Goal: Complete application form: Complete application form

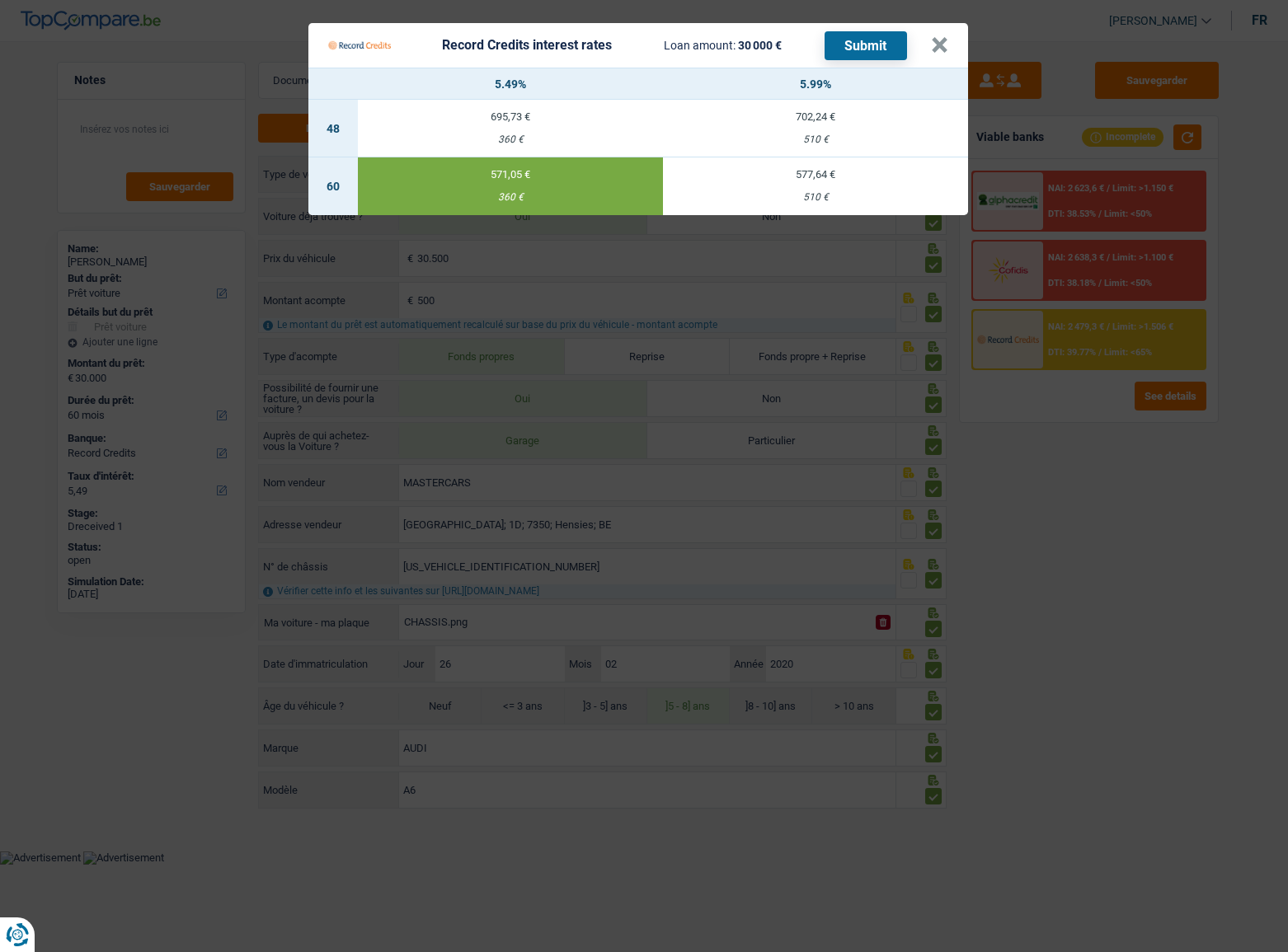
select select "car"
select select "60"
select select "record credits"
click at [933, 49] on button "×" at bounding box center [939, 44] width 17 height 16
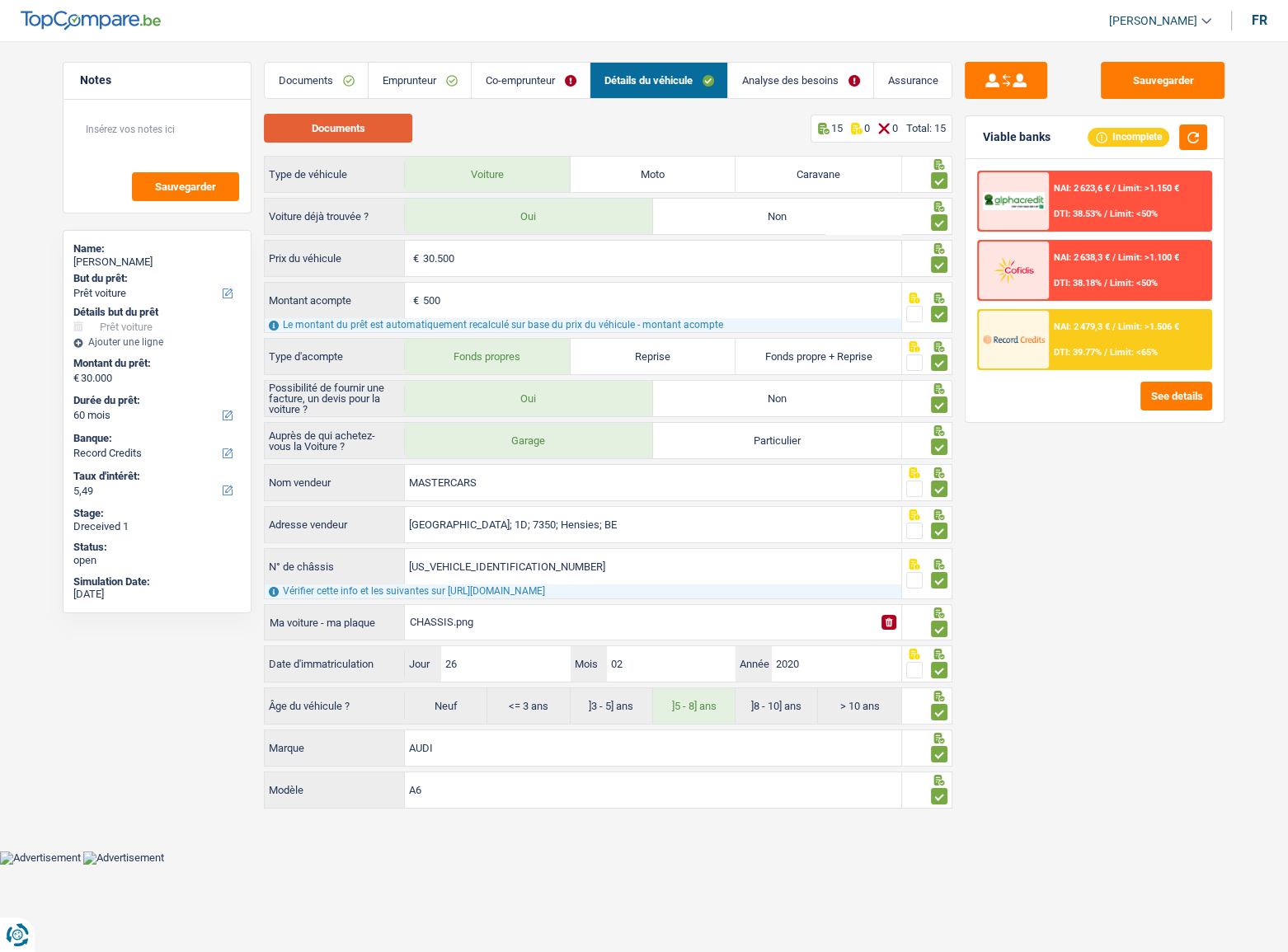
click at [344, 126] on button "Documents" at bounding box center [338, 128] width 148 height 29
click at [259, 88] on div "Notes Sauvegarder Name: [PERSON_NAME] But du prêt: Confort maison: meubles, tex…" at bounding box center [157, 492] width 214 height 860
click at [284, 80] on link "Documents" at bounding box center [316, 80] width 103 height 36
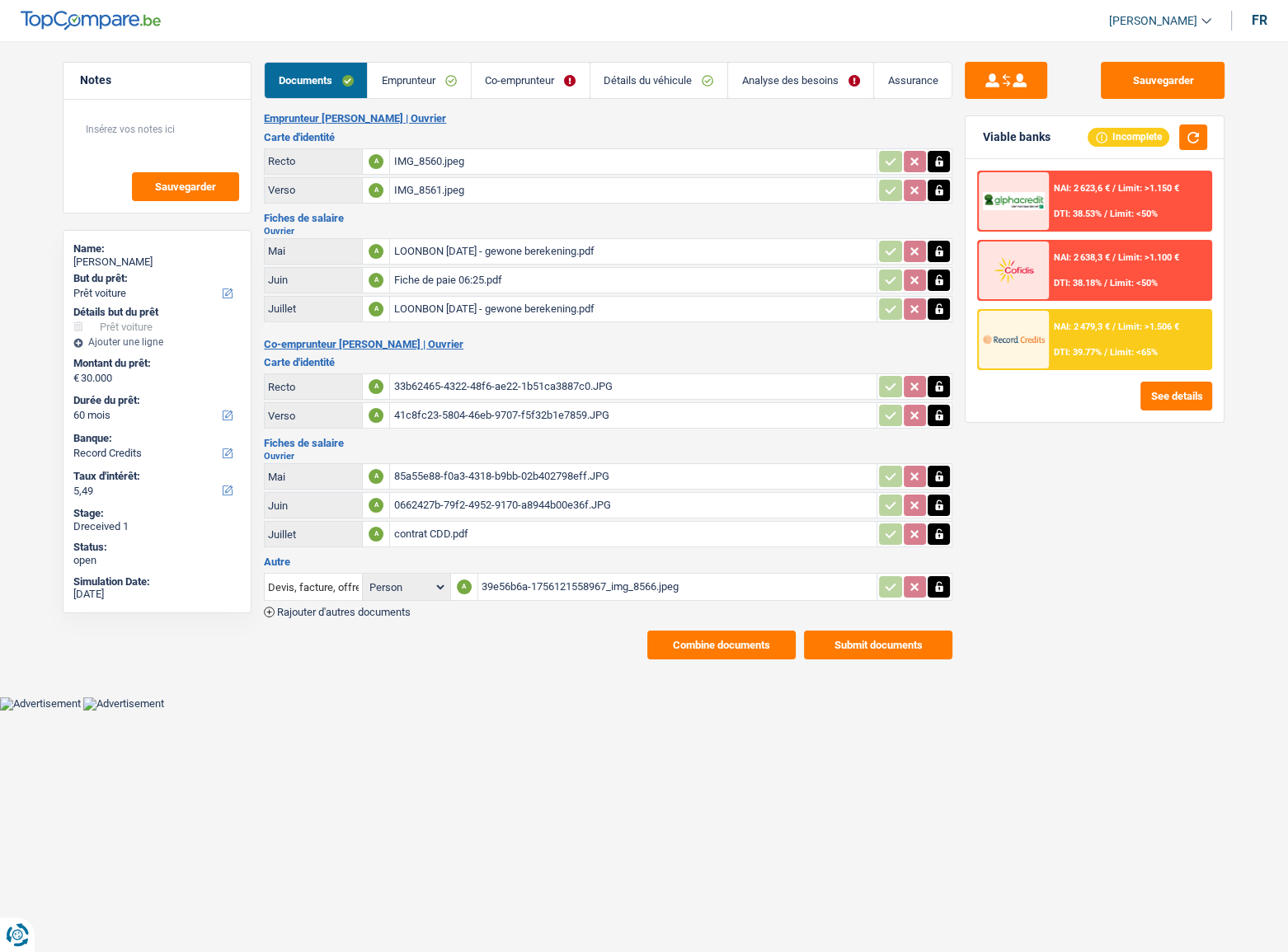
click at [782, 639] on button "Combine documents" at bounding box center [721, 645] width 148 height 29
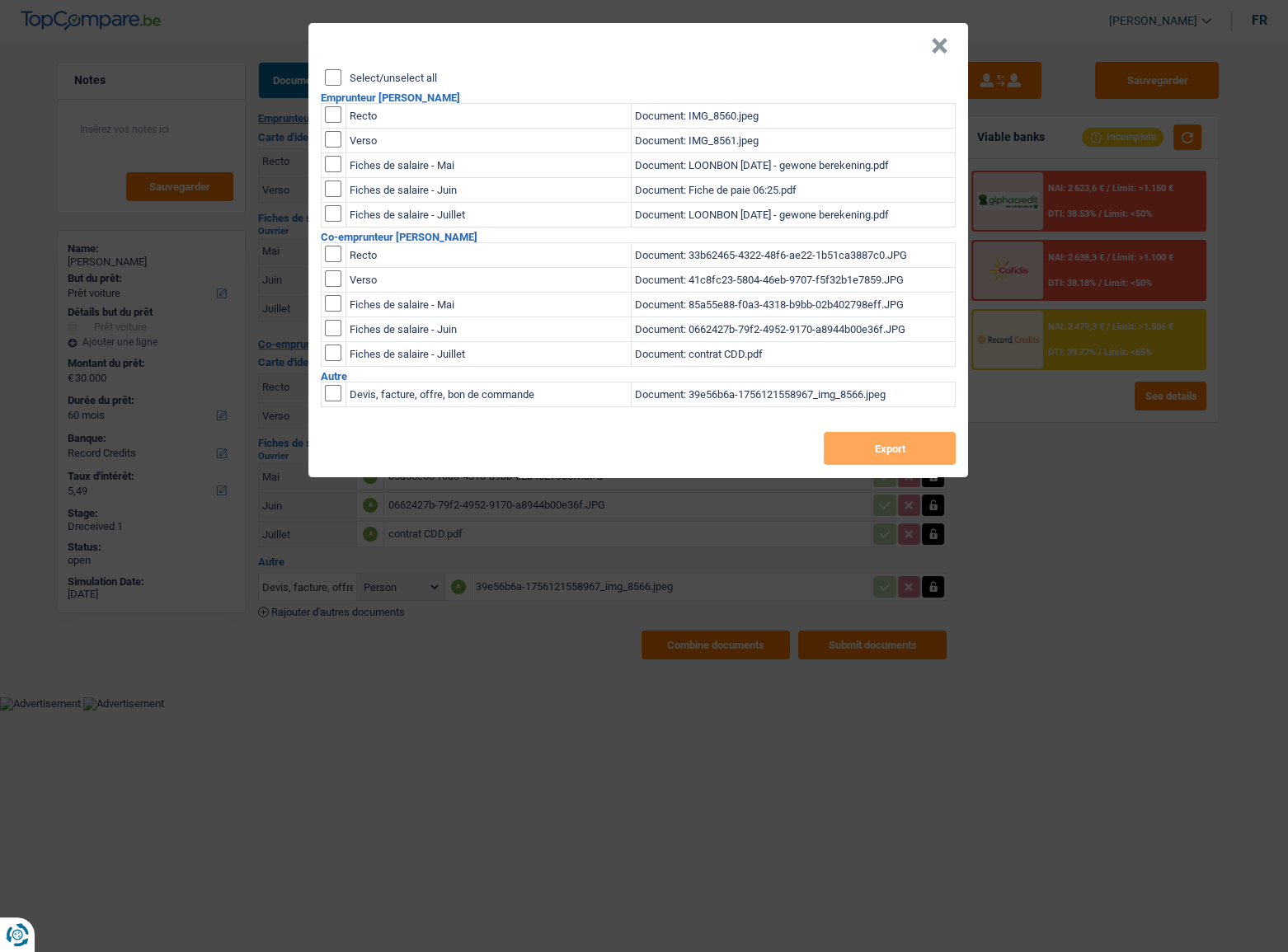
click at [325, 78] on input "Select/unselect all" at bounding box center [333, 76] width 16 height 16
checkbox input "true"
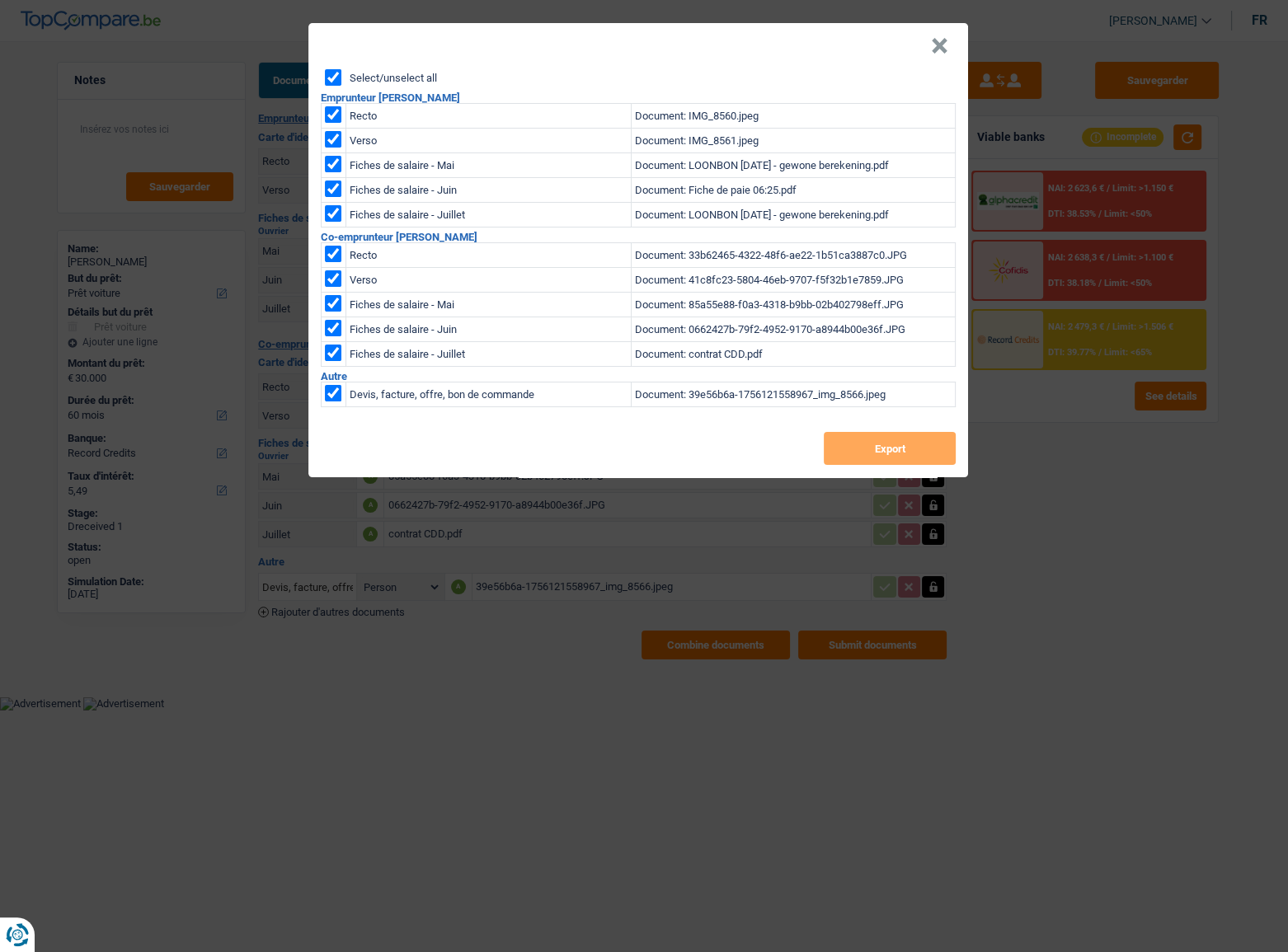
checkbox input "true"
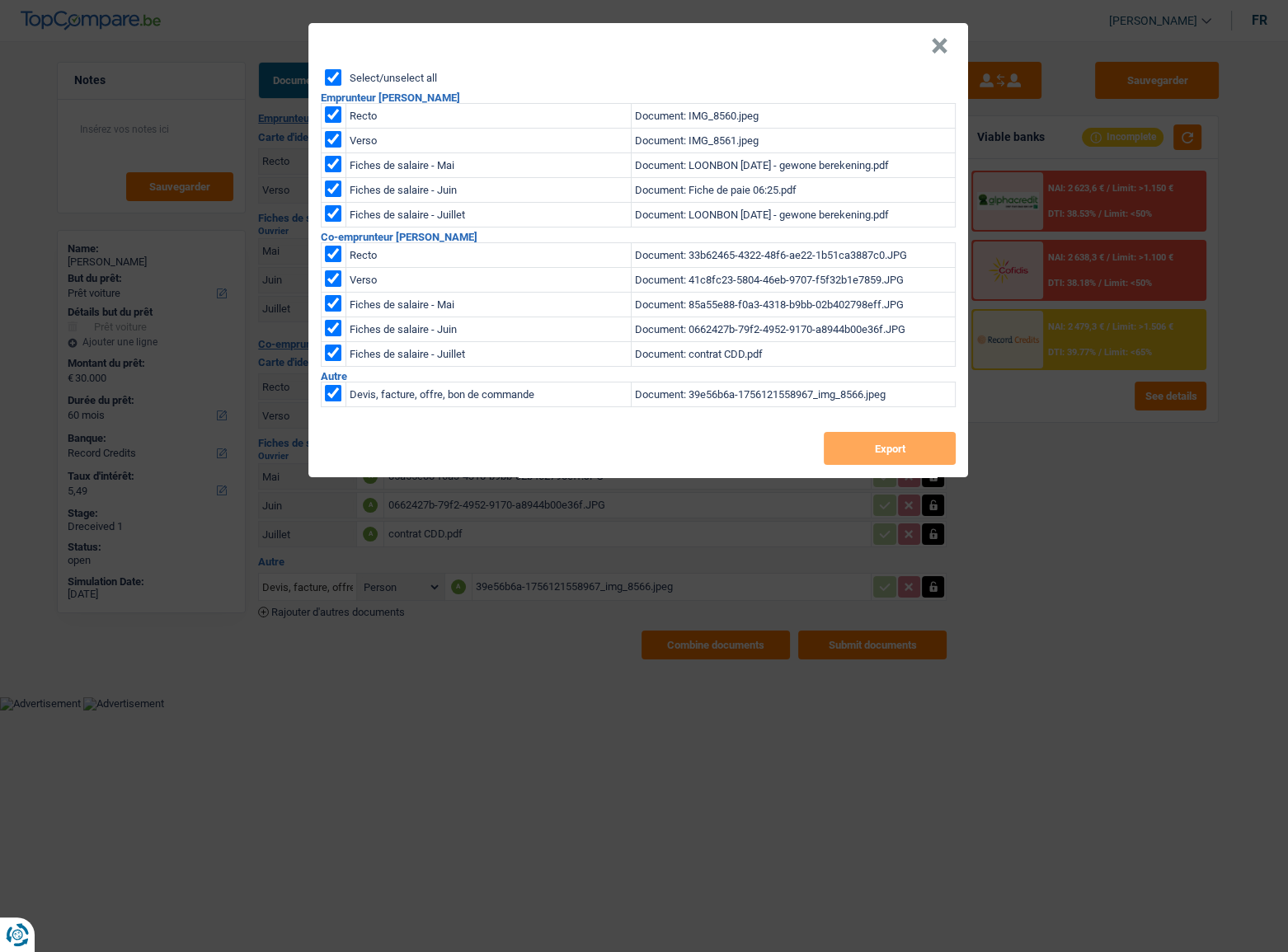
checkbox input "true"
click at [890, 444] on button "Export" at bounding box center [890, 448] width 132 height 33
drag, startPoint x: 937, startPoint y: 49, endPoint x: 772, endPoint y: 71, distance: 166.5
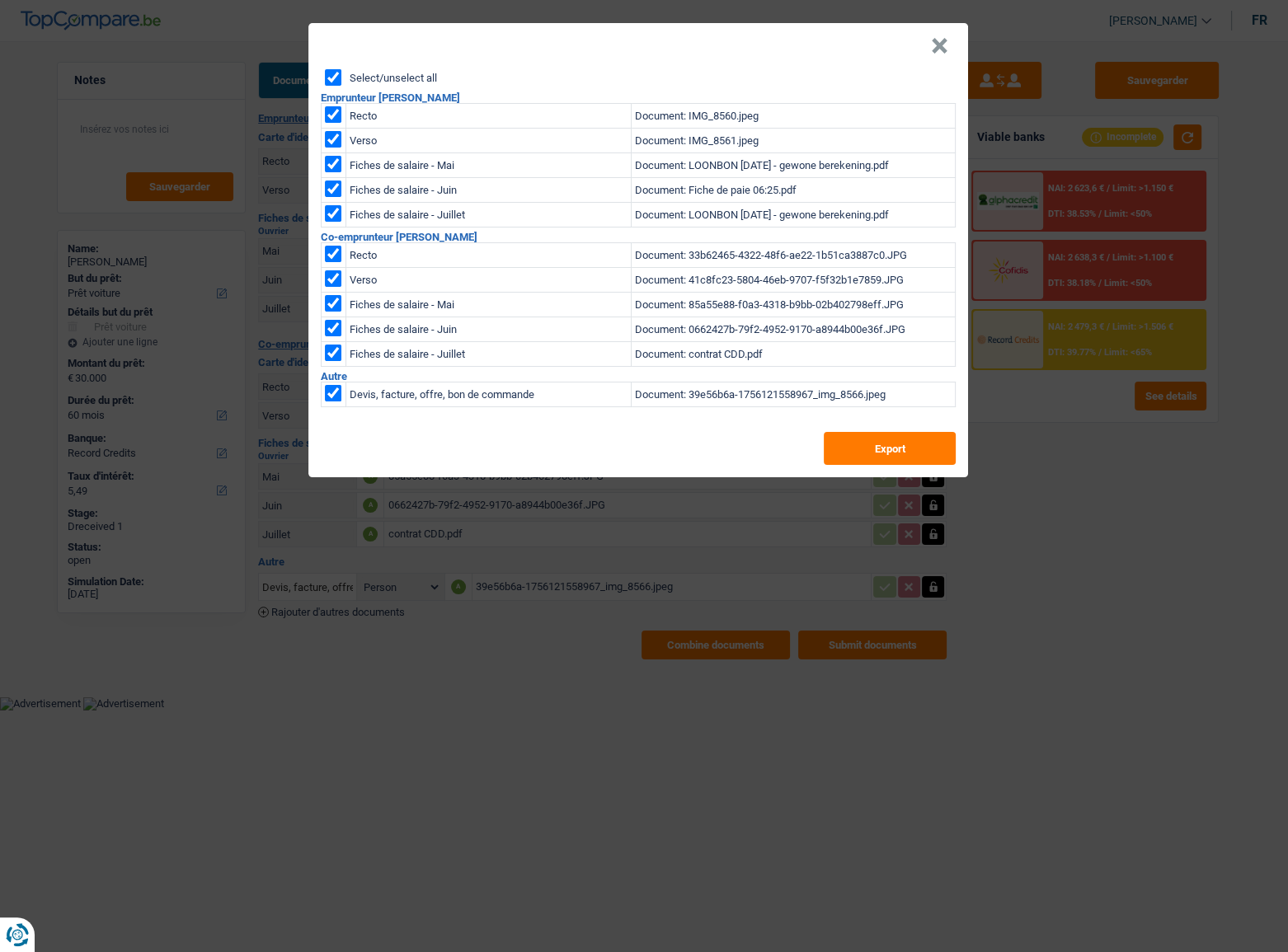
click at [937, 49] on button "×" at bounding box center [939, 45] width 17 height 16
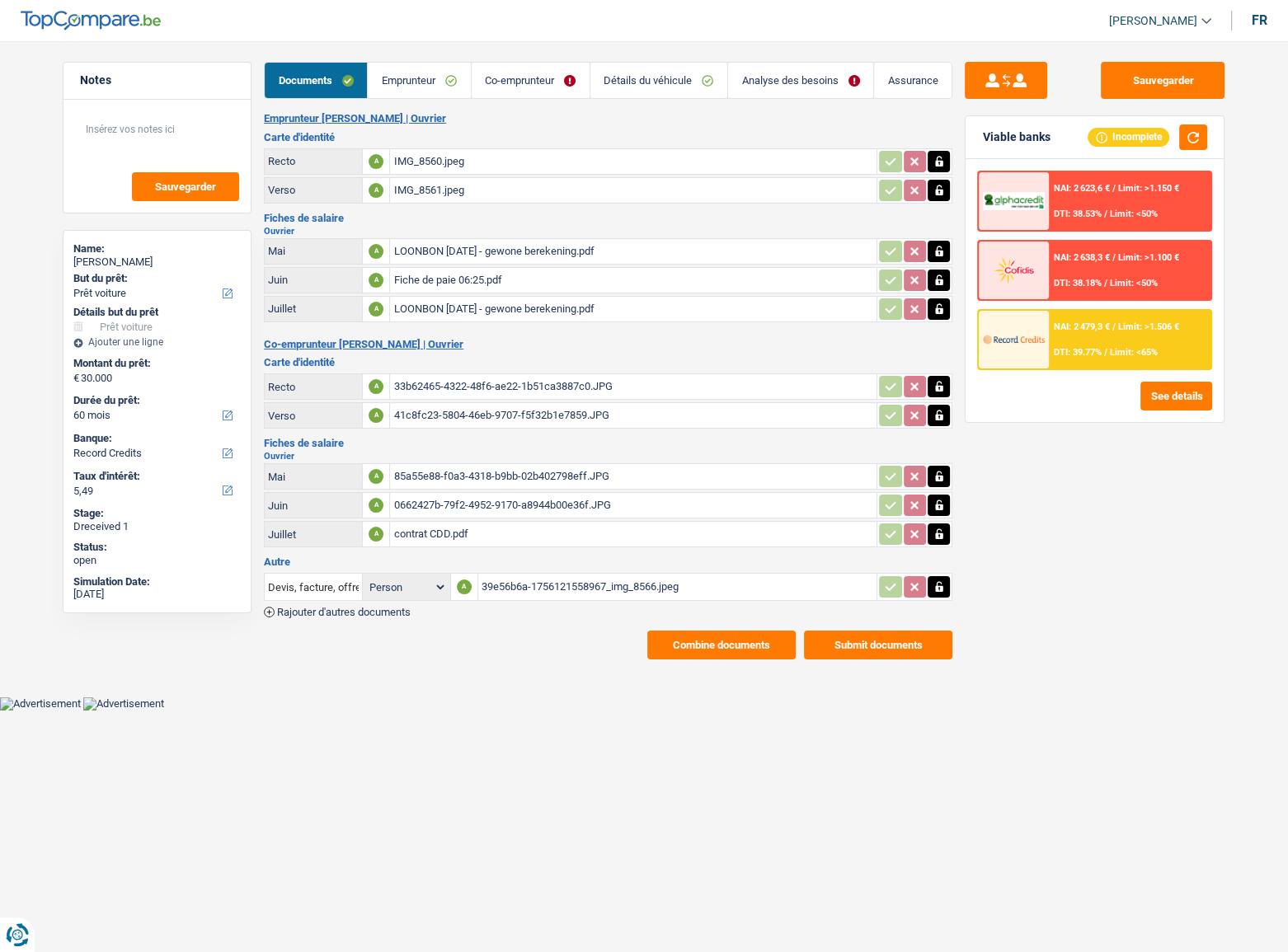
click at [429, 78] on link "Emprunteur" at bounding box center [419, 80] width 102 height 36
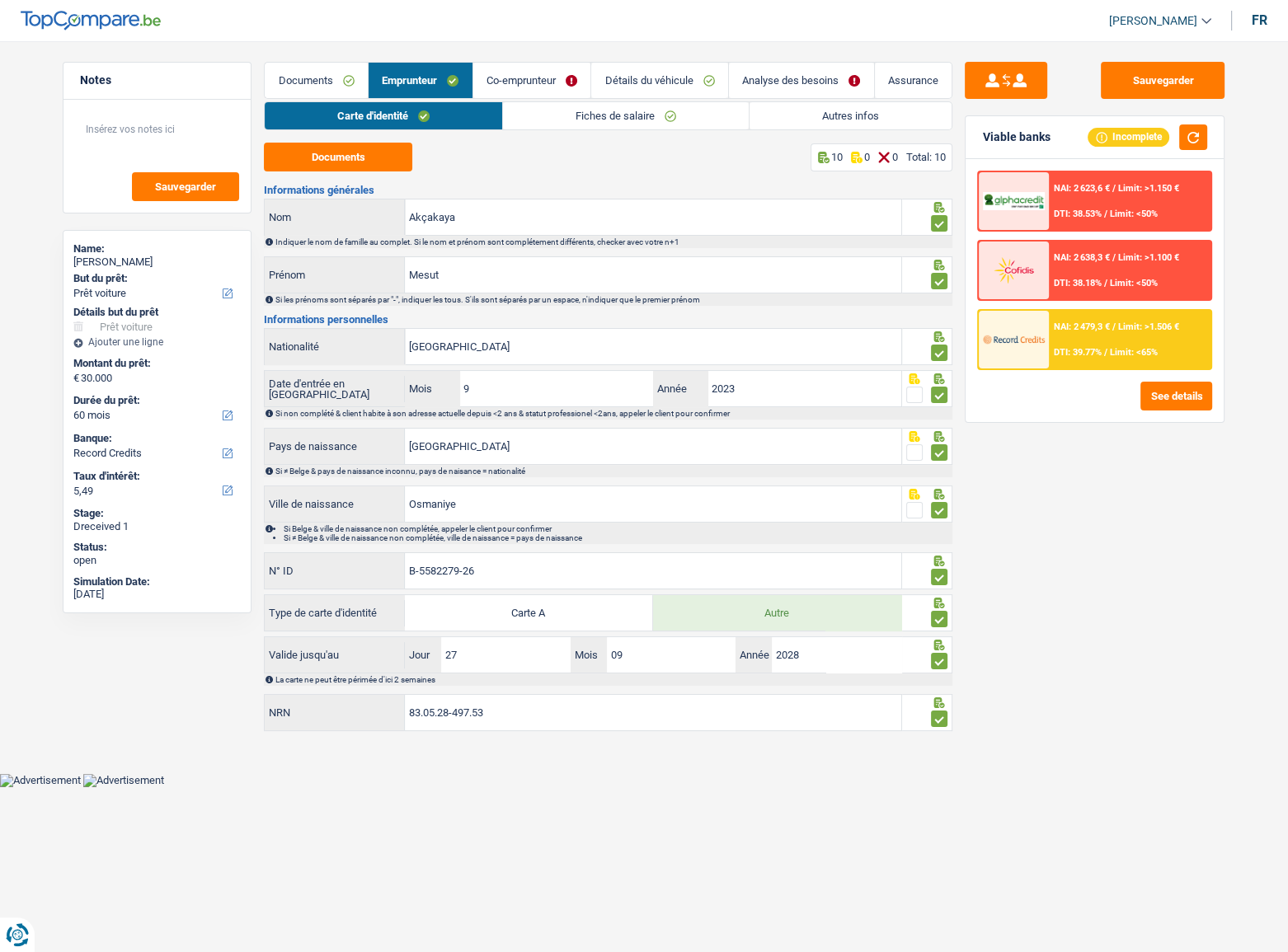
click at [585, 114] on link "Fiches de salaire" at bounding box center [626, 115] width 246 height 27
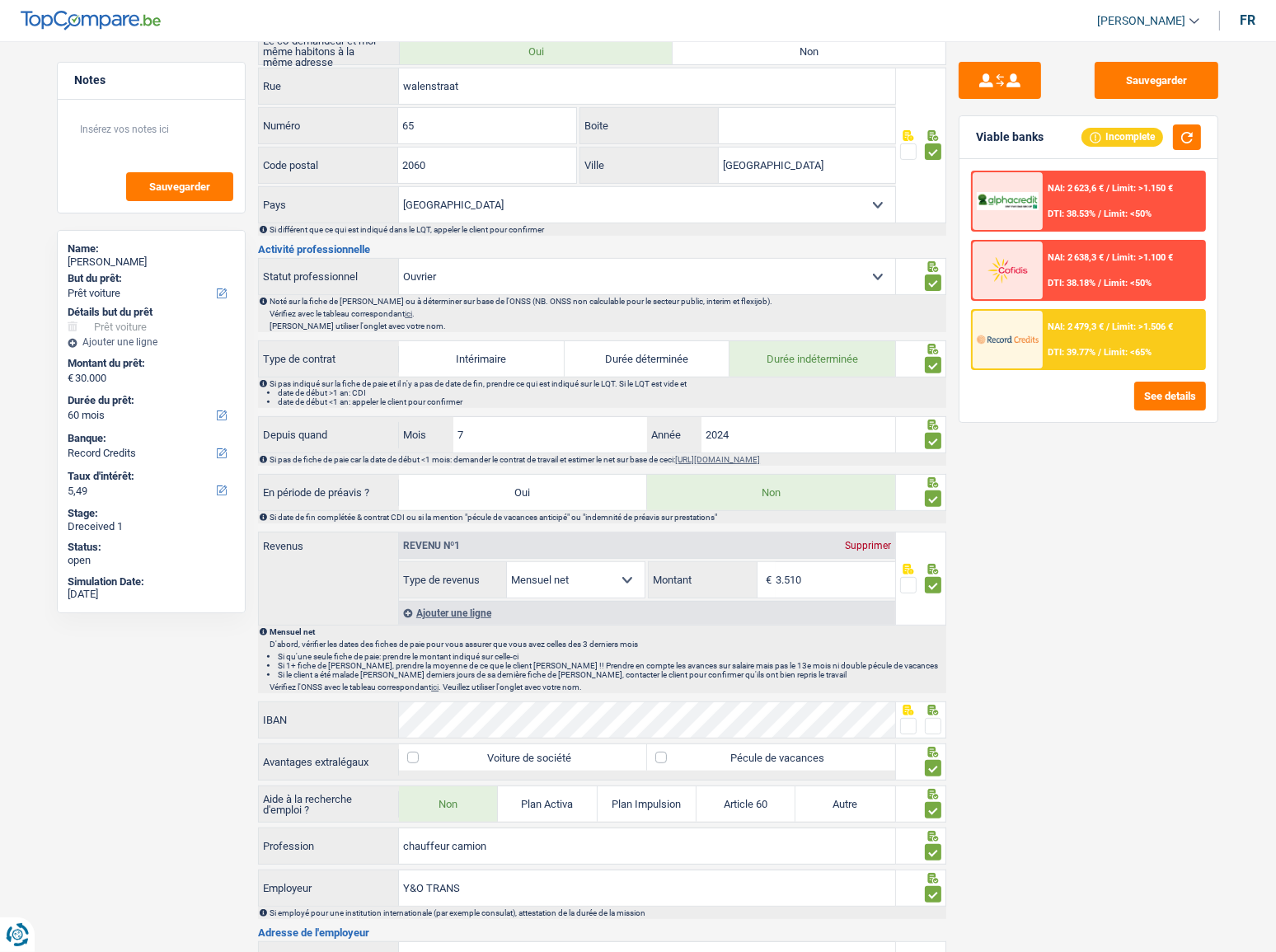
scroll to position [916, 0]
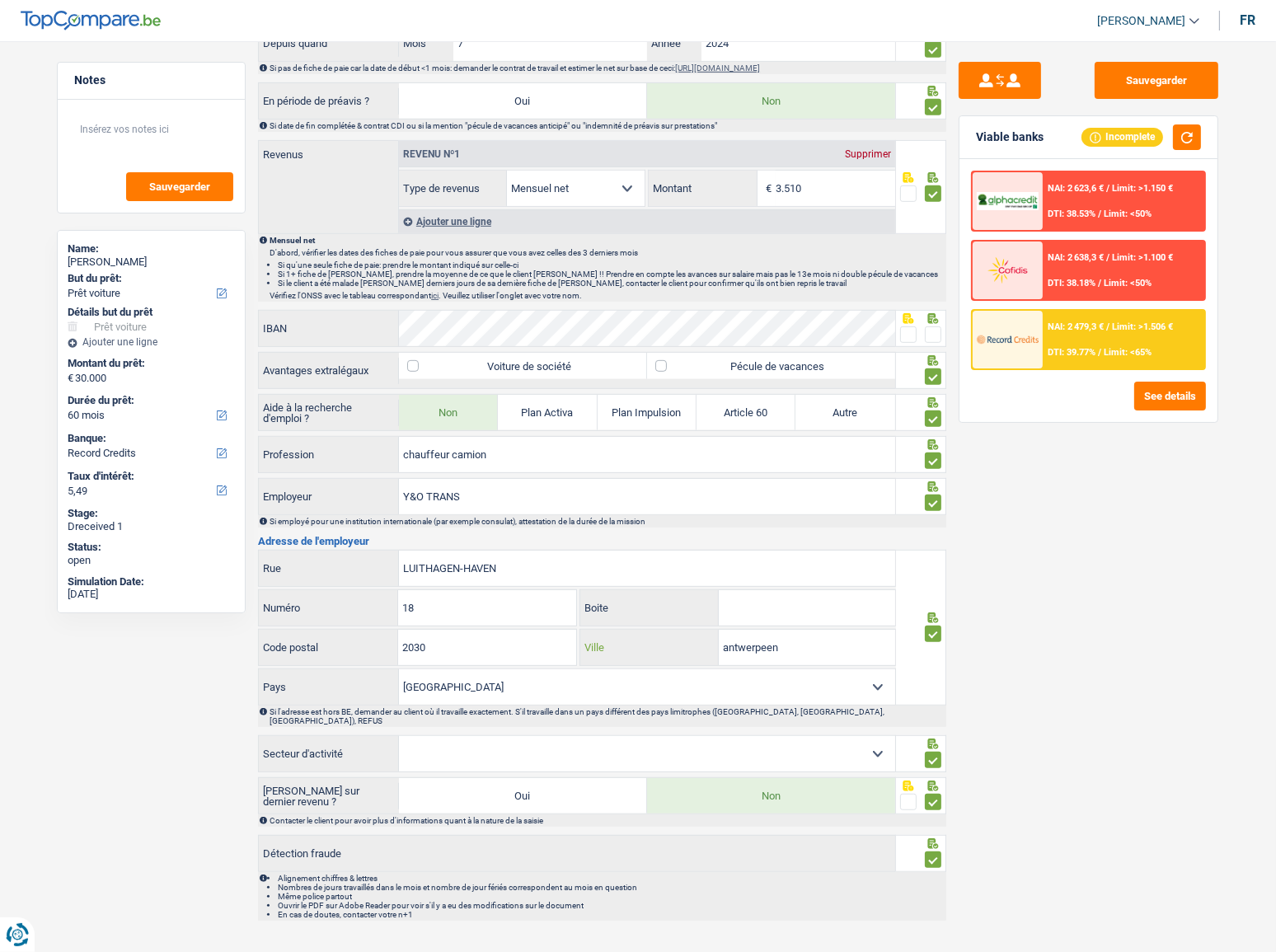
click at [766, 643] on input "antwerpeen" at bounding box center [807, 648] width 176 height 36
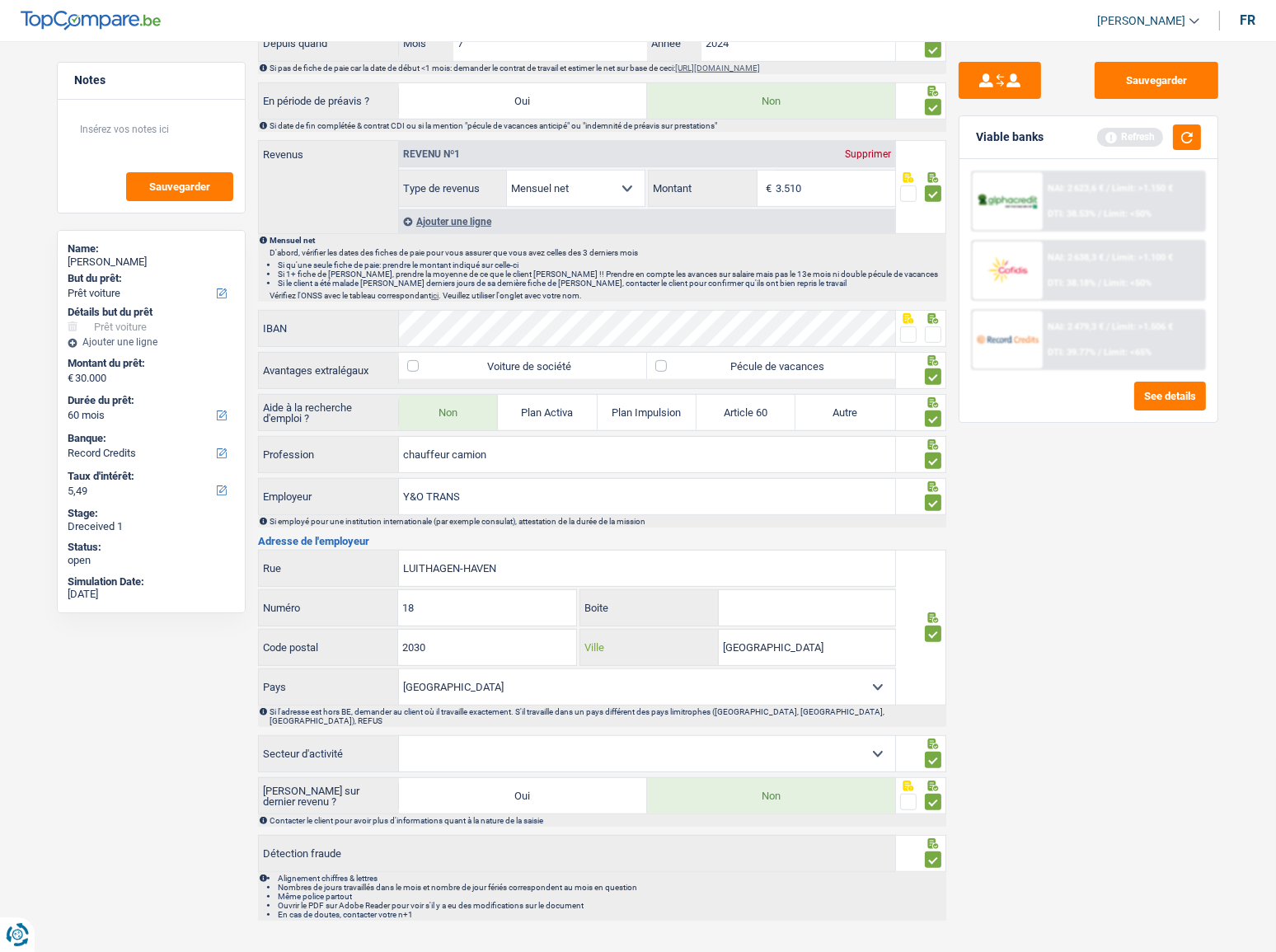
type input "antwerpen"
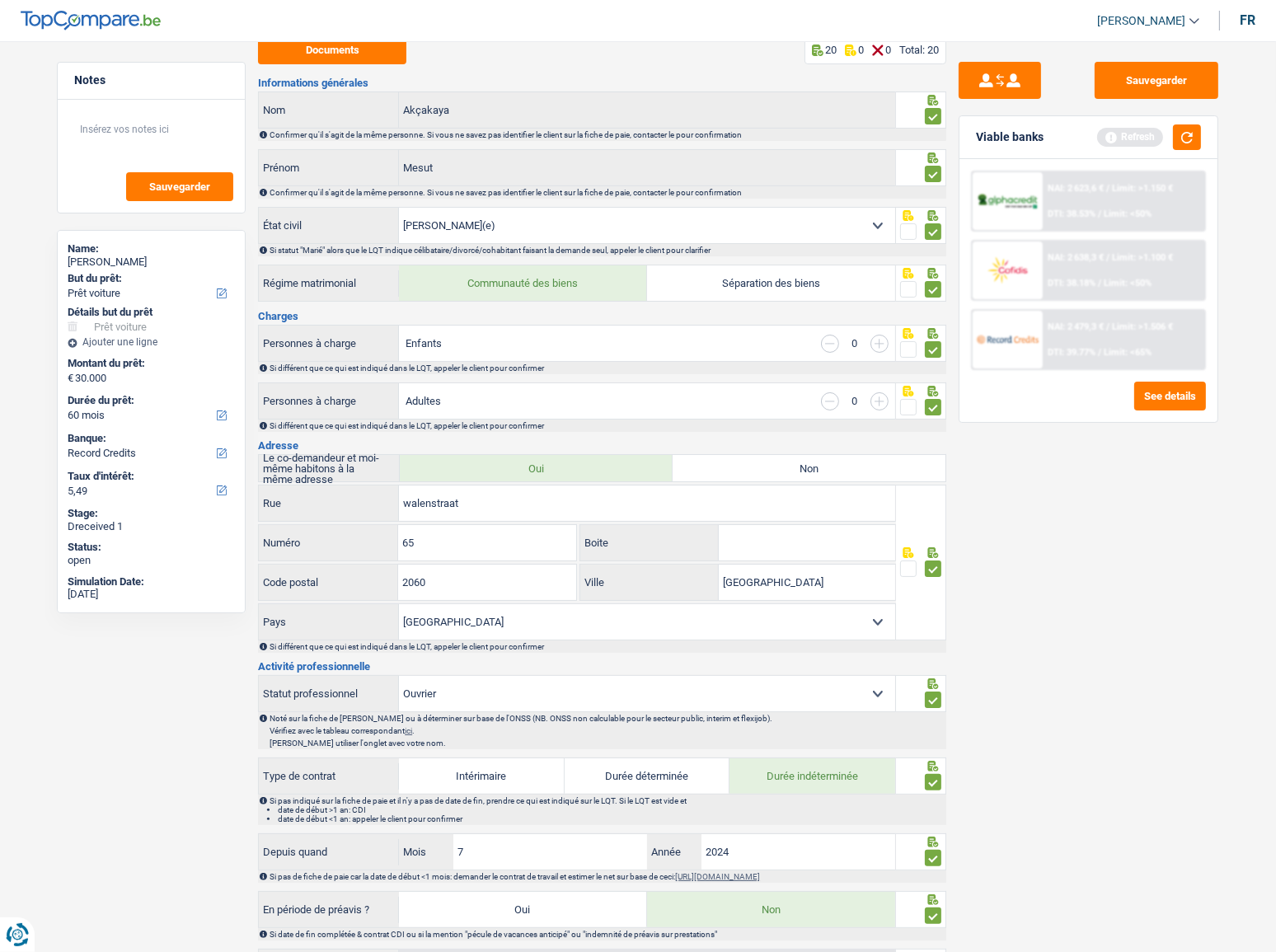
scroll to position [0, 0]
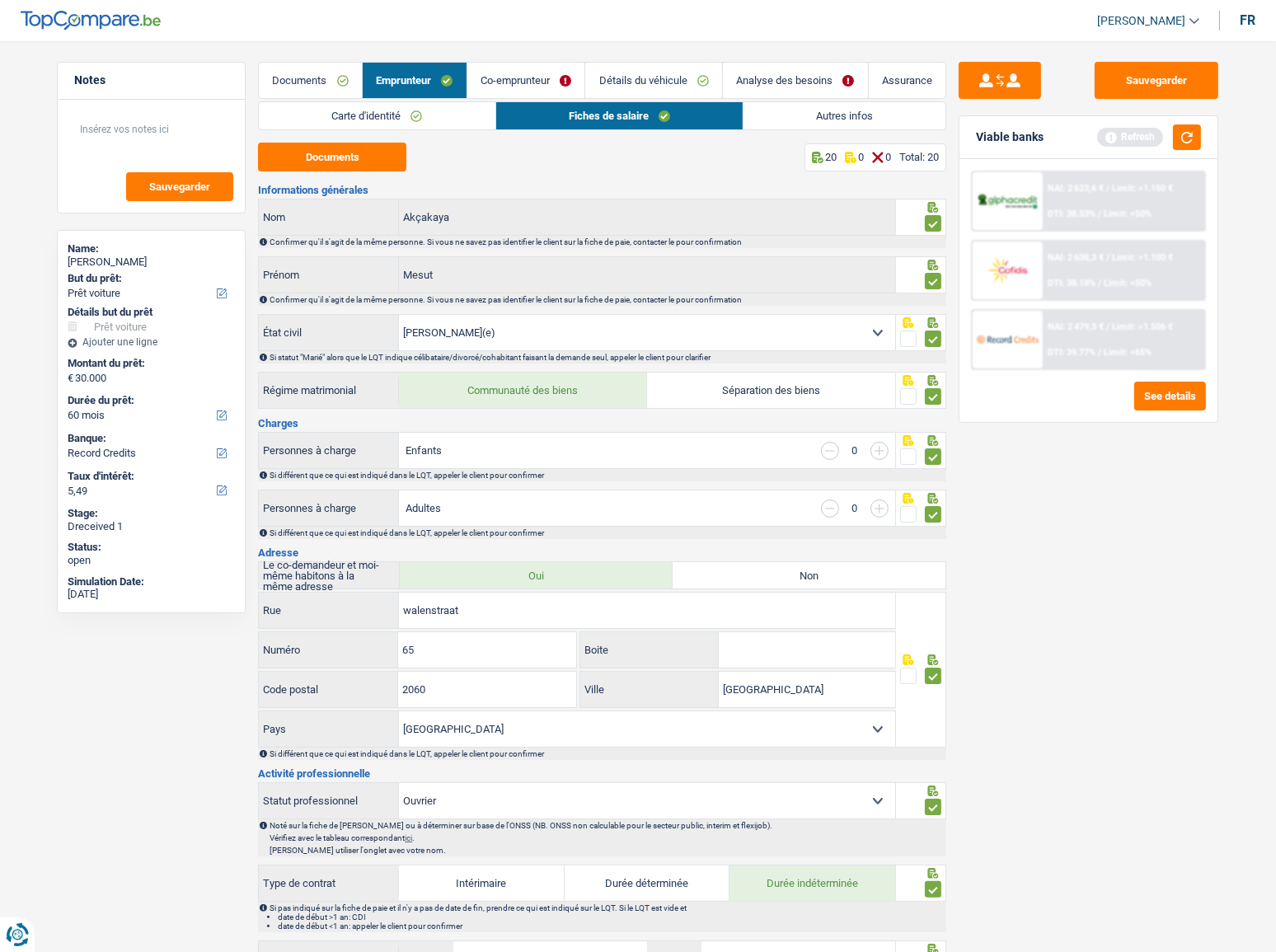
drag, startPoint x: 532, startPoint y: 74, endPoint x: 477, endPoint y: 114, distance: 68.0
click at [532, 74] on link "Co-emprunteur" at bounding box center [526, 80] width 118 height 36
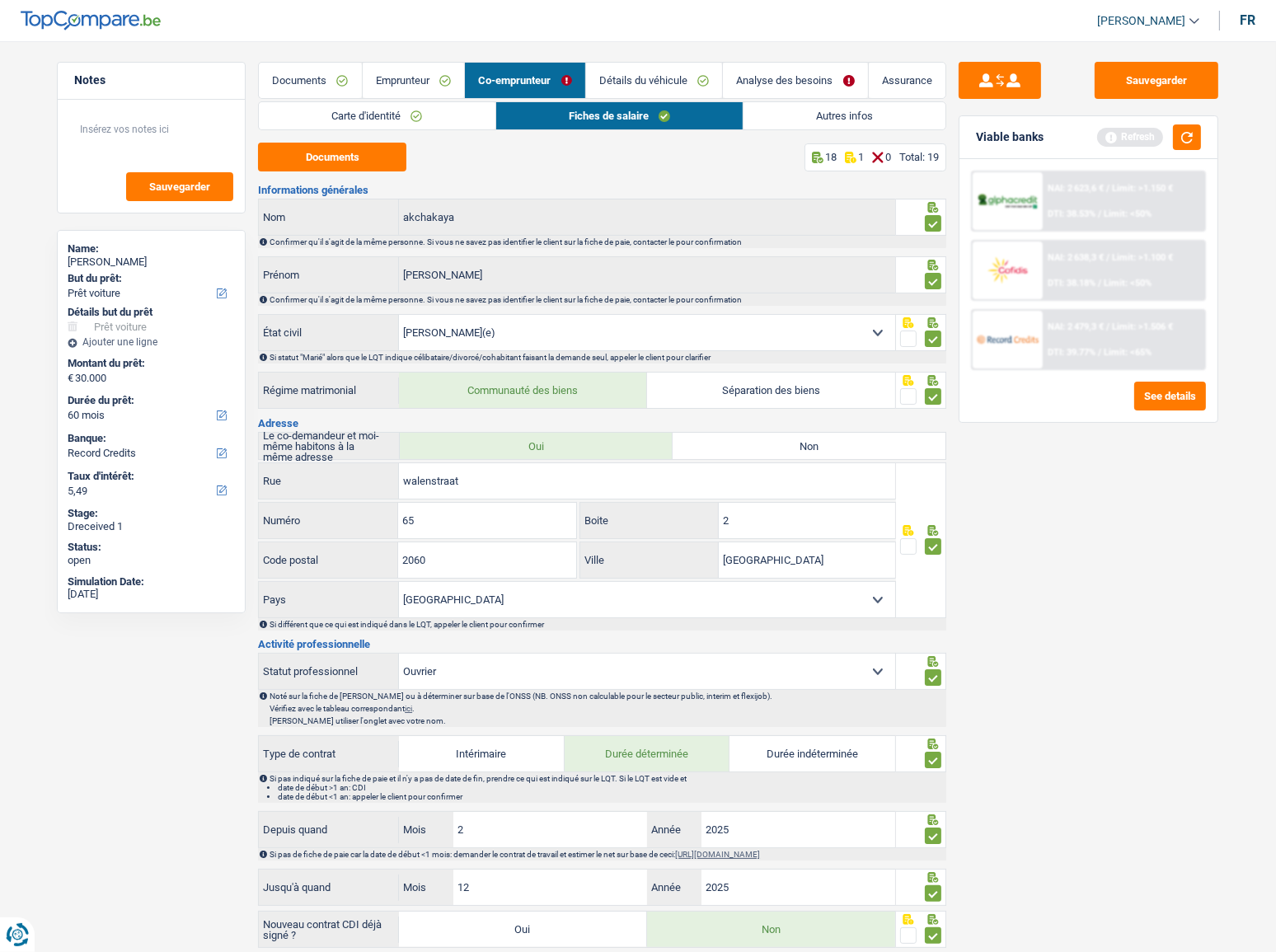
click at [447, 121] on link "Carte d'identité" at bounding box center [377, 115] width 236 height 27
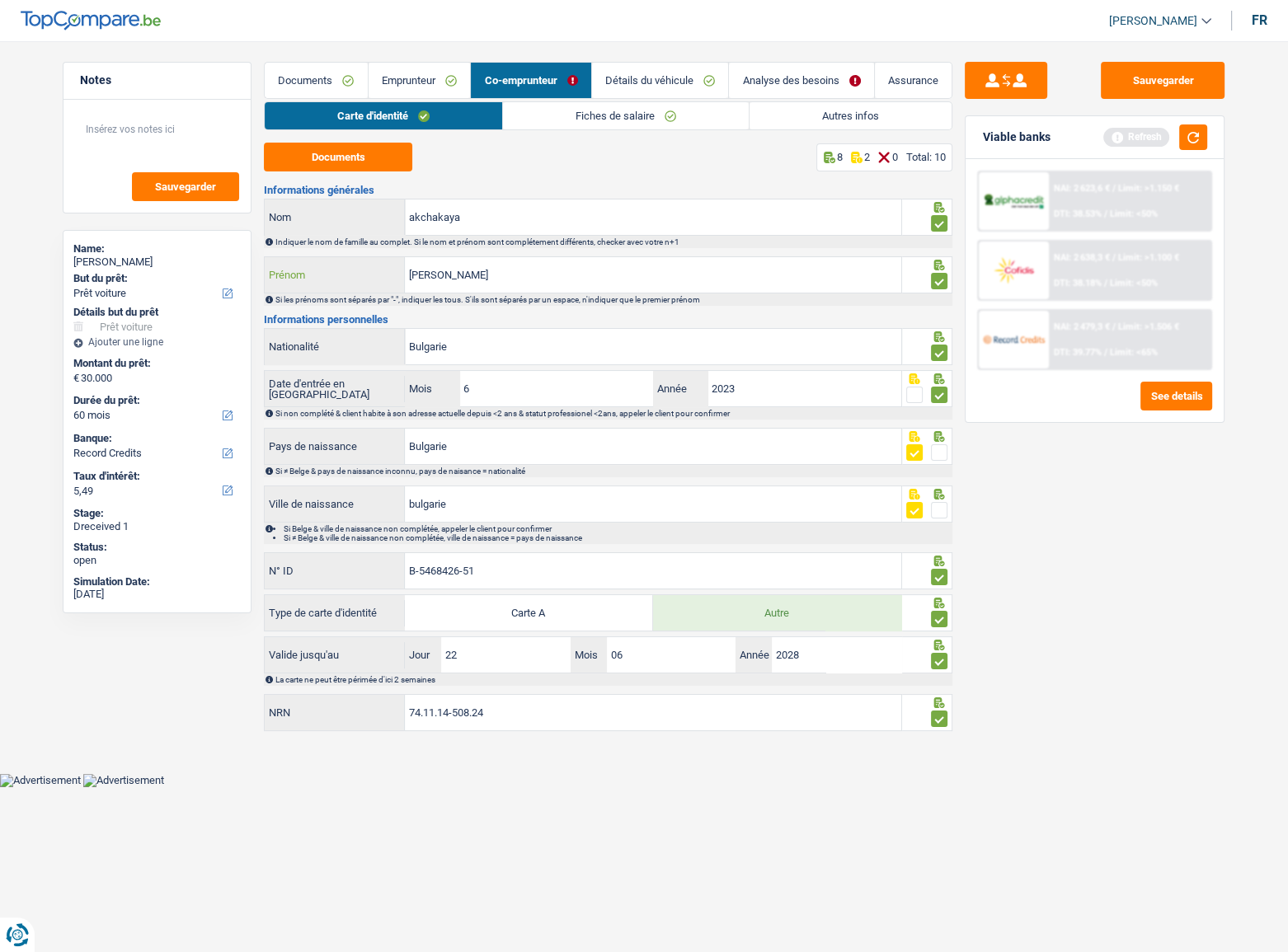
drag, startPoint x: 520, startPoint y: 284, endPoint x: 445, endPoint y: 278, distance: 75.2
click at [445, 278] on input "Bilyana Stefanova" at bounding box center [652, 275] width 497 height 36
type input "Bilyana"
drag, startPoint x: 427, startPoint y: 89, endPoint x: 443, endPoint y: 89, distance: 16.0
click at [427, 89] on link "Emprunteur" at bounding box center [420, 80] width 102 height 36
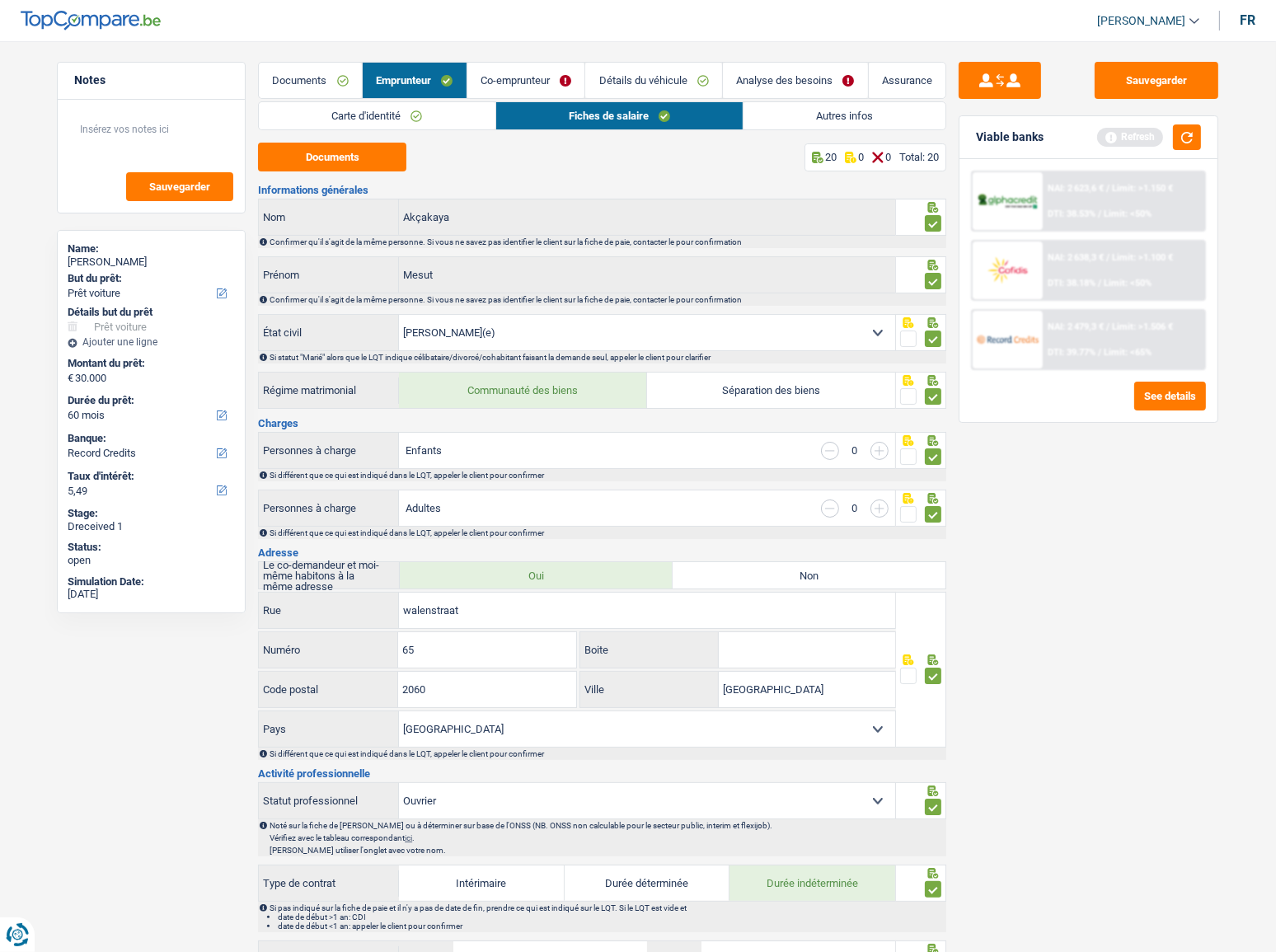
click at [798, 115] on link "Autres infos" at bounding box center [844, 115] width 202 height 27
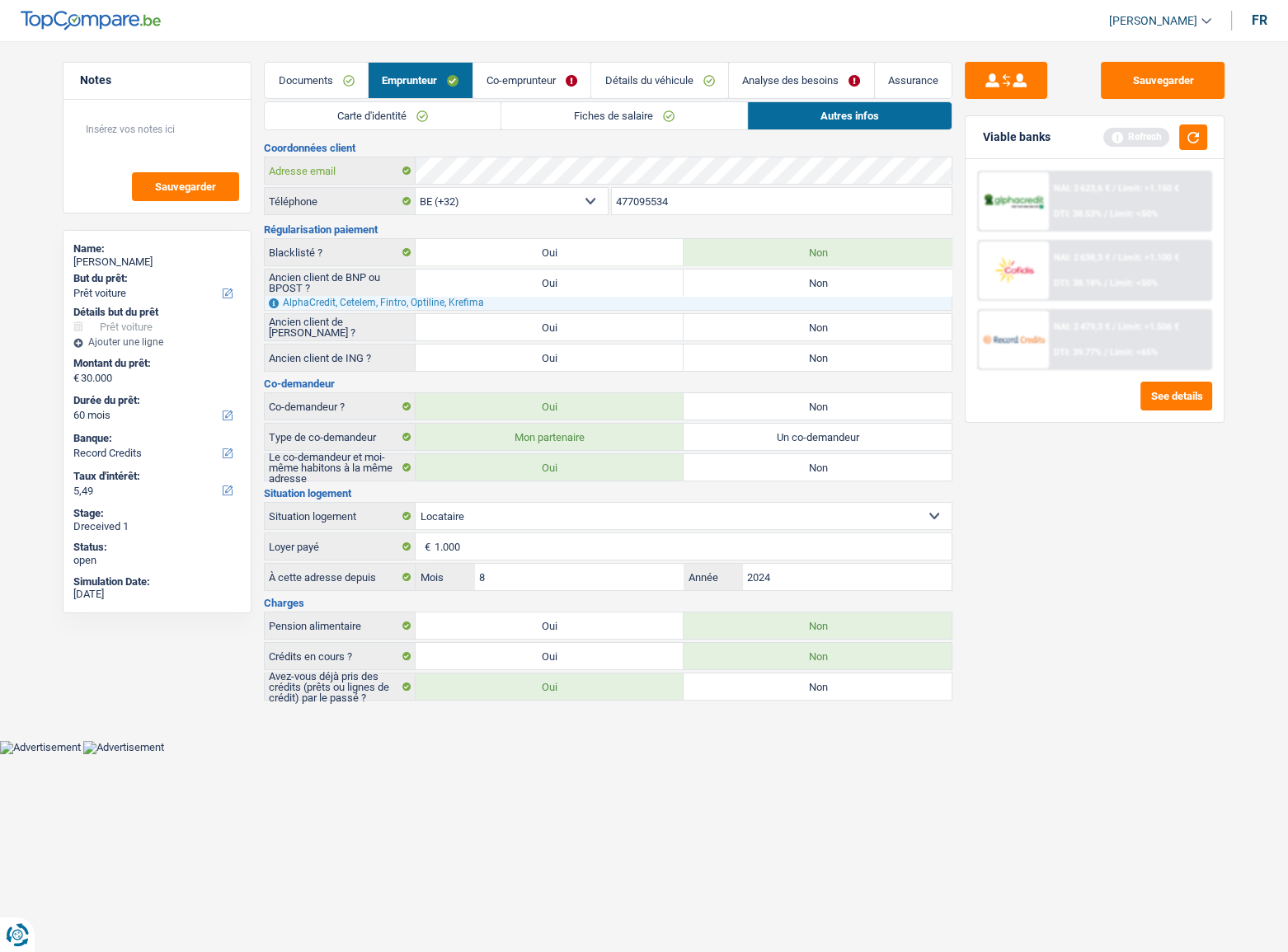
click at [408, 191] on div "Coordonnées client Adresse email BE (+32) LU (+352) Sélectionner une option Tél…" at bounding box center [608, 421] width 688 height 558
click at [478, 92] on link "Co-emprunteur" at bounding box center [532, 80] width 118 height 36
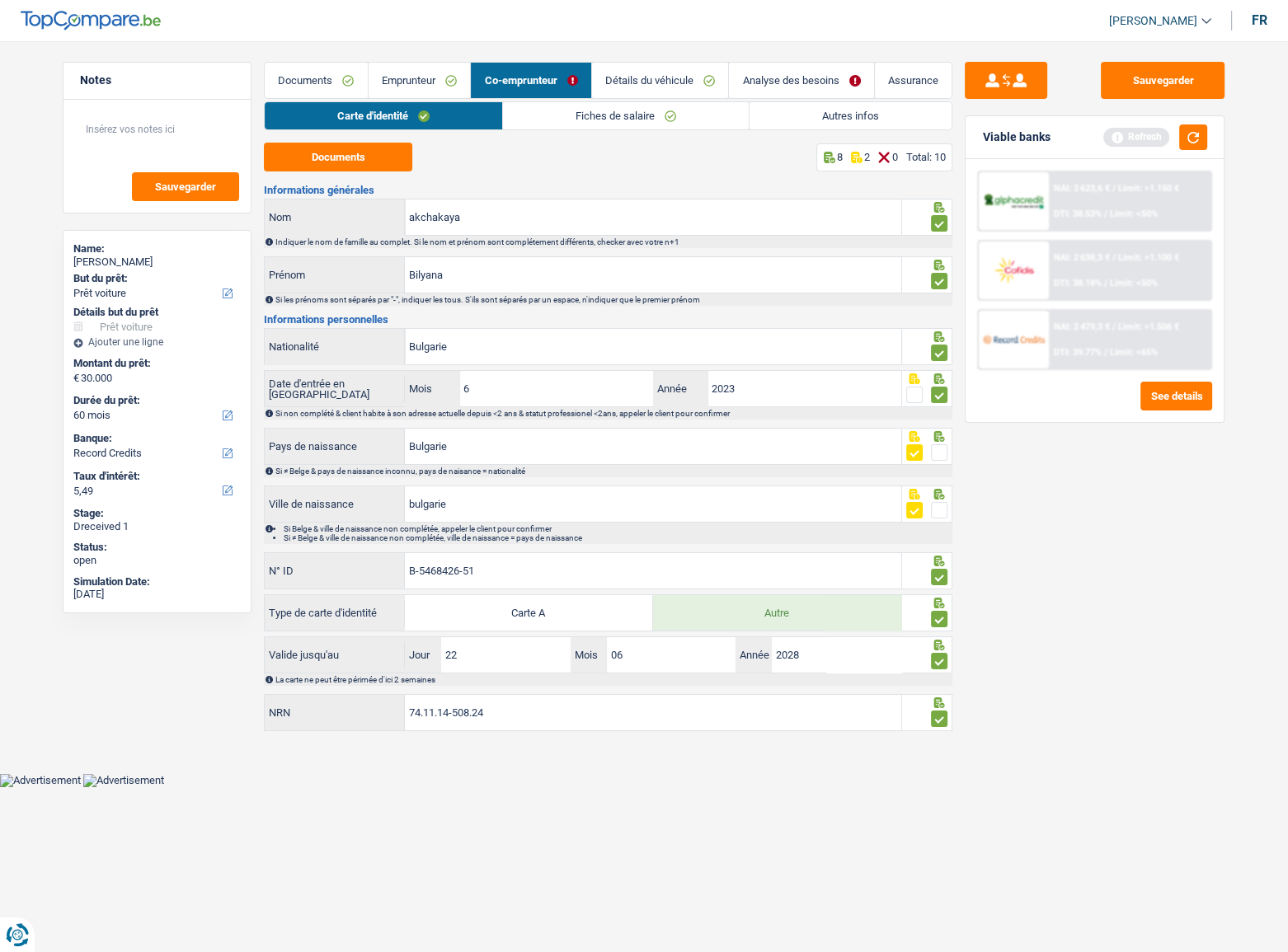
click at [606, 95] on link "Détails du véhicule" at bounding box center [660, 80] width 137 height 36
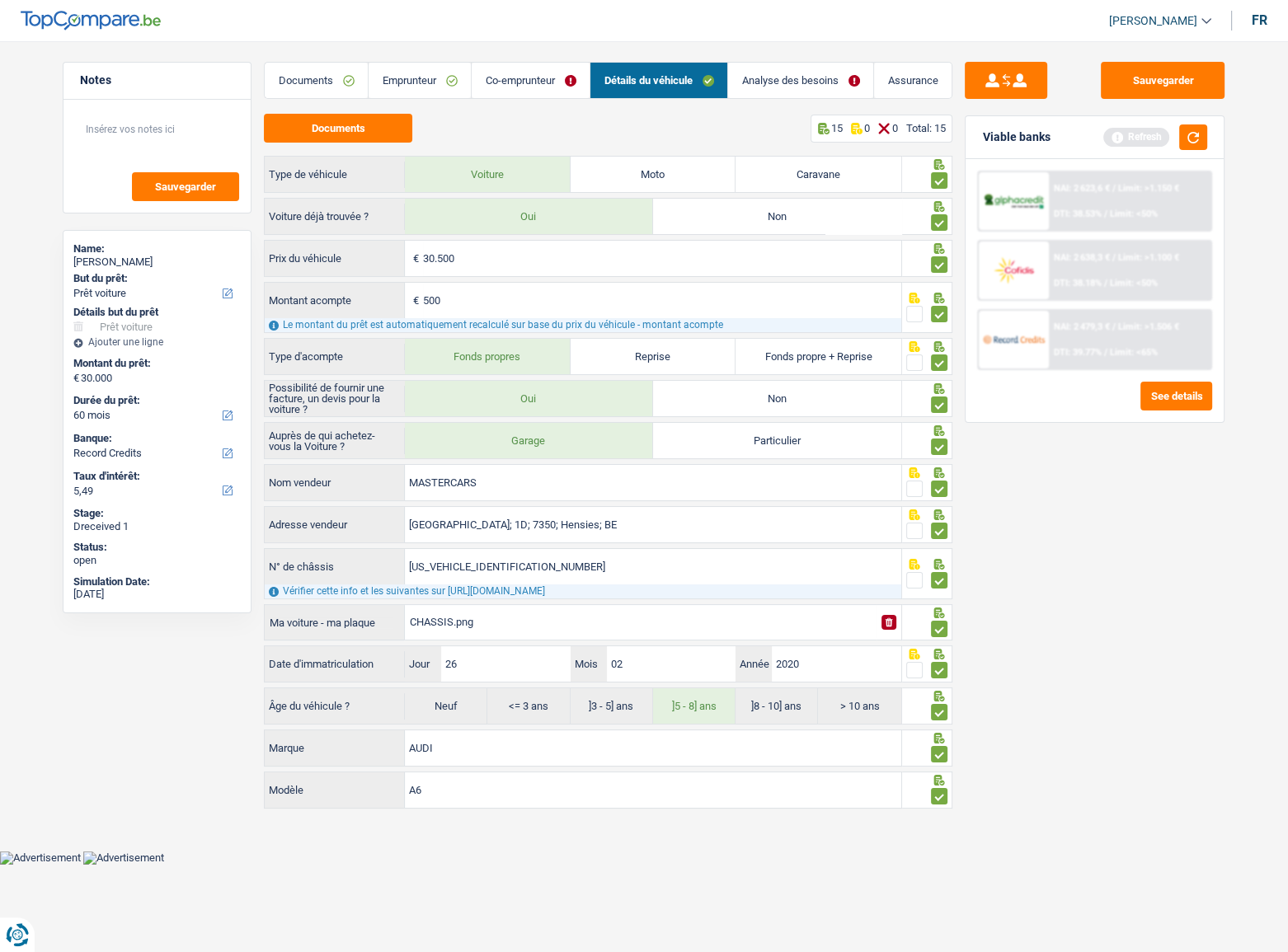
click at [405, 82] on link "Emprunteur" at bounding box center [420, 80] width 102 height 36
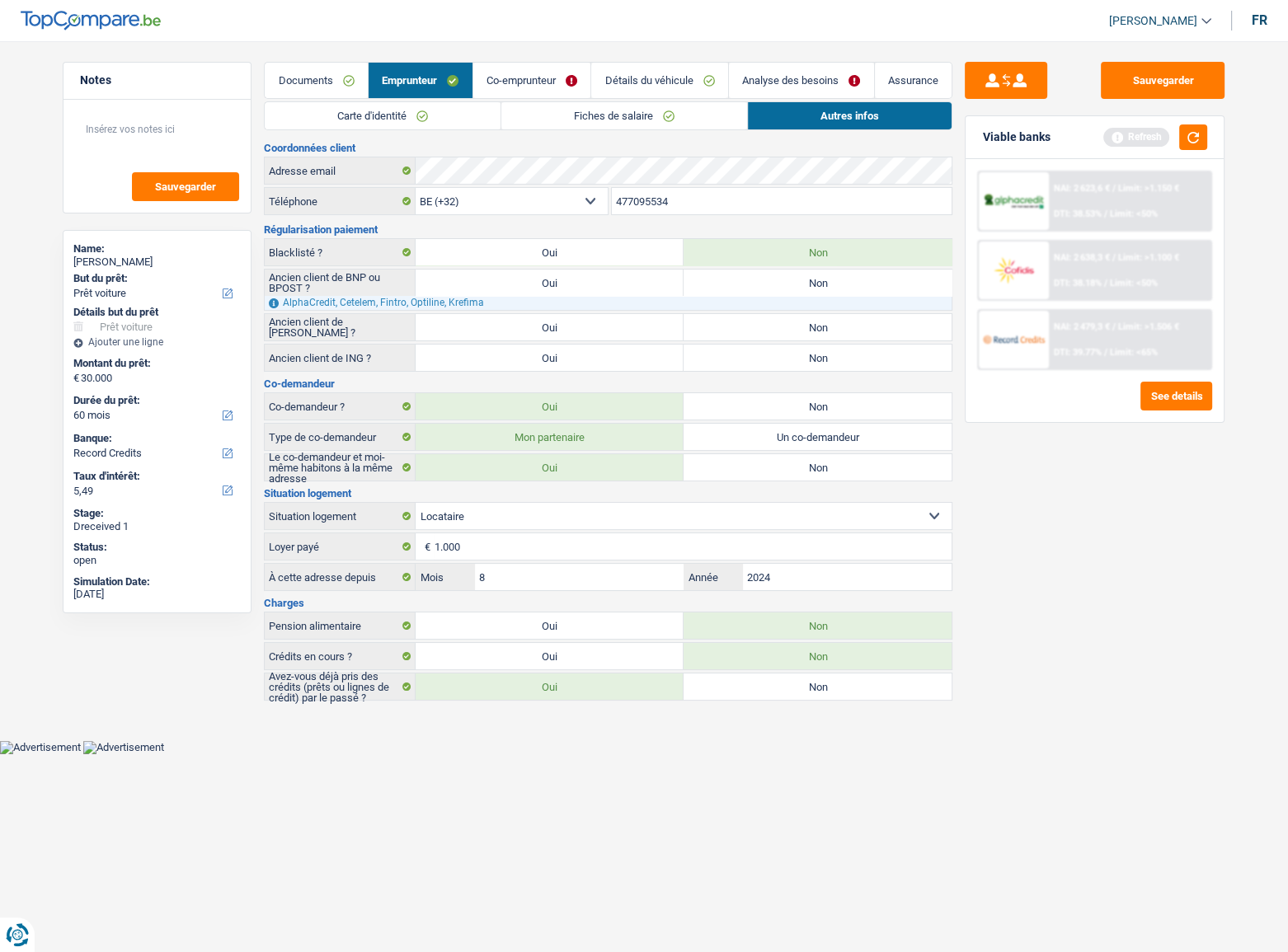
click at [708, 117] on link "Fiches de salaire" at bounding box center [624, 115] width 246 height 27
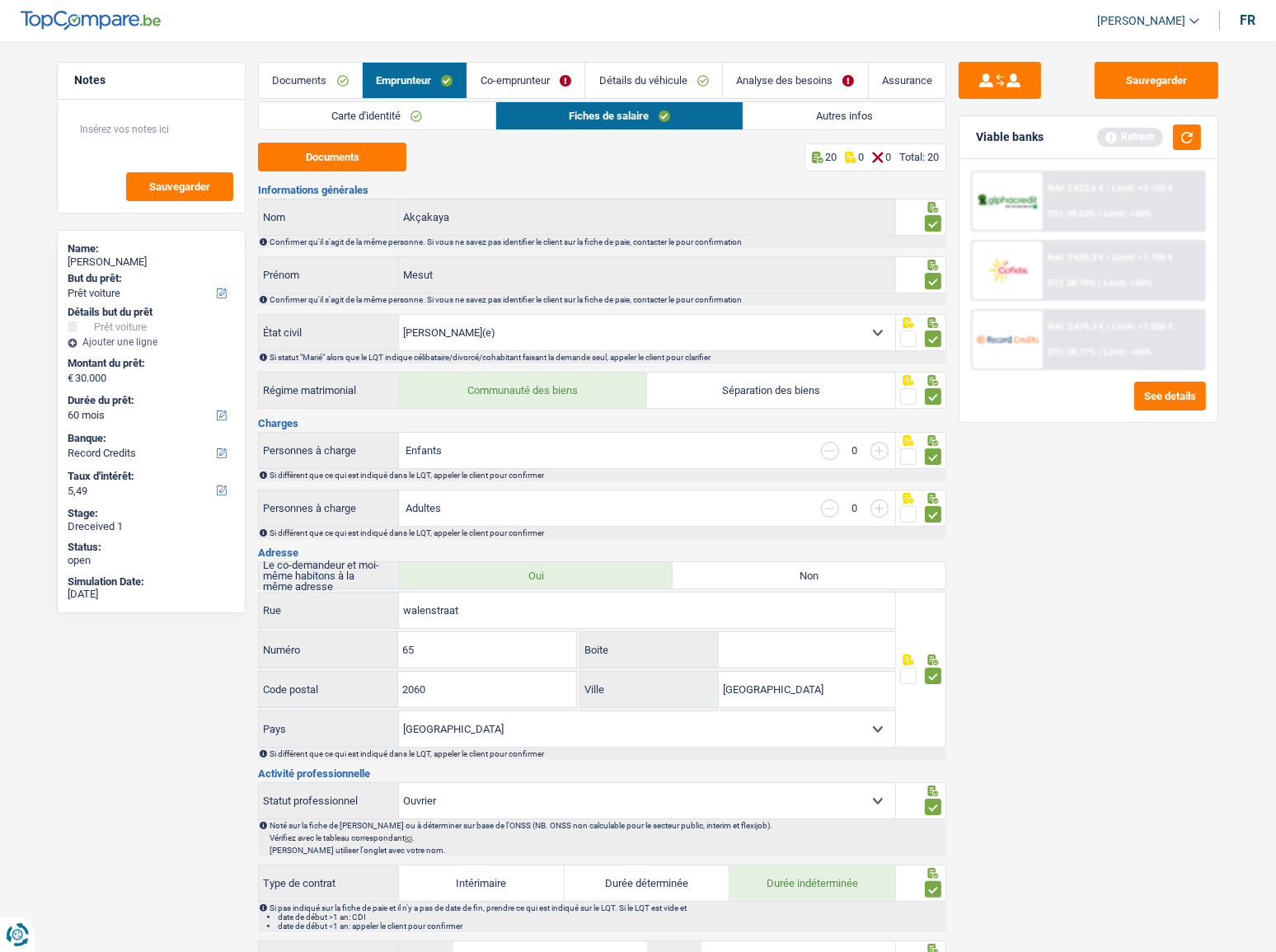
click at [515, 84] on link "Co-emprunteur" at bounding box center [526, 80] width 118 height 36
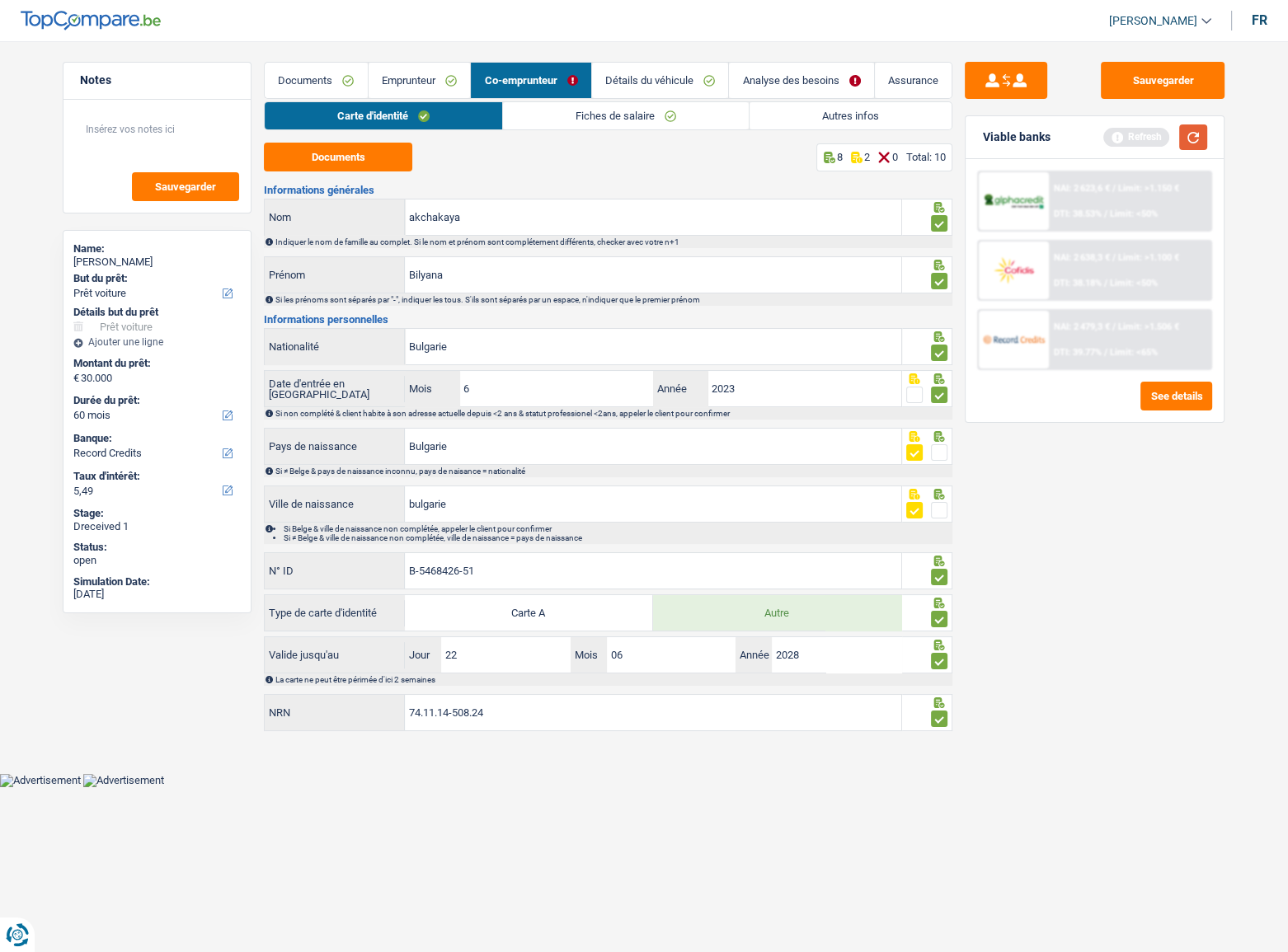
click at [1204, 140] on button "button" at bounding box center [1194, 137] width 28 height 25
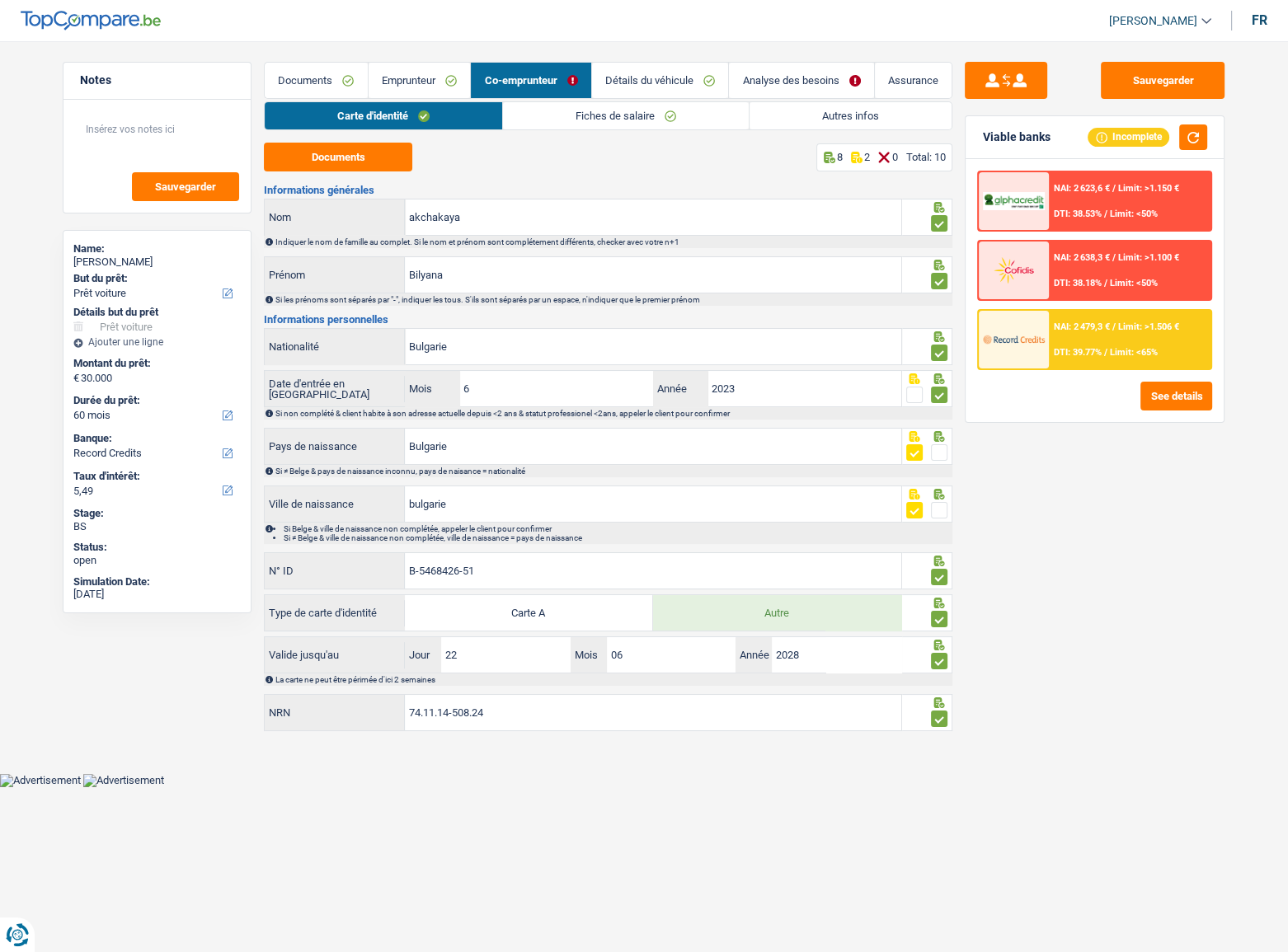
click at [417, 74] on link "Emprunteur" at bounding box center [420, 80] width 102 height 36
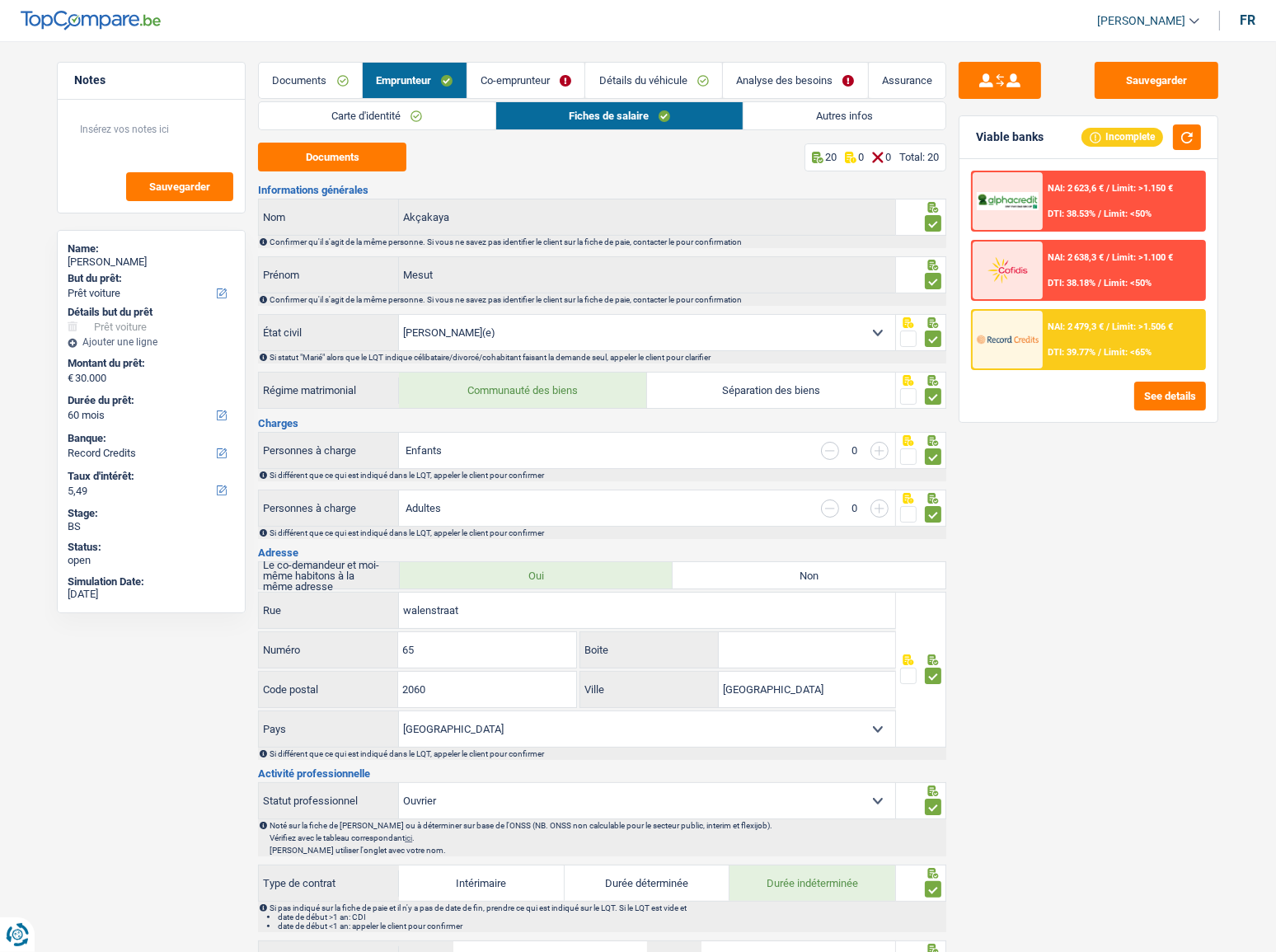
click at [538, 82] on link "Co-emprunteur" at bounding box center [526, 80] width 118 height 36
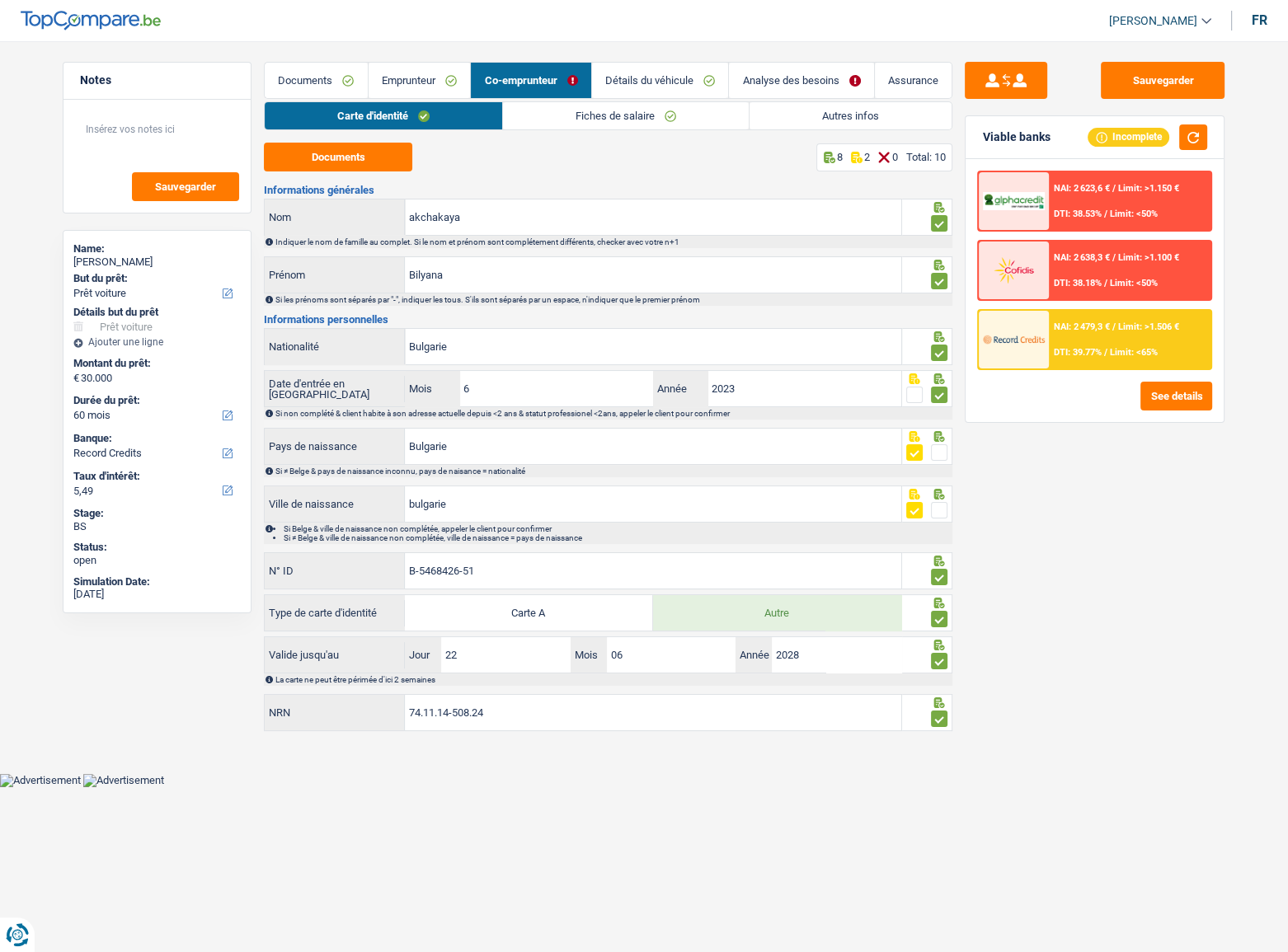
click at [562, 109] on link "Fiches de salaire" at bounding box center [626, 115] width 246 height 27
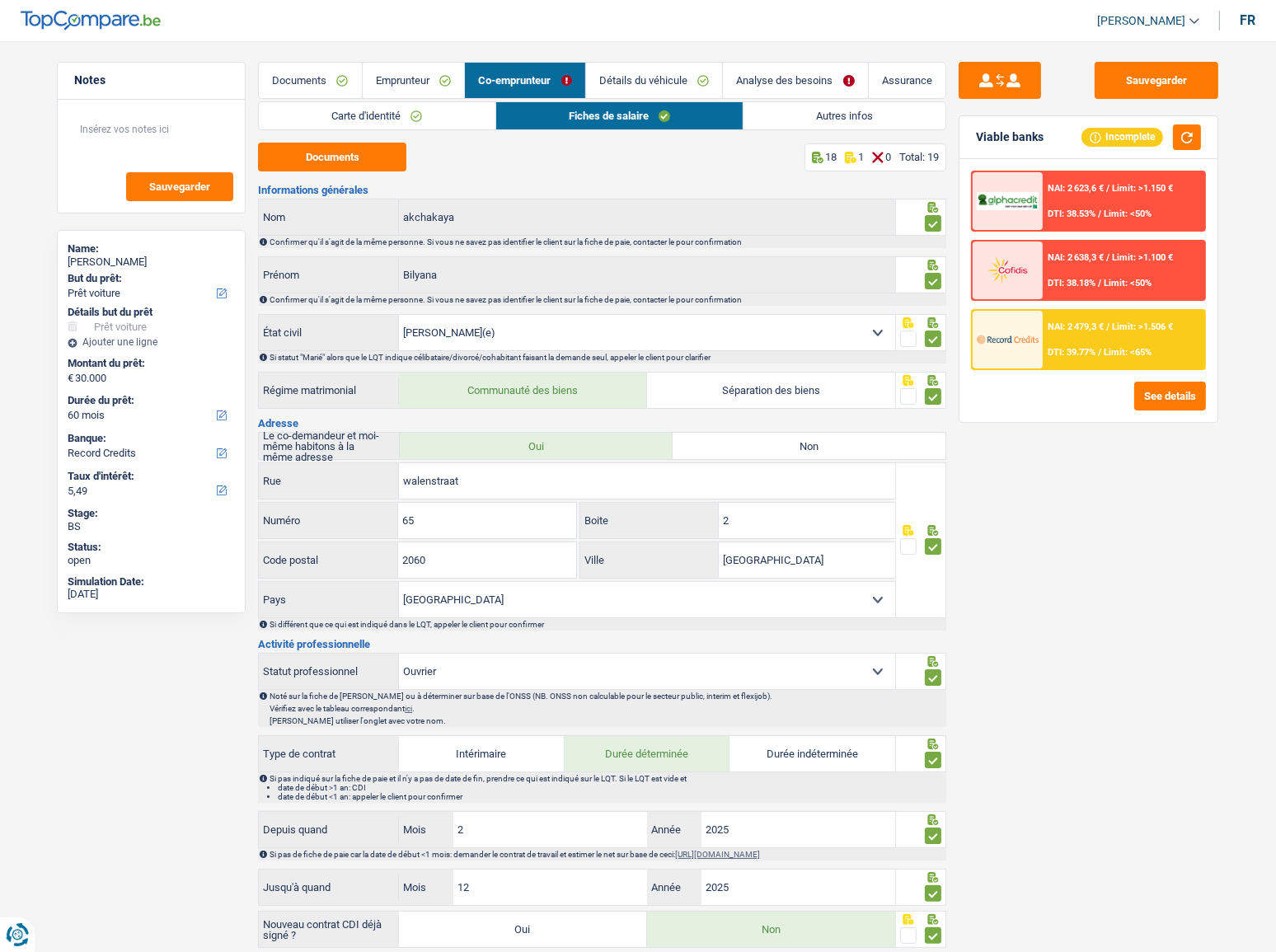
click at [421, 72] on link "Emprunteur" at bounding box center [414, 80] width 102 height 36
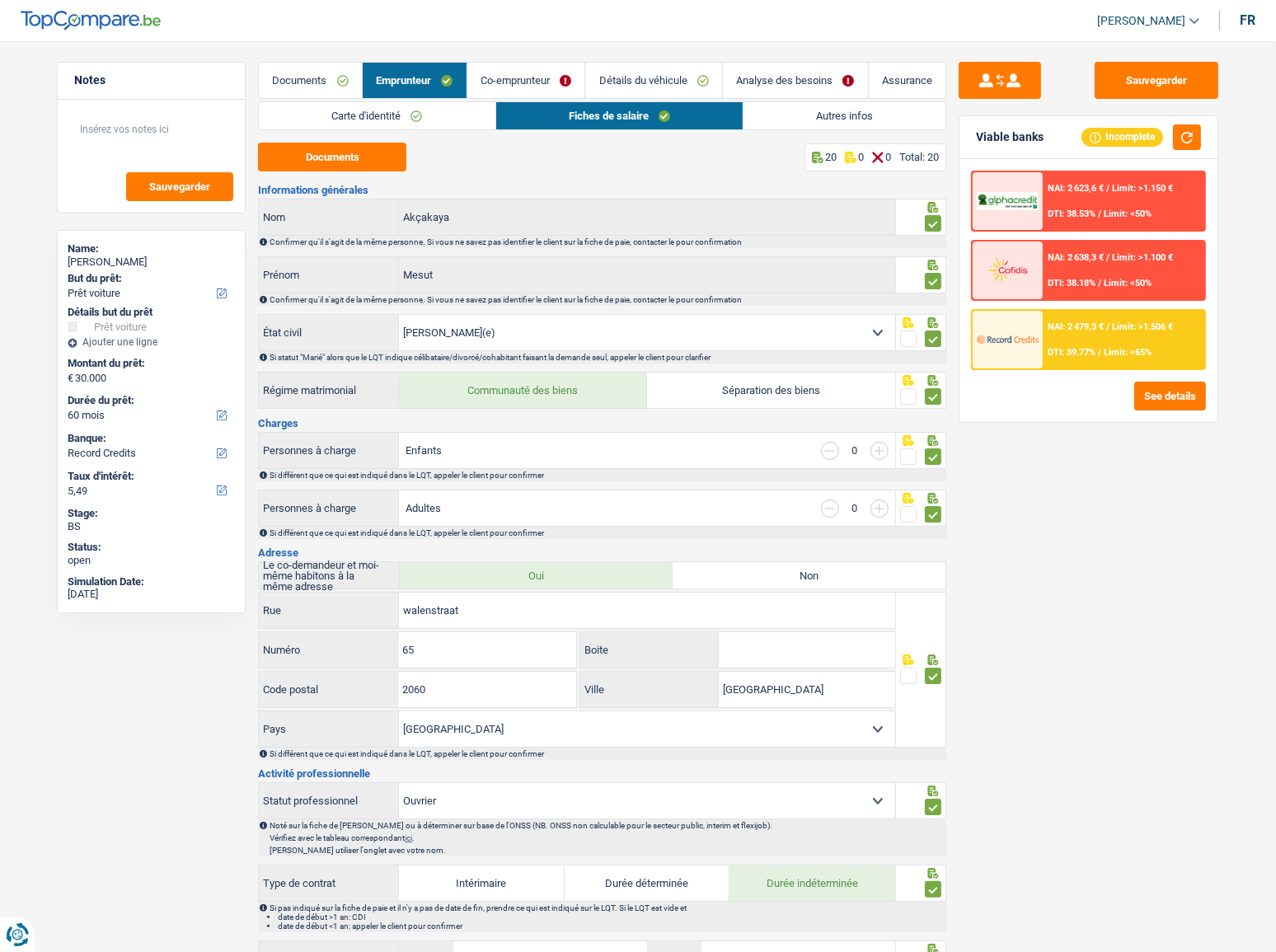
click at [907, 336] on span at bounding box center [908, 338] width 16 height 16
click at [0, 0] on input "radio" at bounding box center [0, 0] width 0 height 0
click at [548, 75] on link "Co-emprunteur" at bounding box center [525, 80] width 118 height 36
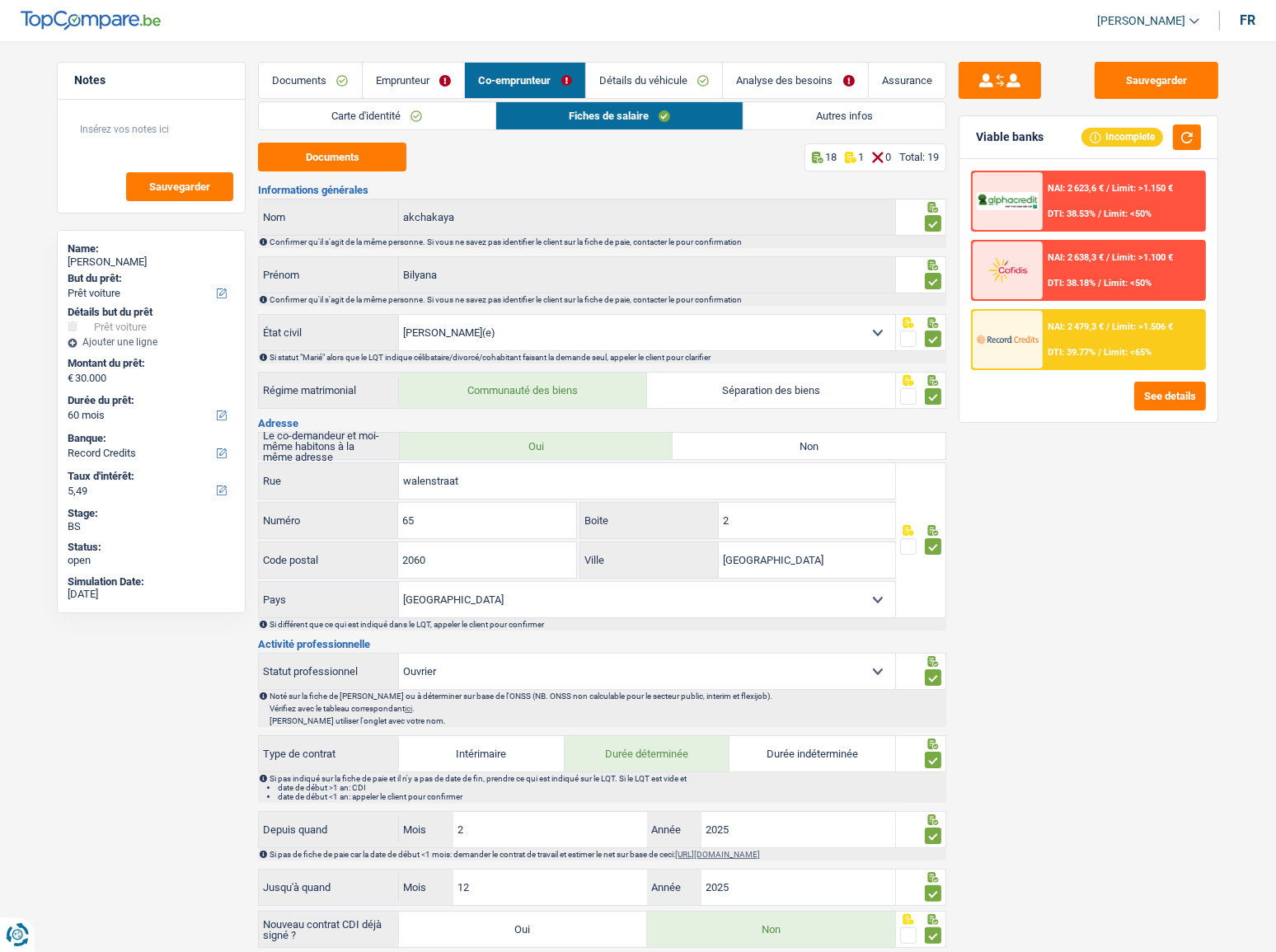
click at [908, 336] on span at bounding box center [908, 338] width 16 height 16
click at [0, 0] on input "radio" at bounding box center [0, 0] width 0 height 0
click at [1135, 66] on button "Sauvegarder" at bounding box center [1155, 80] width 123 height 37
drag, startPoint x: 401, startPoint y: 90, endPoint x: 446, endPoint y: 89, distance: 45.0
click at [402, 90] on link "Emprunteur" at bounding box center [414, 80] width 102 height 36
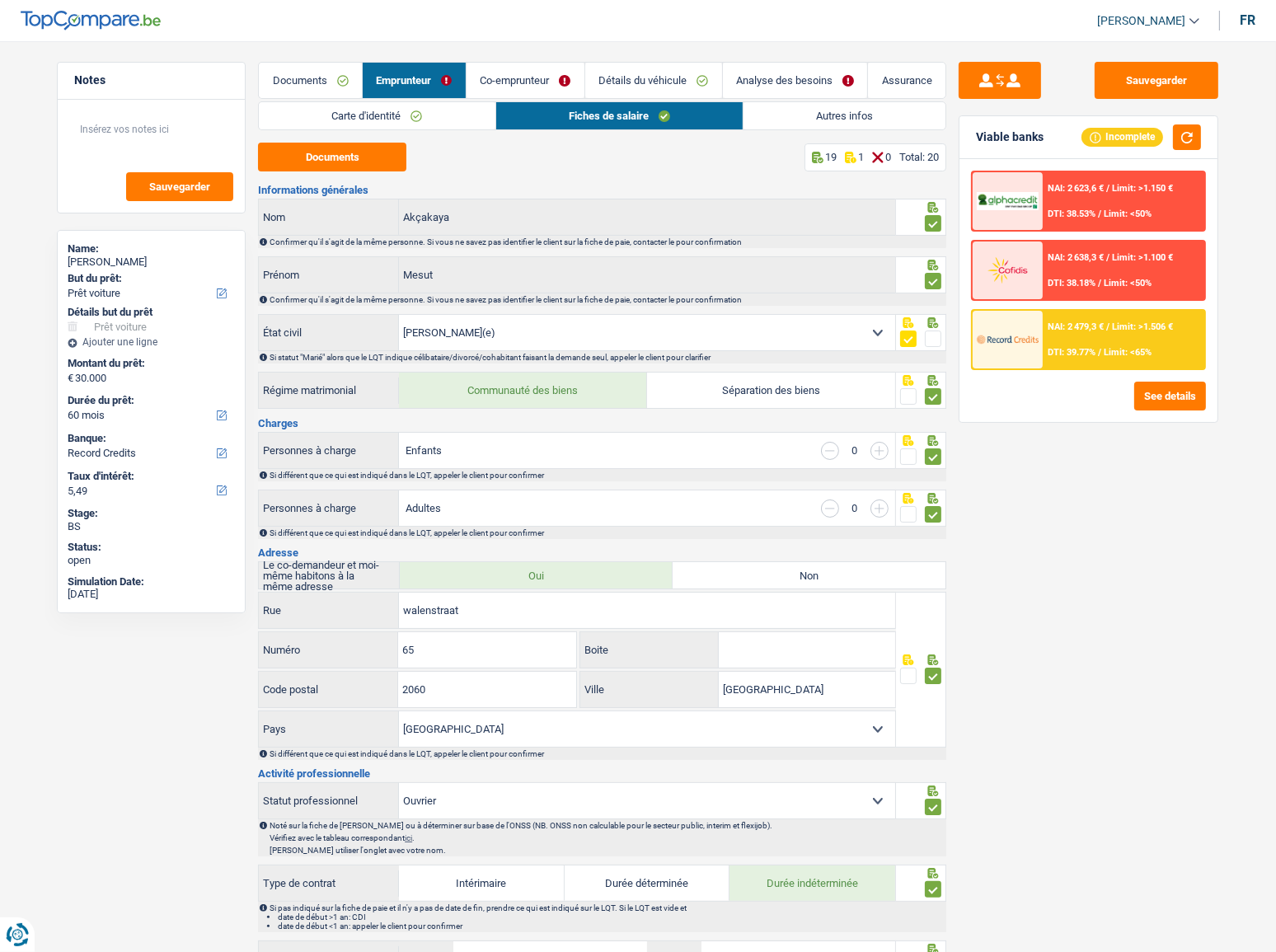
click at [786, 114] on link "Autres infos" at bounding box center [844, 115] width 202 height 27
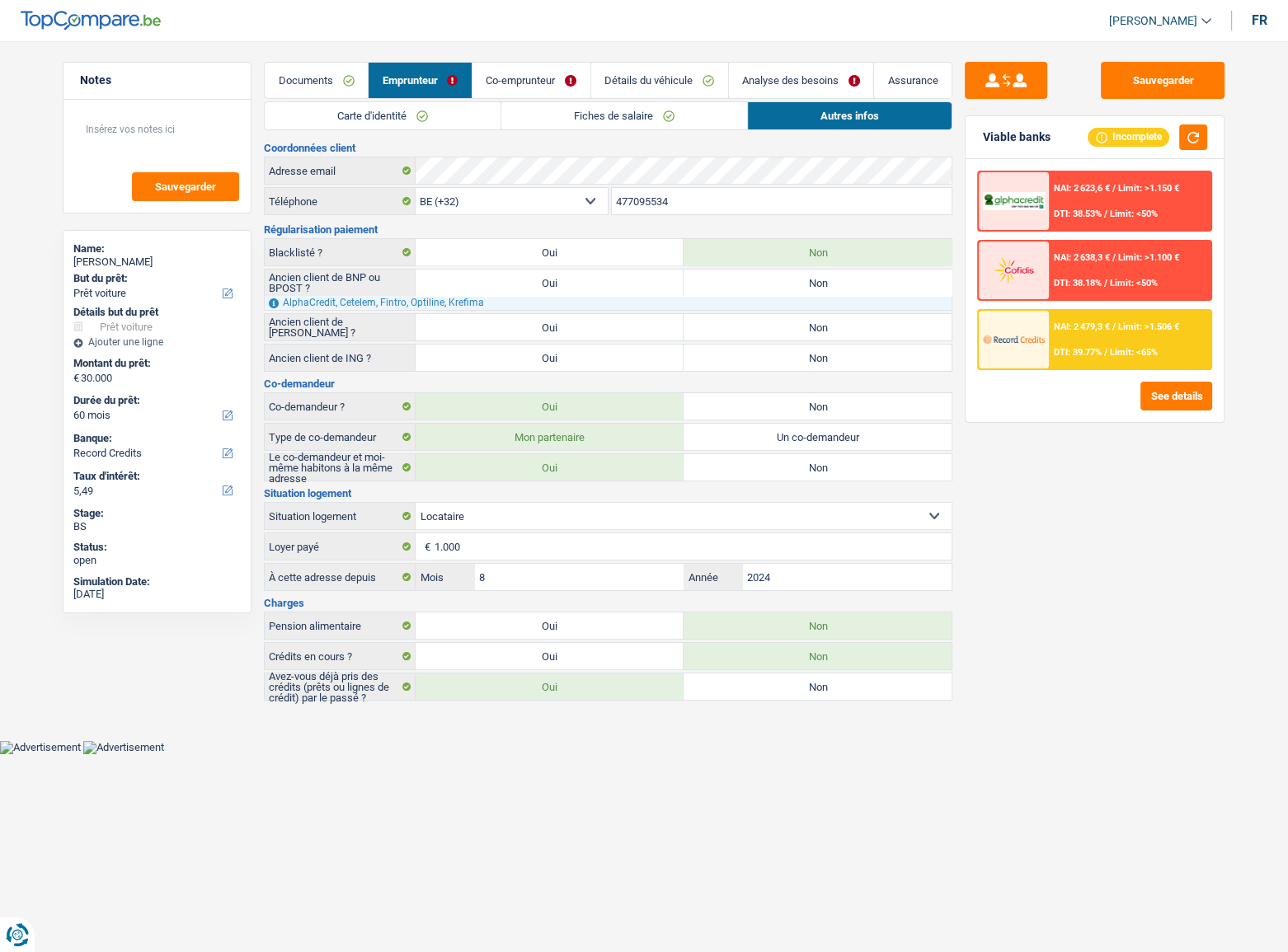
click at [542, 77] on link "Co-emprunteur" at bounding box center [531, 80] width 118 height 36
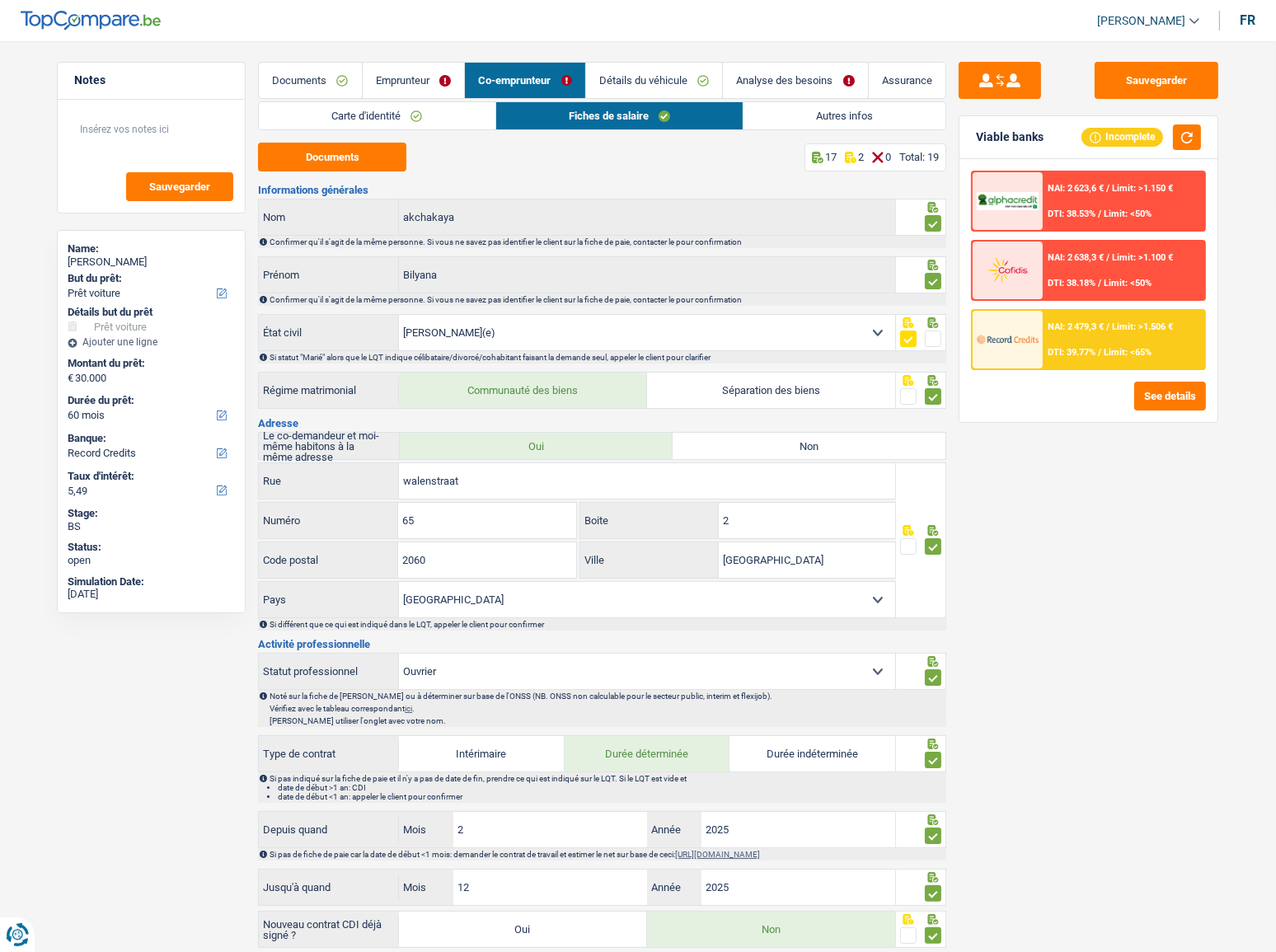
click at [616, 71] on link "Détails du véhicule" at bounding box center [654, 80] width 137 height 36
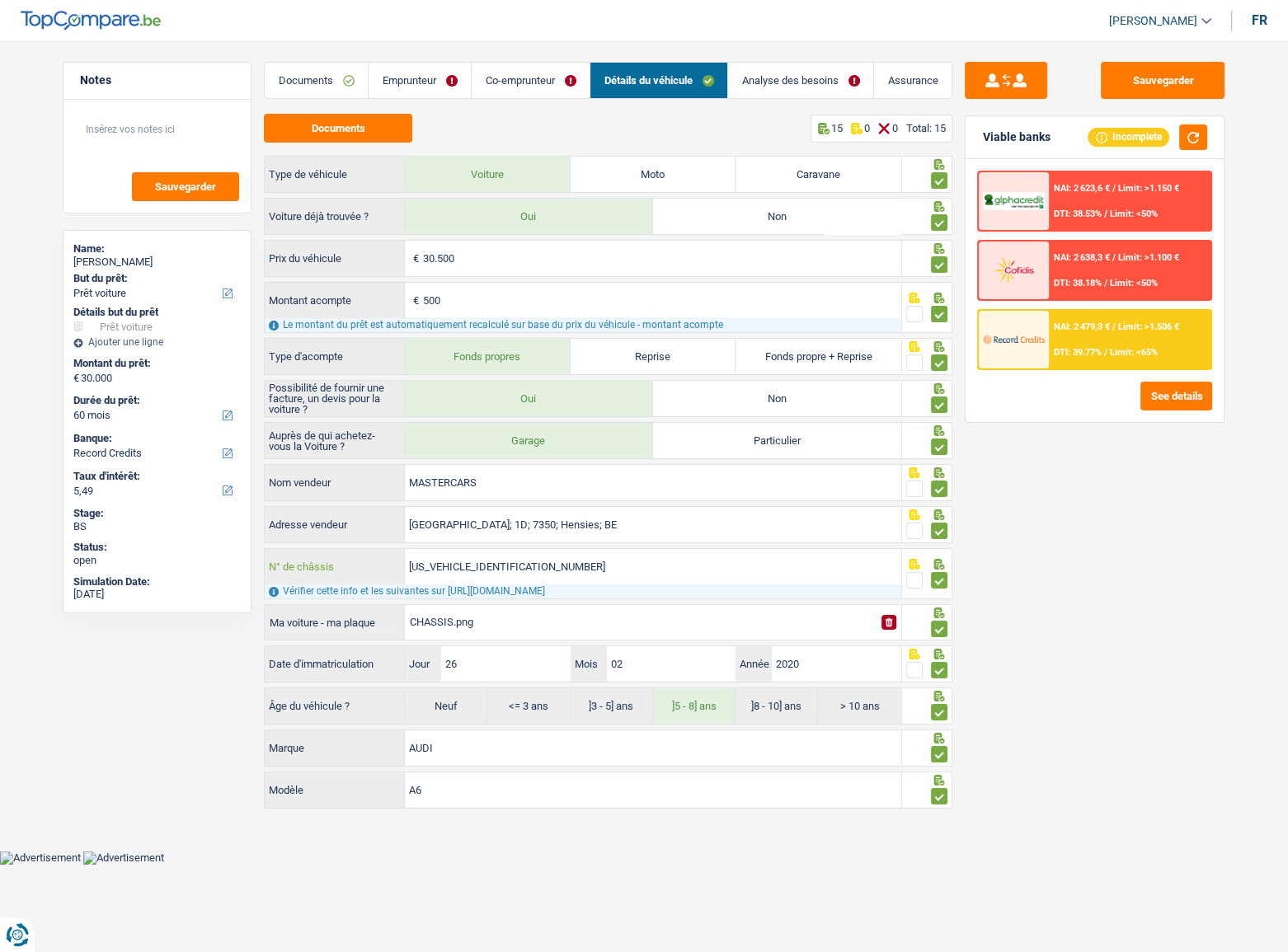
drag, startPoint x: 553, startPoint y: 568, endPoint x: 339, endPoint y: 585, distance: 214.7
click at [339, 585] on div "WAUZZZF29LN062463 N° de châssis Vérifier cette info et les suivantes sur https:…" at bounding box center [583, 574] width 638 height 51
click at [431, 82] on link "Emprunteur" at bounding box center [420, 80] width 102 height 36
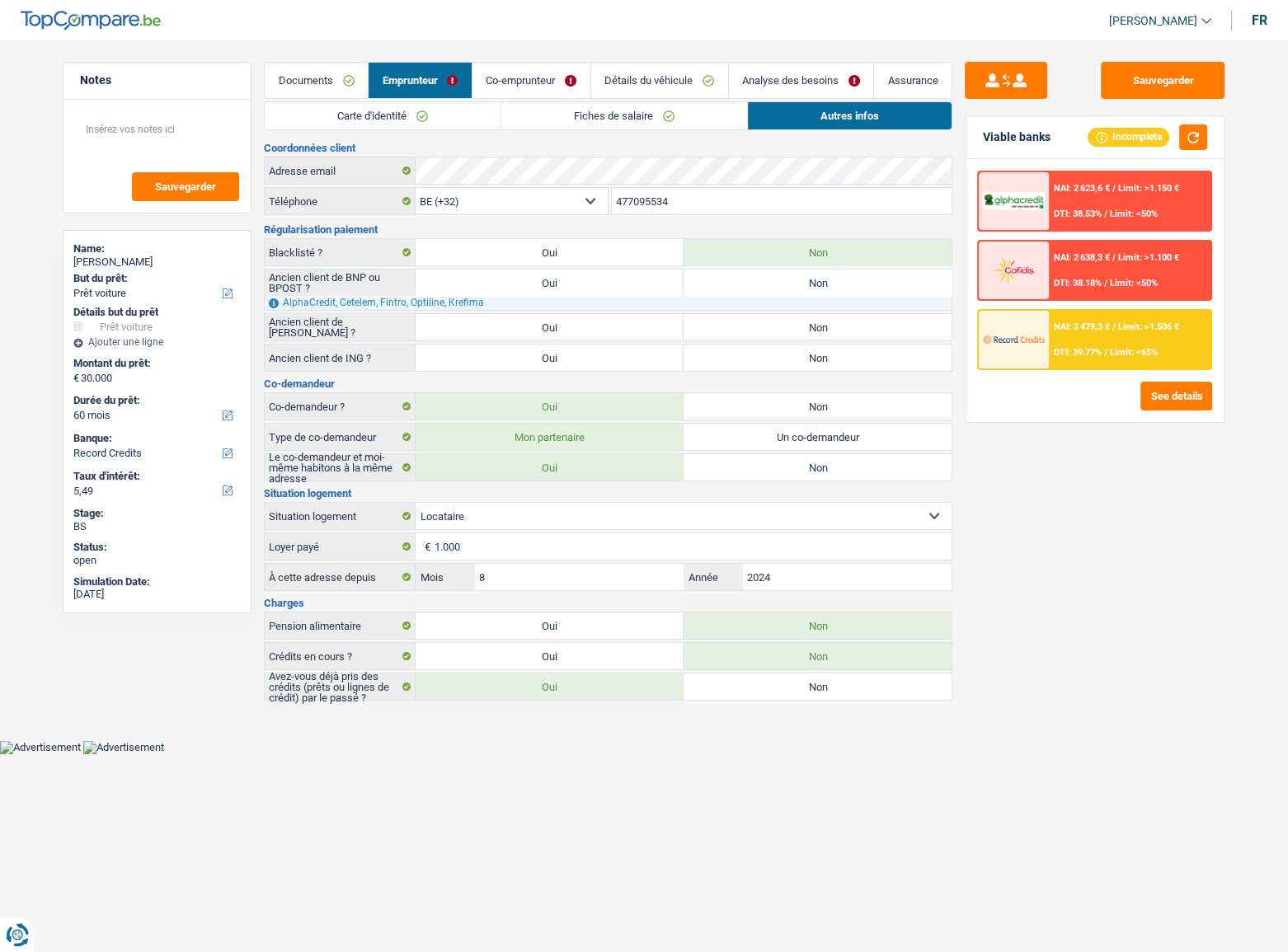
click at [536, 107] on link "Fiches de salaire" at bounding box center [624, 115] width 246 height 27
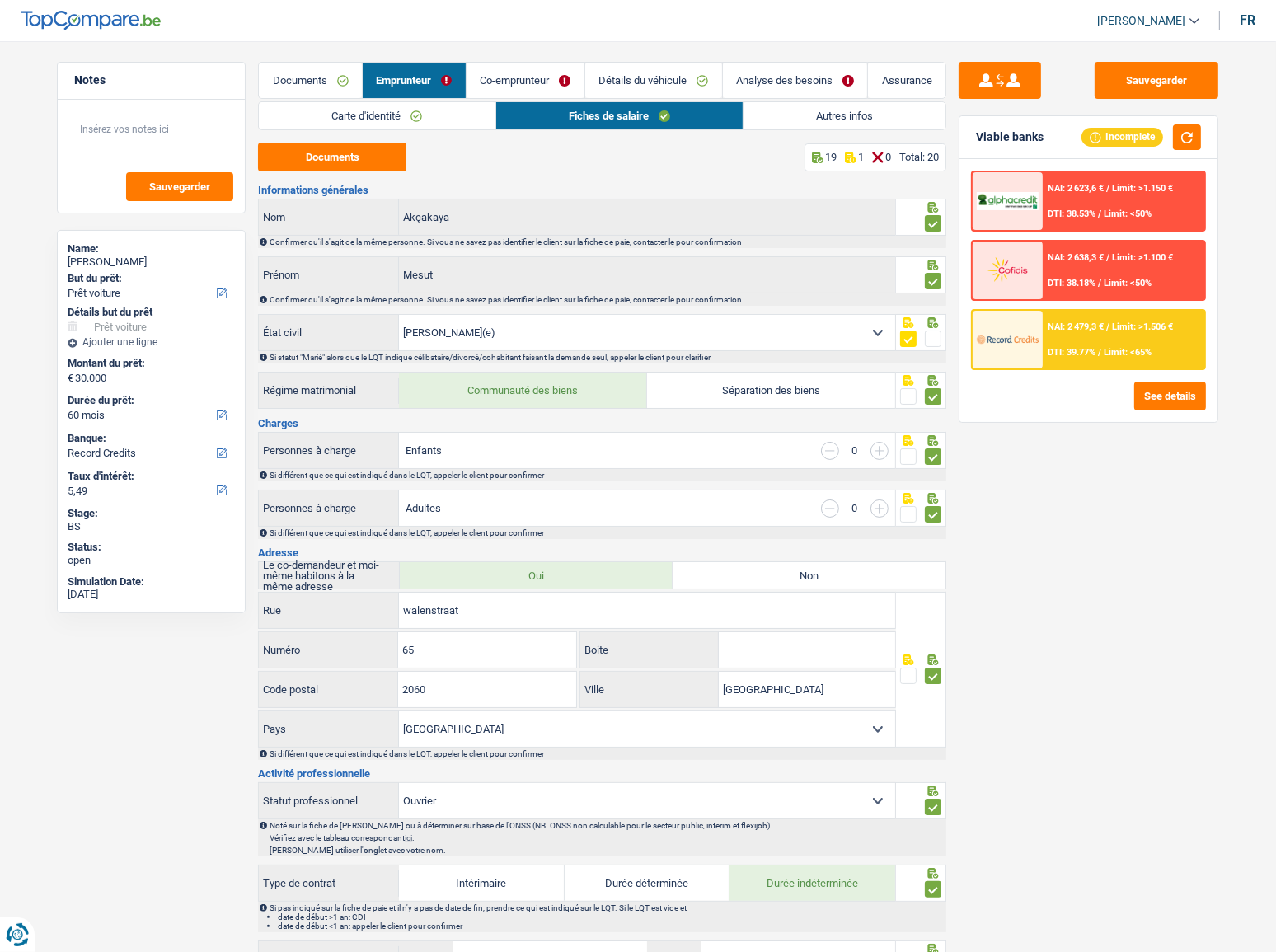
click at [313, 93] on link "Documents" at bounding box center [310, 80] width 103 height 36
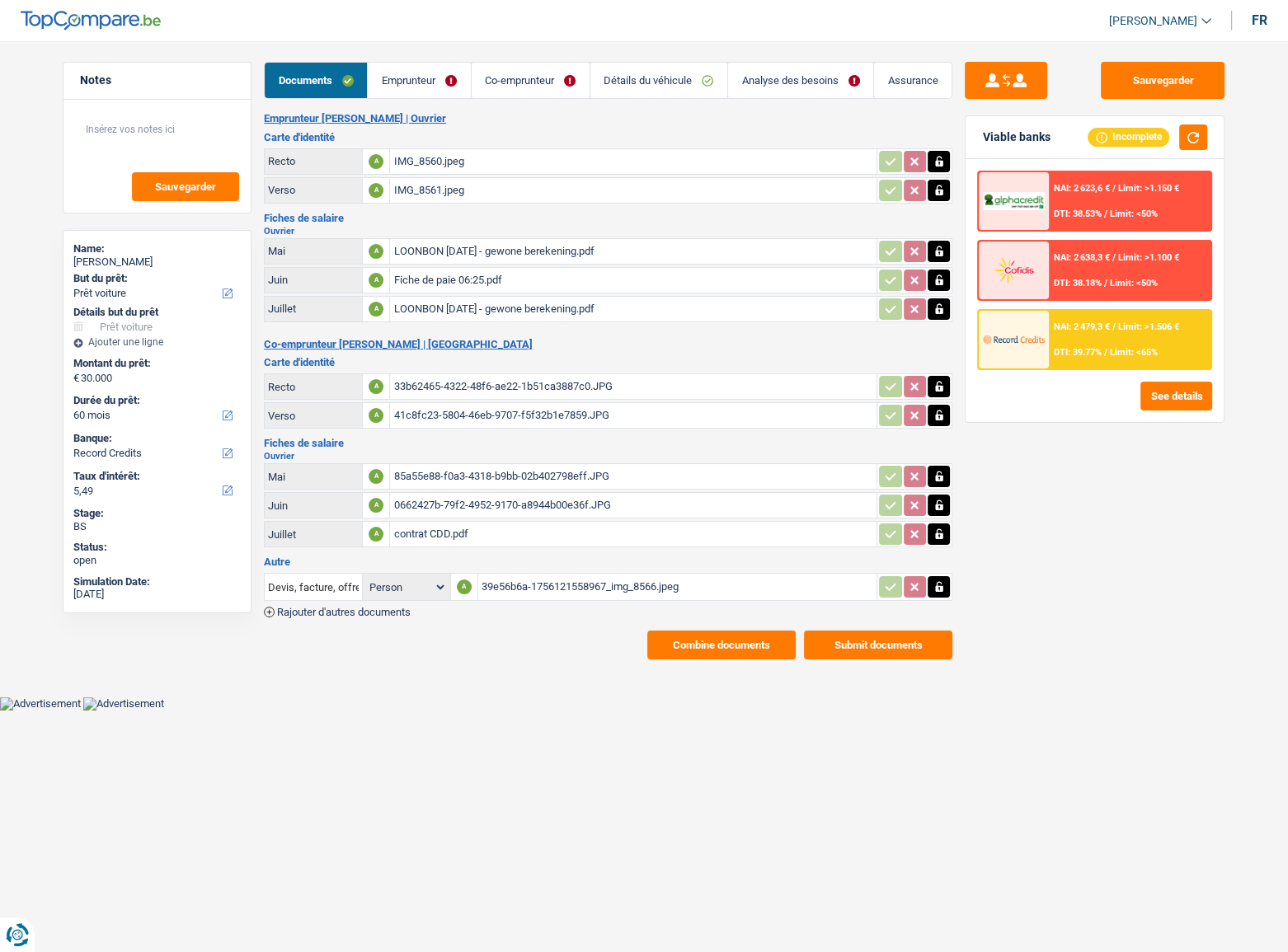
click at [448, 280] on div "Fiche de paie 06:25.pdf" at bounding box center [633, 280] width 480 height 25
click at [474, 303] on div "LOONBON 2025-07-31 - gewone berekening.pdf" at bounding box center [633, 309] width 480 height 25
click at [500, 244] on div "LOONBON 2025-05-31 - gewone berekening.pdf" at bounding box center [633, 252] width 480 height 25
drag, startPoint x: 1153, startPoint y: 82, endPoint x: 1114, endPoint y: 91, distance: 40.0
click at [1152, 82] on button "Sauvegarder" at bounding box center [1163, 80] width 124 height 37
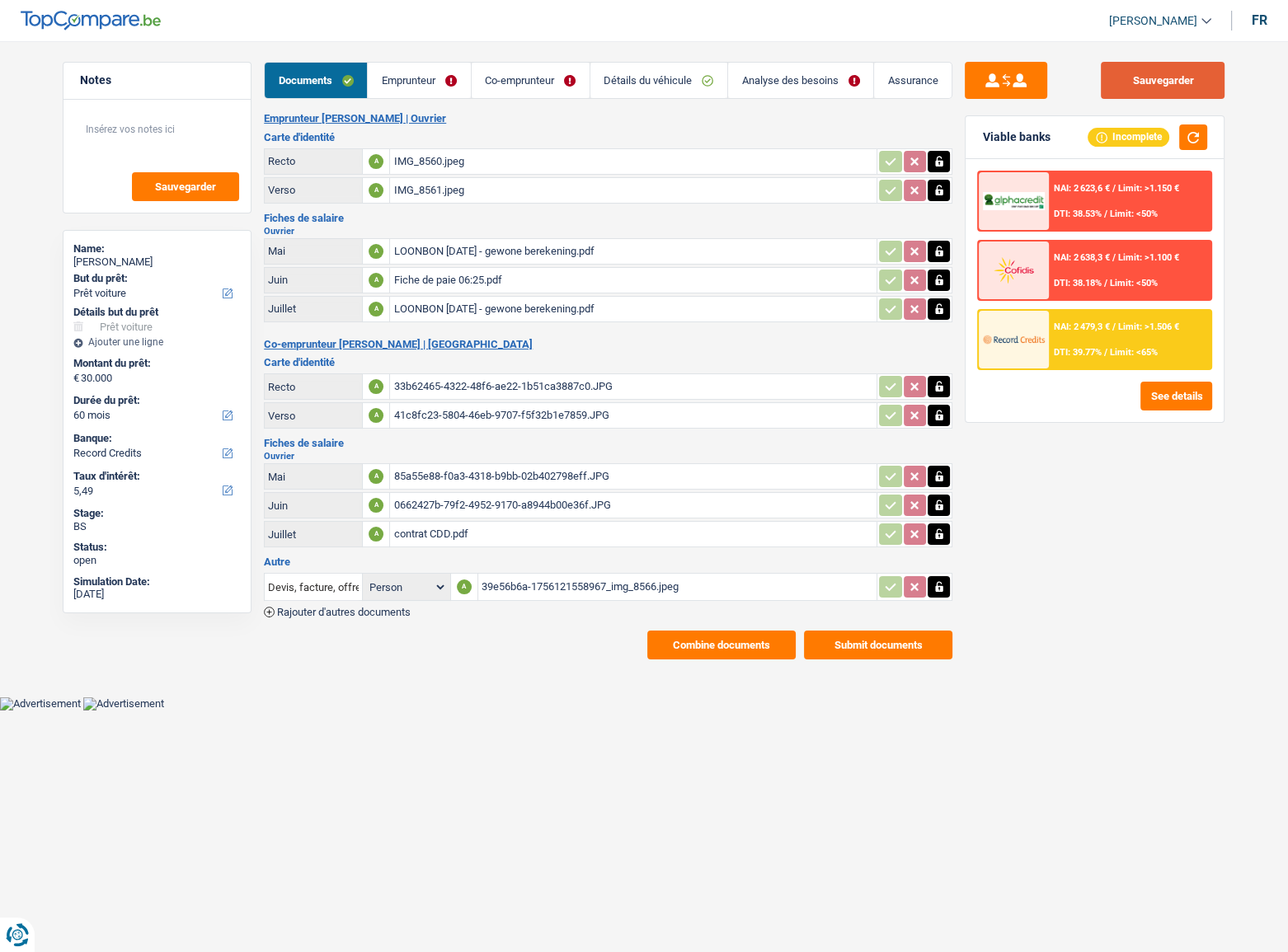
click at [1161, 80] on button "Sauvegarder" at bounding box center [1163, 80] width 124 height 37
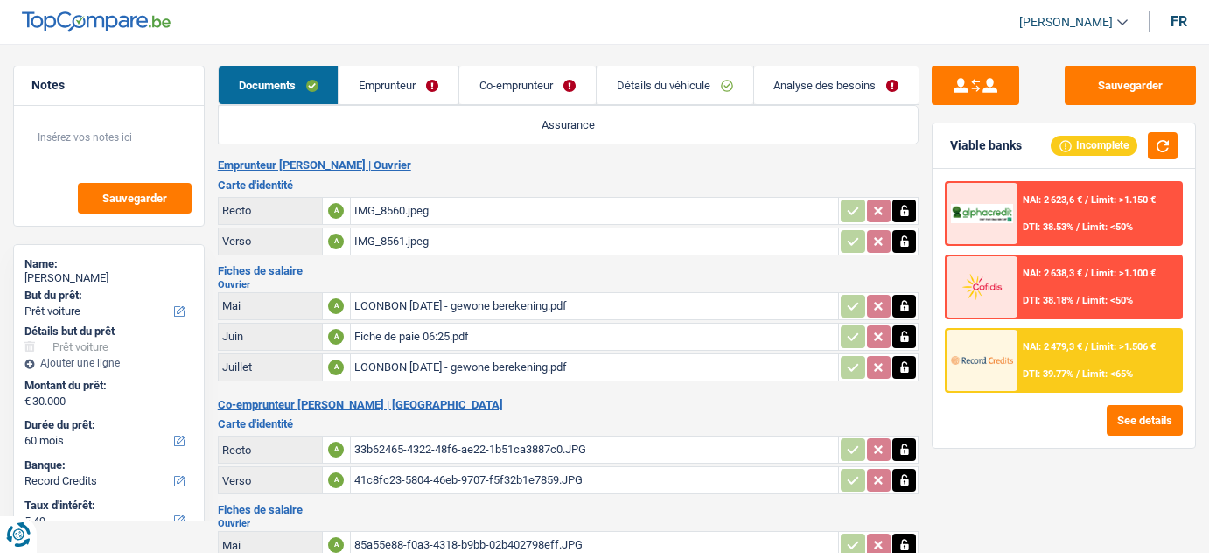
select select "car"
select select "60"
select select "record credits"
select select "32"
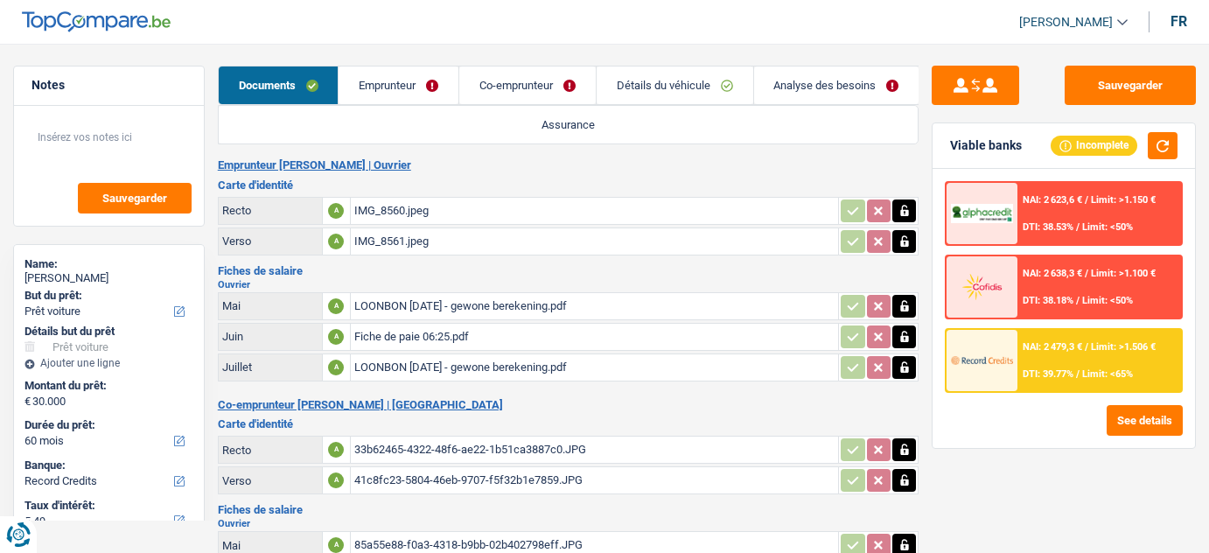
click at [1073, 299] on span "DTI: 38.18%" at bounding box center [1047, 300] width 51 height 11
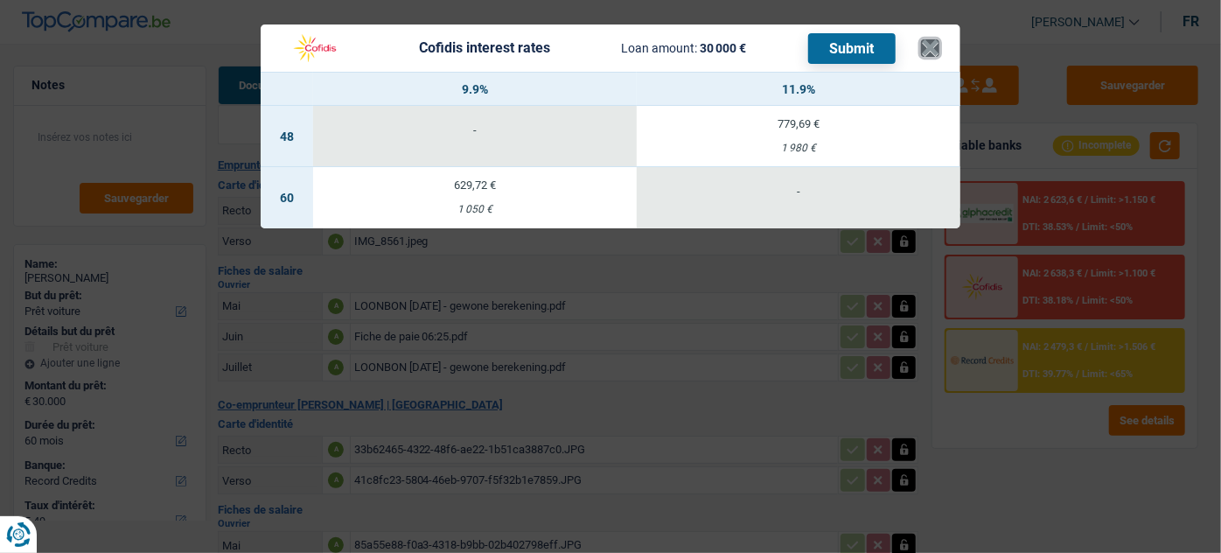
click at [928, 52] on button "×" at bounding box center [930, 47] width 18 height 17
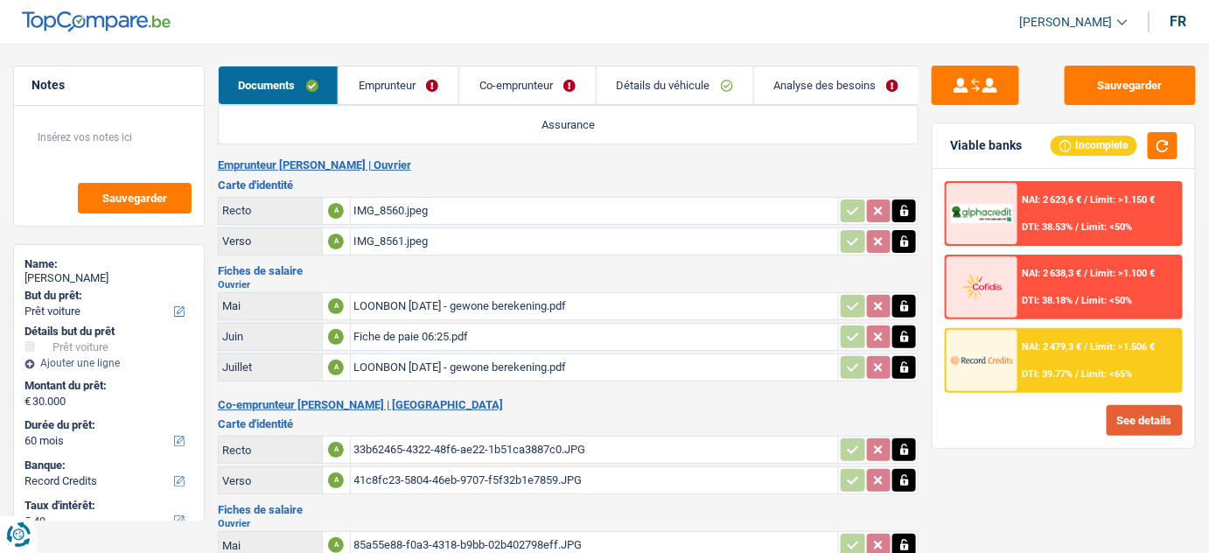
click at [1142, 405] on button "See details" at bounding box center [1144, 420] width 76 height 31
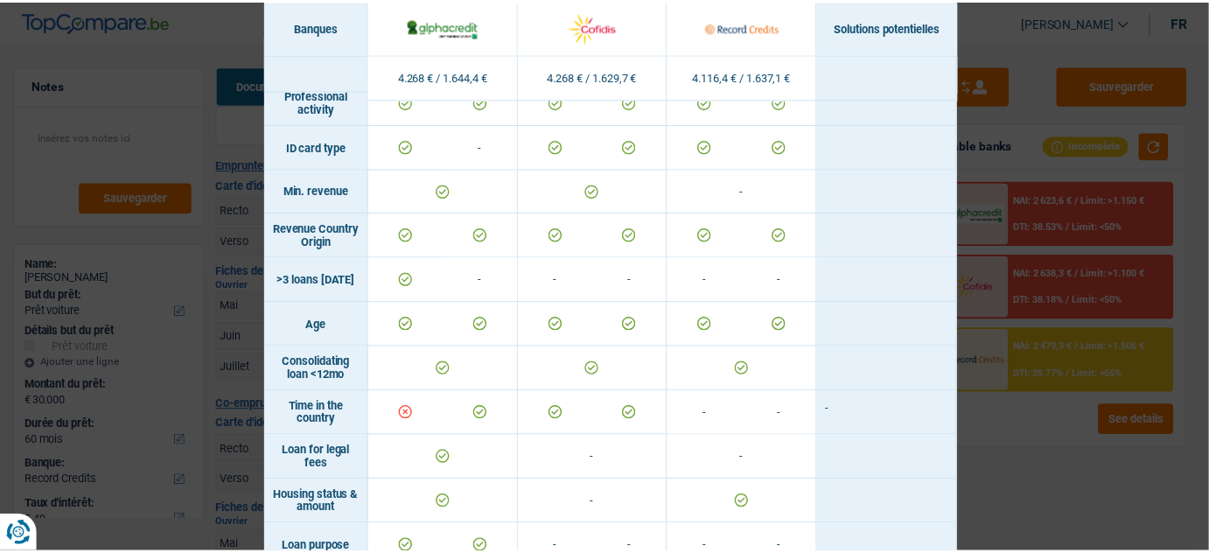
scroll to position [18, 0]
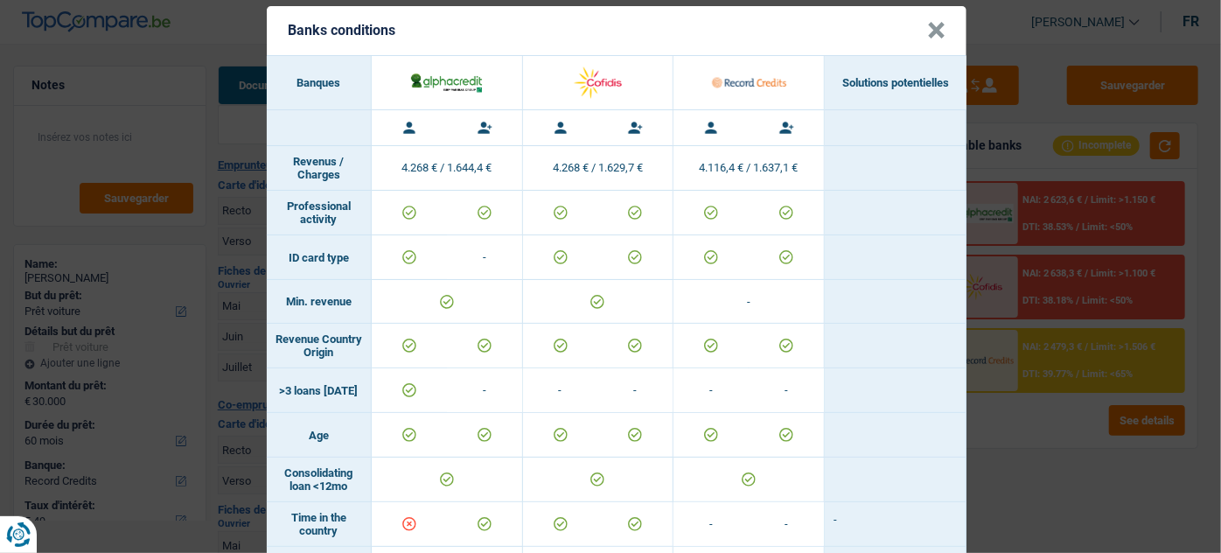
click at [927, 33] on button "×" at bounding box center [936, 30] width 18 height 17
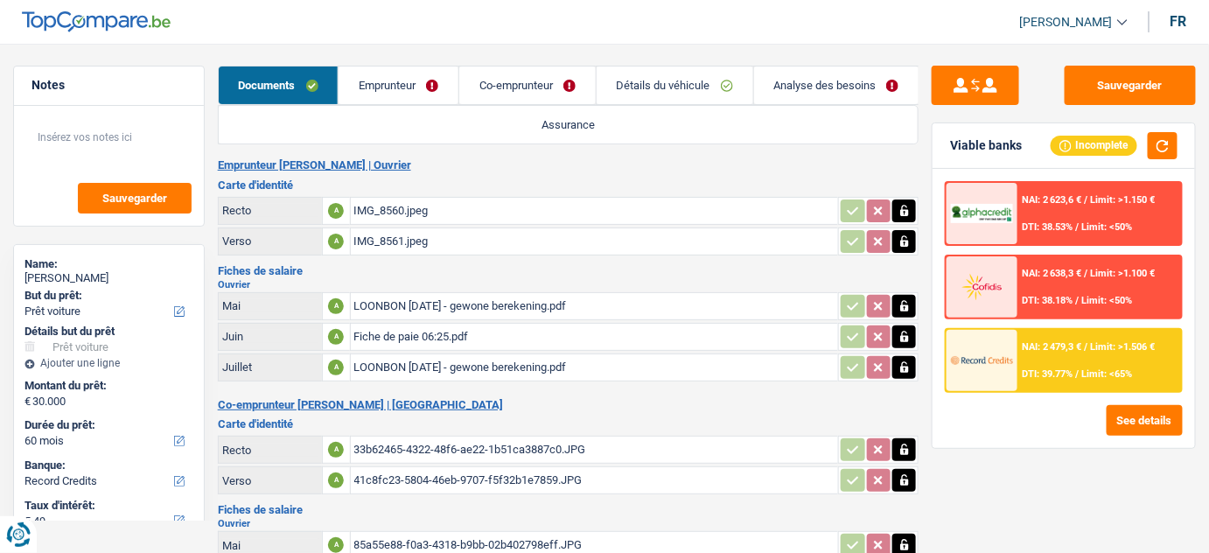
click at [439, 87] on link "Emprunteur" at bounding box center [398, 85] width 120 height 38
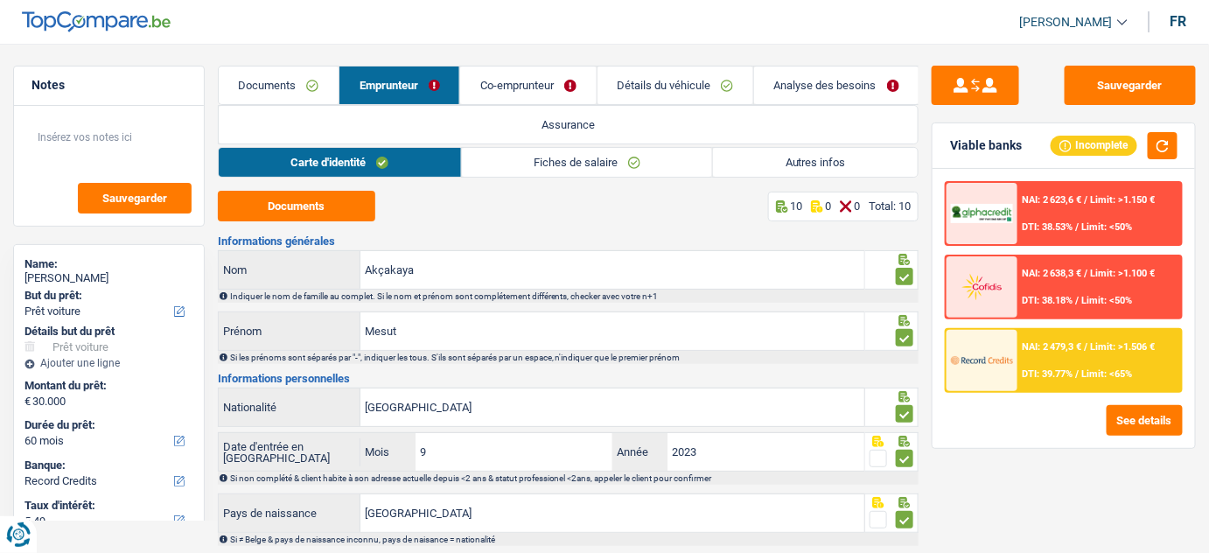
click at [851, 164] on link "Autres infos" at bounding box center [815, 162] width 205 height 29
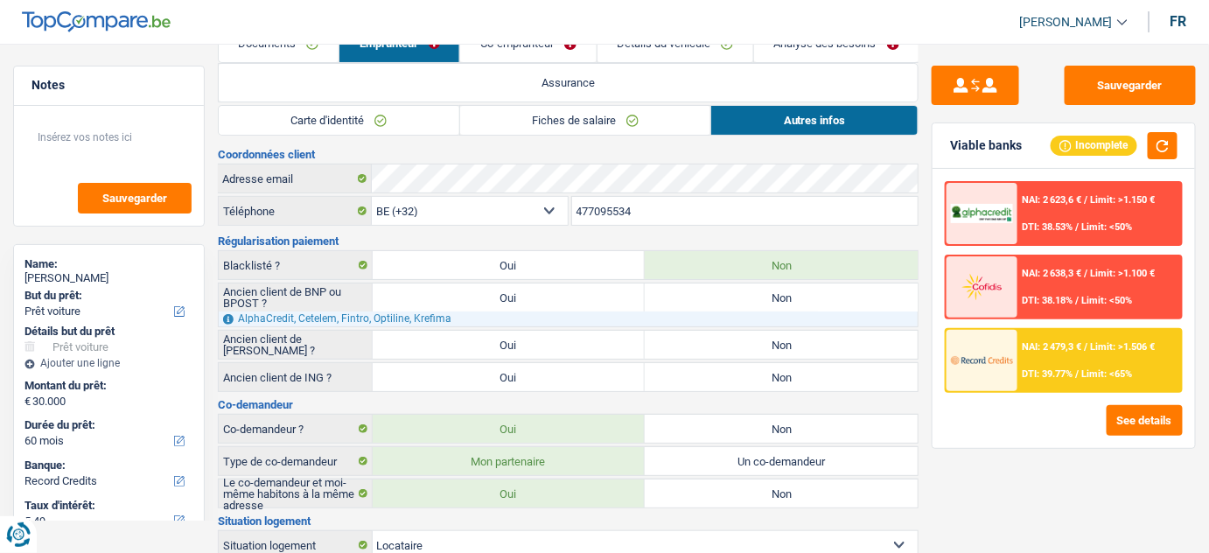
scroll to position [0, 0]
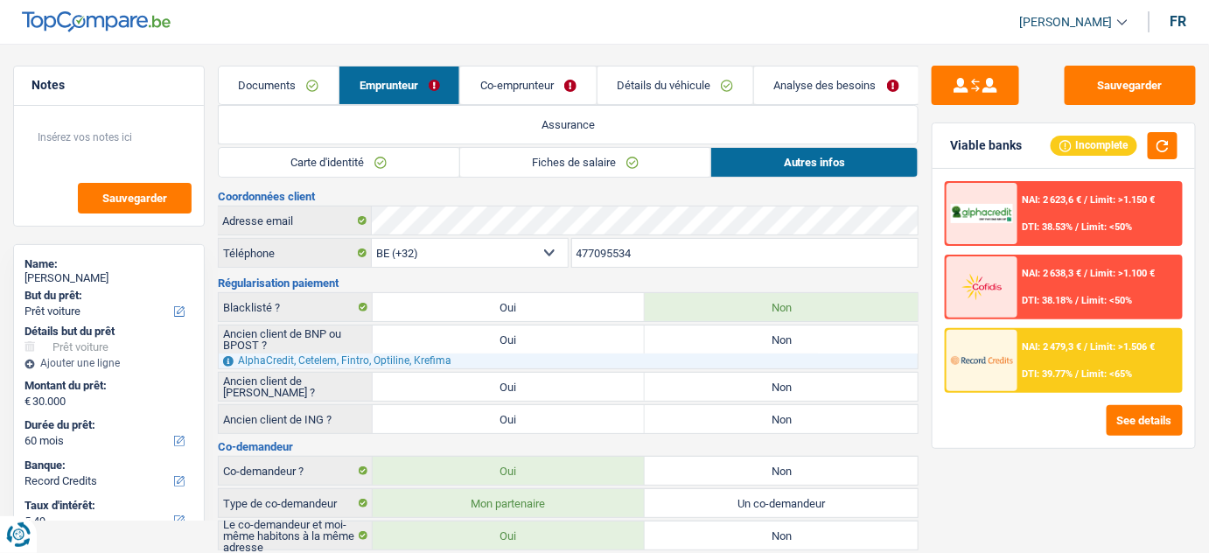
click at [553, 69] on link "Co-emprunteur" at bounding box center [528, 85] width 136 height 38
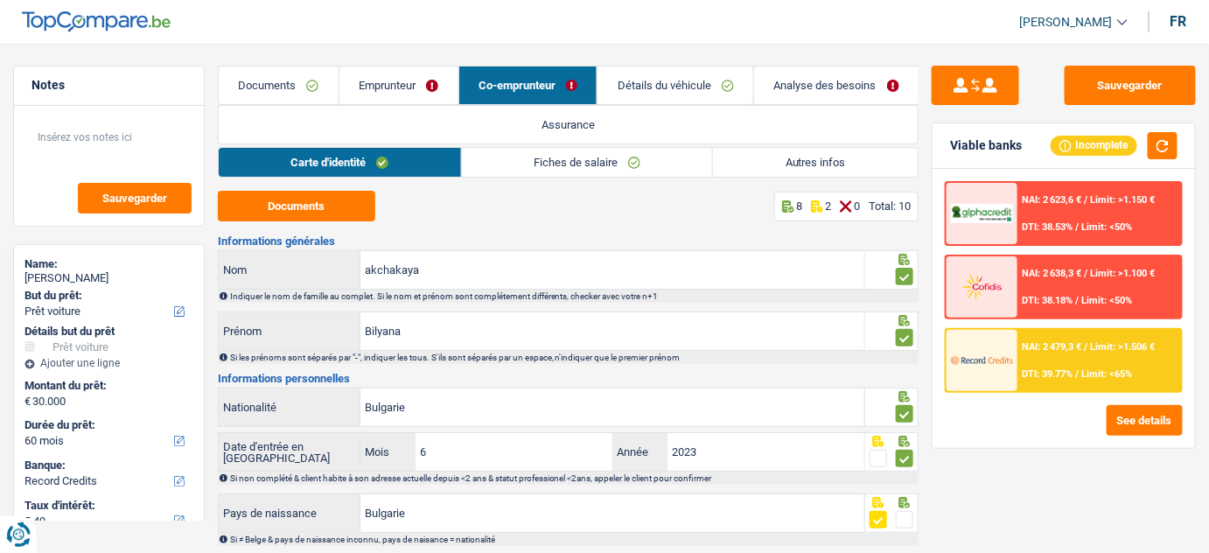
click at [763, 162] on link "Autres infos" at bounding box center [815, 162] width 205 height 29
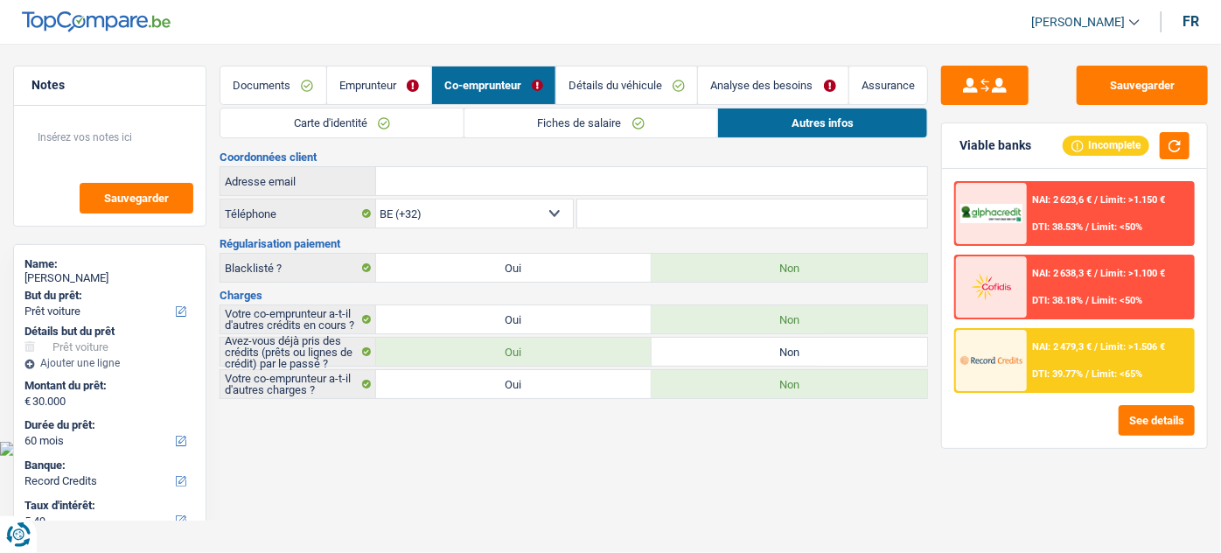
drag, startPoint x: 1043, startPoint y: 290, endPoint x: 1064, endPoint y: 288, distance: 21.2
click at [1064, 288] on div "NAI: 2 638,3 € / Limit: >1.100 € DTI: 38.18% / Limit: <50%" at bounding box center [1110, 286] width 166 height 61
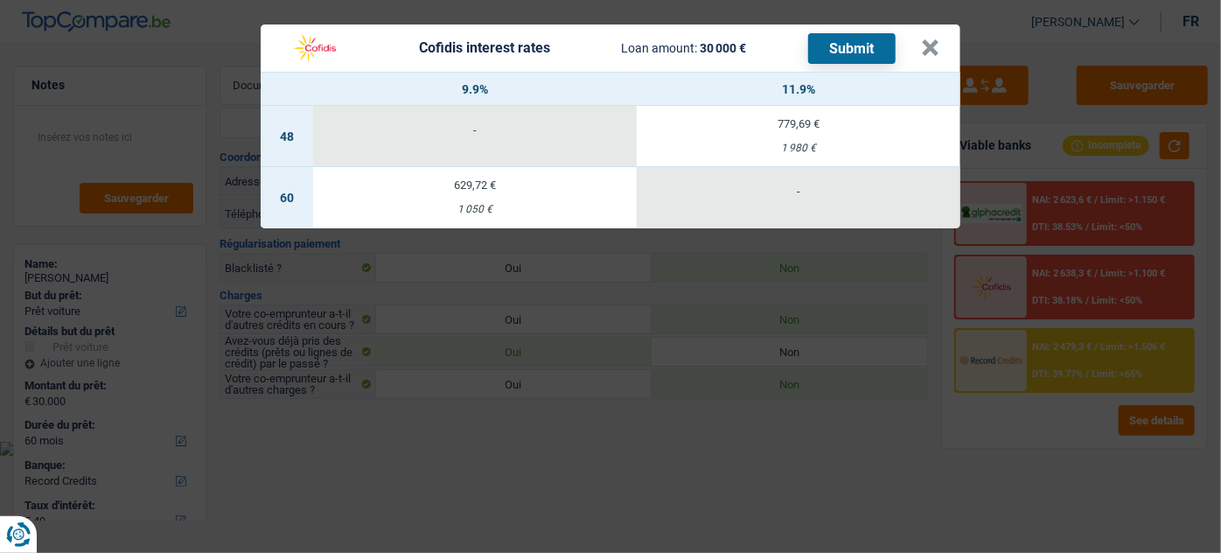
click at [494, 206] on div "1 050 €" at bounding box center [475, 209] width 324 height 11
select select "cofidis"
type input "9,90"
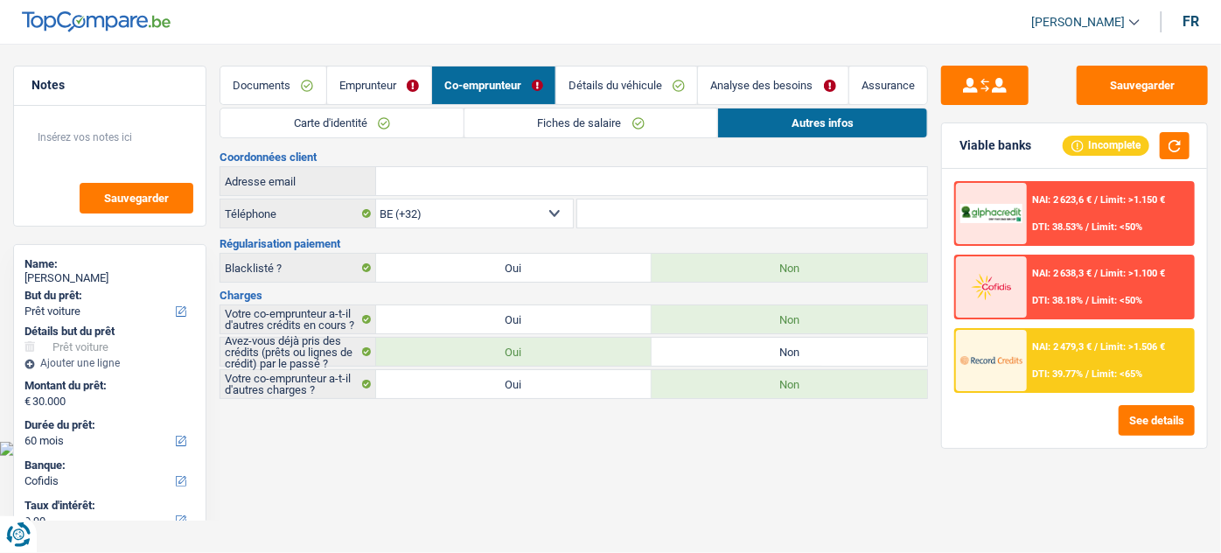
click at [415, 81] on link "Emprunteur" at bounding box center [379, 85] width 104 height 38
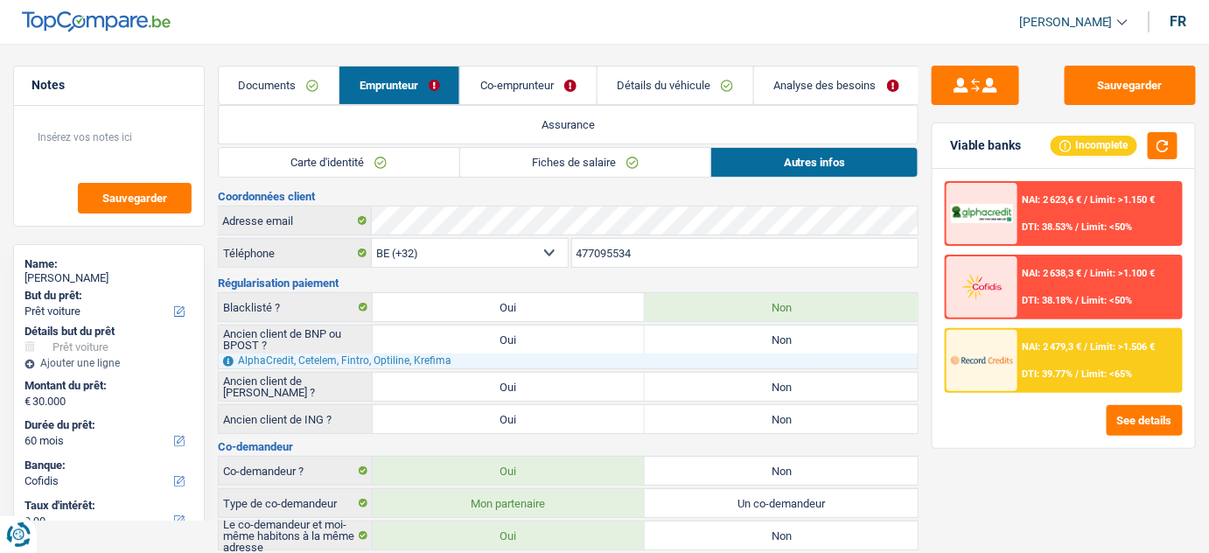
click at [634, 156] on link "Fiches de salaire" at bounding box center [585, 162] width 251 height 29
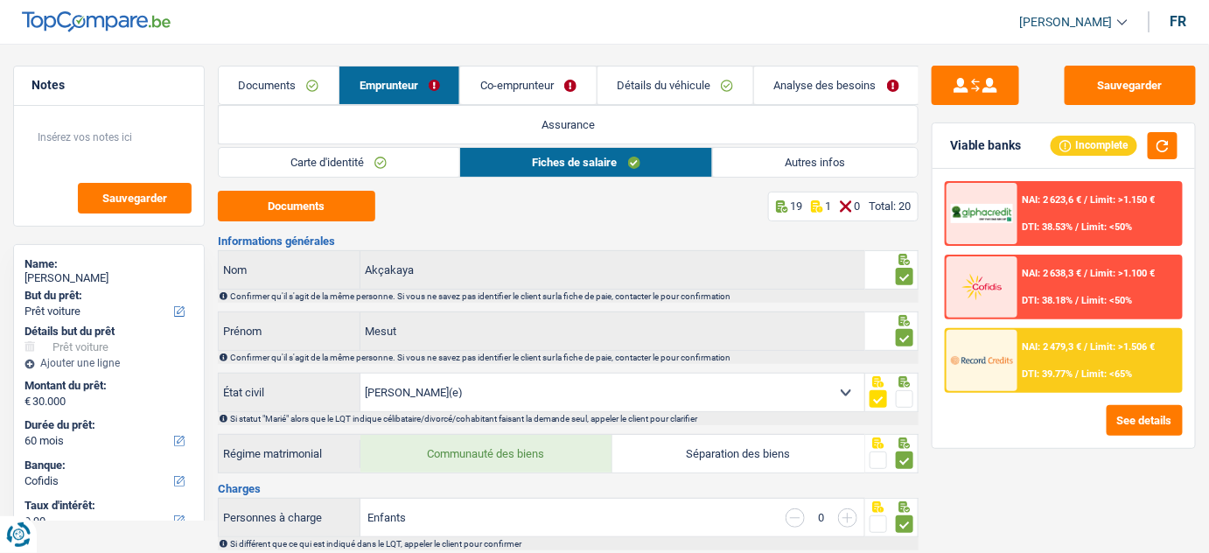
click at [1030, 279] on div "NAI: 2 638,3 € / Limit: >1.100 € DTI: 38.18% / Limit: <50%" at bounding box center [1099, 286] width 164 height 61
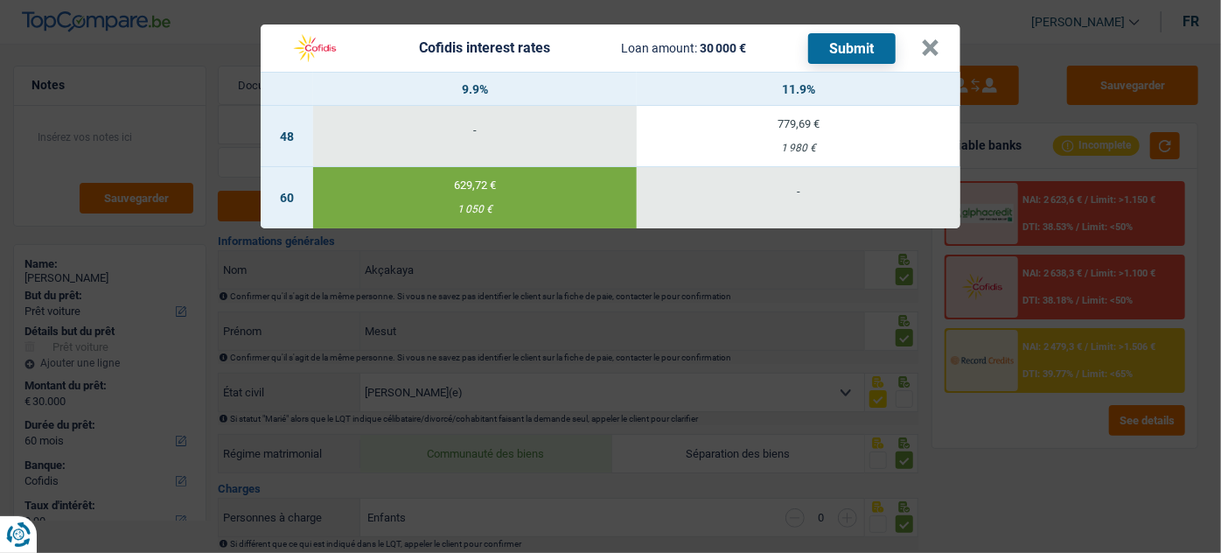
click at [857, 51] on button "Submit" at bounding box center [851, 48] width 87 height 31
click at [937, 50] on button "×" at bounding box center [930, 47] width 18 height 17
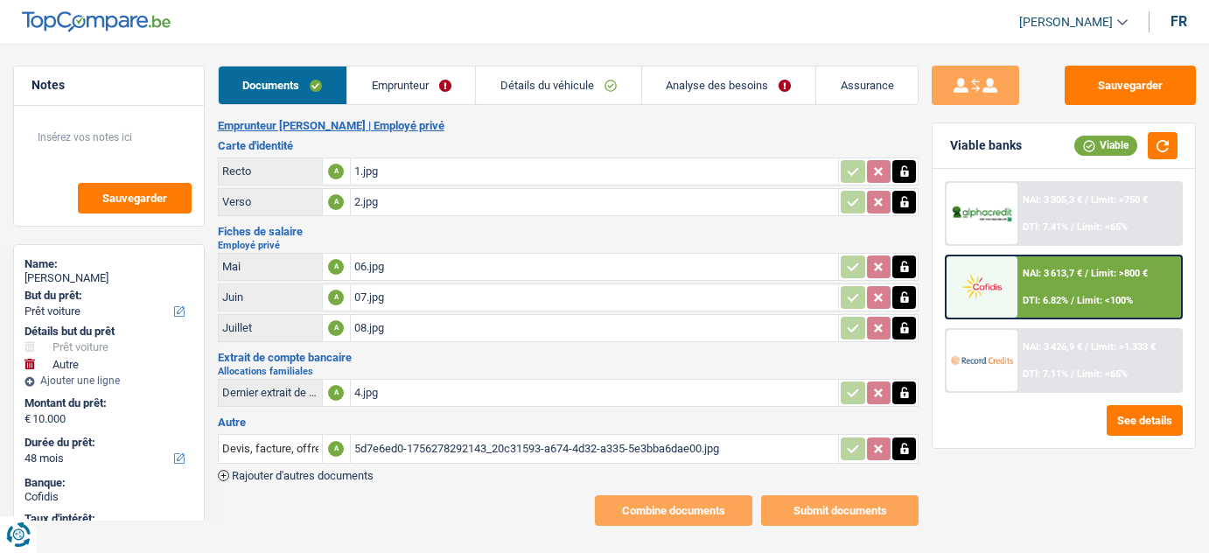
select select "car"
select select "other"
select select "48"
click at [1133, 423] on button "See details" at bounding box center [1144, 420] width 76 height 31
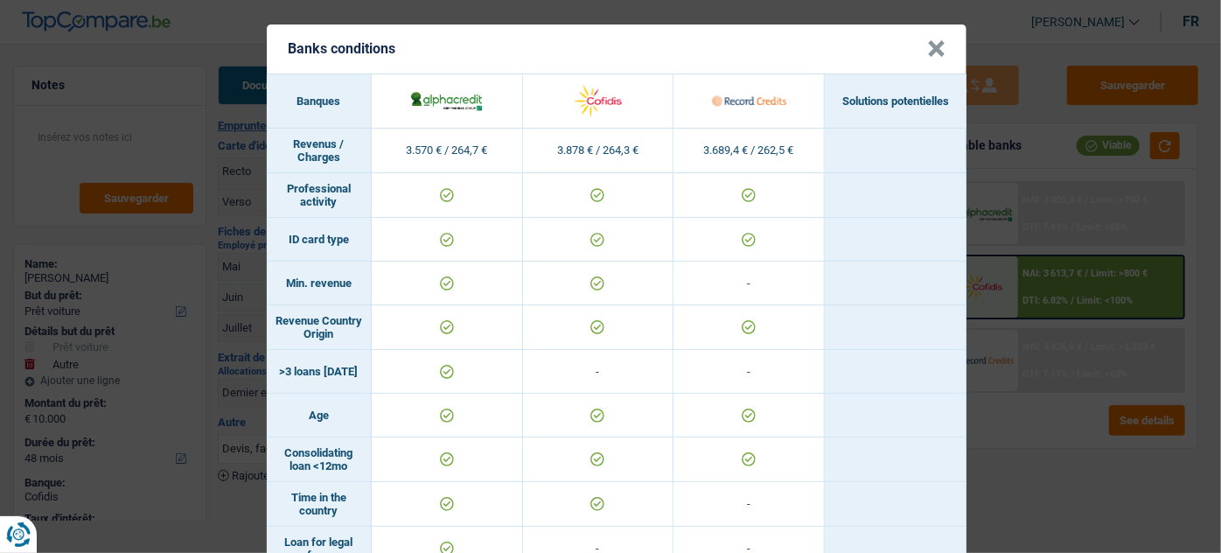
click at [932, 25] on header "Banks conditions ×" at bounding box center [617, 48] width 700 height 49
click at [927, 45] on button "×" at bounding box center [936, 48] width 18 height 17
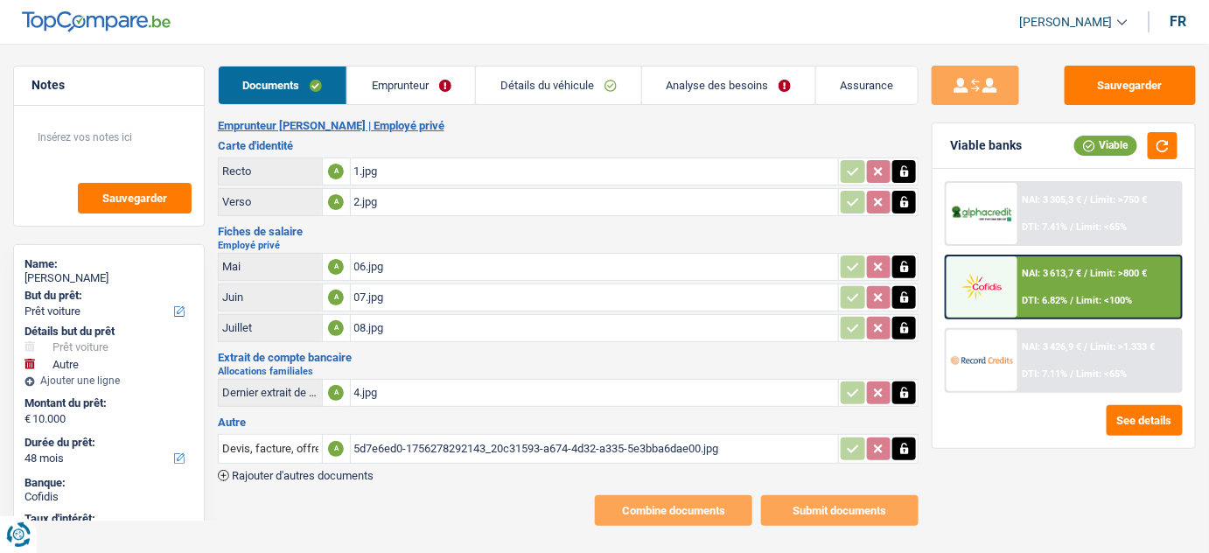
click at [378, 73] on link "Emprunteur" at bounding box center [411, 85] width 128 height 38
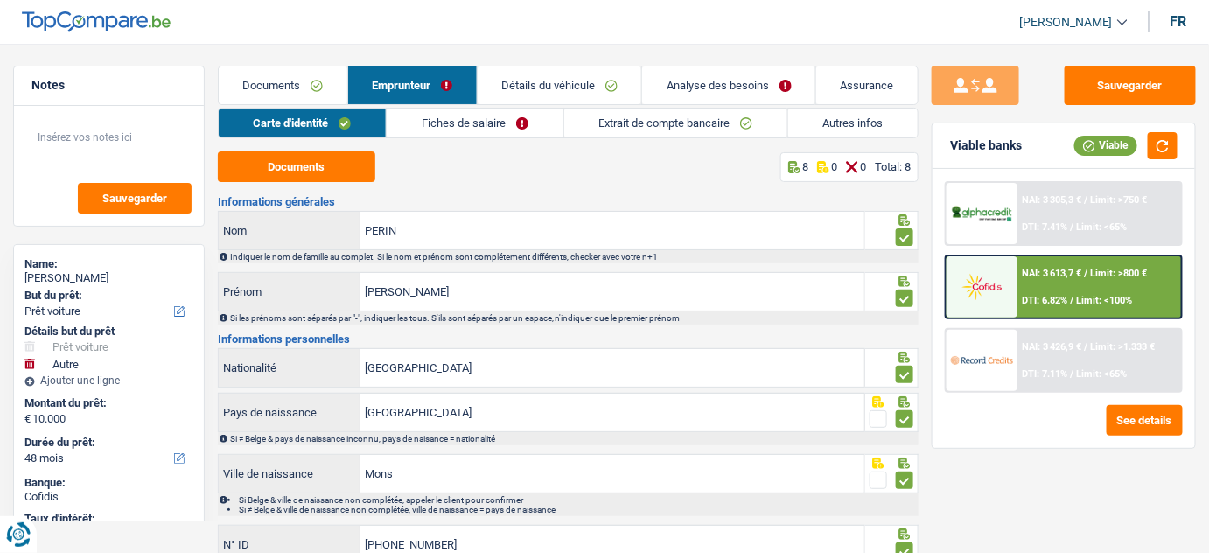
click at [228, 90] on link "Documents" at bounding box center [283, 85] width 129 height 38
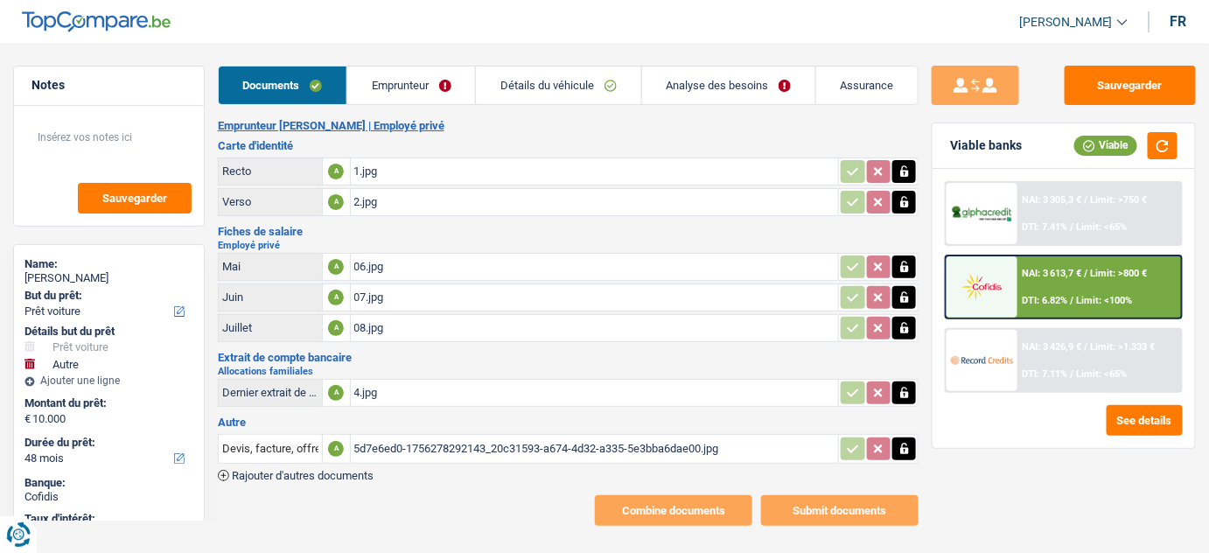
click at [441, 85] on link "Emprunteur" at bounding box center [411, 85] width 128 height 38
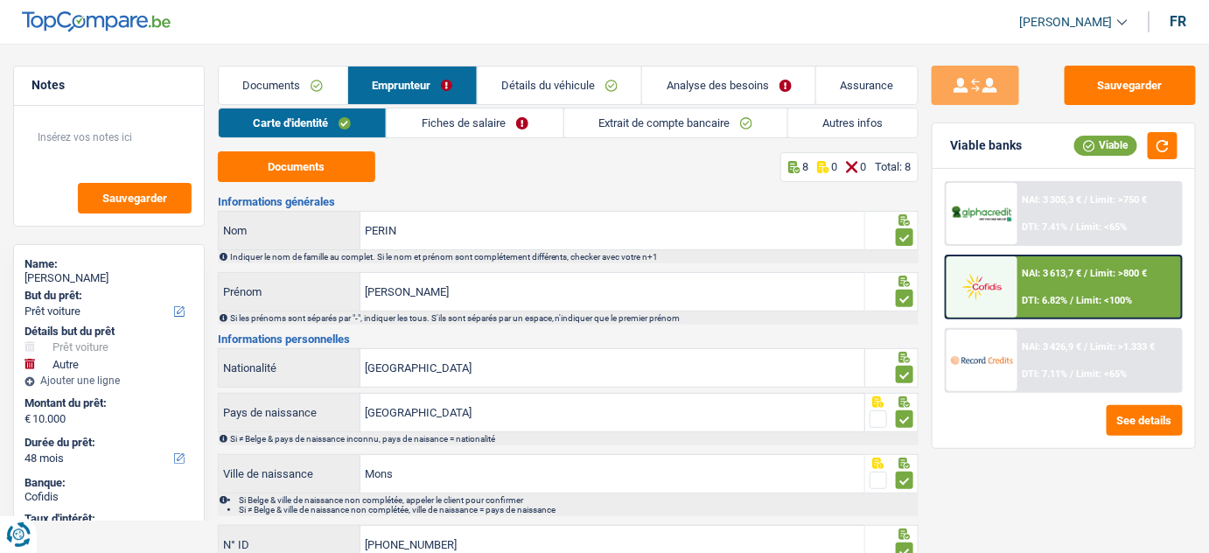
click at [805, 118] on link "Autres infos" at bounding box center [852, 122] width 129 height 29
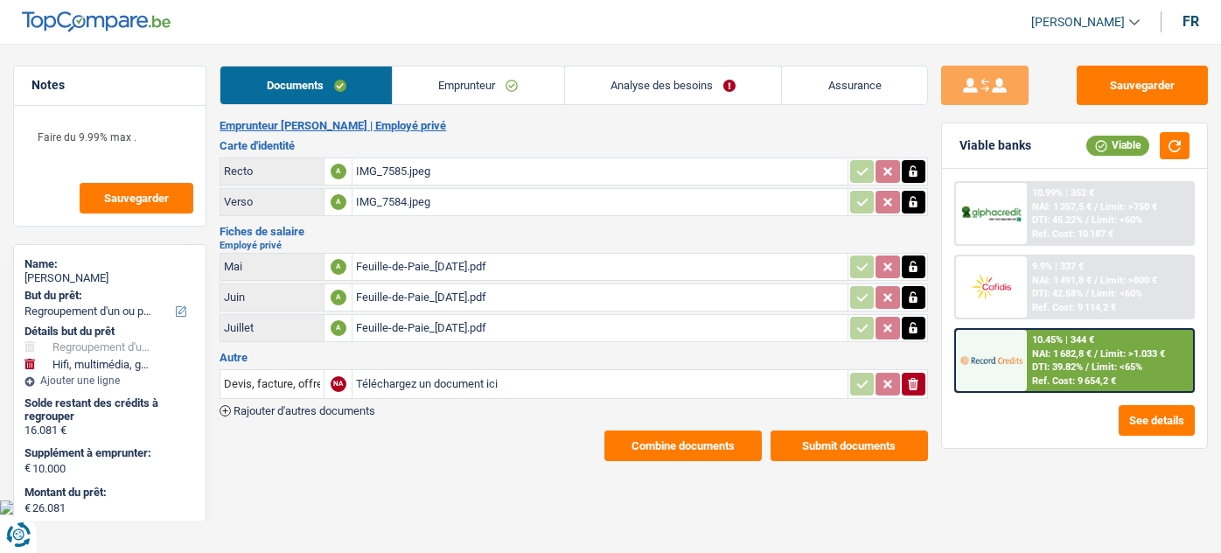
select select "refinancing"
select select "tech"
select select "120"
select select "32"
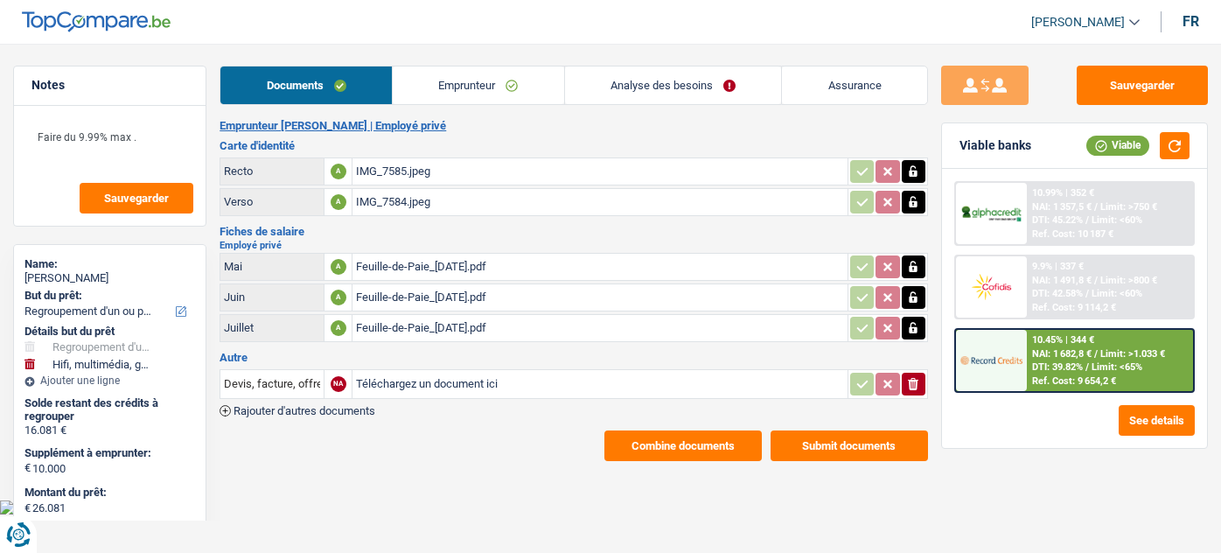
select select "ownerWithMortgage"
select select "mortgage"
select select "240"
select select "personalSale"
select select "84"
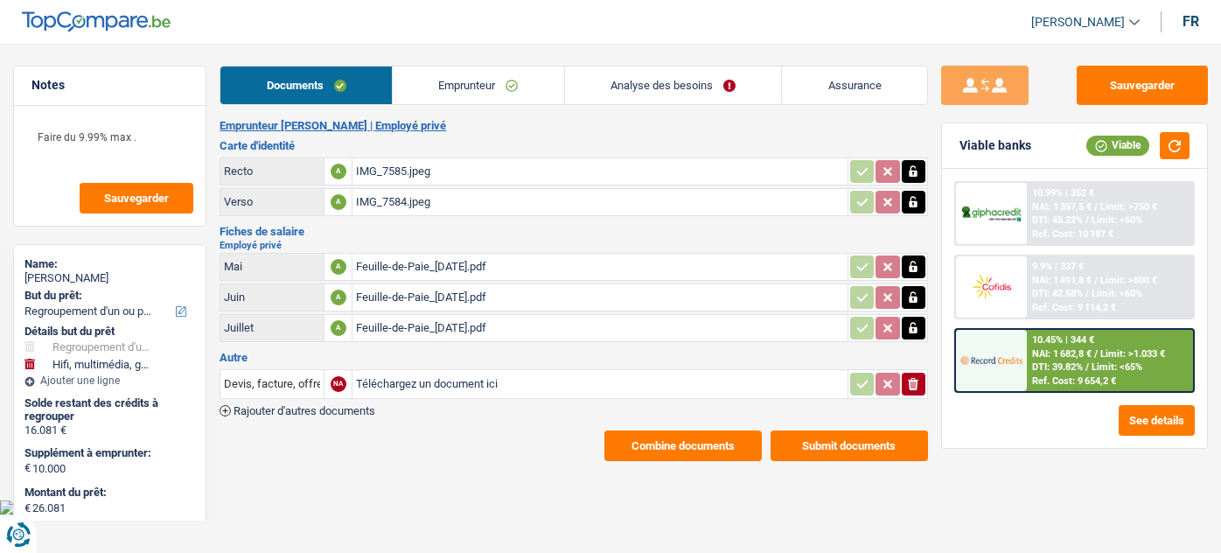
select select "personalSale"
select select "84"
click at [688, 82] on link "Analyse des besoins" at bounding box center [673, 85] width 217 height 38
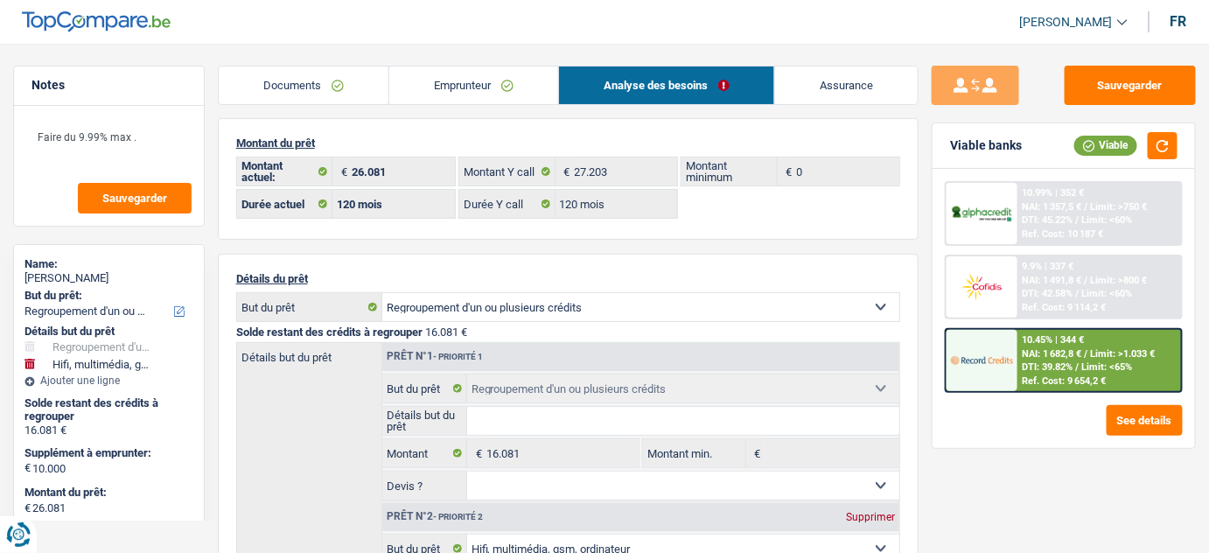
click at [466, 90] on link "Emprunteur" at bounding box center [473, 85] width 169 height 38
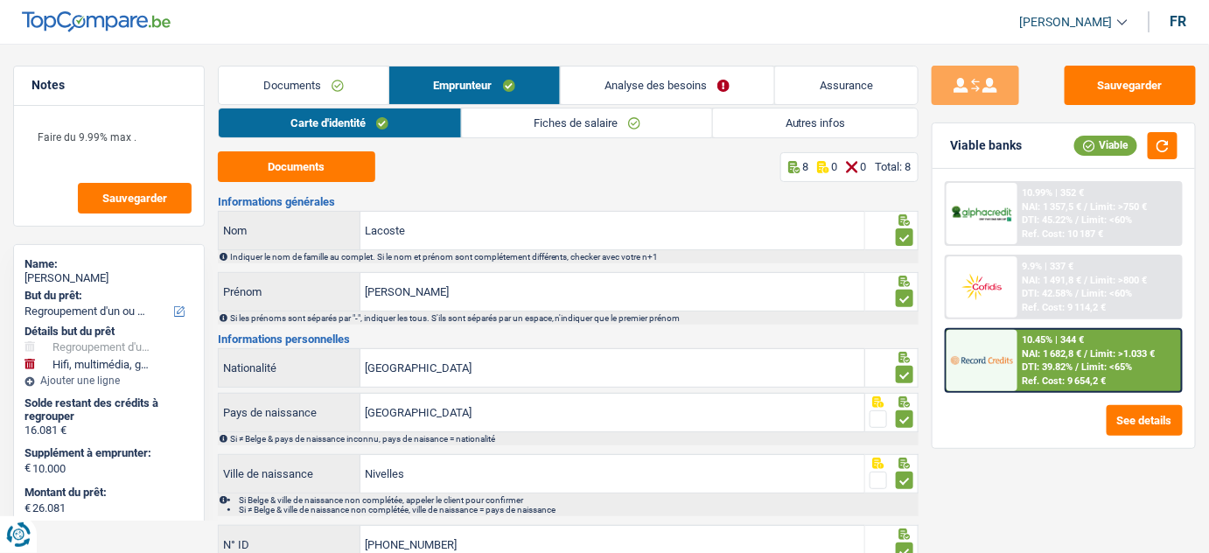
click at [819, 118] on link "Autres infos" at bounding box center [815, 122] width 205 height 29
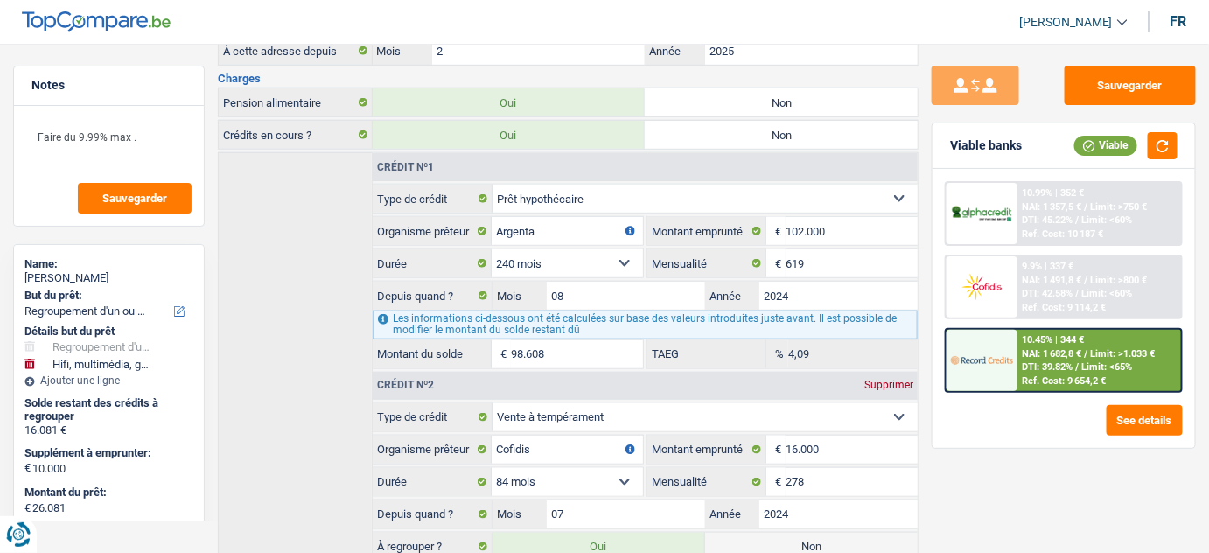
scroll to position [471, 0]
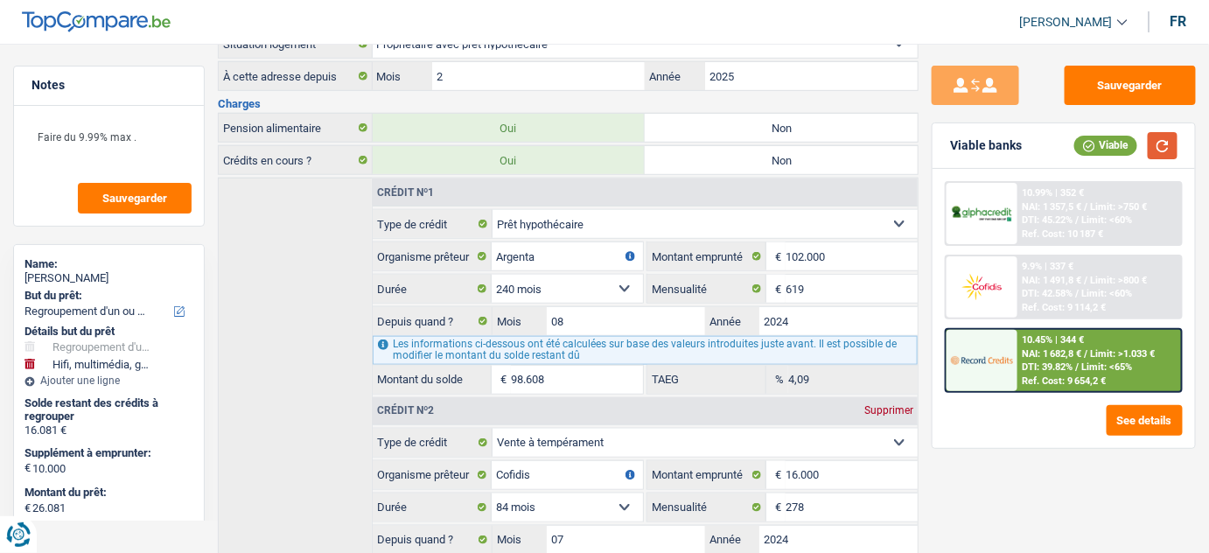
click at [1166, 146] on button "button" at bounding box center [1162, 145] width 30 height 27
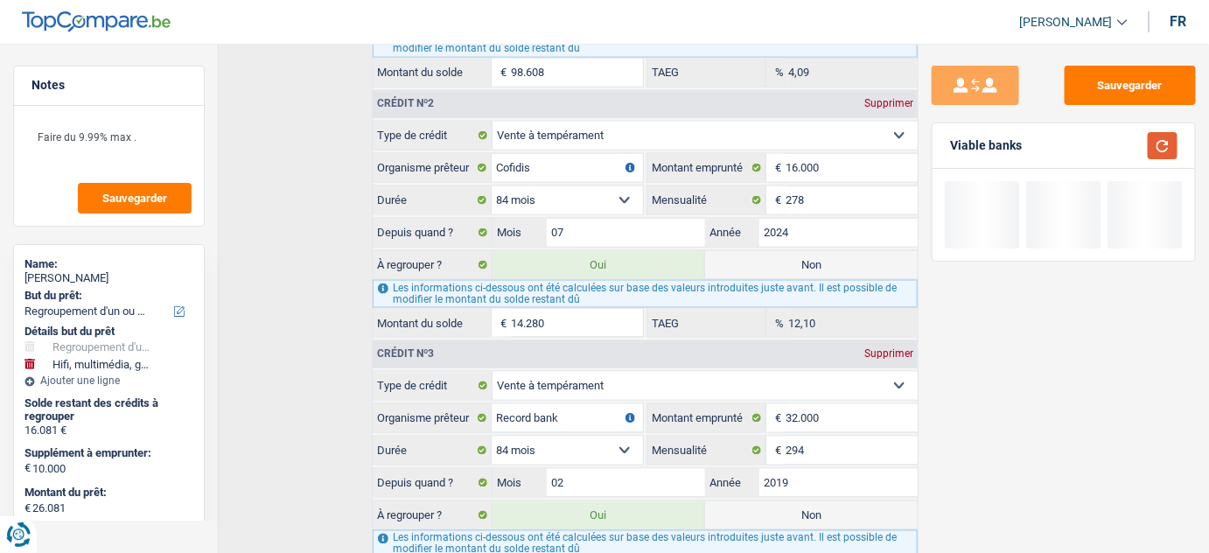
scroll to position [790, 0]
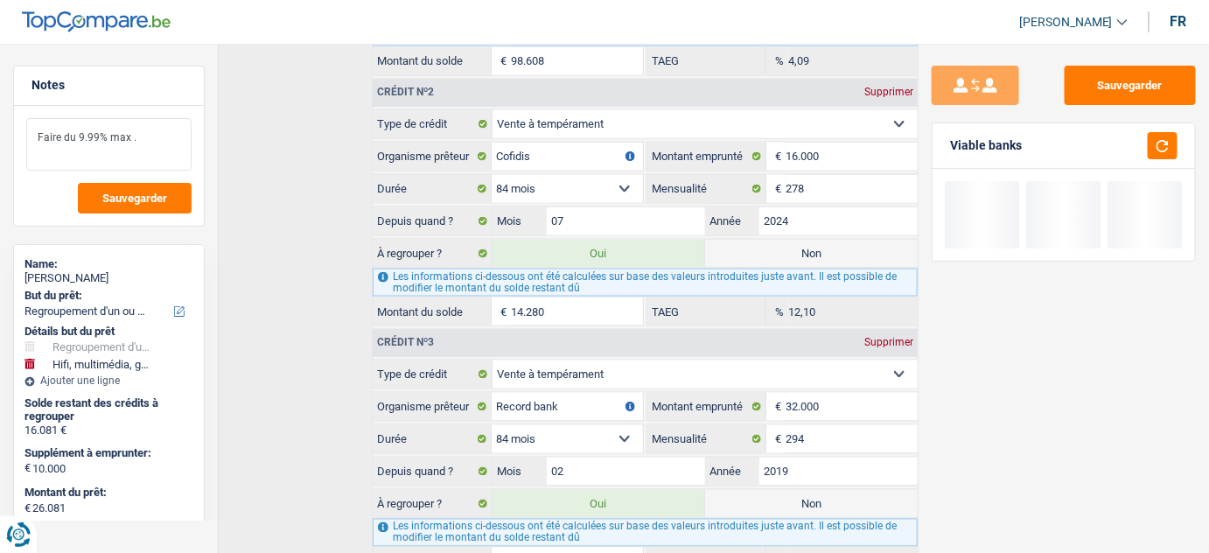
click at [146, 142] on textarea "Faire du 9.99% max ." at bounding box center [108, 144] width 165 height 52
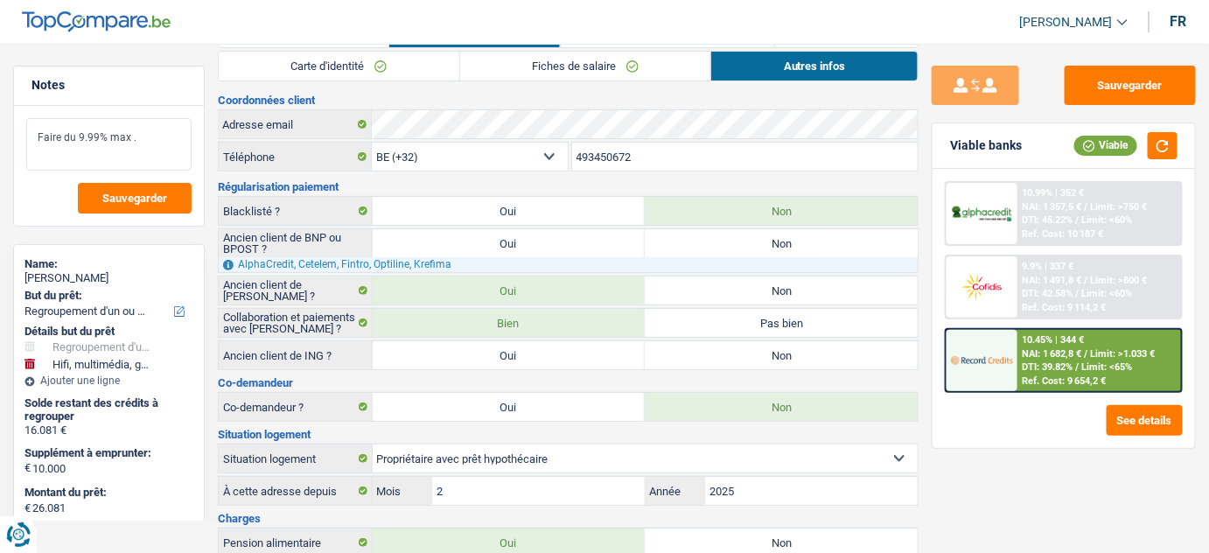
scroll to position [0, 0]
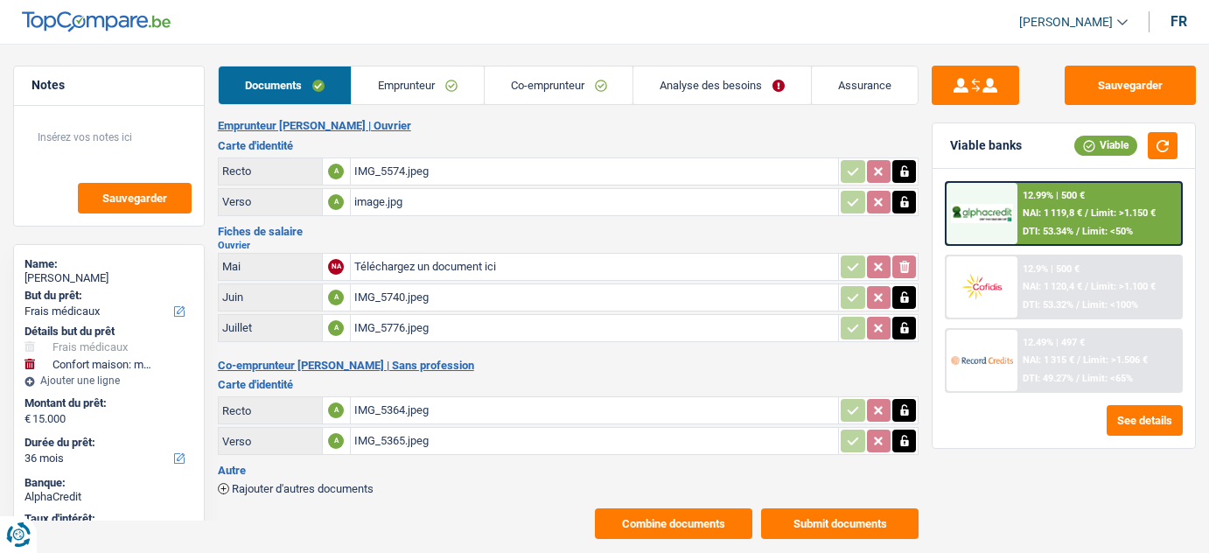
select select "medical"
select select "household"
select select "36"
select select "married"
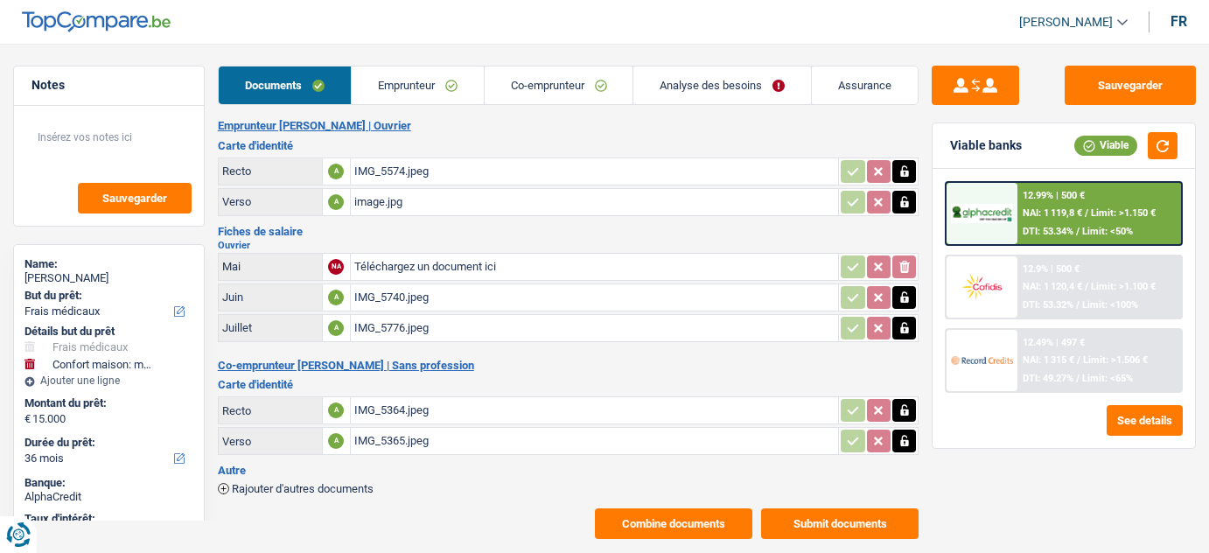
select select "BE"
select select "worker"
select select "netSalary"
select select "BE"
select select "bigCompanies"
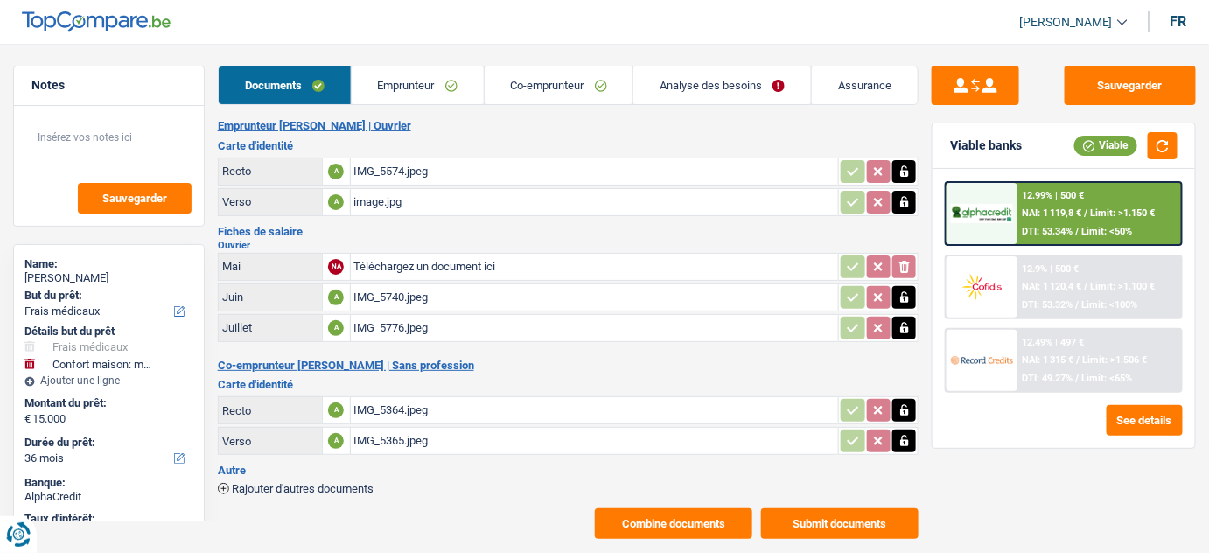
drag, startPoint x: 0, startPoint y: 0, endPoint x: 595, endPoint y: 128, distance: 608.3
click at [436, 87] on link "Emprunteur" at bounding box center [418, 85] width 132 height 38
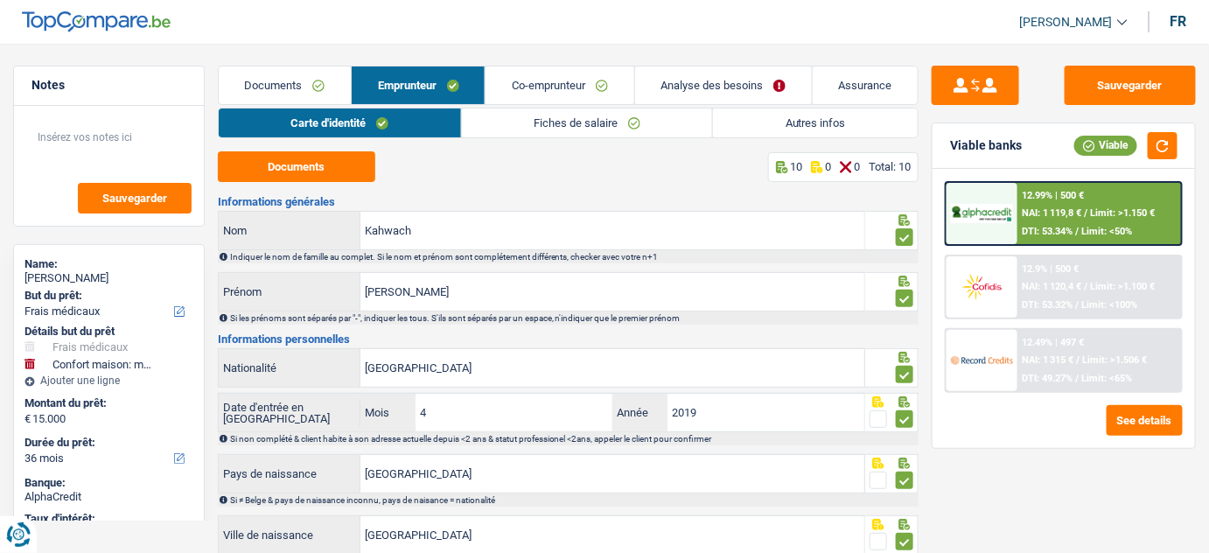
click at [756, 121] on link "Autres infos" at bounding box center [815, 122] width 205 height 29
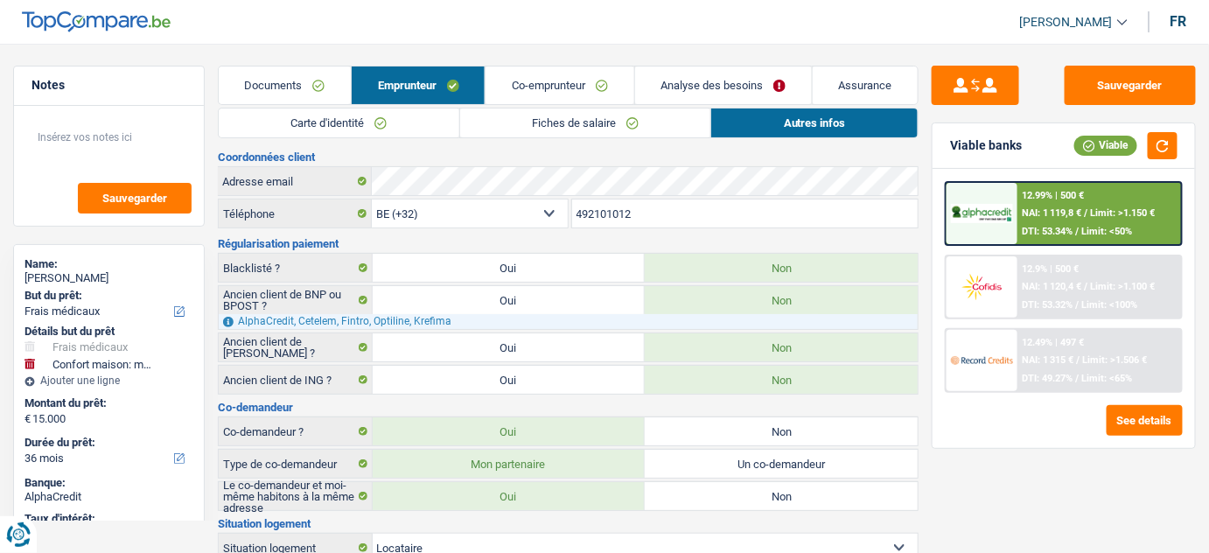
click at [615, 121] on link "Fiches de salaire" at bounding box center [585, 122] width 251 height 29
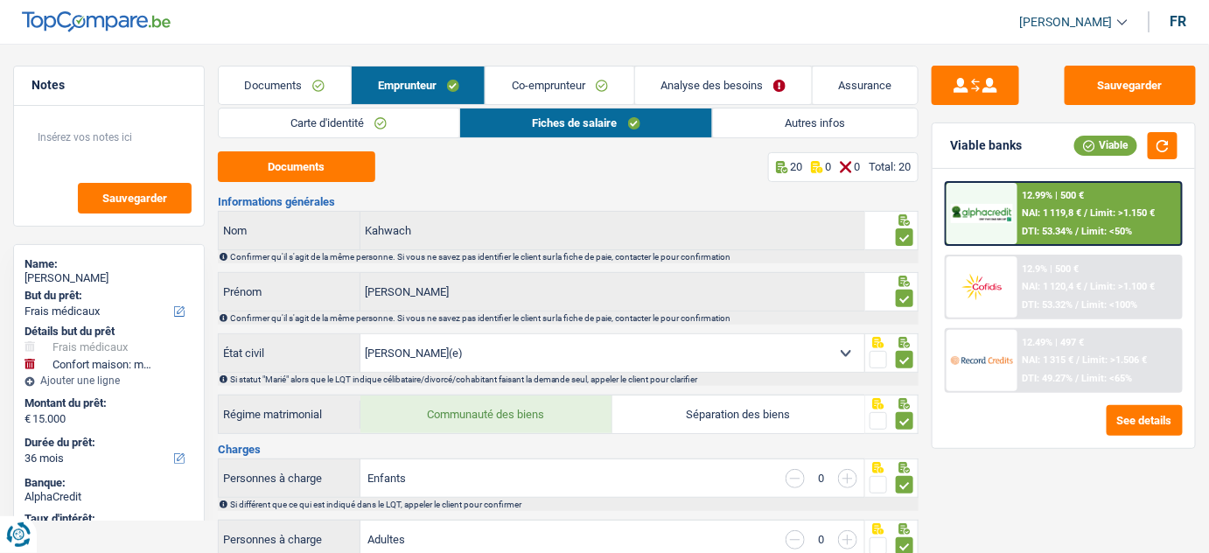
click at [833, 123] on link "Autres infos" at bounding box center [815, 122] width 205 height 29
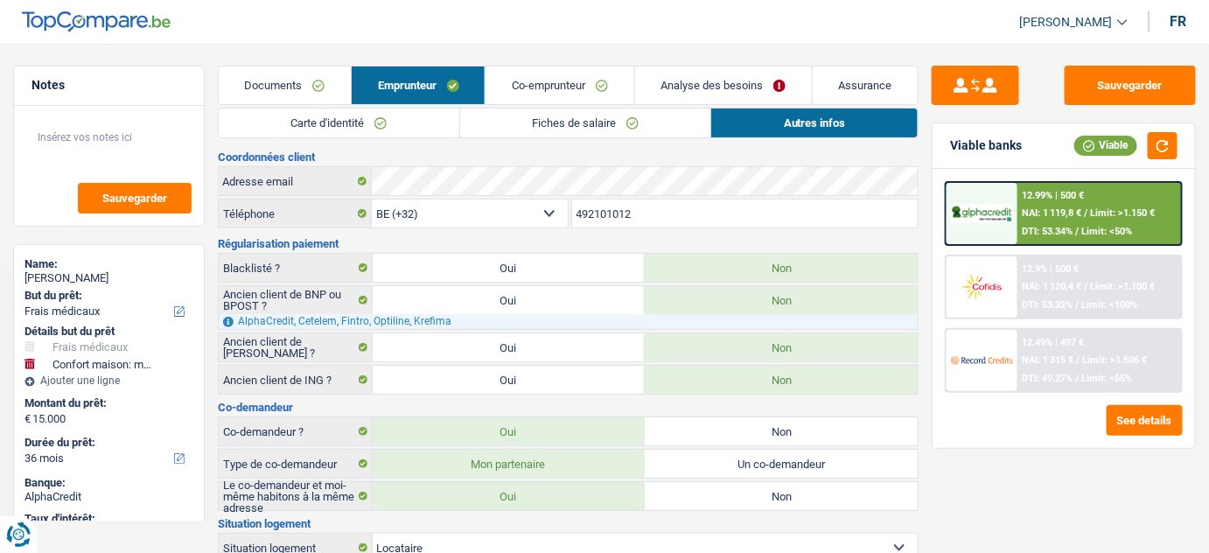
click at [652, 112] on link "Fiches de salaire" at bounding box center [585, 122] width 251 height 29
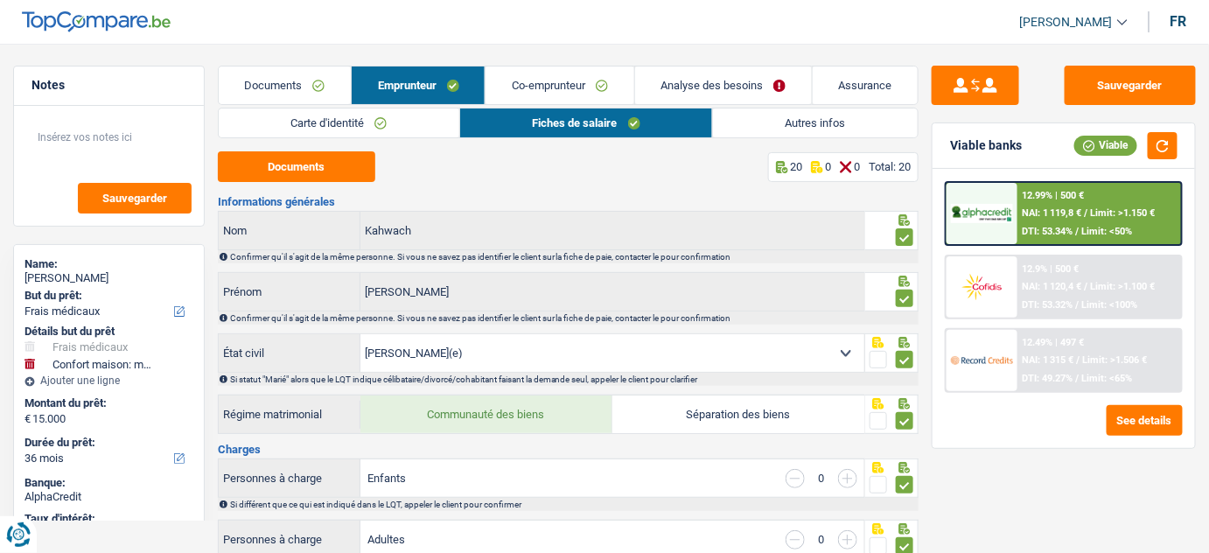
click at [582, 92] on link "Co-emprunteur" at bounding box center [559, 85] width 148 height 38
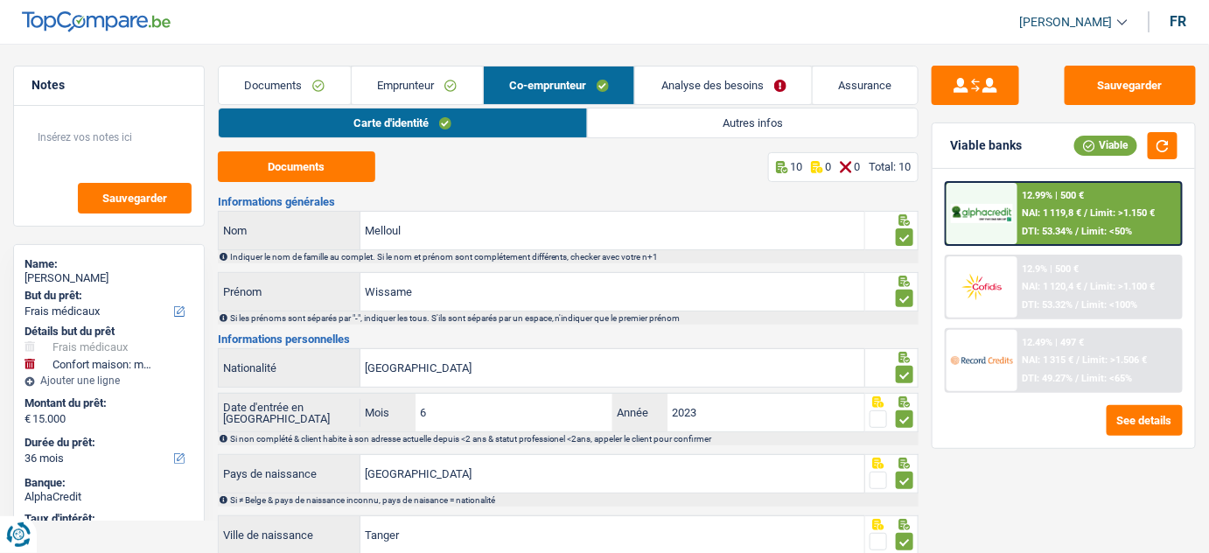
click at [812, 115] on link "Autres infos" at bounding box center [753, 122] width 331 height 29
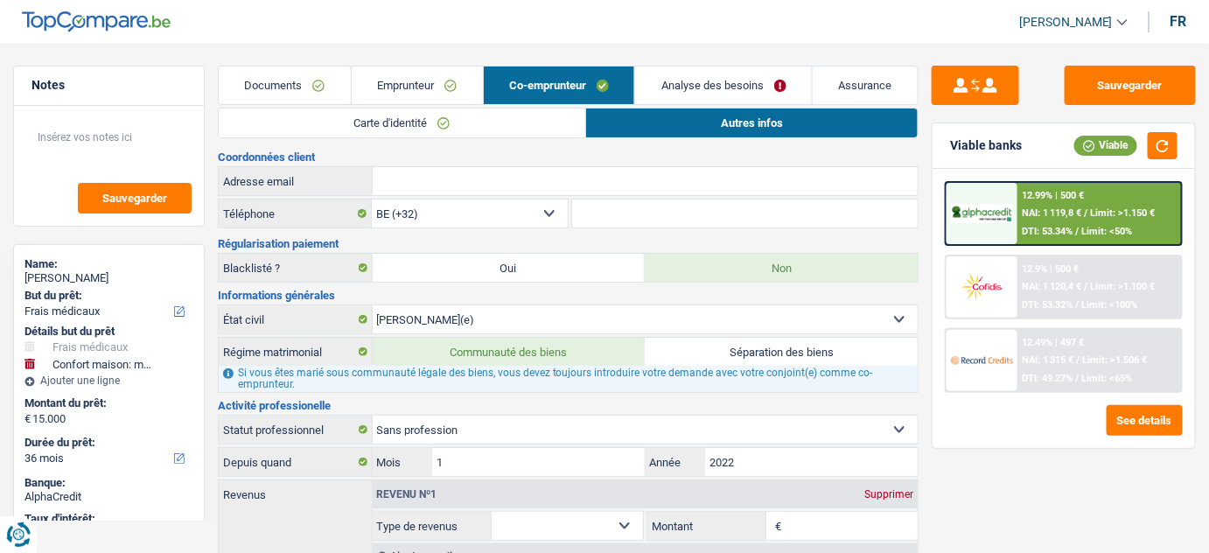
click at [426, 87] on link "Emprunteur" at bounding box center [417, 85] width 131 height 38
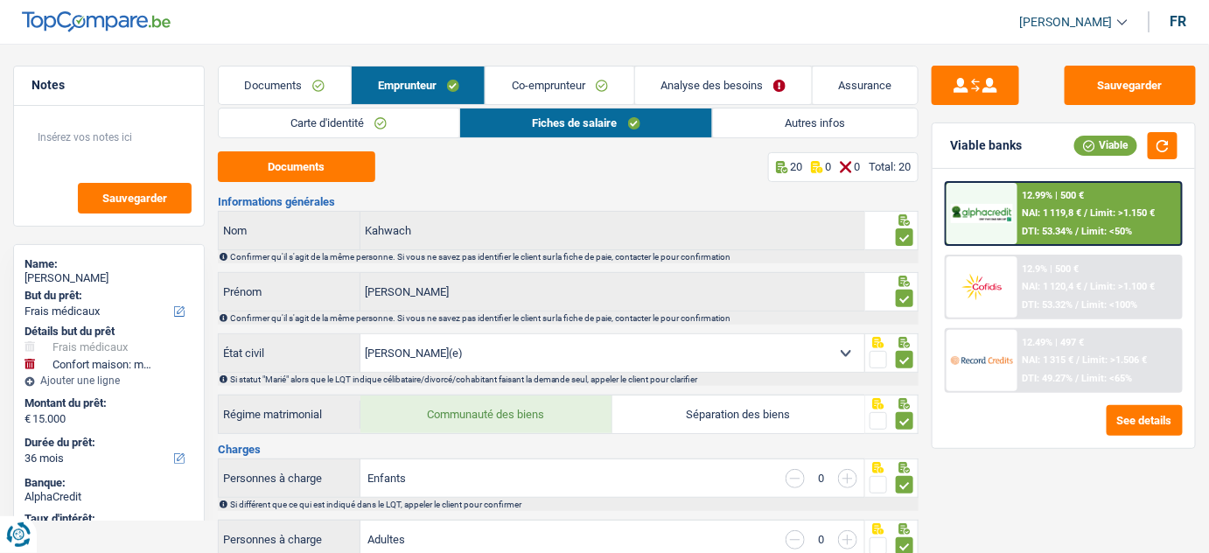
click at [735, 69] on link "Analyse des besoins" at bounding box center [723, 85] width 177 height 38
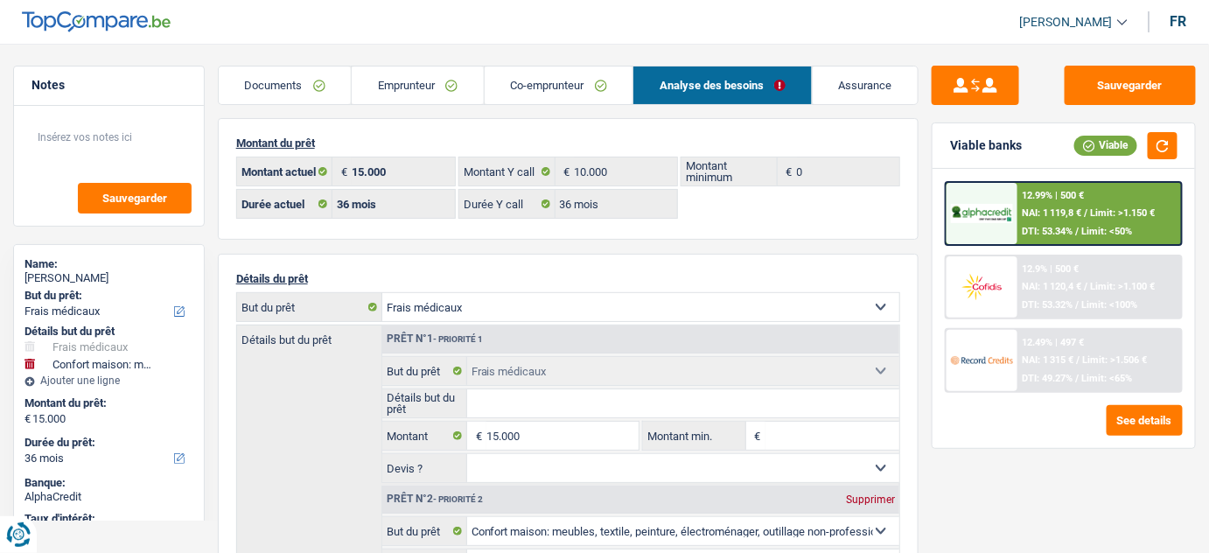
drag, startPoint x: 559, startPoint y: 90, endPoint x: 529, endPoint y: 128, distance: 47.9
click at [559, 90] on link "Co-emprunteur" at bounding box center [559, 85] width 149 height 38
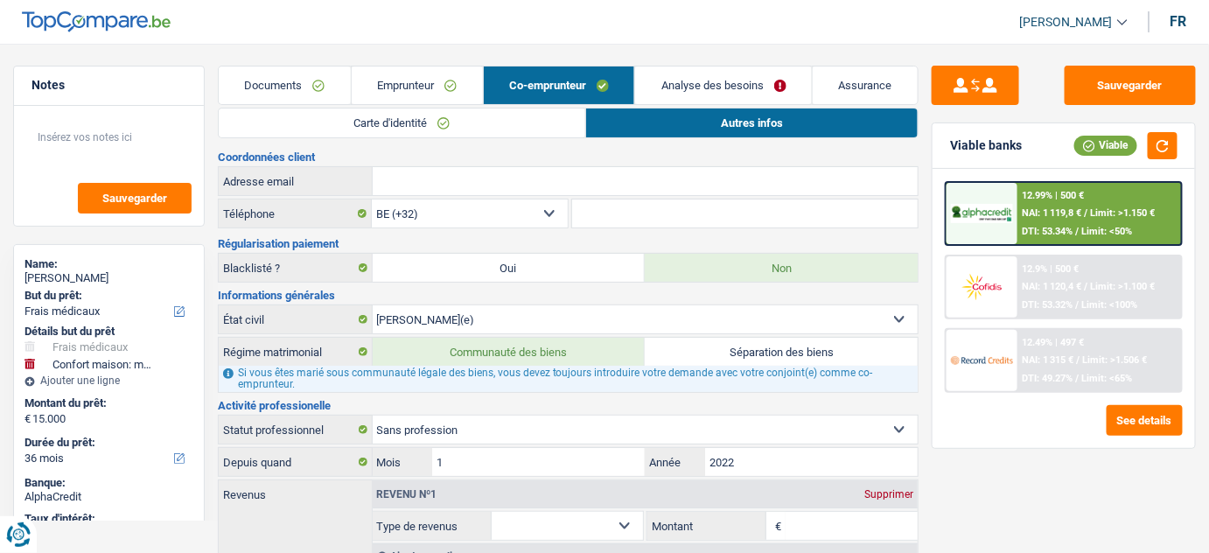
click at [310, 90] on link "Documents" at bounding box center [285, 85] width 132 height 38
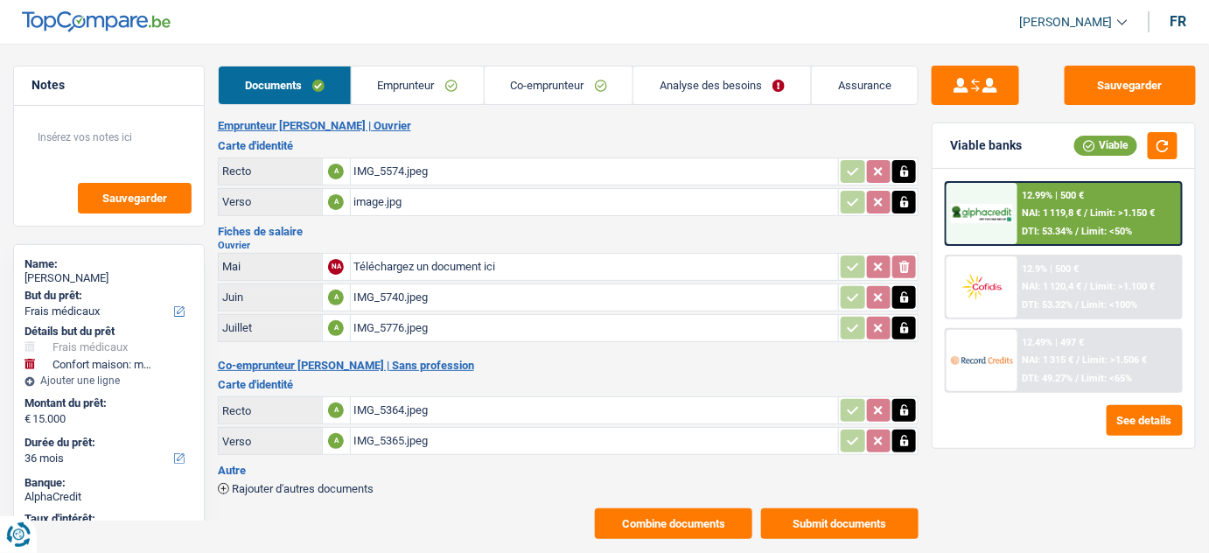
click at [401, 61] on main "Notes Sauvegarder Name: Ahmed Zakaria Kahwach But du prêt: Confort maison: meub…" at bounding box center [604, 302] width 1209 height 552
drag, startPoint x: 419, startPoint y: 75, endPoint x: 429, endPoint y: 75, distance: 10.5
click at [419, 75] on link "Emprunteur" at bounding box center [418, 85] width 132 height 38
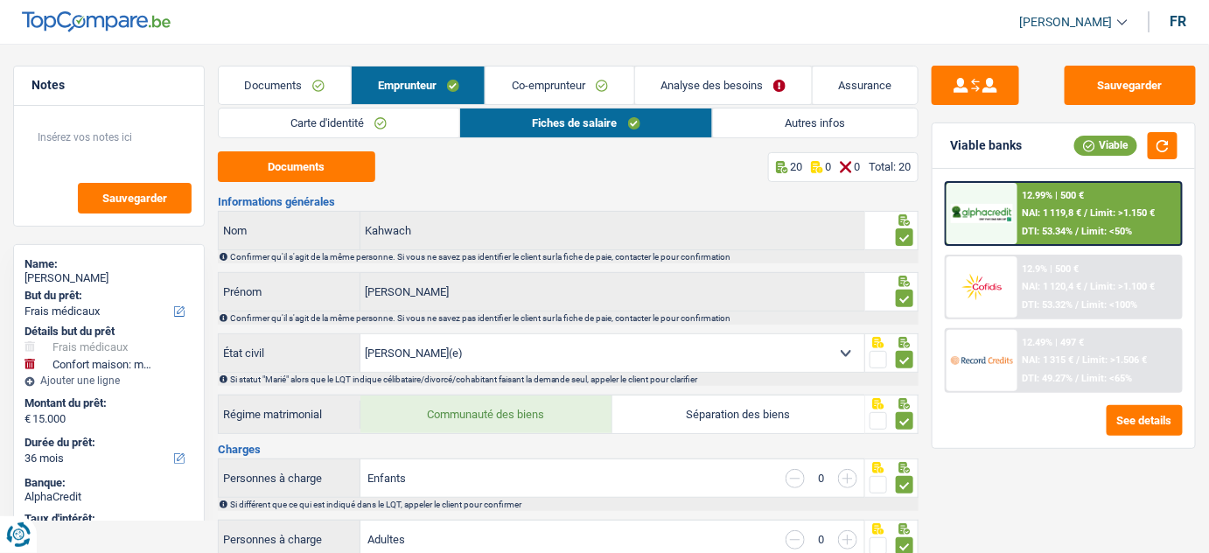
click at [869, 136] on link "Autres infos" at bounding box center [815, 122] width 205 height 29
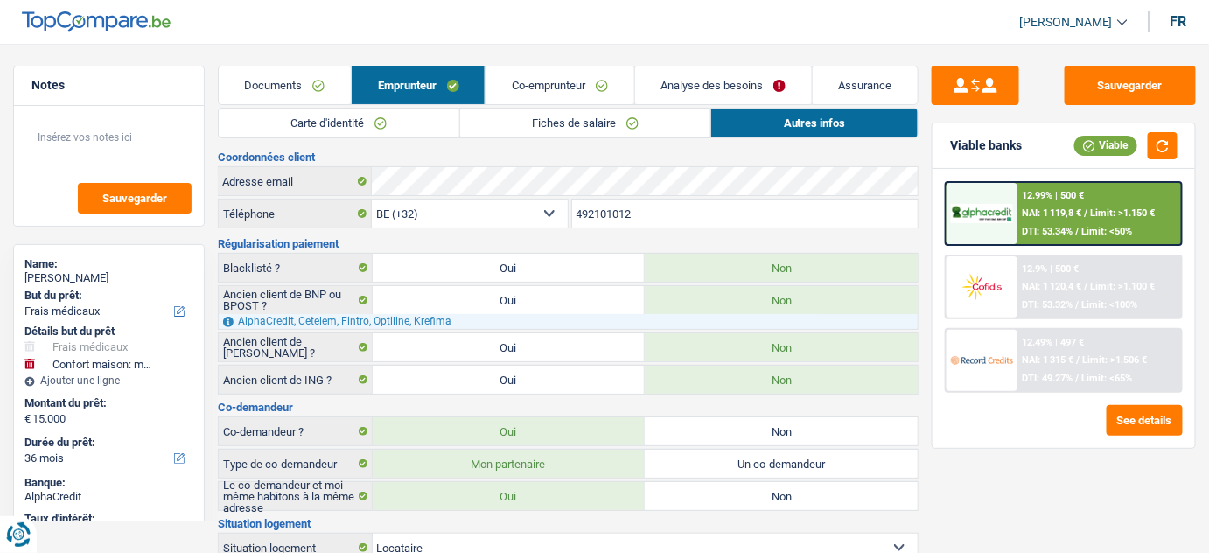
click at [556, 90] on link "Co-emprunteur" at bounding box center [559, 85] width 148 height 38
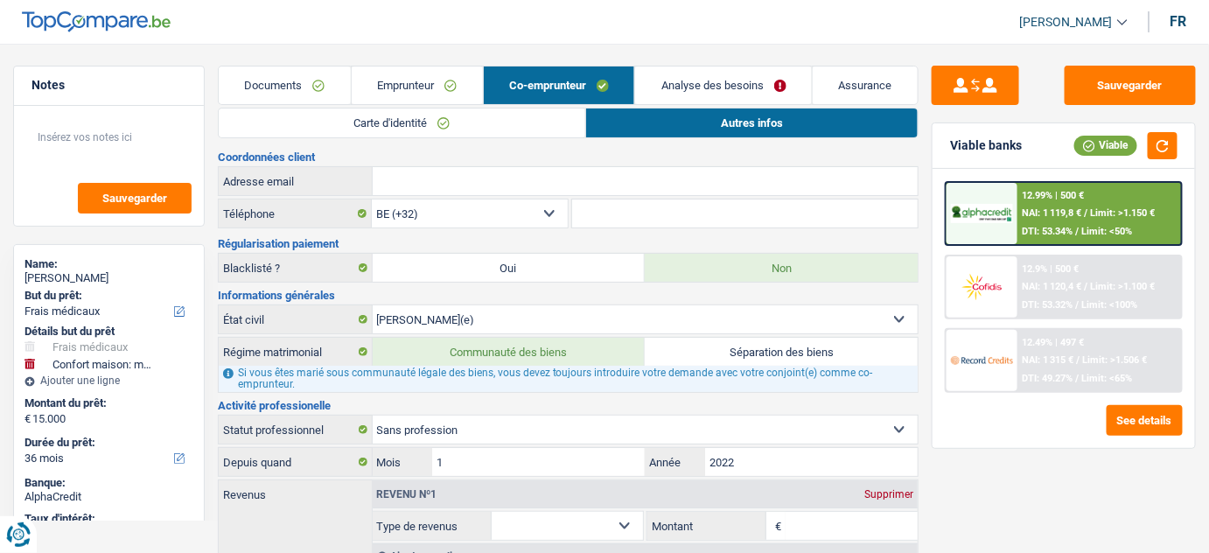
click at [423, 80] on link "Emprunteur" at bounding box center [417, 85] width 131 height 38
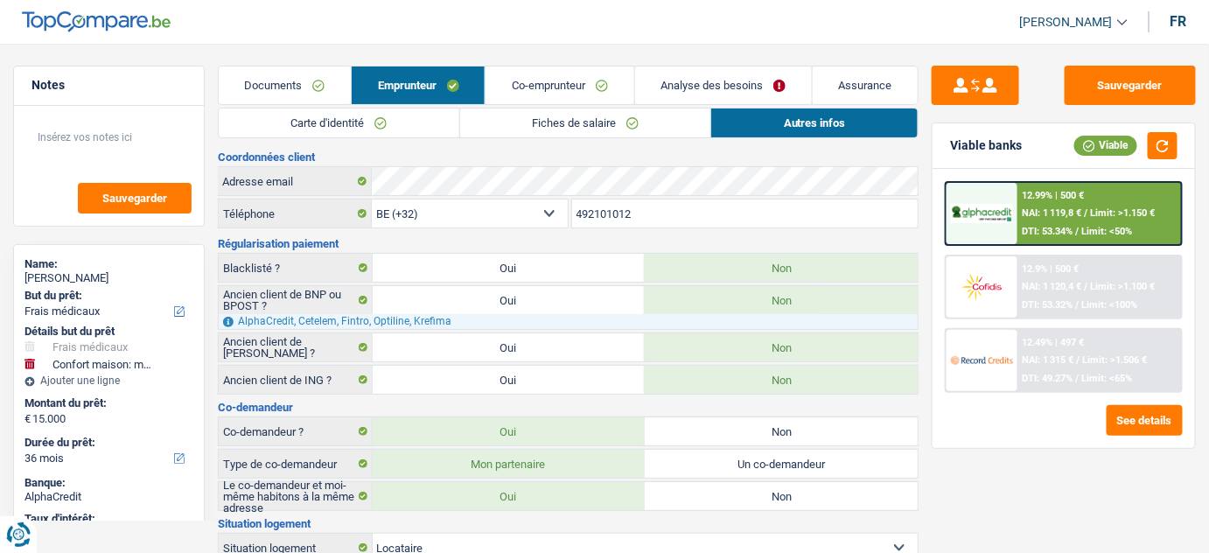
click at [275, 88] on link "Documents" at bounding box center [285, 85] width 132 height 38
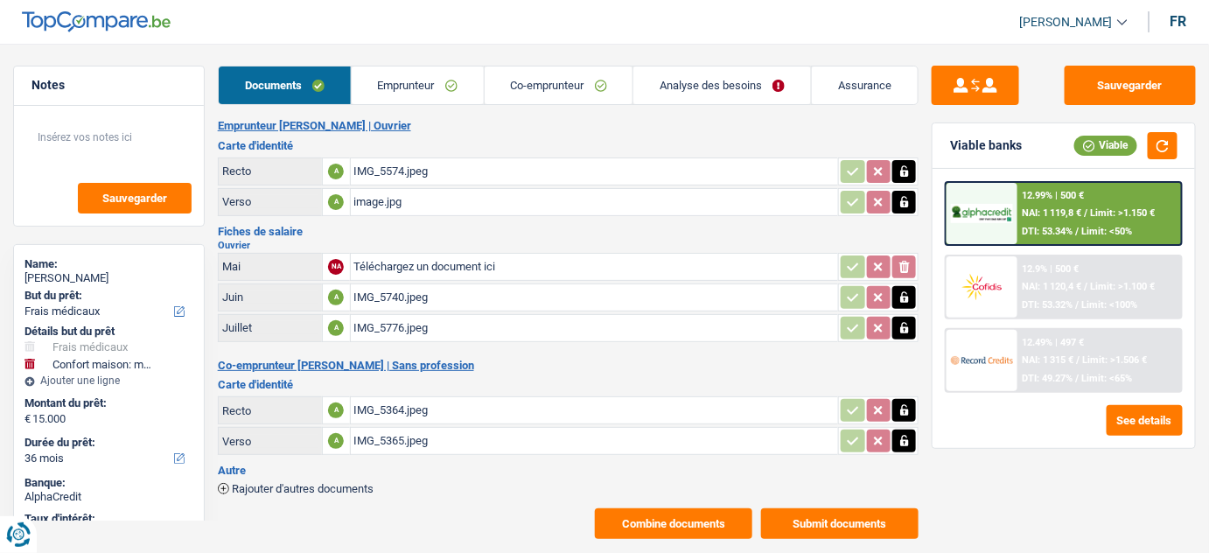
click at [736, 76] on link "Analyse des besoins" at bounding box center [722, 85] width 178 height 38
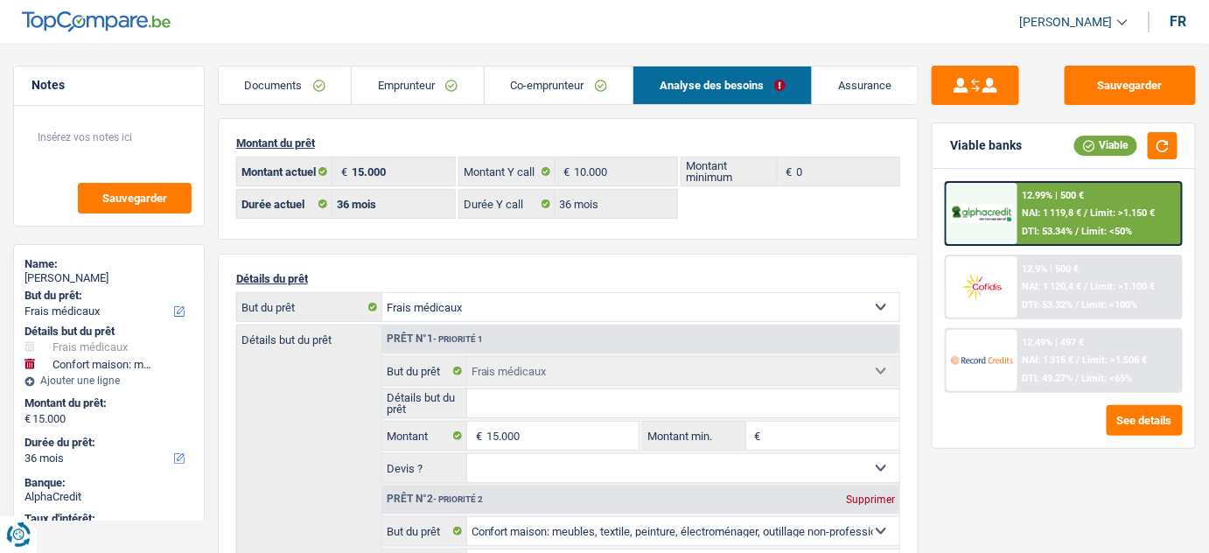
click at [422, 73] on link "Emprunteur" at bounding box center [418, 85] width 132 height 38
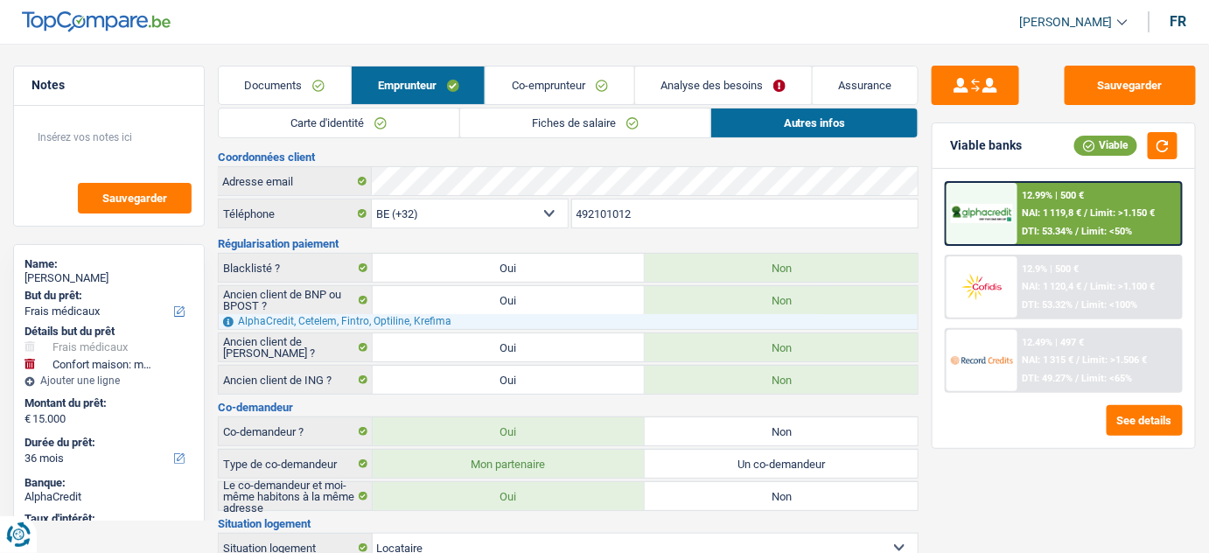
click at [580, 115] on link "Fiches de salaire" at bounding box center [585, 122] width 251 height 29
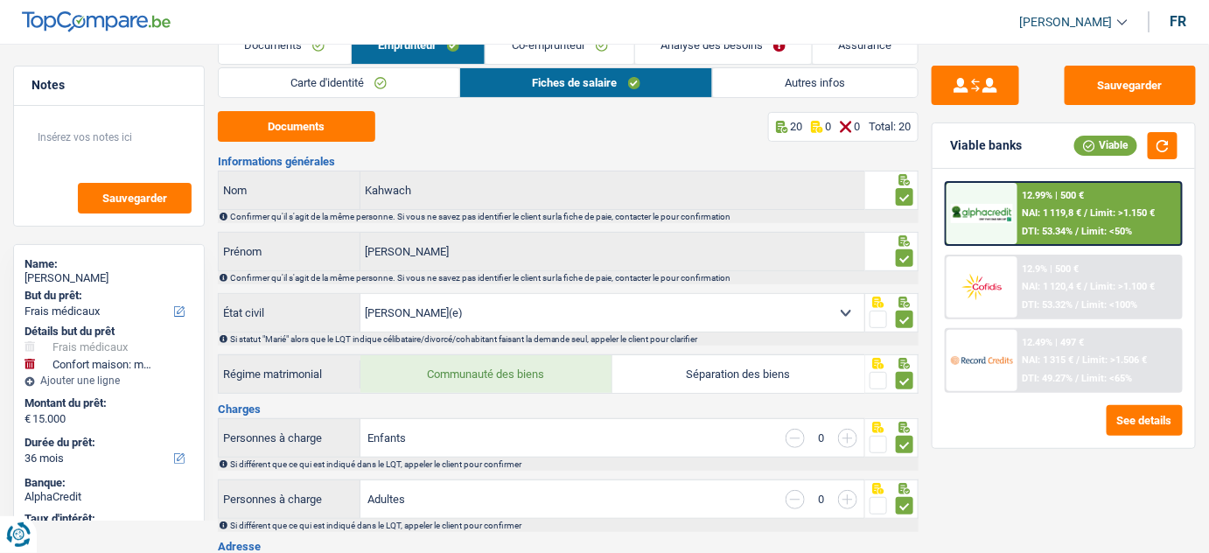
scroll to position [24, 0]
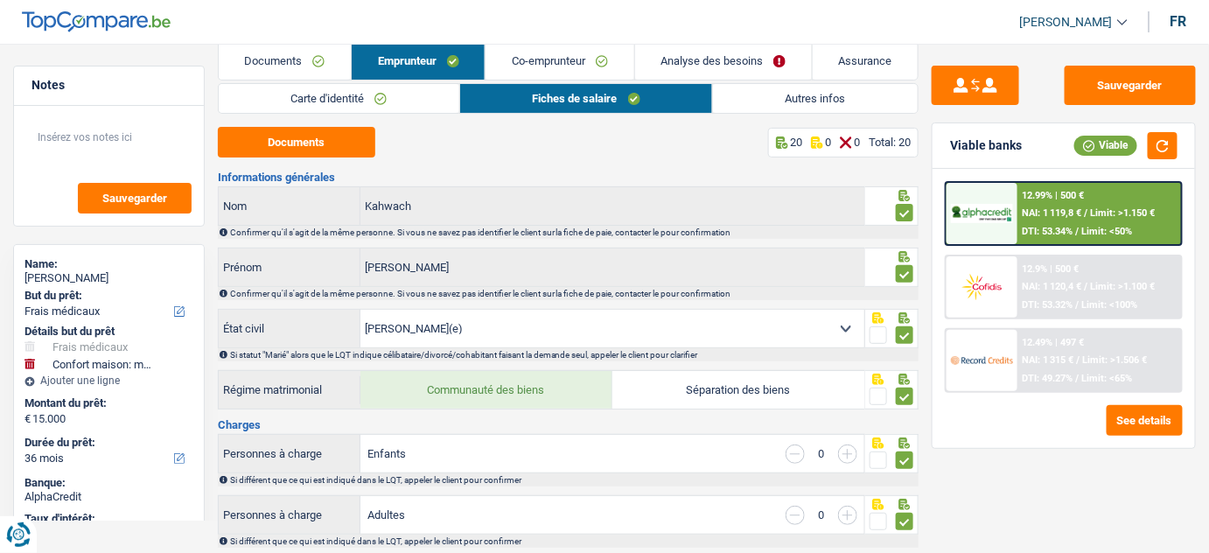
click at [696, 55] on link "Analyse des besoins" at bounding box center [723, 61] width 177 height 38
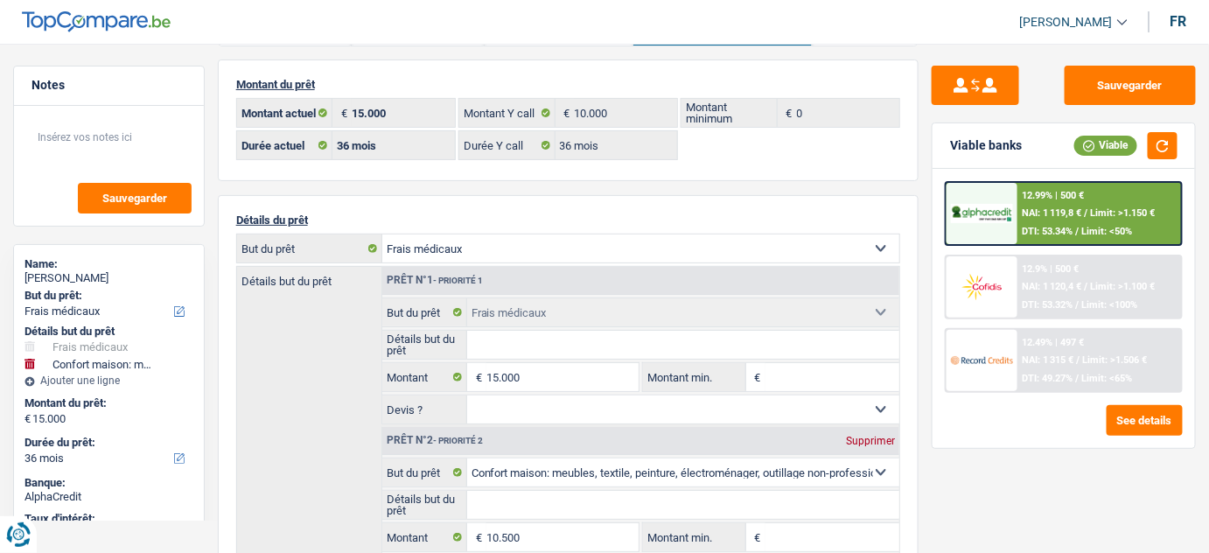
scroll to position [0, 0]
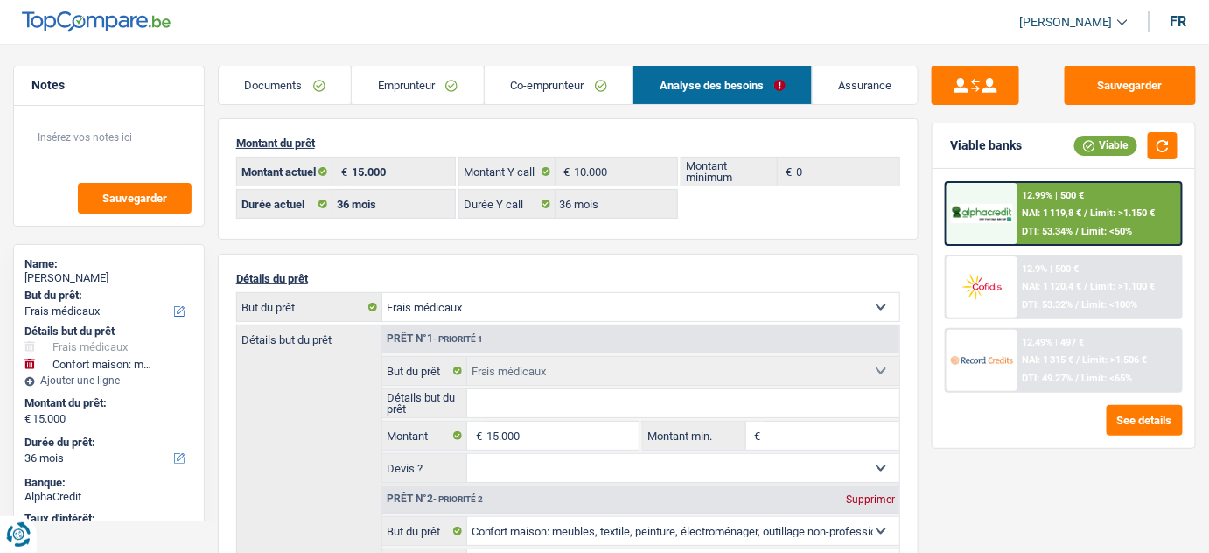
click at [442, 93] on link "Emprunteur" at bounding box center [418, 85] width 132 height 38
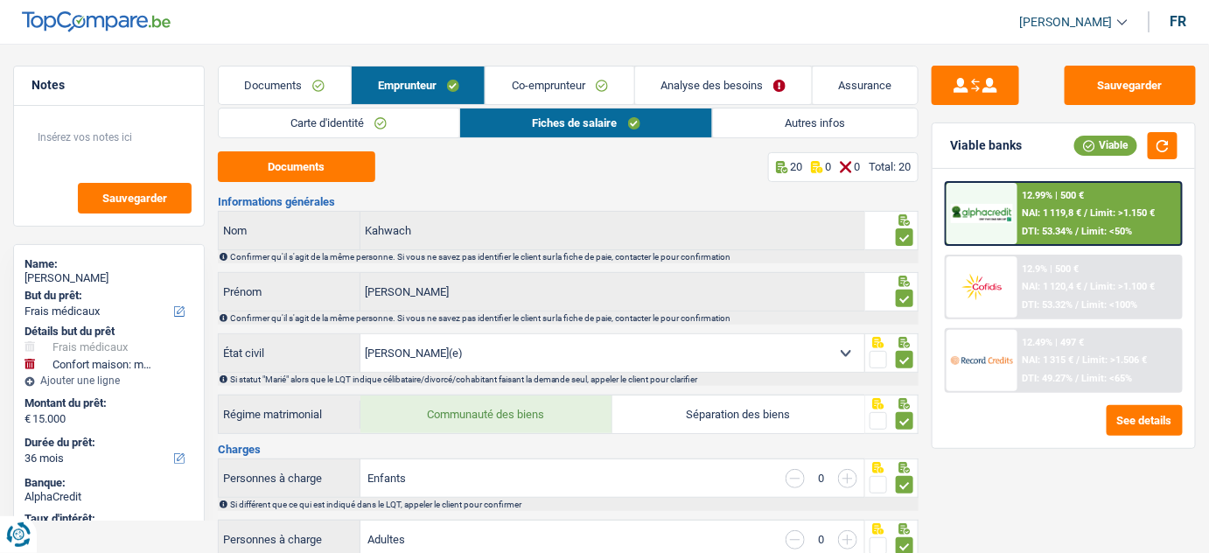
click at [589, 87] on link "Co-emprunteur" at bounding box center [559, 85] width 148 height 38
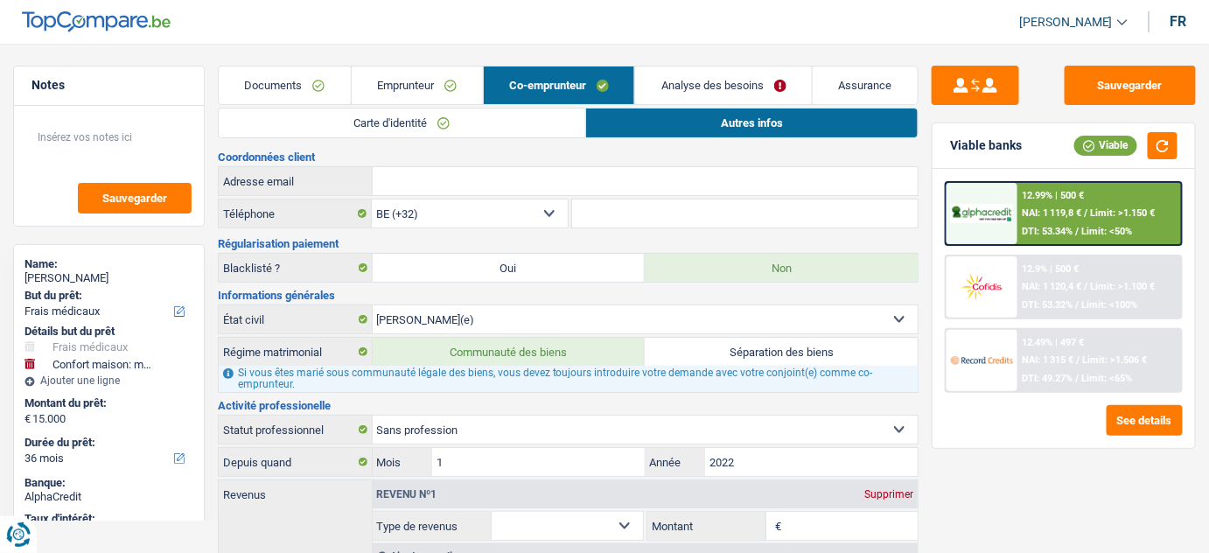
click at [469, 130] on link "Carte d'identité" at bounding box center [402, 122] width 366 height 29
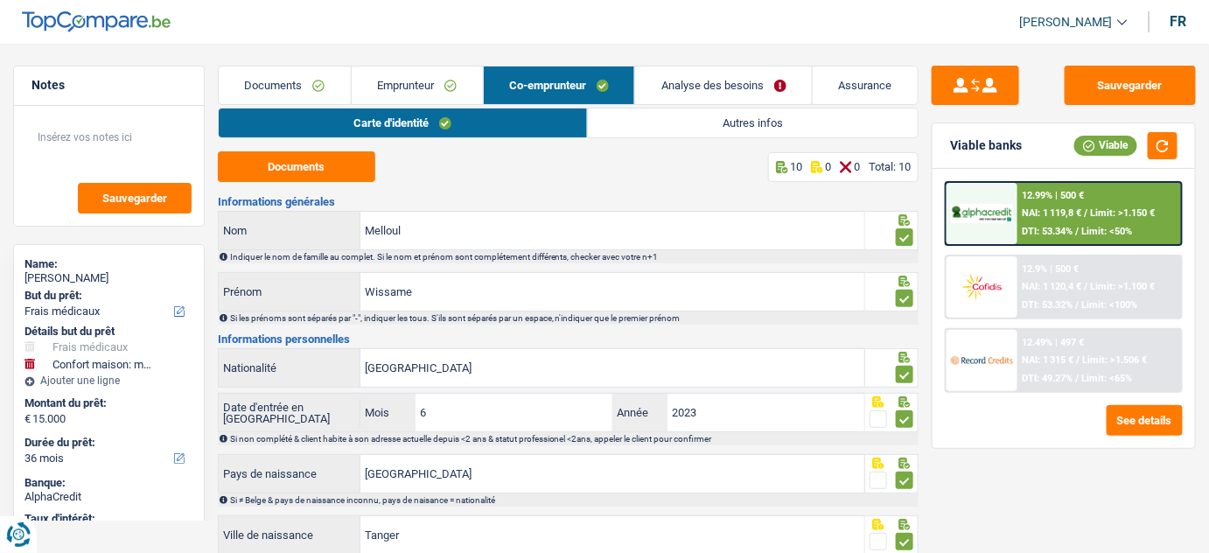
click at [777, 108] on link "Autres infos" at bounding box center [753, 122] width 331 height 29
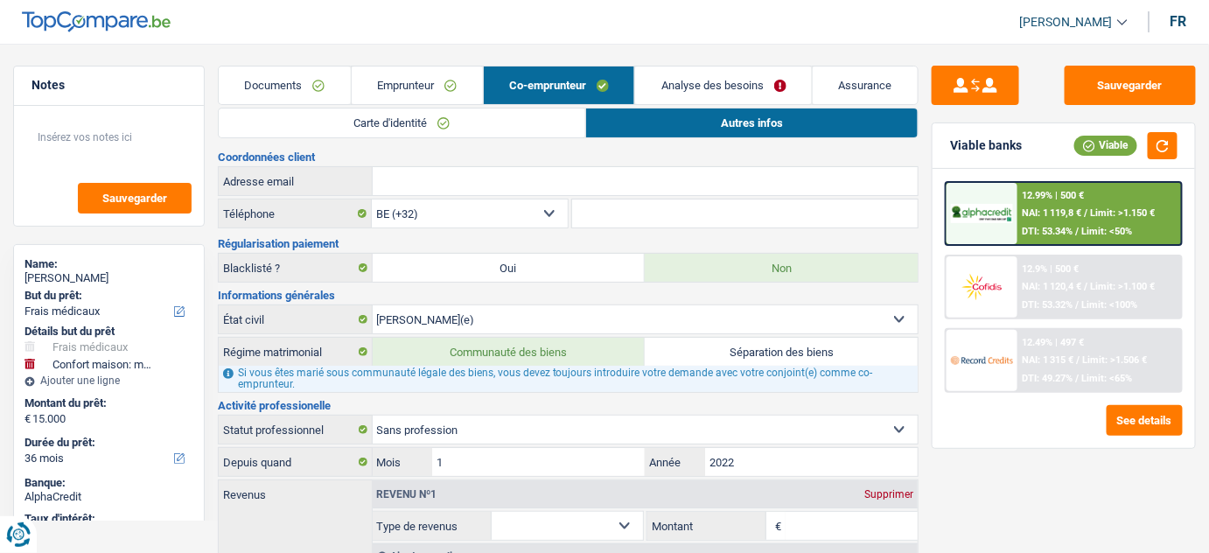
click at [277, 90] on link "Documents" at bounding box center [285, 85] width 132 height 38
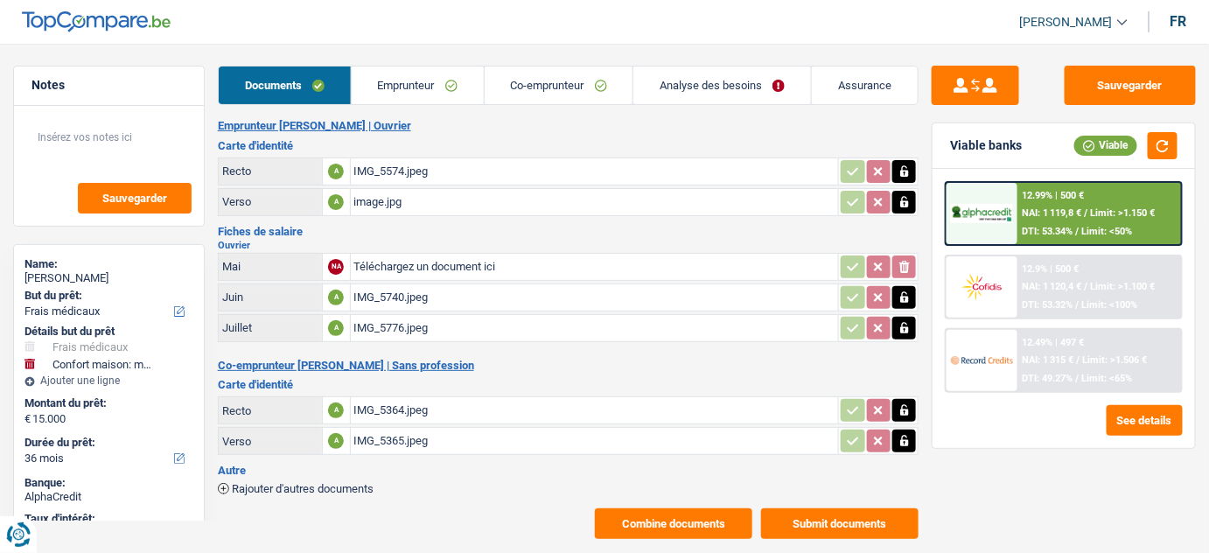
click at [405, 172] on div "IMG_5574.jpeg" at bounding box center [594, 171] width 481 height 26
click at [406, 84] on link "Emprunteur" at bounding box center [418, 85] width 132 height 38
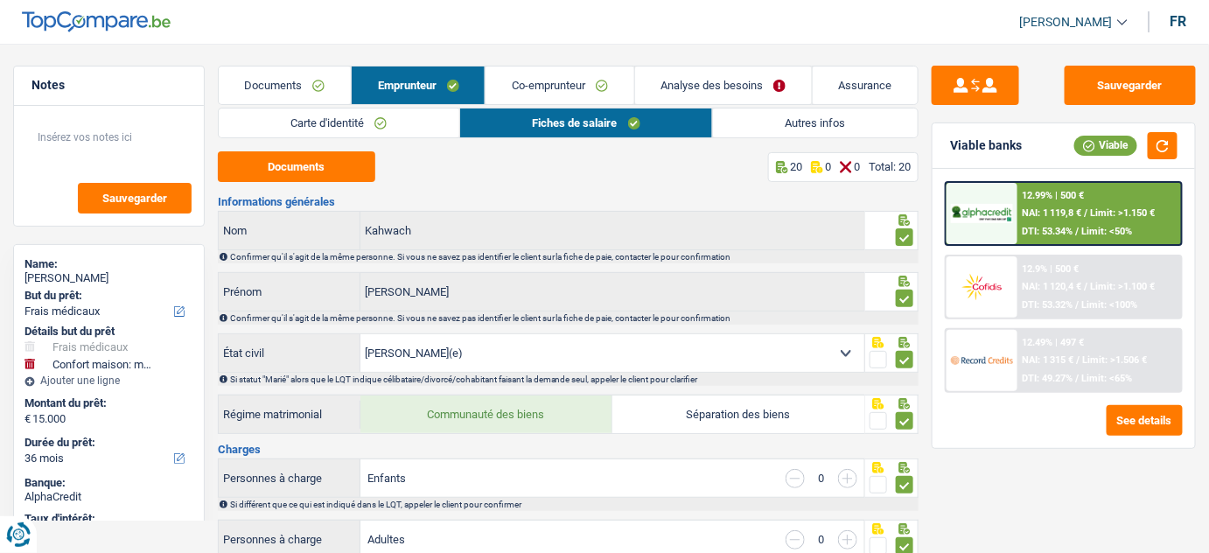
click at [581, 82] on link "Co-emprunteur" at bounding box center [559, 85] width 148 height 38
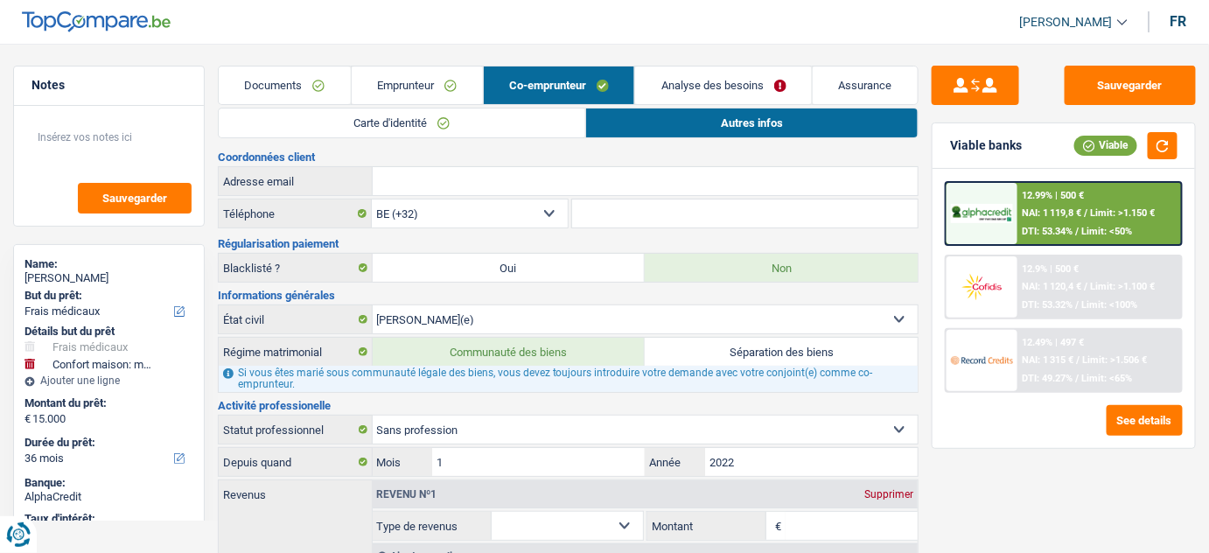
click at [693, 81] on link "Analyse des besoins" at bounding box center [723, 85] width 177 height 38
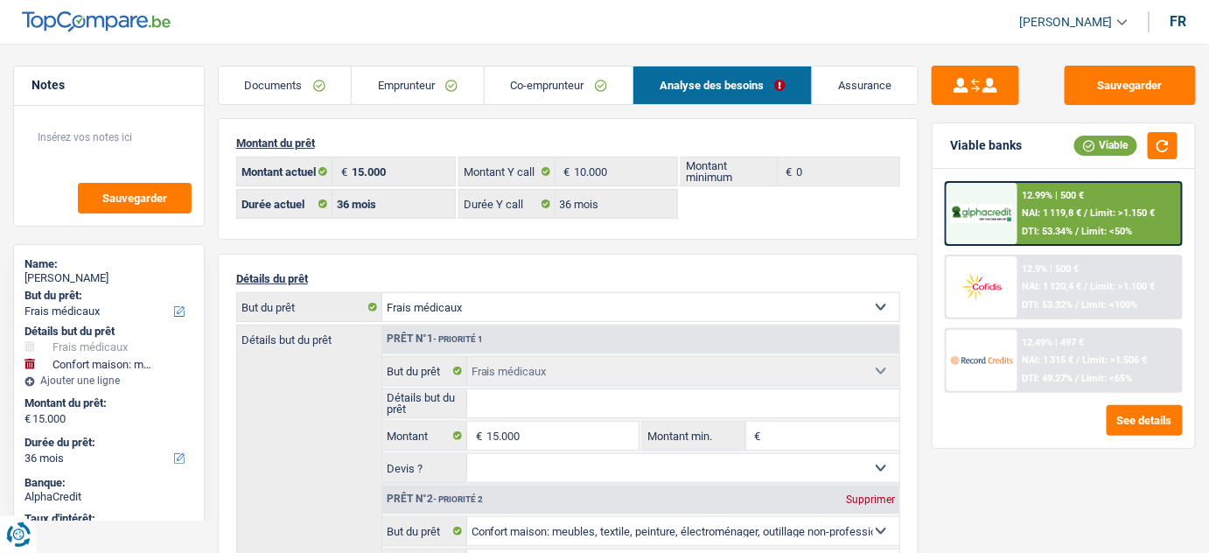
click at [438, 86] on link "Emprunteur" at bounding box center [418, 85] width 132 height 38
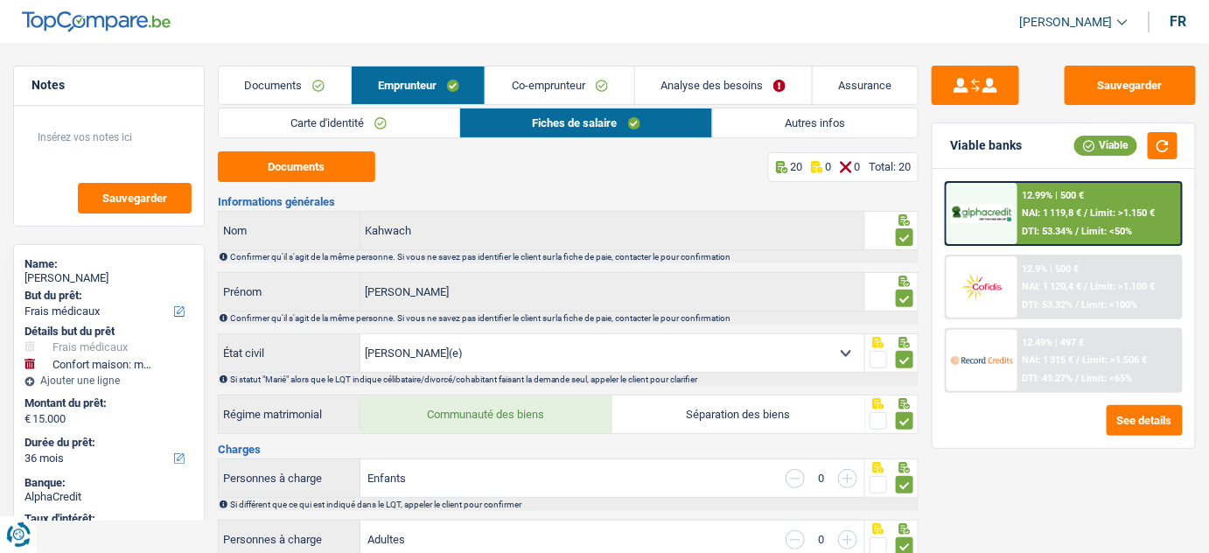
click at [787, 122] on link "Autres infos" at bounding box center [815, 122] width 205 height 29
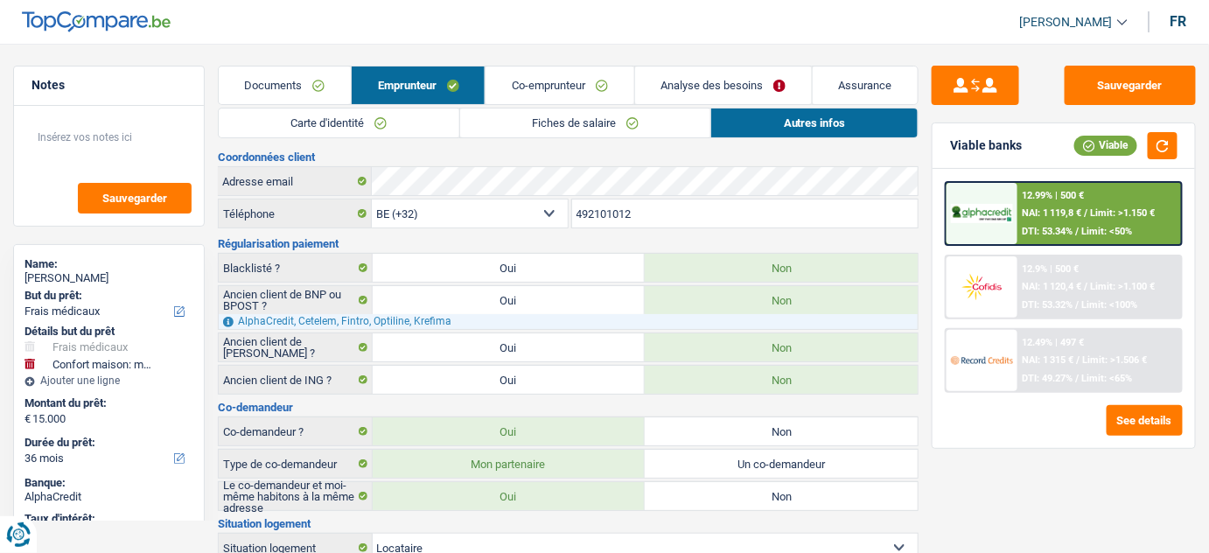
click at [557, 80] on link "Co-emprunteur" at bounding box center [559, 85] width 148 height 38
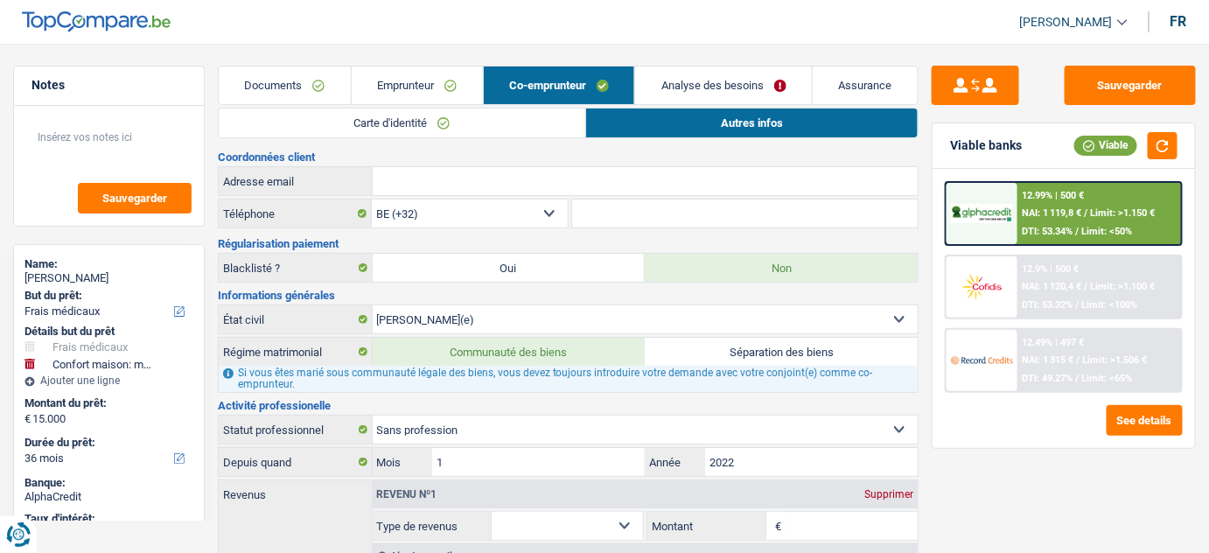
click at [407, 84] on link "Emprunteur" at bounding box center [417, 85] width 131 height 38
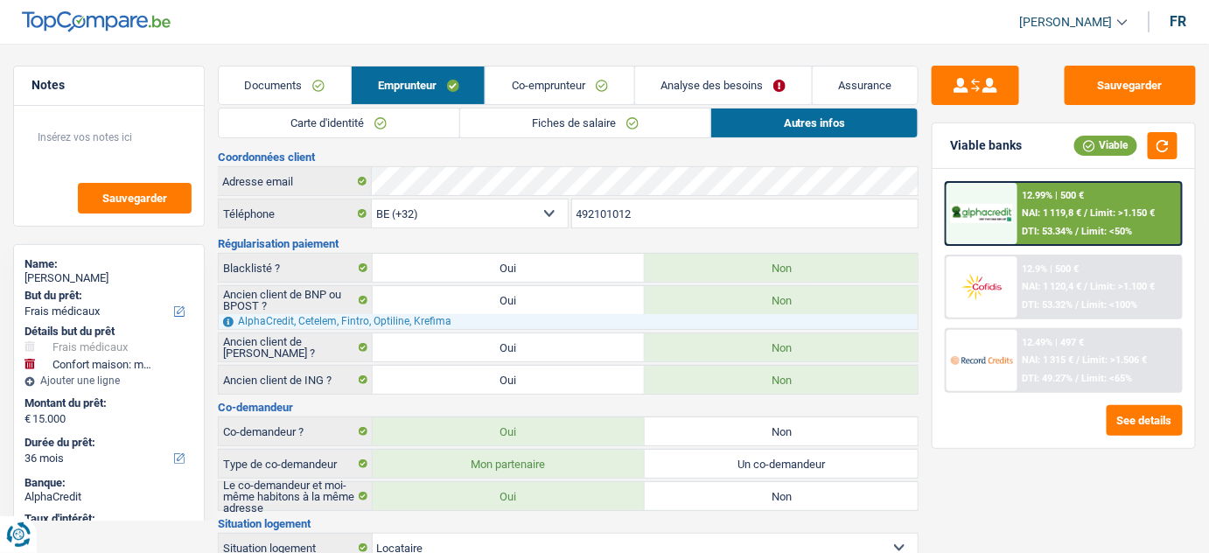
click at [713, 81] on link "Analyse des besoins" at bounding box center [723, 85] width 177 height 38
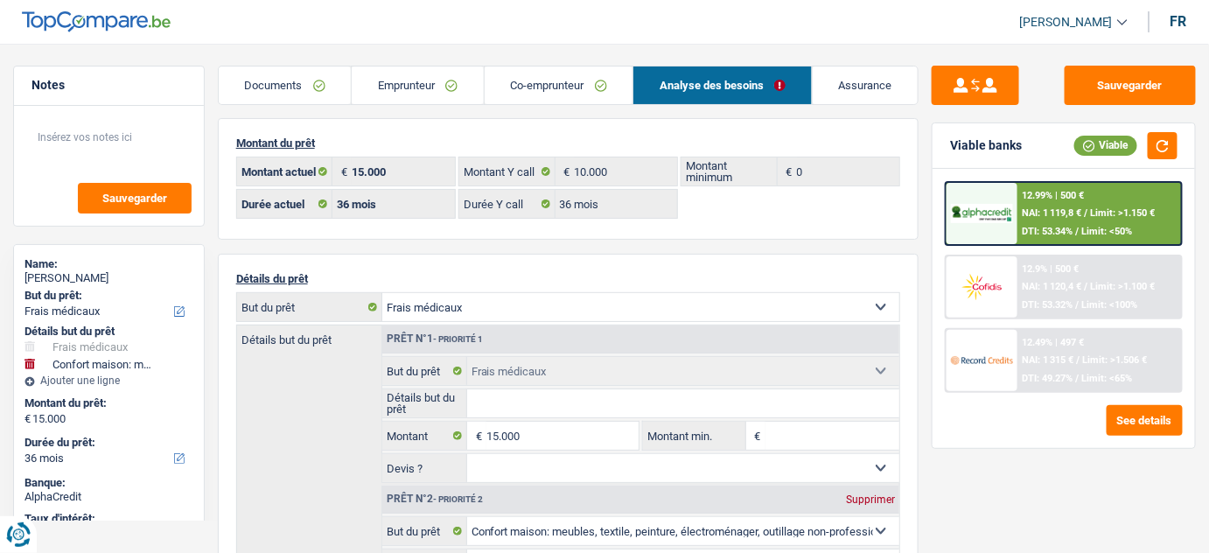
click at [436, 91] on link "Emprunteur" at bounding box center [418, 85] width 132 height 38
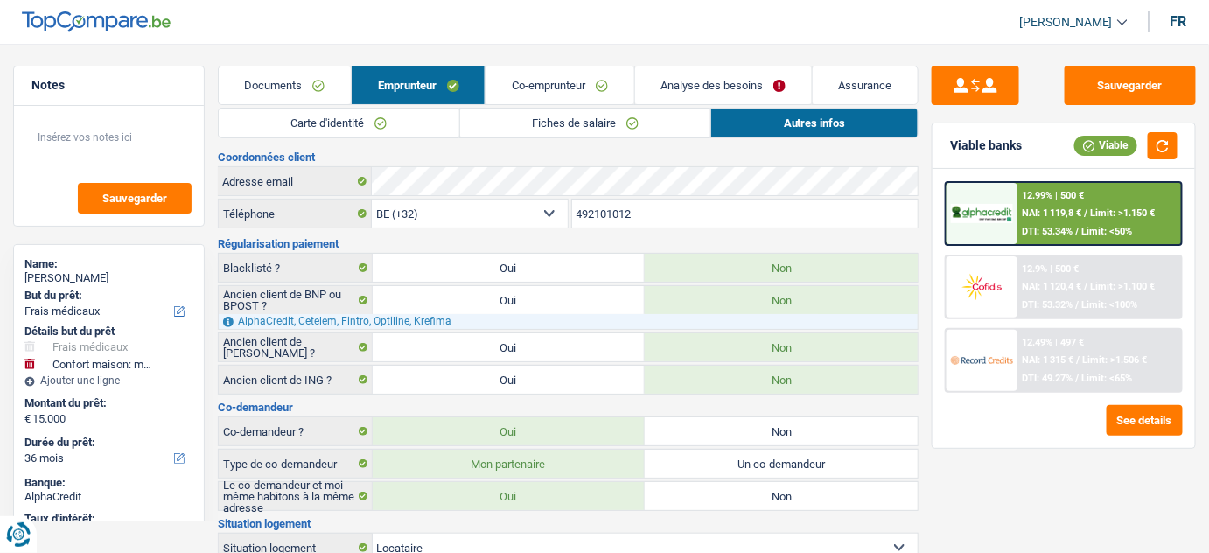
click at [609, 122] on link "Fiches de salaire" at bounding box center [585, 122] width 251 height 29
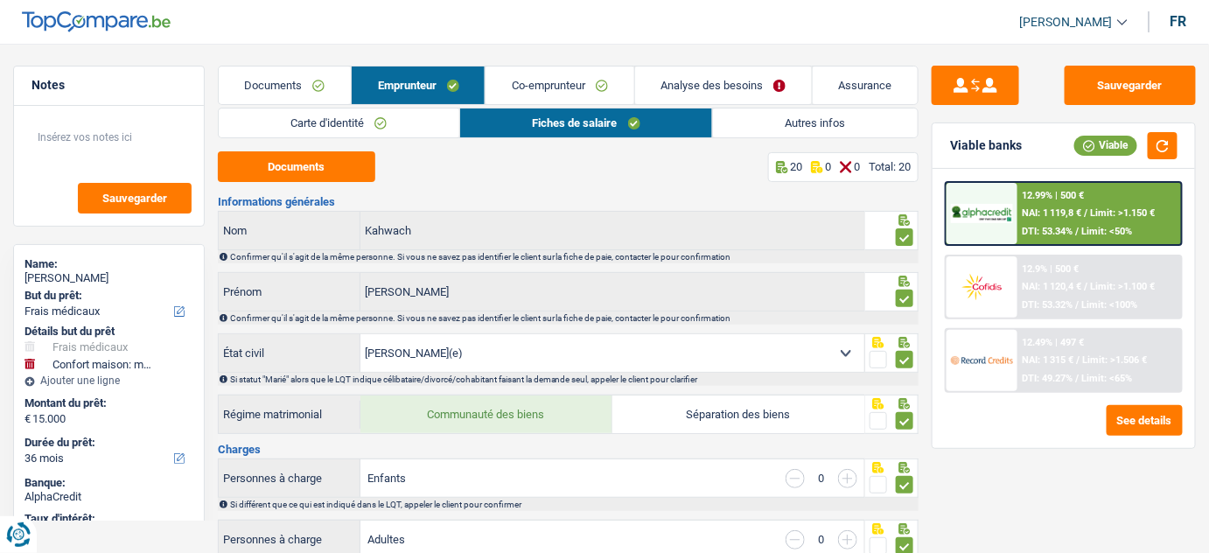
click at [765, 130] on link "Autres infos" at bounding box center [815, 122] width 205 height 29
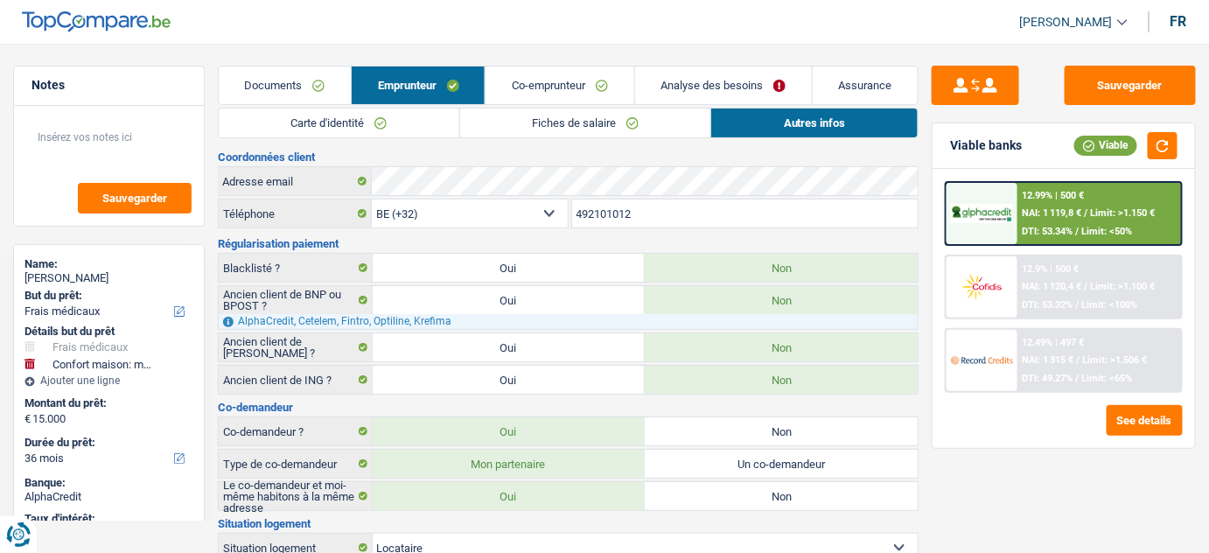
click at [521, 125] on link "Fiches de salaire" at bounding box center [585, 122] width 251 height 29
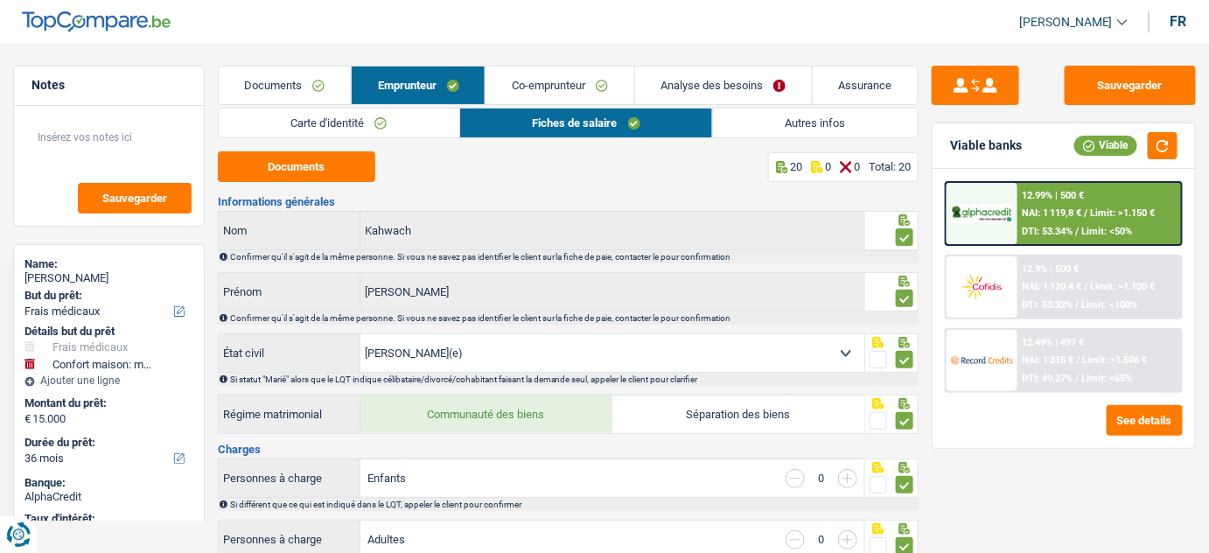
click at [575, 75] on link "Co-emprunteur" at bounding box center [559, 85] width 148 height 38
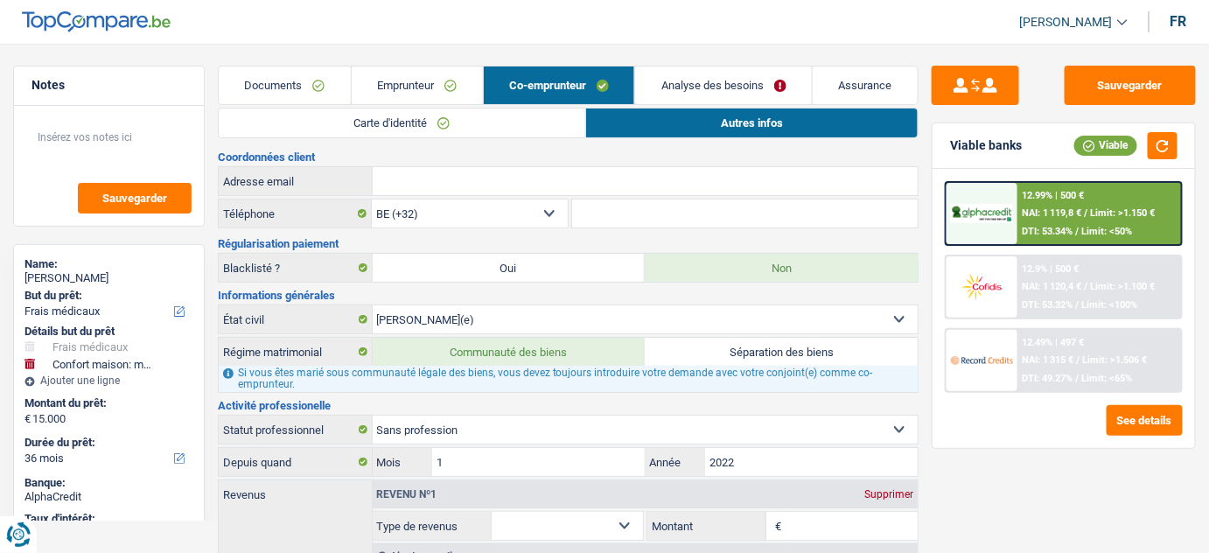
click at [415, 78] on link "Emprunteur" at bounding box center [417, 85] width 131 height 38
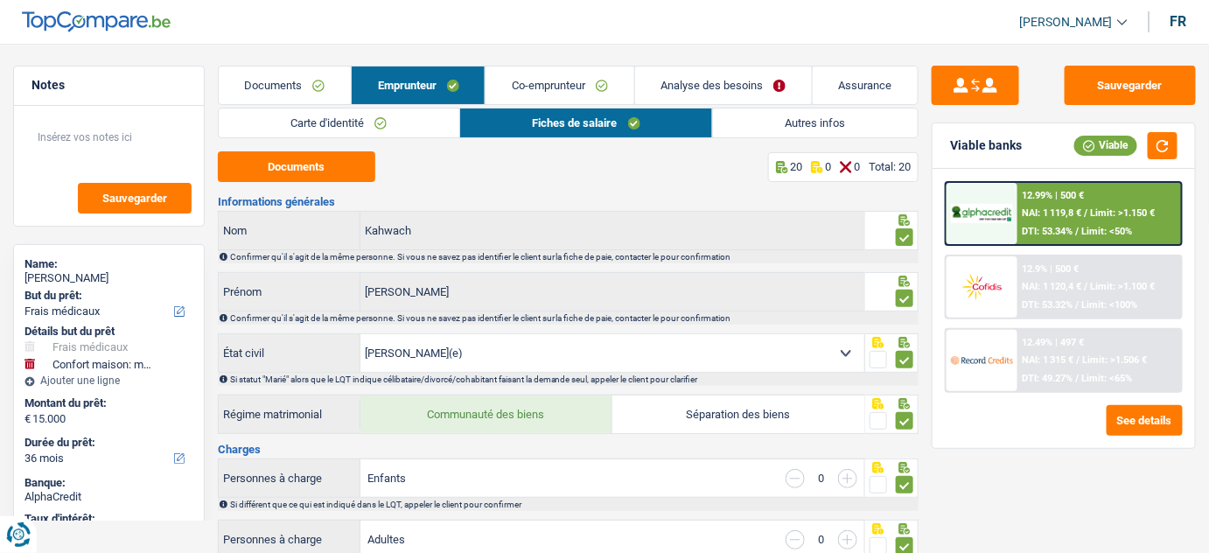
click at [760, 118] on link "Autres infos" at bounding box center [815, 122] width 205 height 29
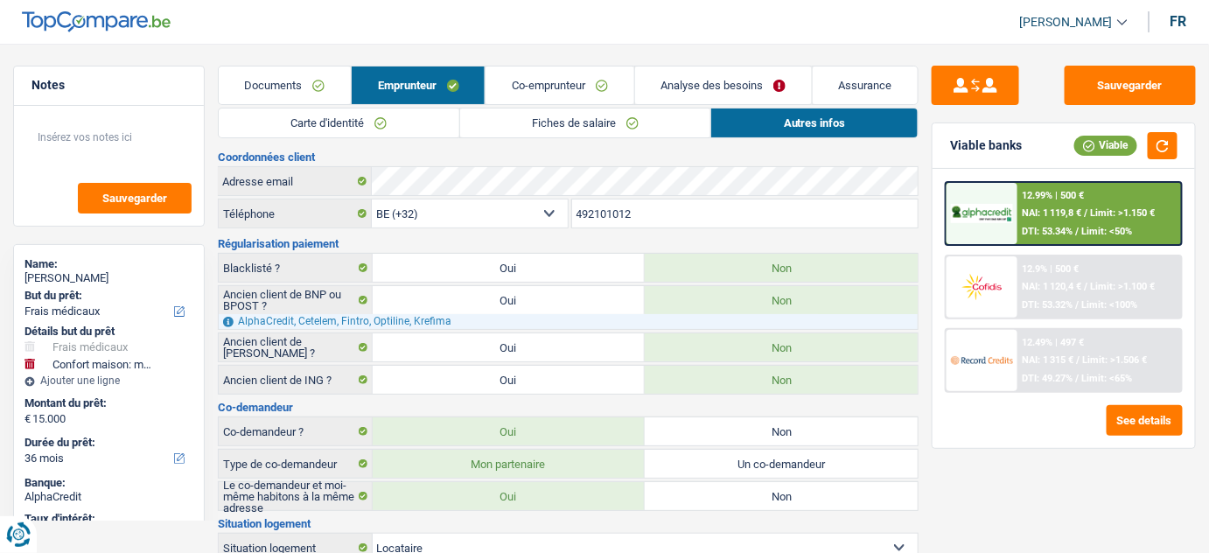
click at [379, 129] on link "Carte d'identité" at bounding box center [339, 122] width 241 height 29
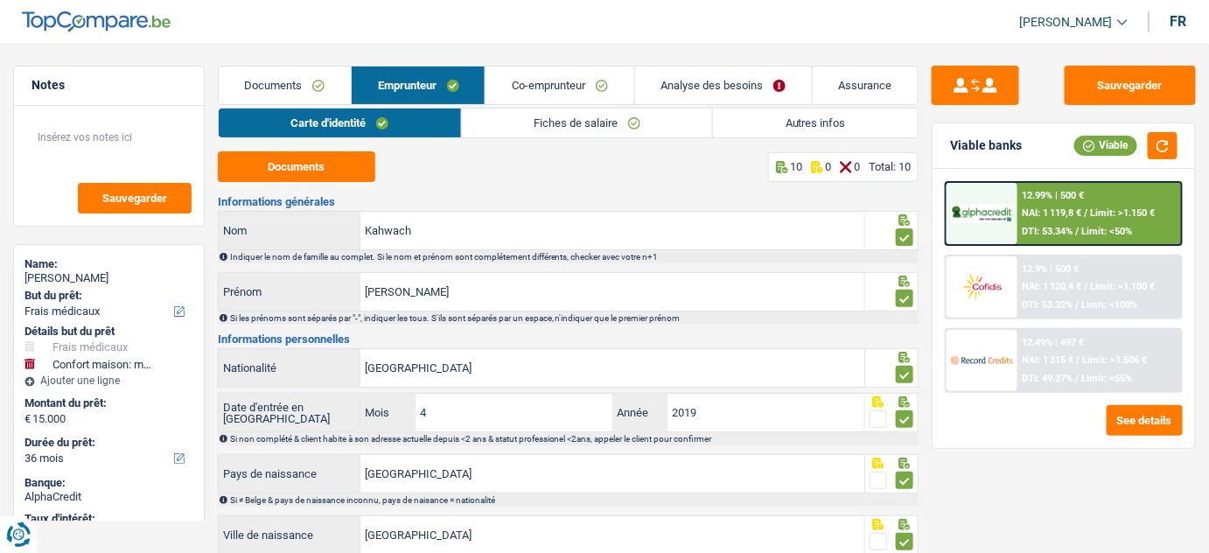
click at [820, 123] on link "Autres infos" at bounding box center [815, 122] width 205 height 29
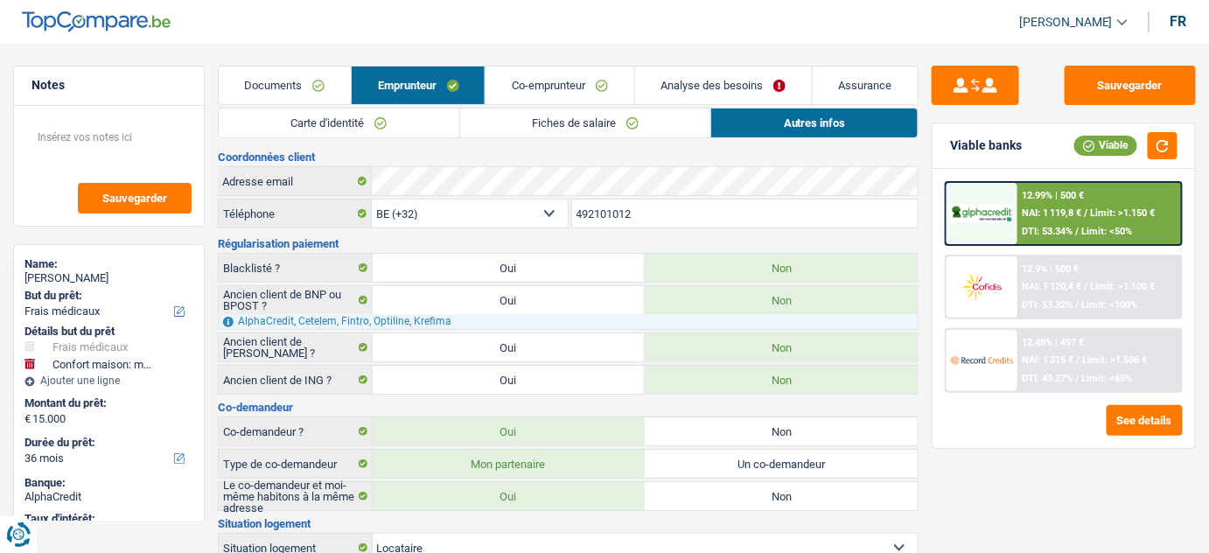
click at [551, 125] on link "Fiches de salaire" at bounding box center [585, 122] width 251 height 29
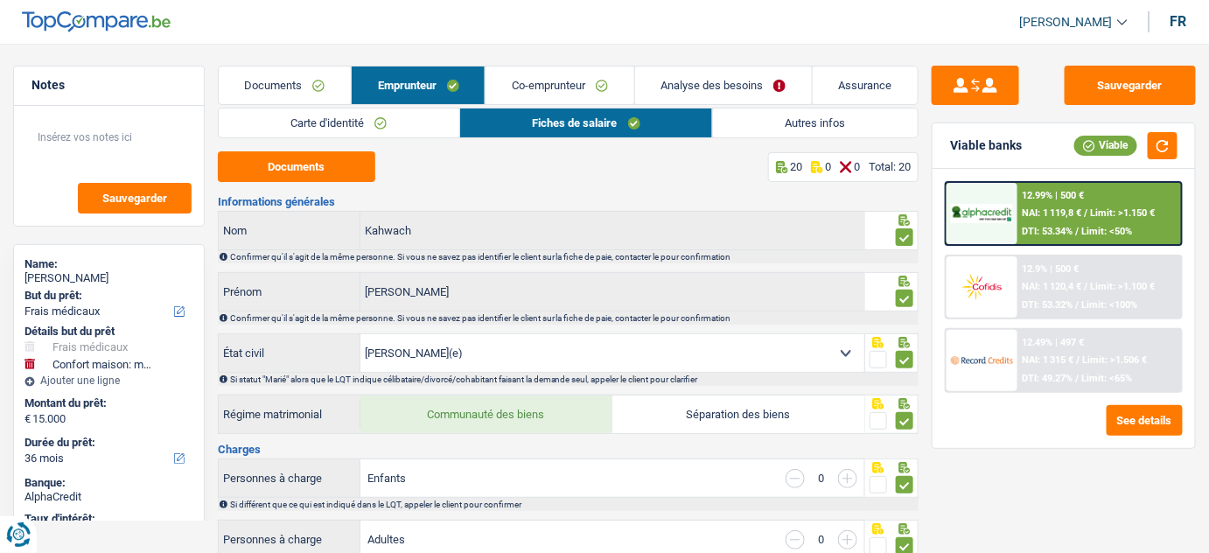
click at [787, 110] on link "Autres infos" at bounding box center [815, 122] width 205 height 29
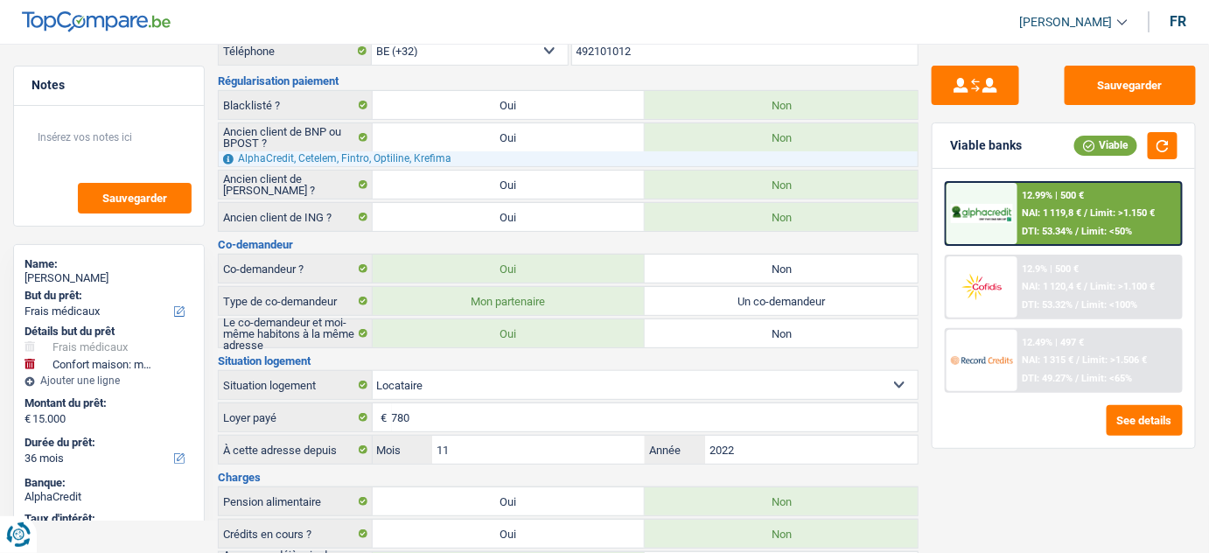
scroll to position [226, 0]
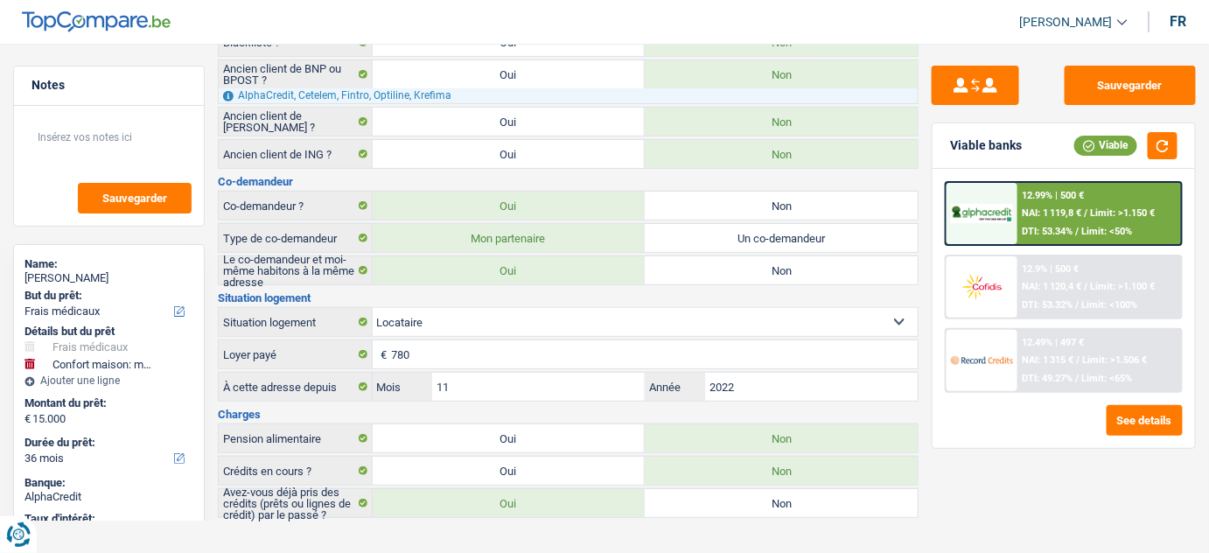
click at [539, 460] on label "Oui" at bounding box center [509, 471] width 273 height 28
click at [539, 460] on input "Oui" at bounding box center [509, 471] width 273 height 28
radio input "true"
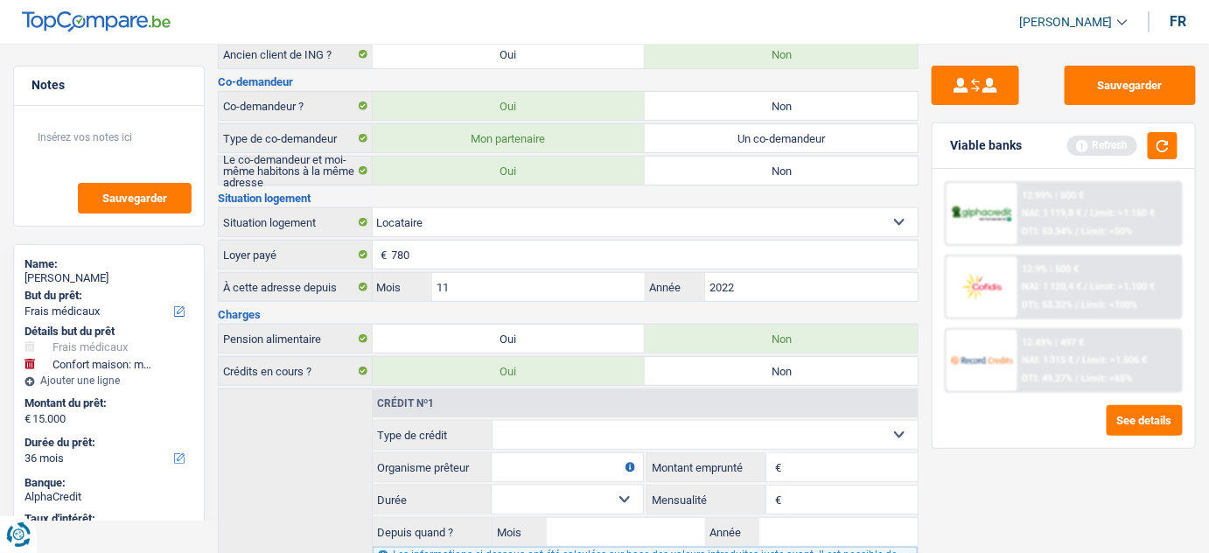
scroll to position [438, 0]
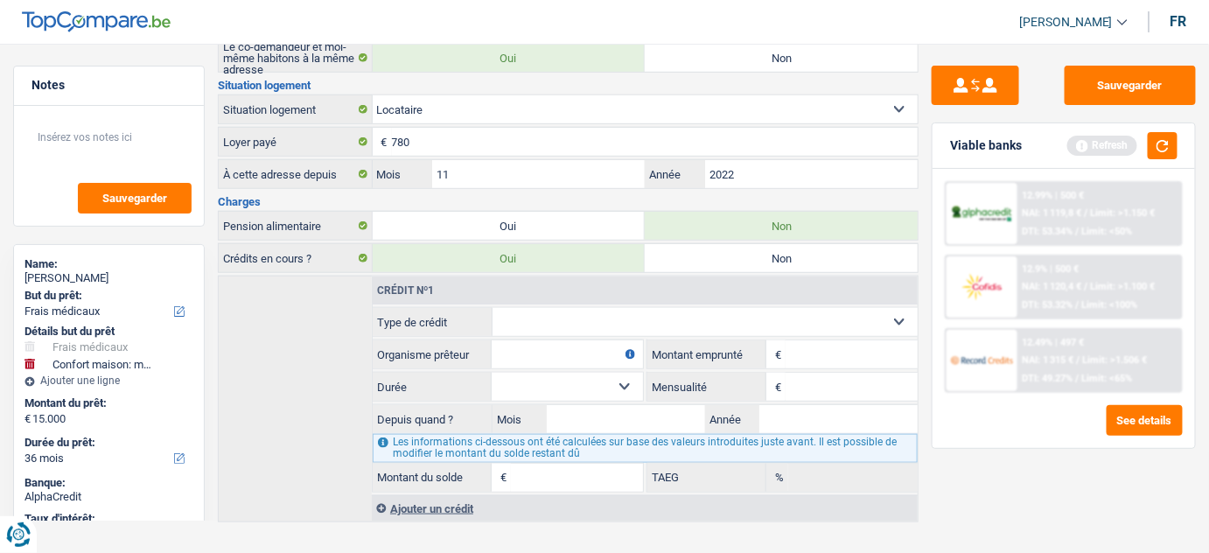
click at [556, 315] on select "Carte ou ouverture de crédit Prêt hypothécaire Vente à tempérament Prêt à tempé…" at bounding box center [704, 322] width 425 height 28
select select "cardOrCredit"
type input "0"
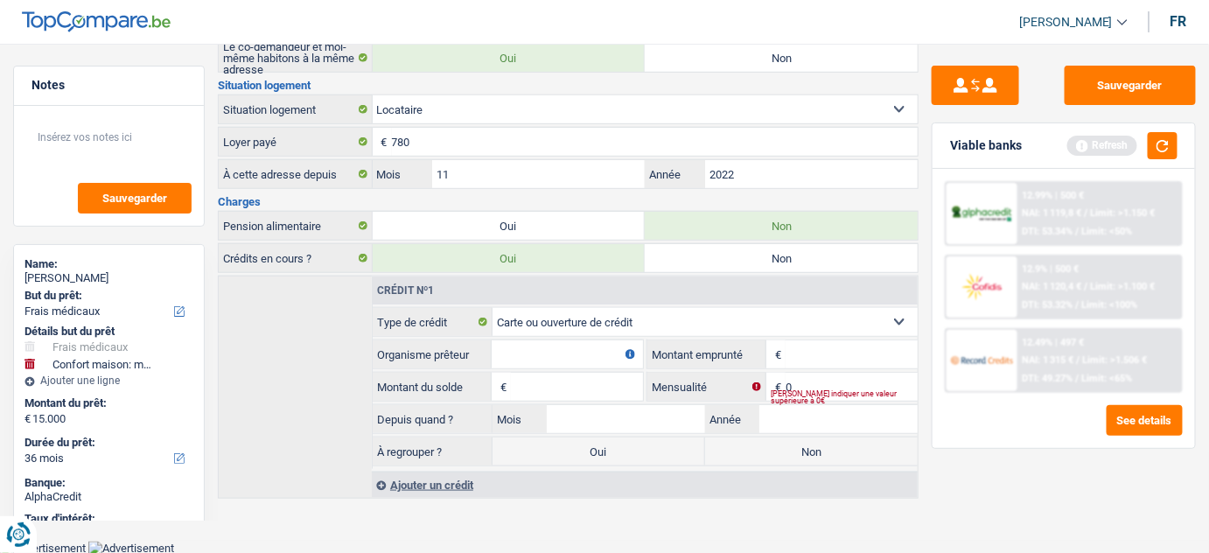
scroll to position [416, 0]
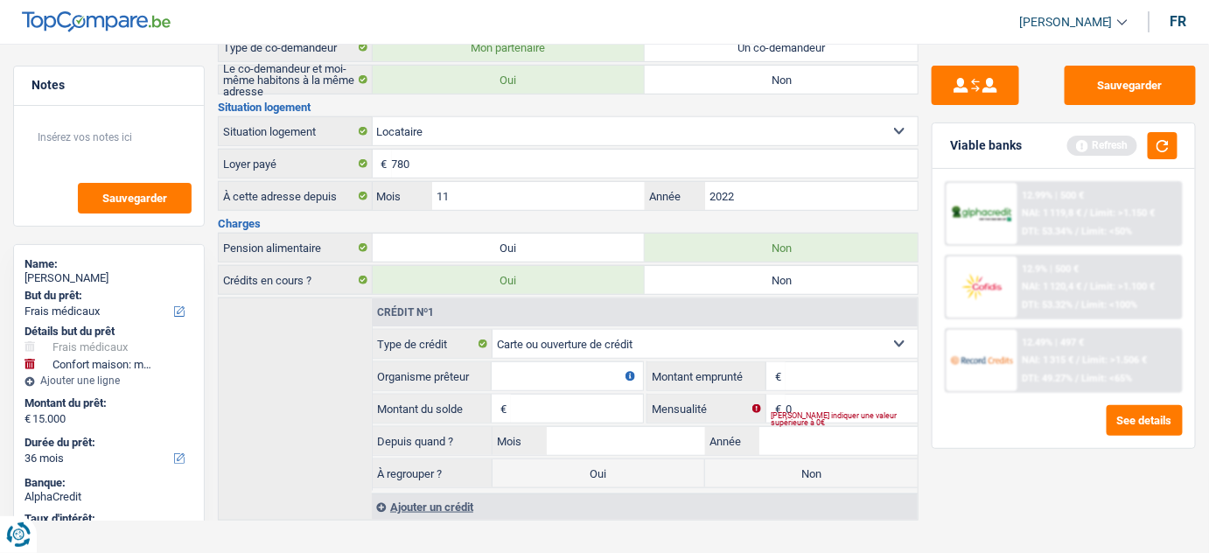
click at [568, 340] on select "Carte ou ouverture de crédit Prêt hypothécaire Vente à tempérament Prêt à tempé…" at bounding box center [704, 344] width 425 height 28
select select "personalSale"
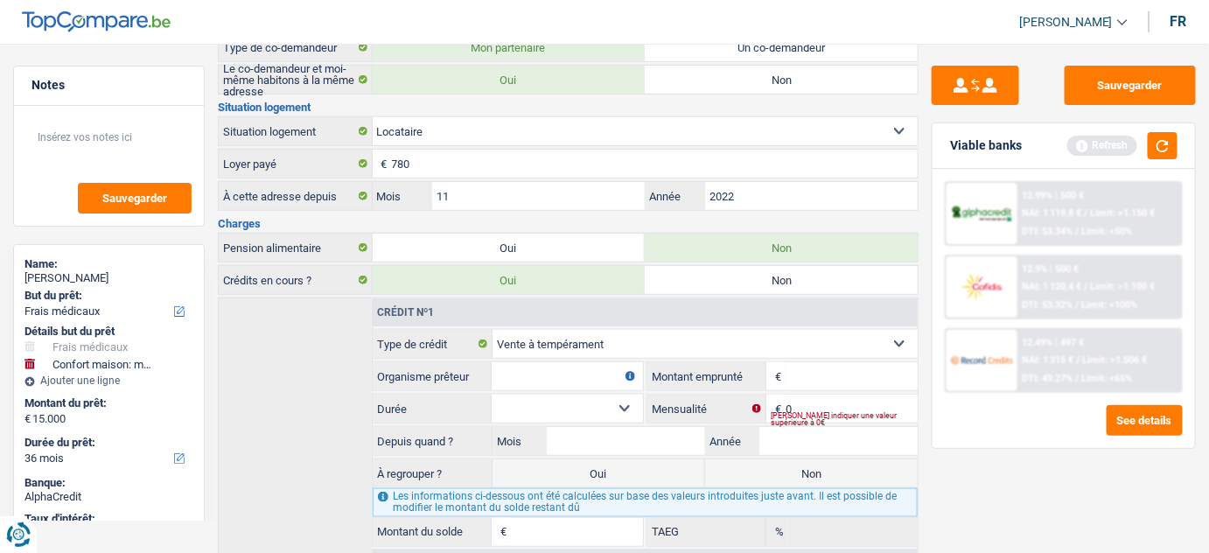
scroll to position [438, 0]
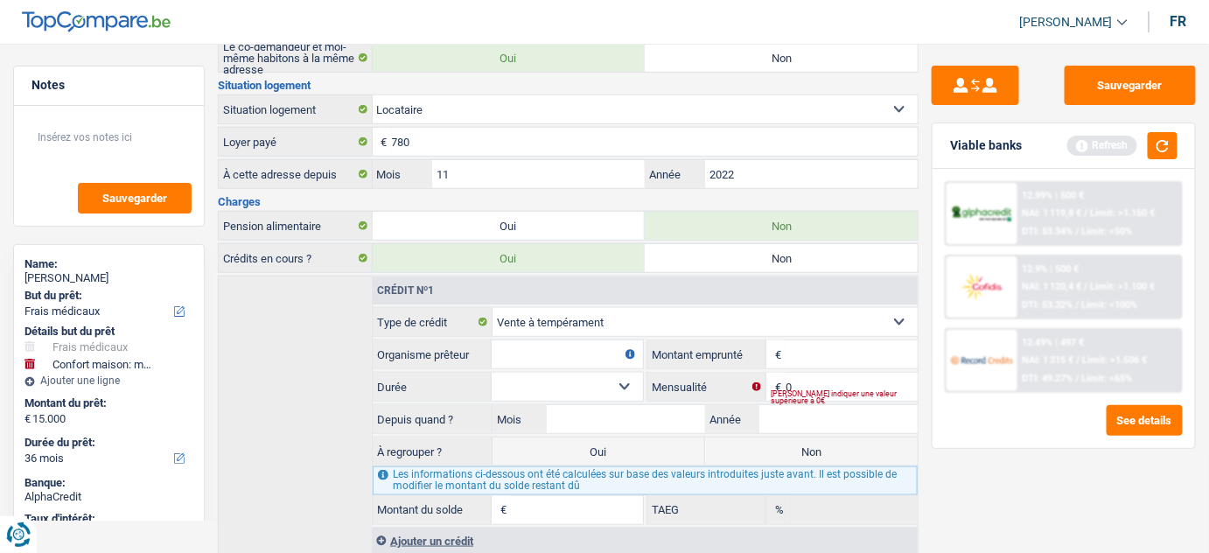
click at [547, 353] on input "Organisme prêteur" at bounding box center [567, 354] width 151 height 28
click at [1168, 140] on button "button" at bounding box center [1162, 145] width 30 height 27
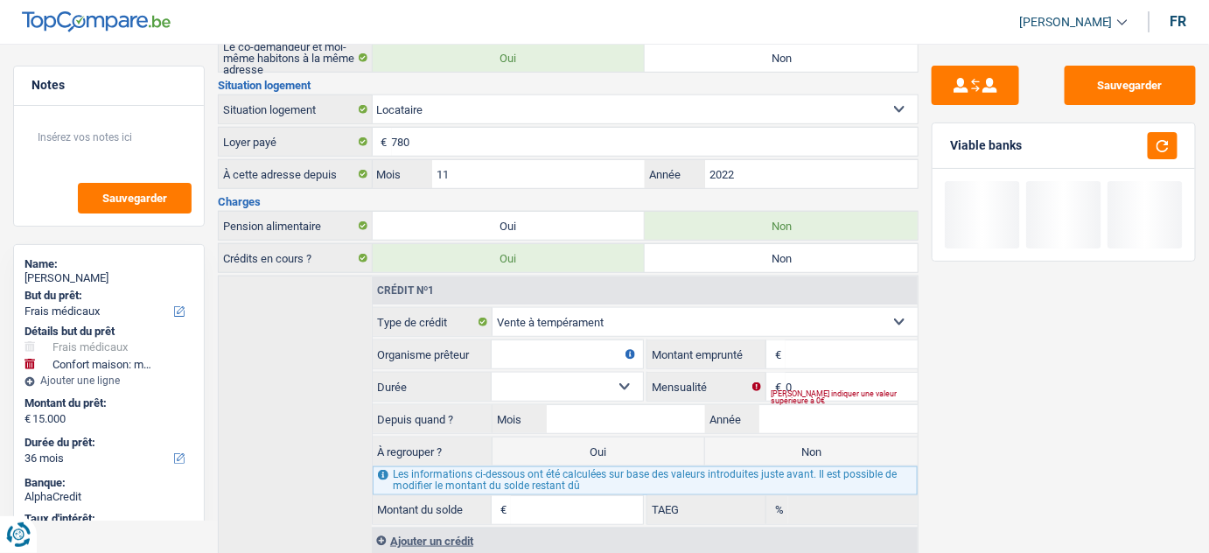
click at [499, 346] on input "Organisme prêteur" at bounding box center [567, 354] width 151 height 28
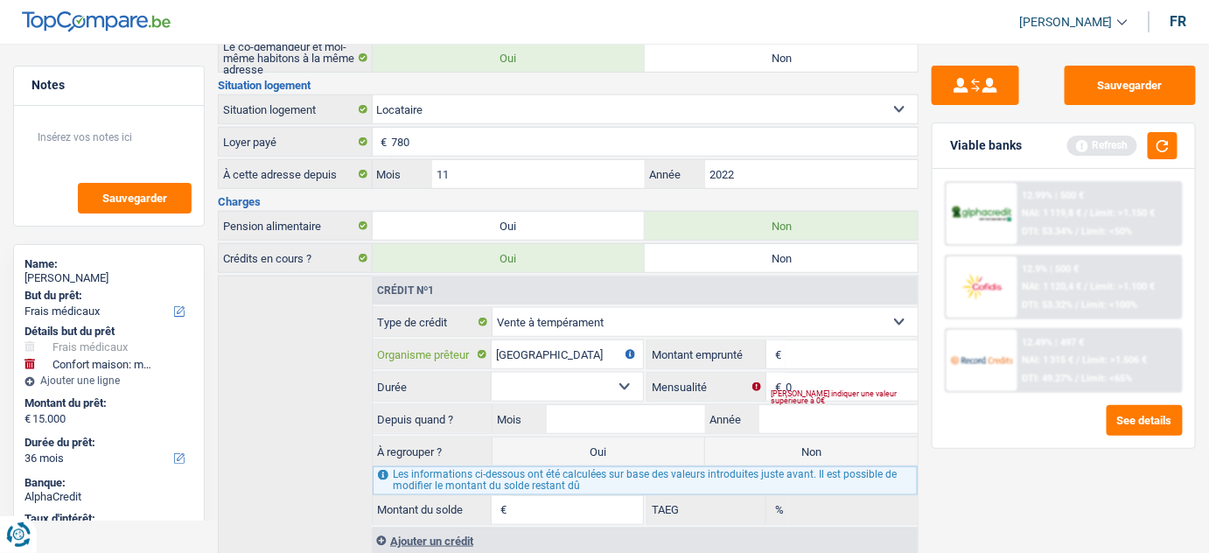
type input "[GEOGRAPHIC_DATA]"
click at [792, 345] on input "Montant" at bounding box center [851, 354] width 132 height 28
click at [791, 351] on input "Montant" at bounding box center [851, 354] width 132 height 28
click at [1158, 149] on button "button" at bounding box center [1162, 145] width 30 height 27
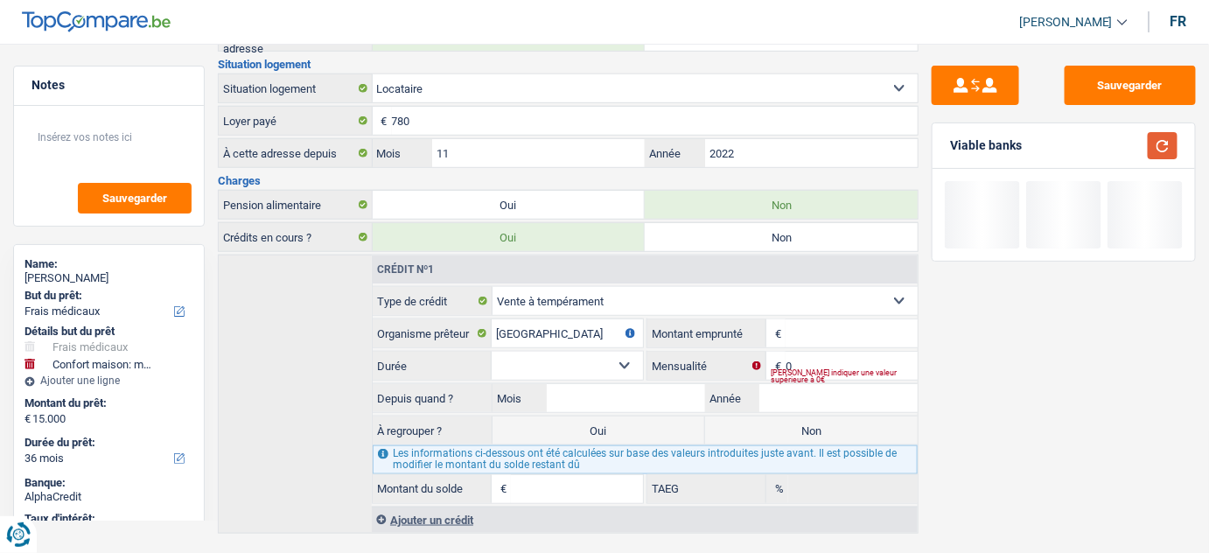
scroll to position [471, 0]
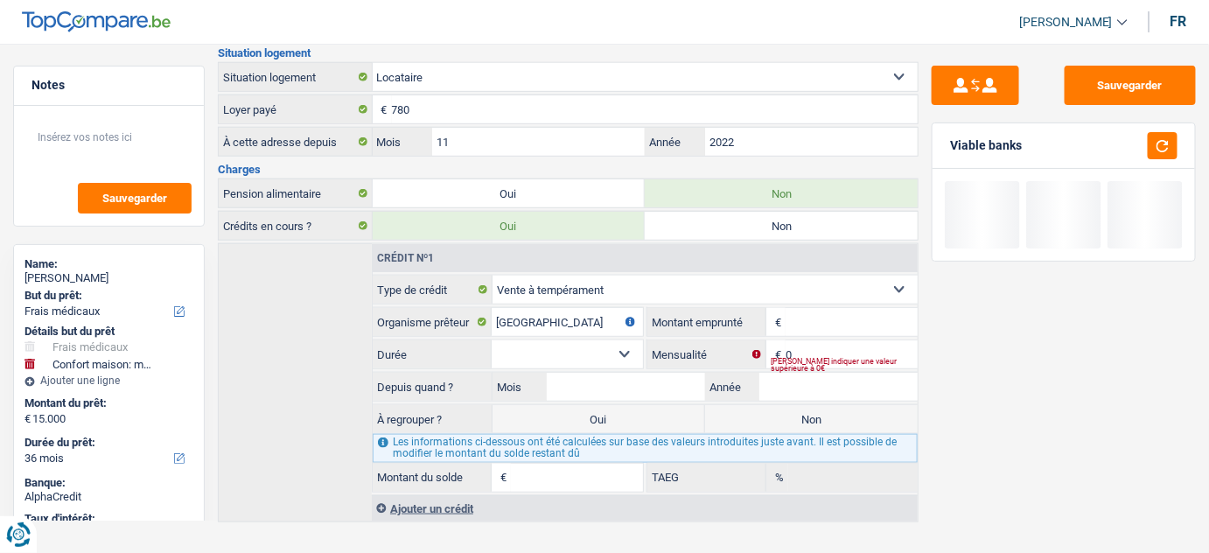
click at [803, 310] on input "Montant" at bounding box center [851, 322] width 132 height 28
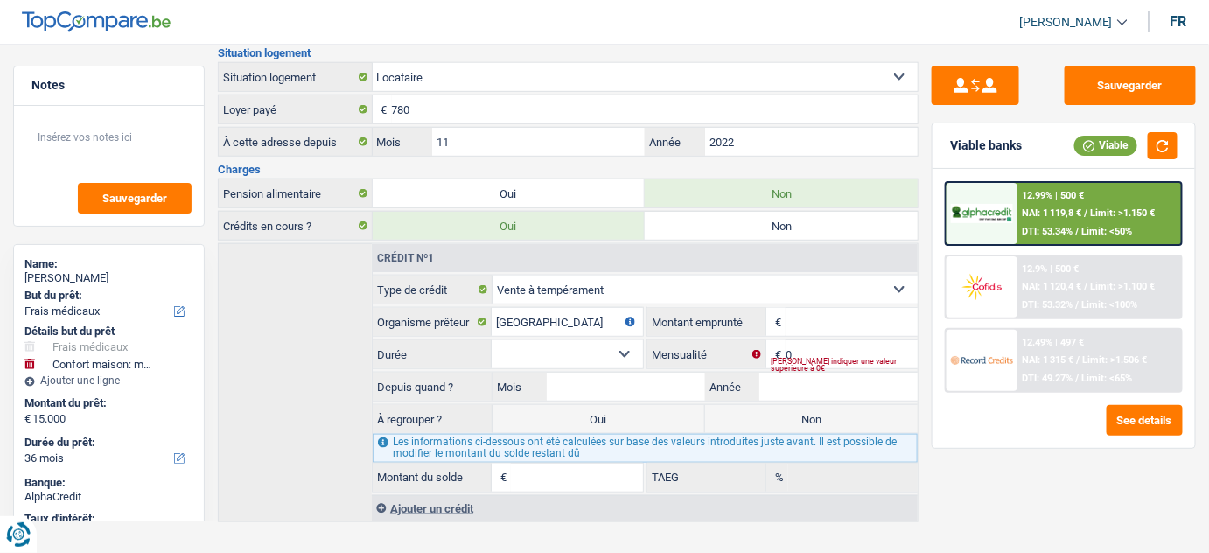
click at [788, 283] on select "Carte ou ouverture de crédit Prêt hypothécaire Vente à tempérament Prêt à tempé…" at bounding box center [704, 289] width 425 height 28
select select "cardOrCredit"
click at [492, 303] on select "Carte ou ouverture de crédit Prêt hypothécaire Vente à tempérament Prêt à tempé…" at bounding box center [704, 289] width 425 height 28
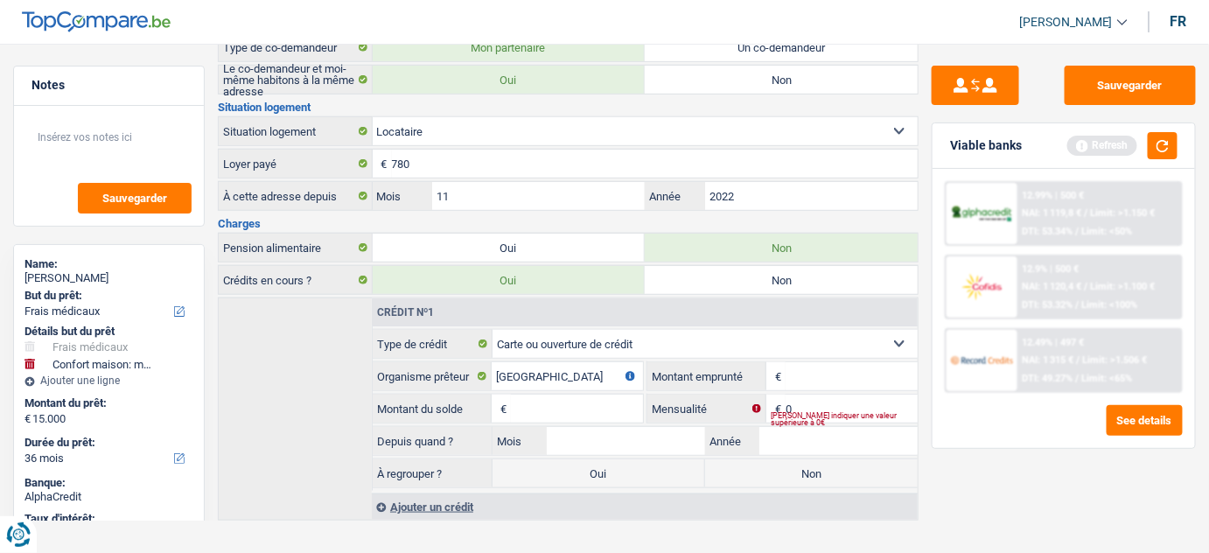
click at [825, 369] on input "Montant" at bounding box center [851, 376] width 132 height 28
click at [431, 503] on div "Ajouter un crédit" at bounding box center [645, 506] width 546 height 26
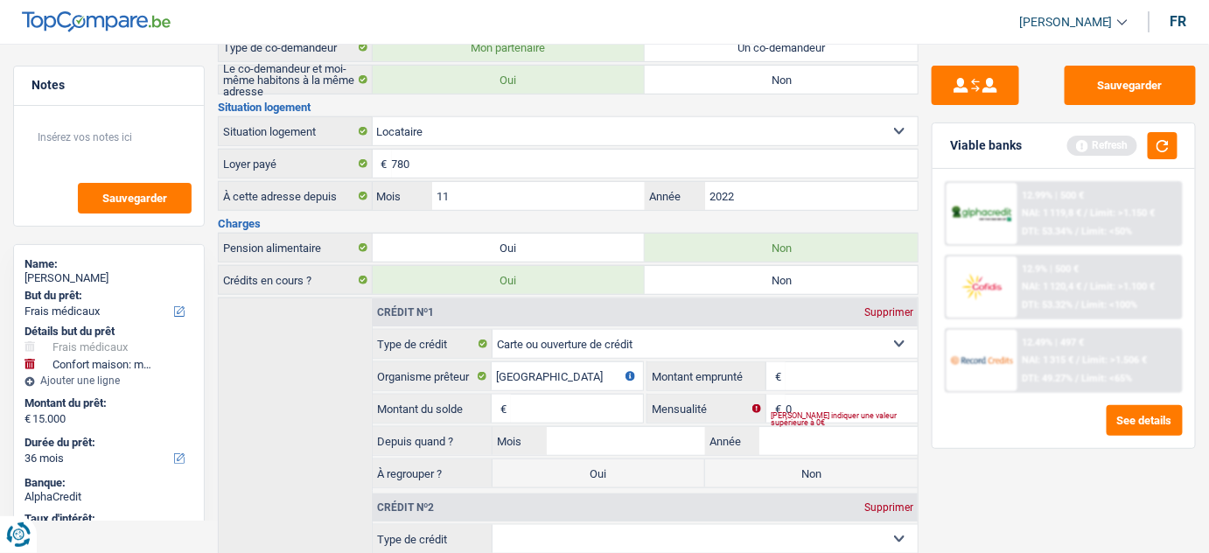
scroll to position [575, 0]
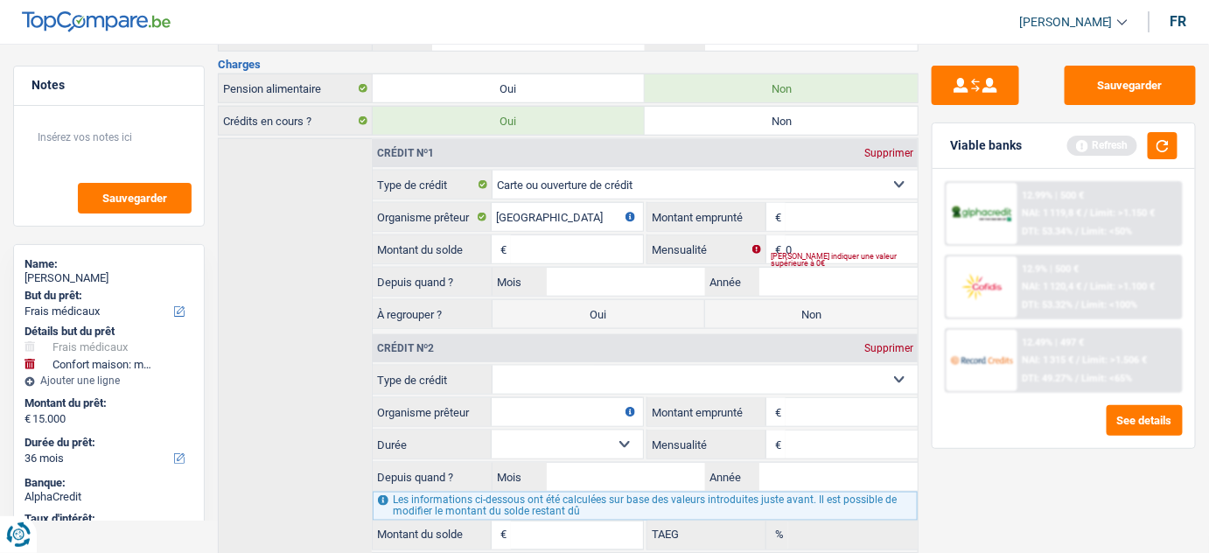
click at [536, 367] on select "Carte ou ouverture de crédit Prêt hypothécaire Vente à tempérament Prêt à tempé…" at bounding box center [704, 380] width 425 height 28
click at [520, 409] on input "Organisme prêteur" at bounding box center [567, 412] width 151 height 28
type input "buyway"
click at [583, 370] on select "Carte ou ouverture de crédit Prêt hypothécaire Vente à tempérament Prêt à tempé…" at bounding box center [704, 380] width 425 height 28
select select "cardOrCredit"
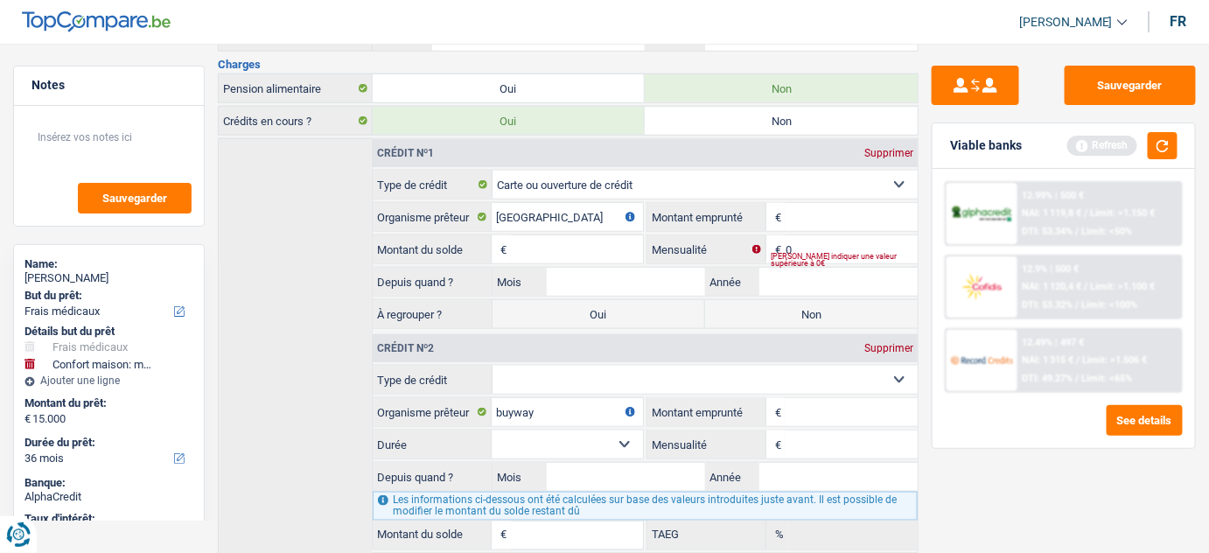
type input "0"
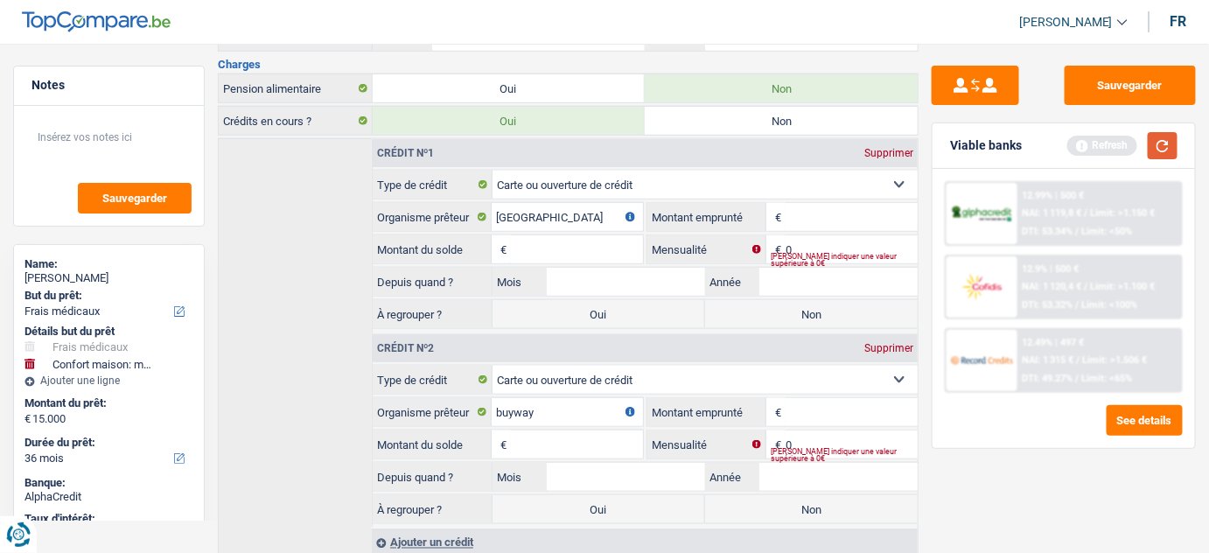
click at [1152, 139] on button "button" at bounding box center [1162, 145] width 30 height 27
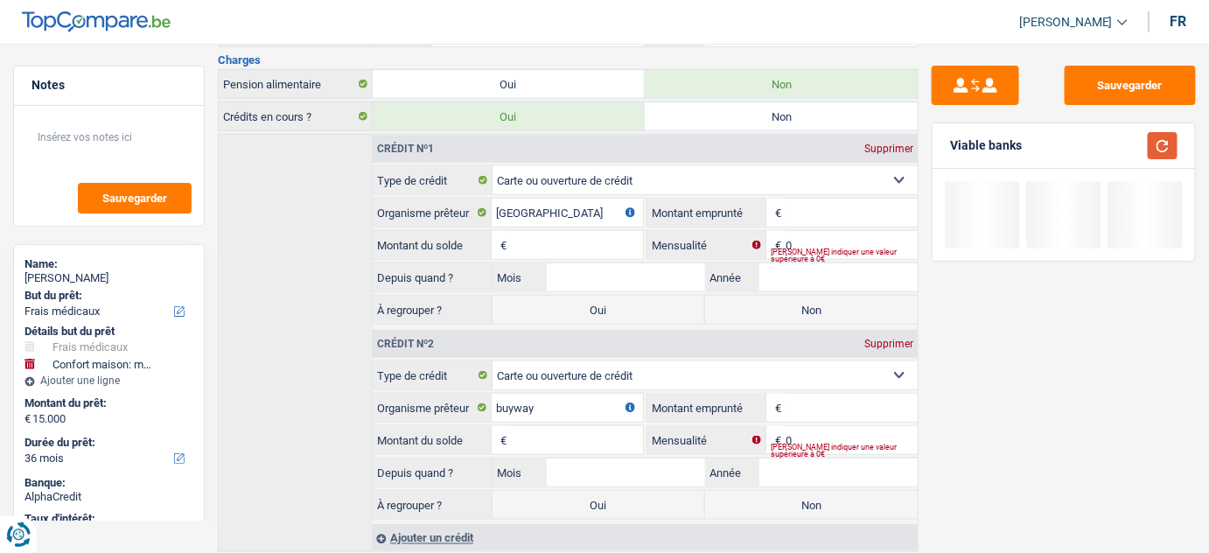
scroll to position [609, 0]
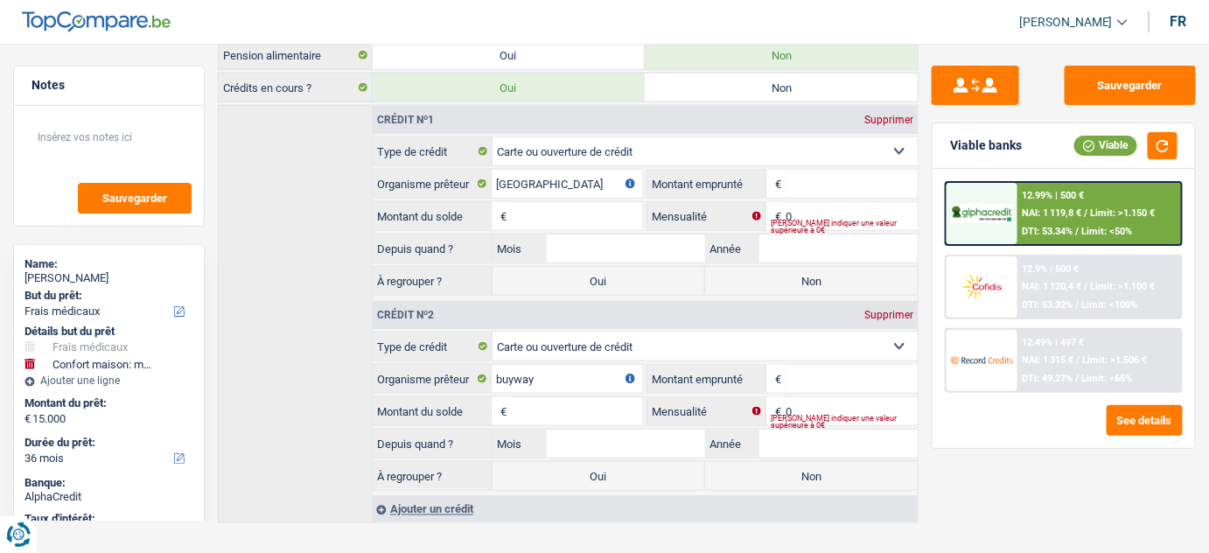
click at [805, 172] on input "Montant" at bounding box center [851, 184] width 132 height 28
drag, startPoint x: 1162, startPoint y: 146, endPoint x: 1143, endPoint y: 145, distance: 19.3
click at [1162, 146] on button "button" at bounding box center [1162, 145] width 30 height 27
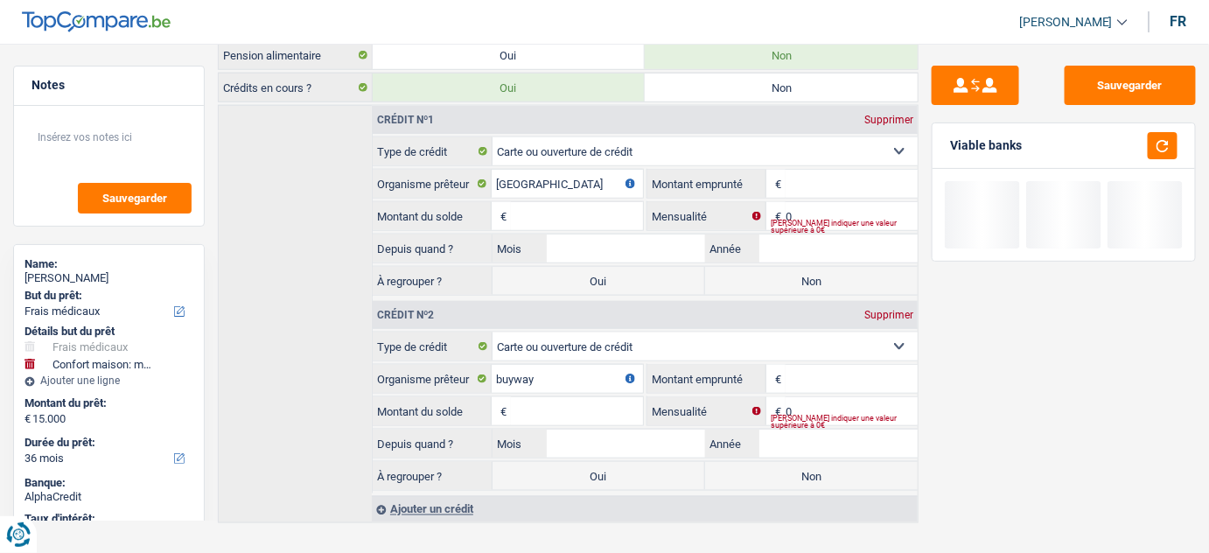
click at [846, 180] on input "Montant" at bounding box center [851, 184] width 132 height 28
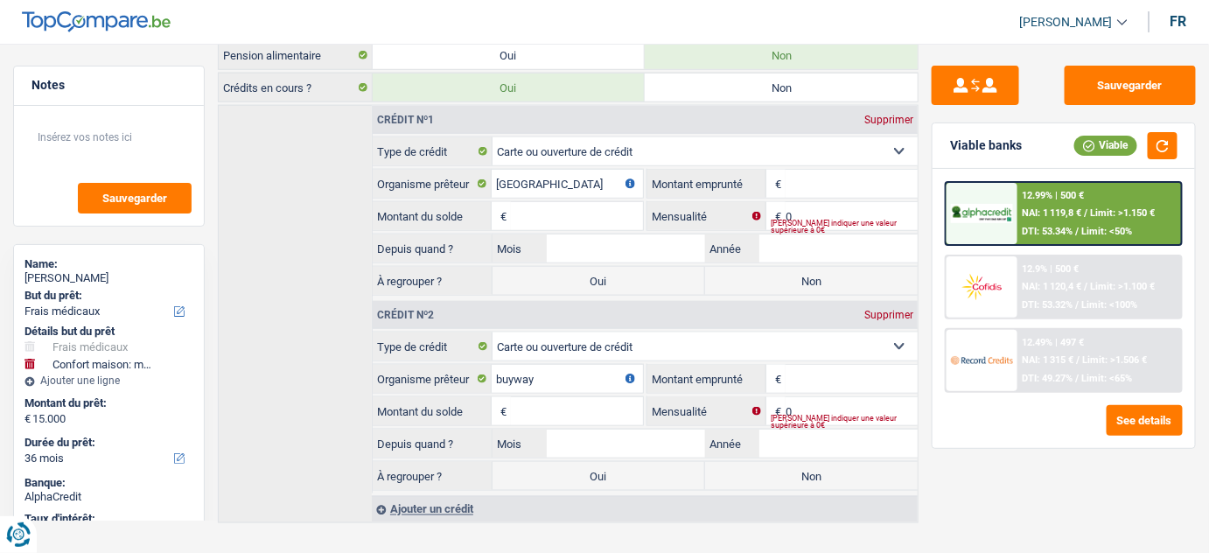
click at [806, 177] on input "Montant" at bounding box center [851, 184] width 132 height 28
click at [1162, 136] on button "button" at bounding box center [1162, 145] width 30 height 27
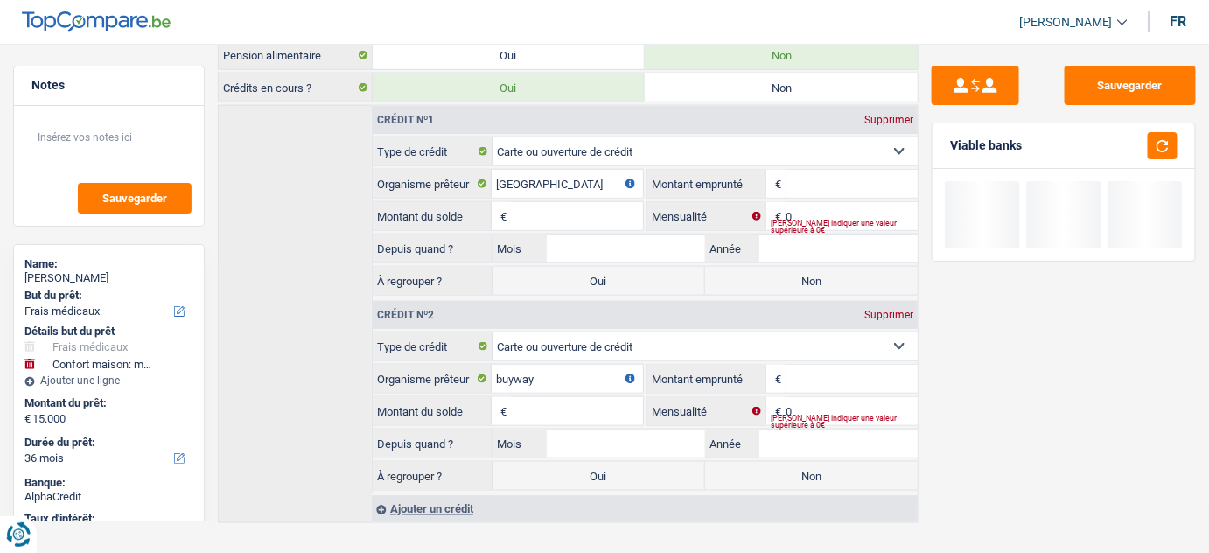
click at [819, 177] on input "Montant" at bounding box center [851, 184] width 132 height 28
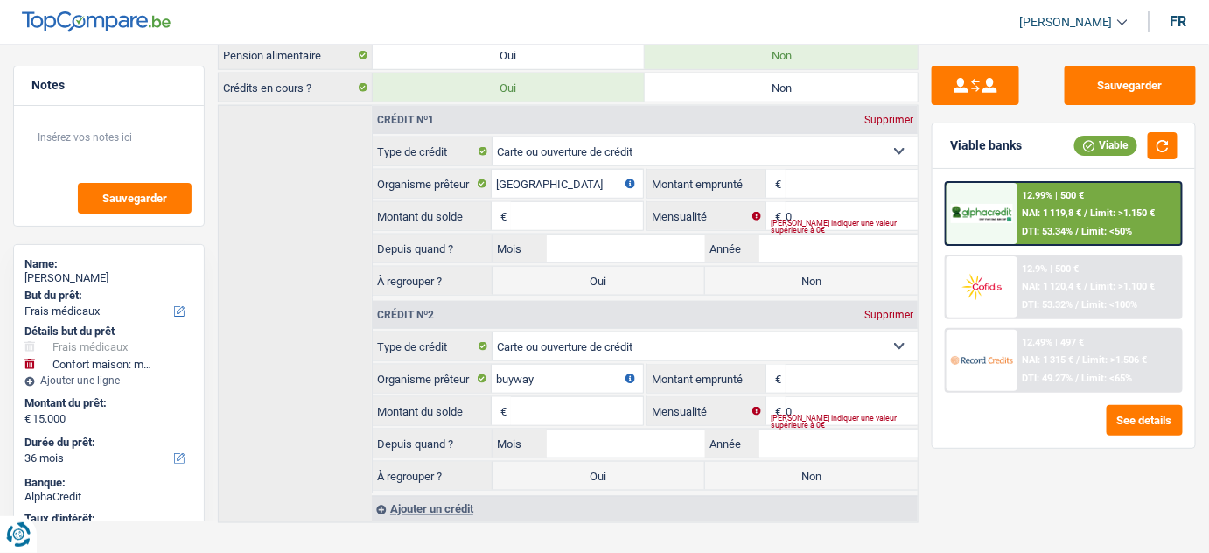
click at [812, 172] on input "Montant" at bounding box center [851, 184] width 132 height 28
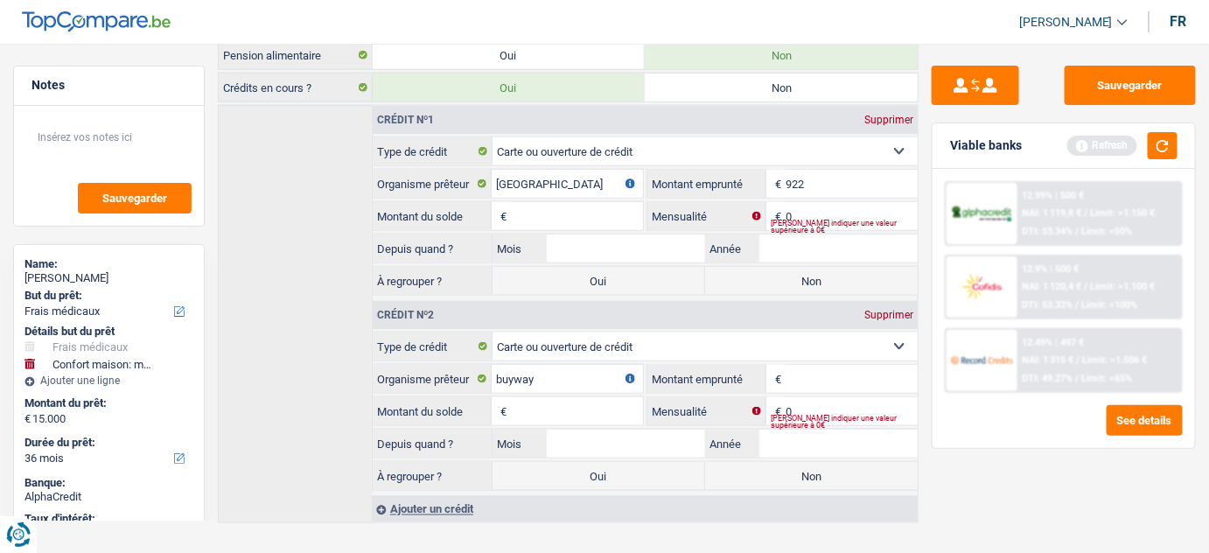
type input "922"
click at [570, 202] on input "Montant du solde" at bounding box center [577, 216] width 132 height 28
drag, startPoint x: 822, startPoint y: 207, endPoint x: 760, endPoint y: 214, distance: 62.5
click at [760, 214] on div "0 € Mensualité" at bounding box center [782, 216] width 270 height 28
type input "60"
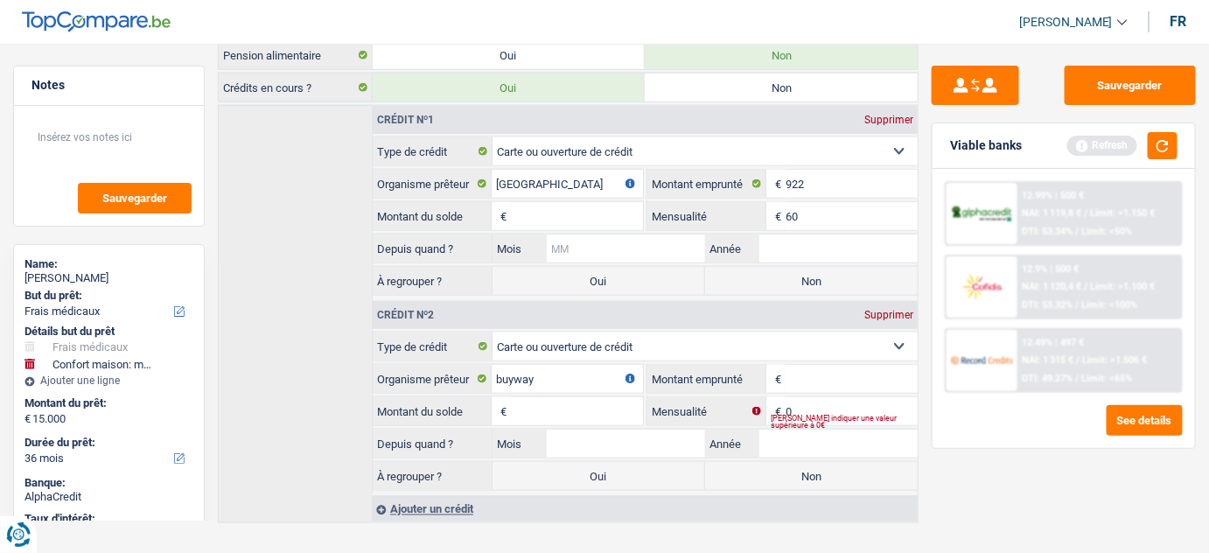
click at [640, 238] on input "Mois" at bounding box center [626, 248] width 158 height 28
type input "02"
click at [803, 241] on input "Année" at bounding box center [838, 248] width 158 height 28
type input "2025"
click at [1162, 147] on button "button" at bounding box center [1162, 145] width 30 height 27
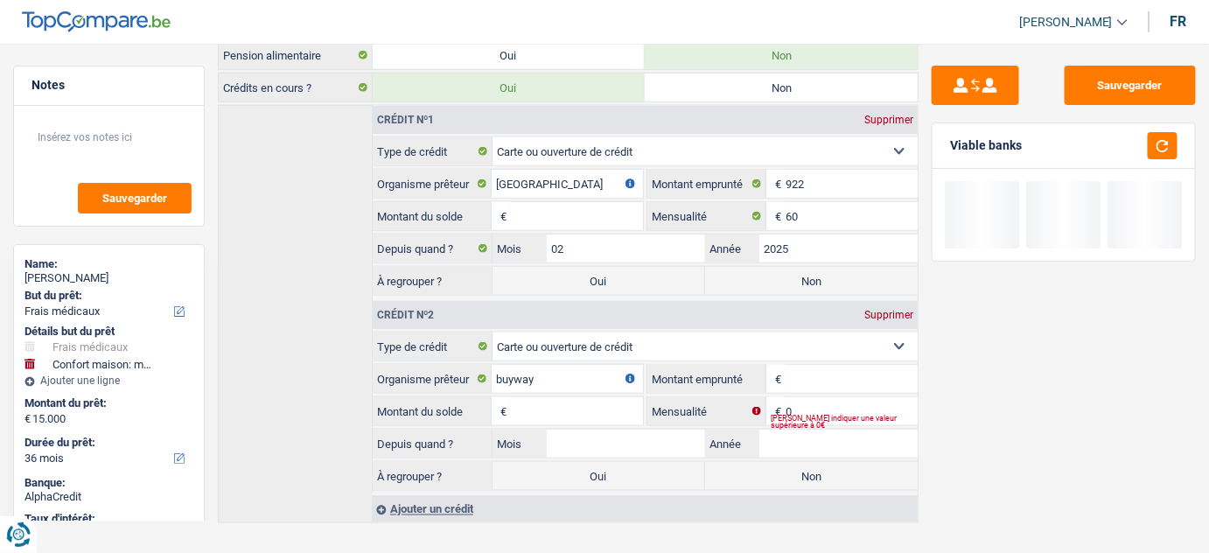
click at [580, 206] on input "Montant du solde" at bounding box center [577, 216] width 132 height 28
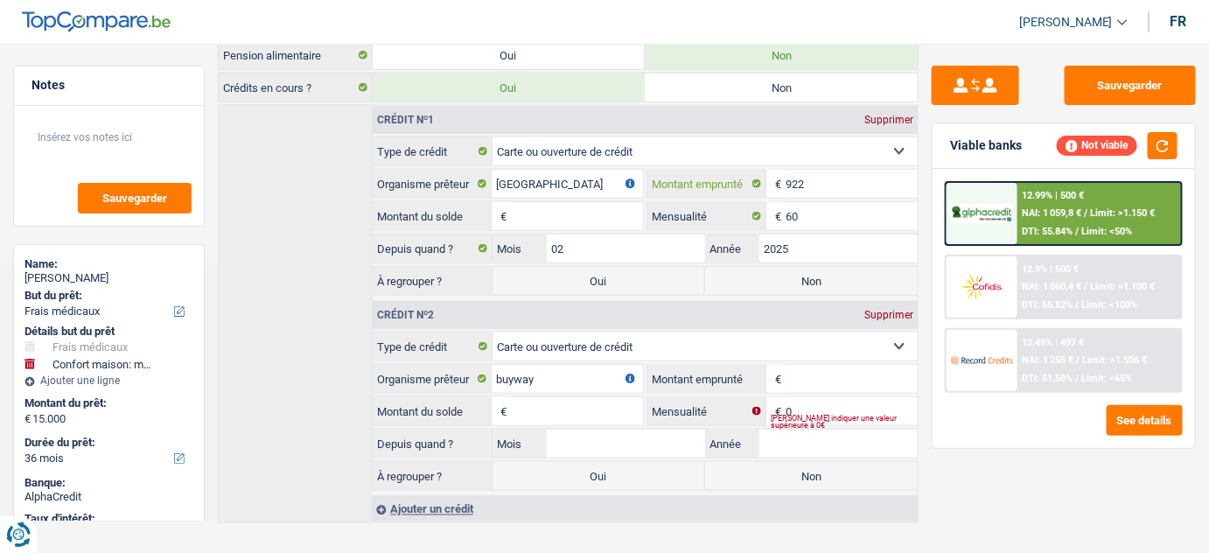
click at [804, 178] on input "922" at bounding box center [851, 184] width 132 height 28
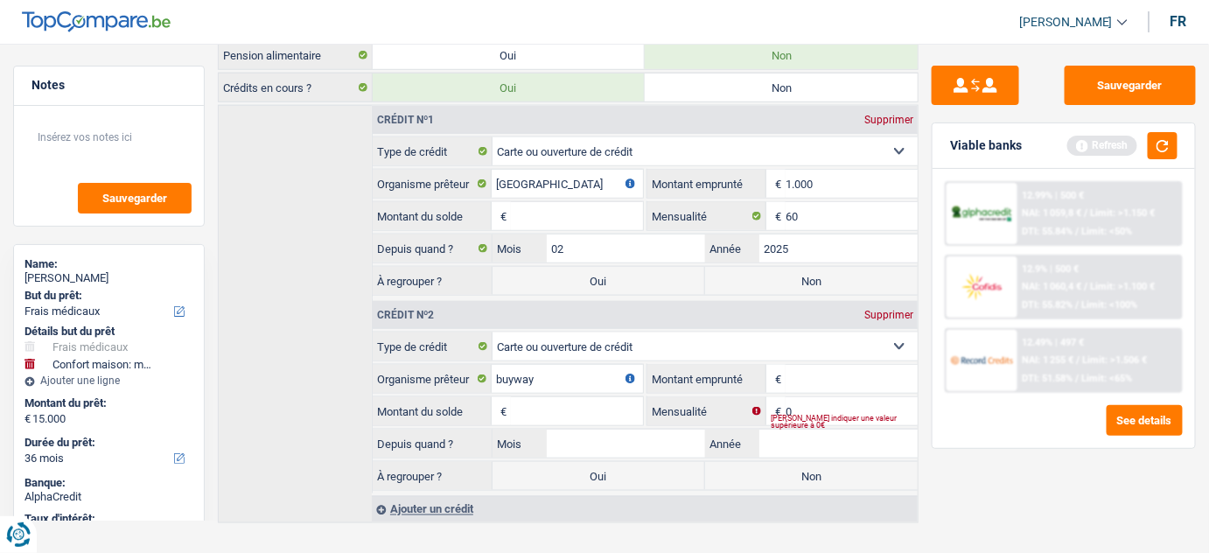
type input "1.000"
click at [607, 210] on input "Montant du solde" at bounding box center [577, 216] width 132 height 28
drag, startPoint x: 570, startPoint y: 199, endPoint x: 1149, endPoint y: 143, distance: 581.6
type input "922"
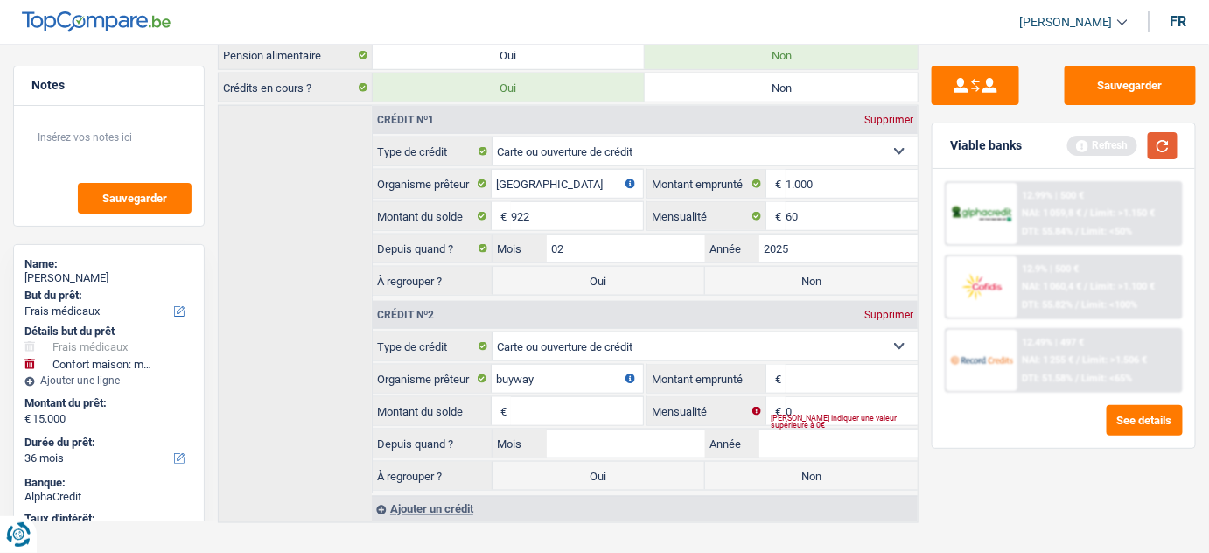
click at [1166, 153] on button "button" at bounding box center [1162, 145] width 30 height 27
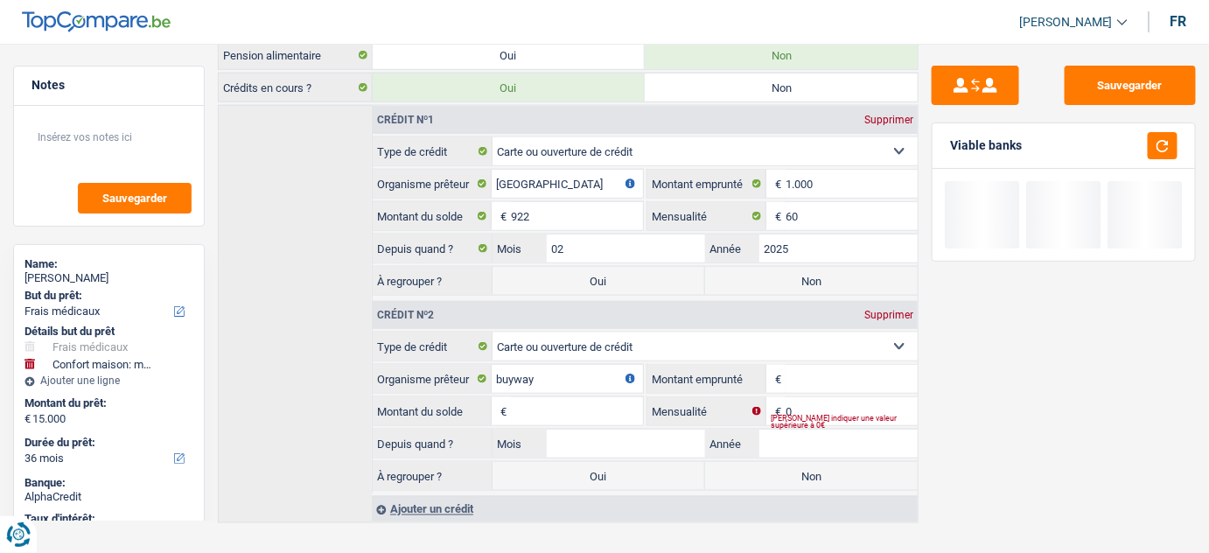
click at [845, 276] on label "Non" at bounding box center [811, 281] width 213 height 28
click at [845, 276] on input "Non" at bounding box center [811, 281] width 213 height 28
radio input "true"
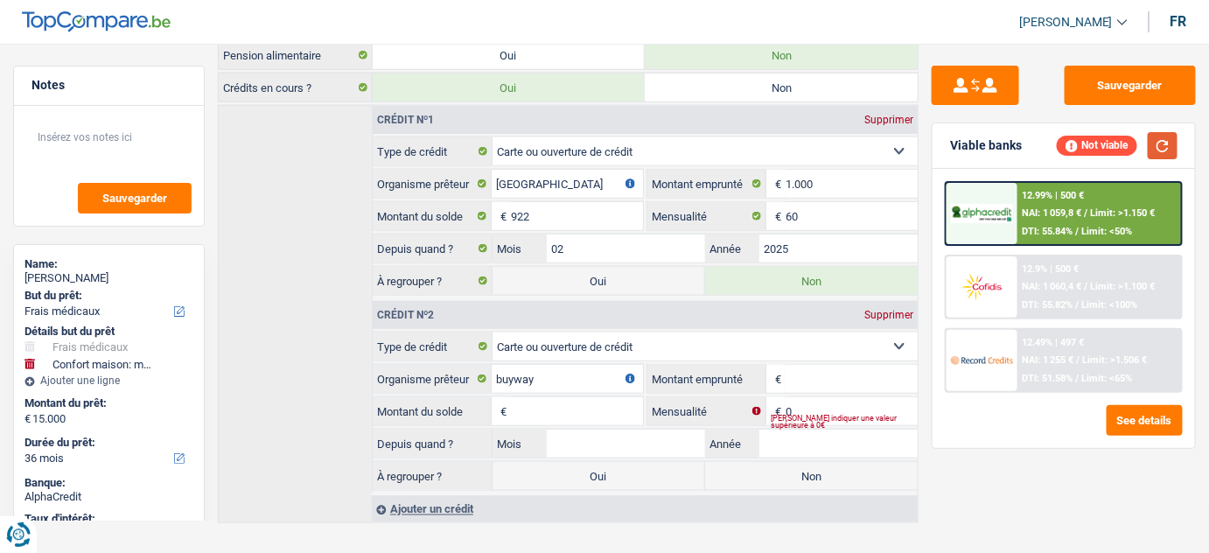
click at [1165, 142] on button "button" at bounding box center [1162, 145] width 30 height 27
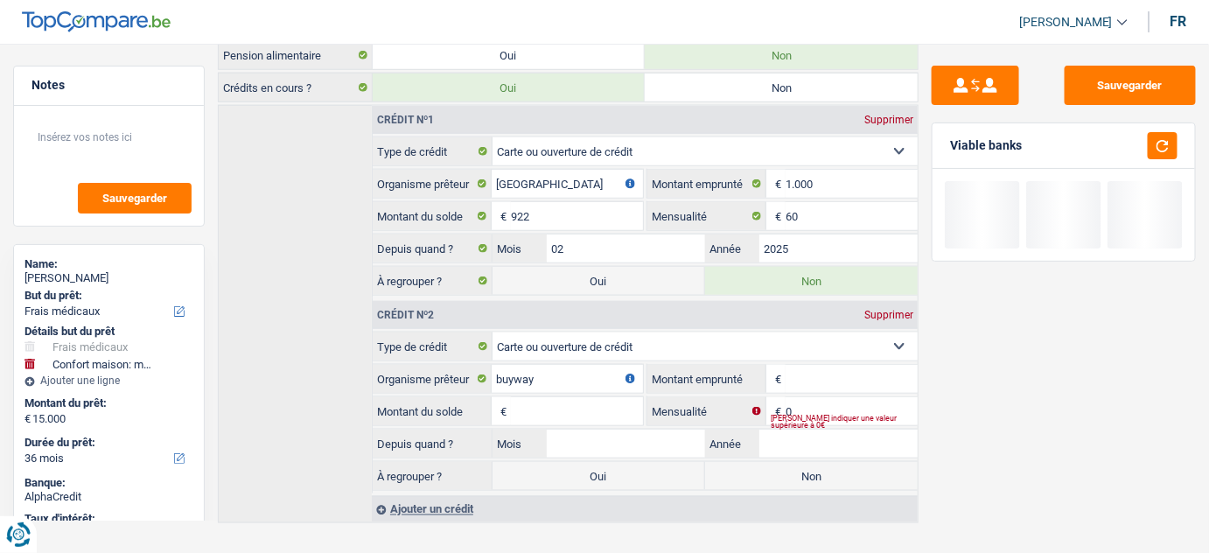
click at [825, 365] on input "Montant" at bounding box center [851, 379] width 132 height 28
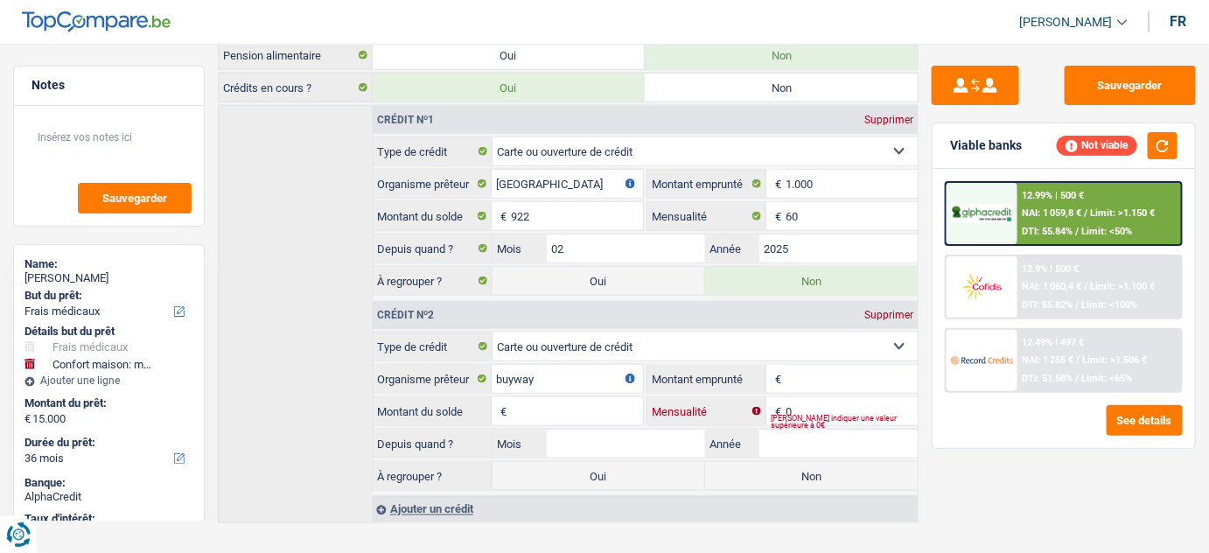
drag, startPoint x: 804, startPoint y: 400, endPoint x: 777, endPoint y: 401, distance: 27.1
click at [777, 401] on div "0 € Mensualité" at bounding box center [782, 411] width 270 height 28
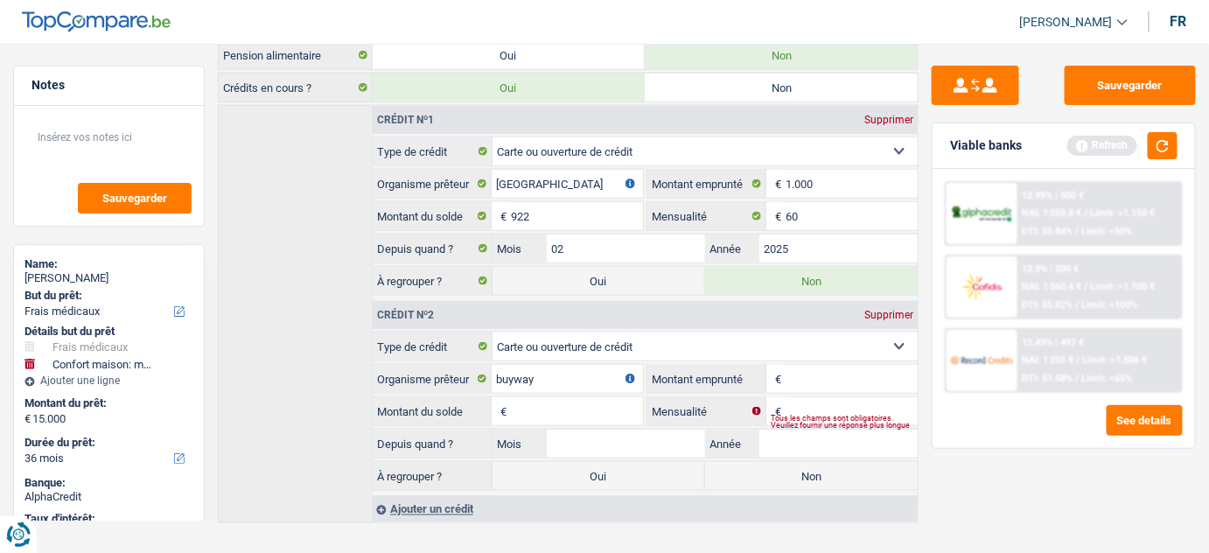
click at [807, 365] on input "Montant" at bounding box center [851, 379] width 132 height 28
click at [587, 405] on input "Montant du solde" at bounding box center [577, 411] width 132 height 28
type input "913"
drag, startPoint x: 586, startPoint y: 403, endPoint x: 492, endPoint y: 400, distance: 93.6
click at [492, 400] on div "913 € Montant du solde" at bounding box center [508, 411] width 270 height 28
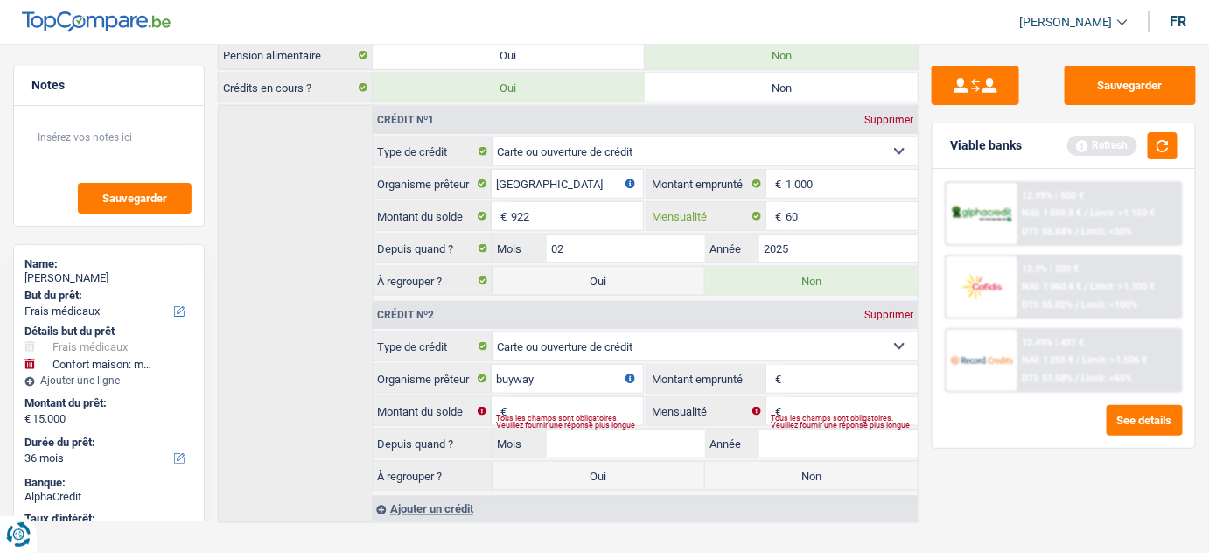
drag, startPoint x: 838, startPoint y: 214, endPoint x: 770, endPoint y: 212, distance: 68.3
click at [770, 212] on div "60 € Mensualité" at bounding box center [782, 216] width 270 height 28
type input "100"
click at [798, 397] on input "Mensualité" at bounding box center [851, 411] width 132 height 28
type input "62"
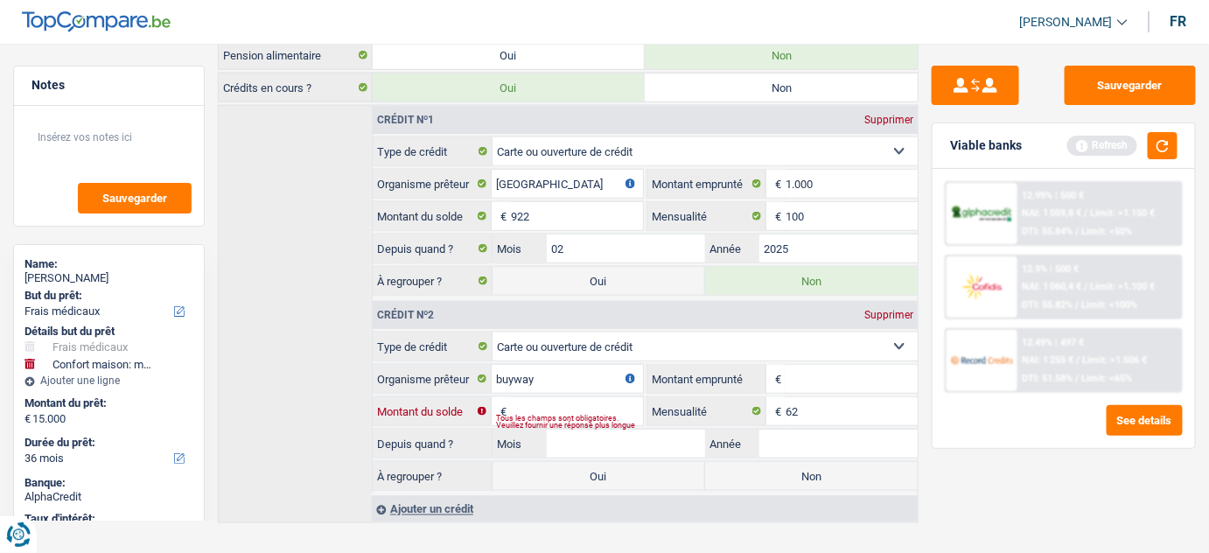
click at [578, 397] on input "Montant du solde" at bounding box center [577, 411] width 132 height 28
drag, startPoint x: 837, startPoint y: 368, endPoint x: 806, endPoint y: 366, distance: 30.7
click at [806, 366] on input "Montant" at bounding box center [851, 379] width 132 height 28
click at [534, 397] on input "Montant du solde" at bounding box center [577, 411] width 132 height 28
click at [1169, 150] on button "button" at bounding box center [1162, 145] width 30 height 27
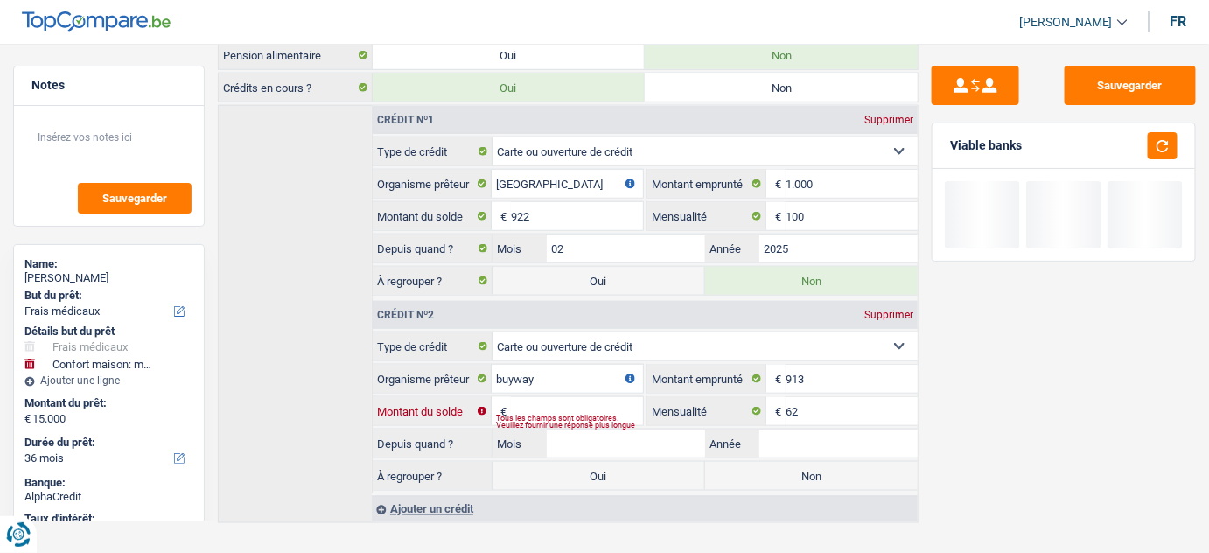
click at [554, 397] on input "Montant du solde" at bounding box center [577, 411] width 132 height 28
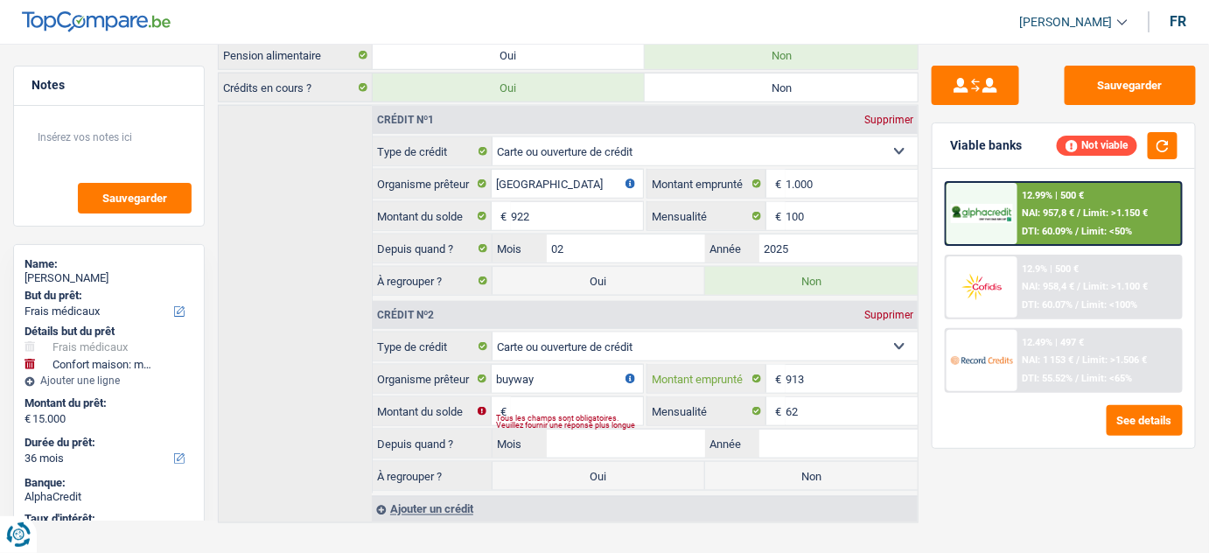
drag, startPoint x: 821, startPoint y: 373, endPoint x: 726, endPoint y: 372, distance: 95.3
click at [726, 372] on div "913 € Montant emprunté" at bounding box center [782, 379] width 270 height 28
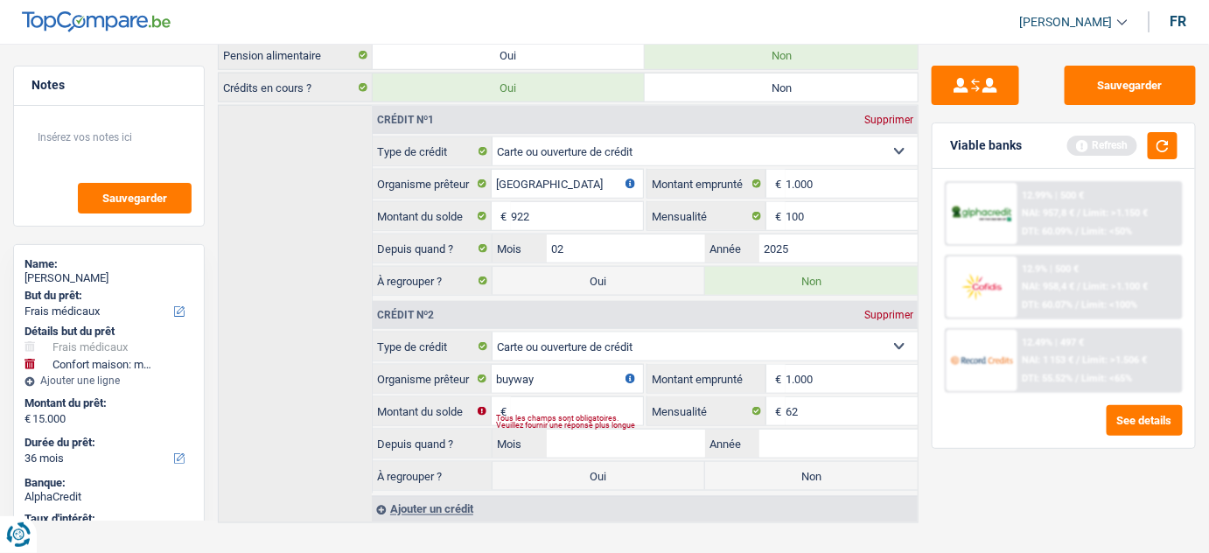
type input "1.000"
click at [606, 397] on input "Montant du solde" at bounding box center [577, 411] width 132 height 28
type input "913"
click at [627, 430] on input "Mois" at bounding box center [626, 443] width 158 height 28
type input "02"
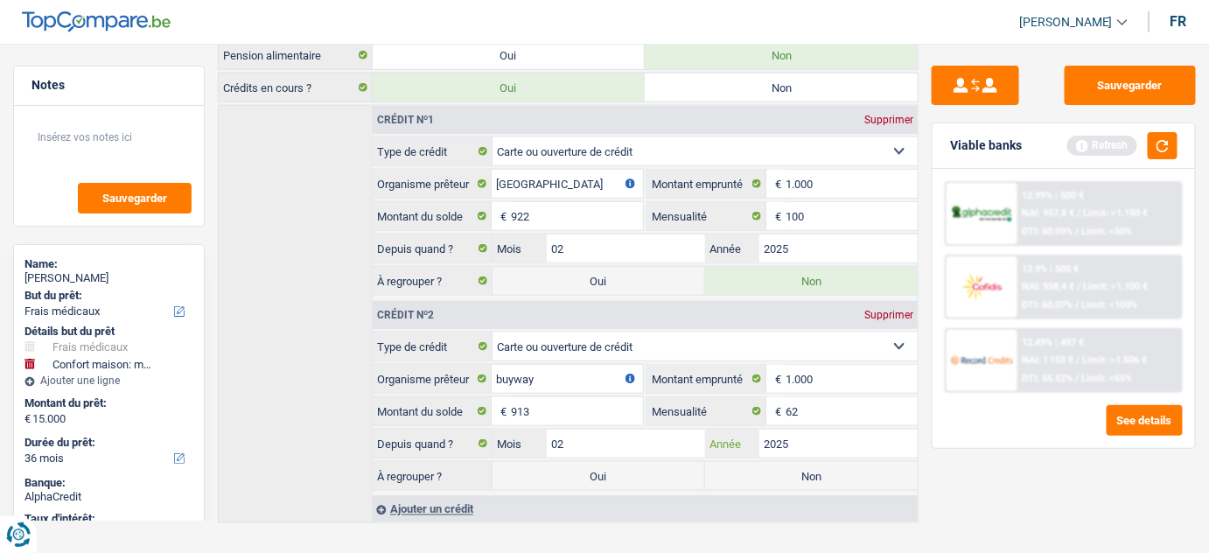
type input "2025"
drag, startPoint x: 584, startPoint y: 234, endPoint x: 543, endPoint y: 234, distance: 41.1
click at [543, 234] on div "02 Mois" at bounding box center [598, 248] width 213 height 28
type input "05"
click at [1166, 145] on button "button" at bounding box center [1162, 145] width 30 height 27
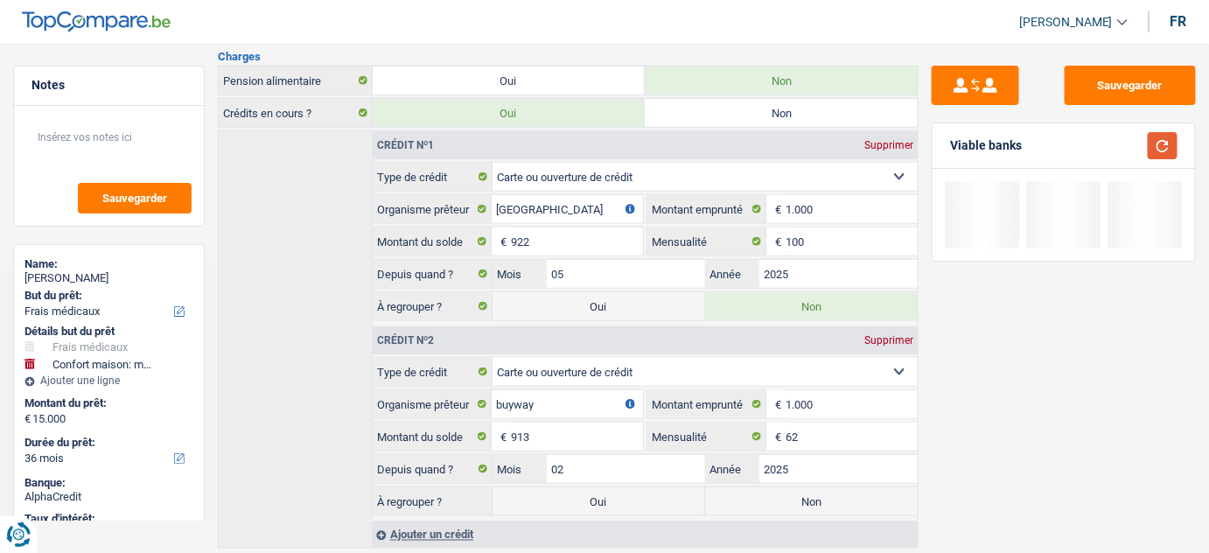
scroll to position [585, 0]
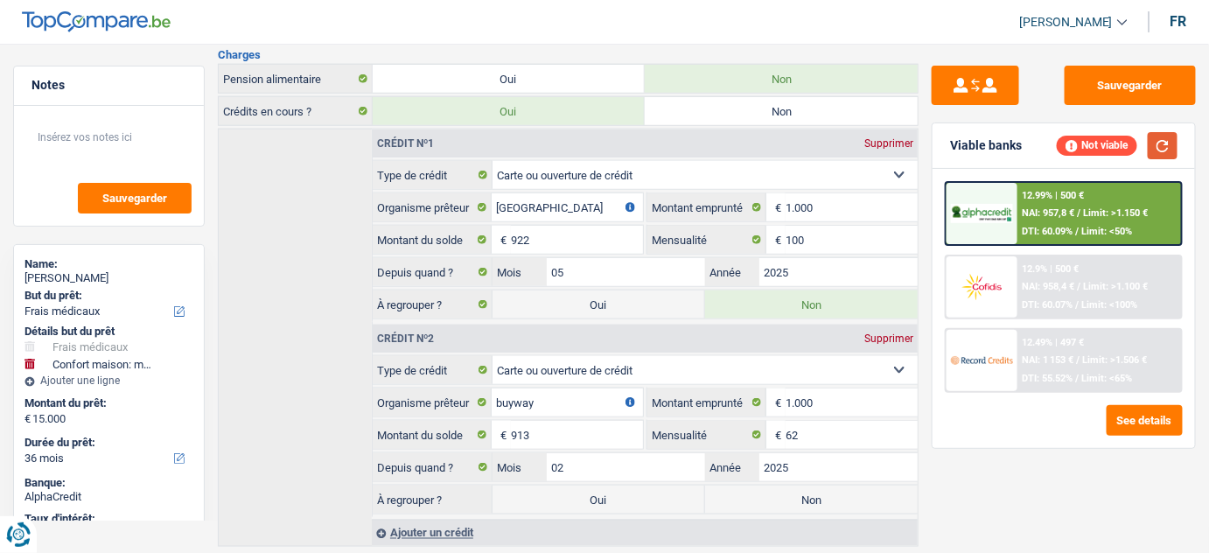
click at [1162, 150] on button "button" at bounding box center [1162, 145] width 30 height 27
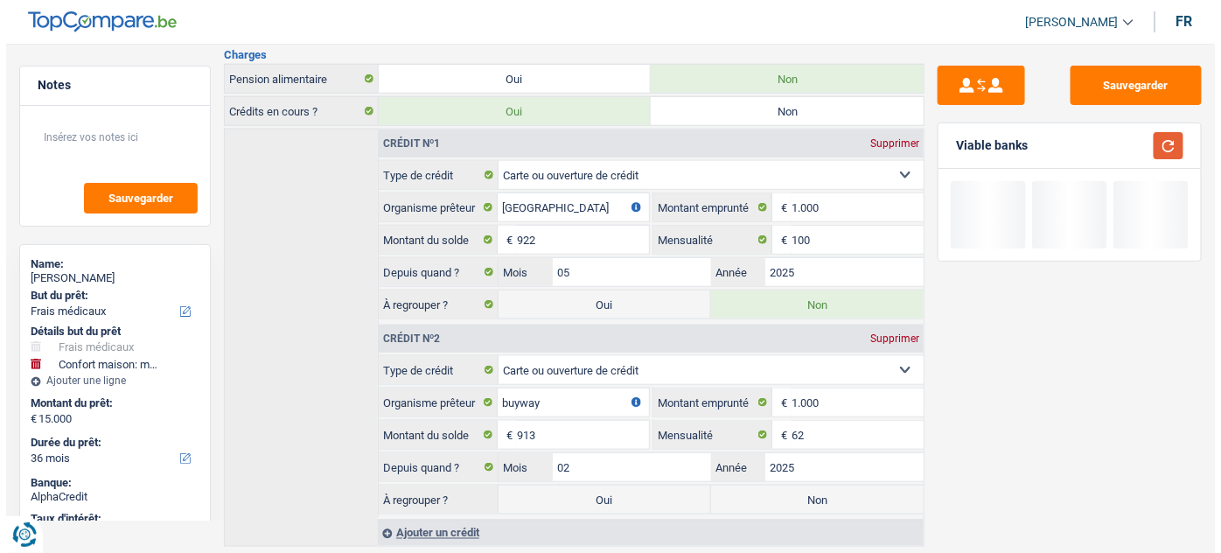
scroll to position [609, 0]
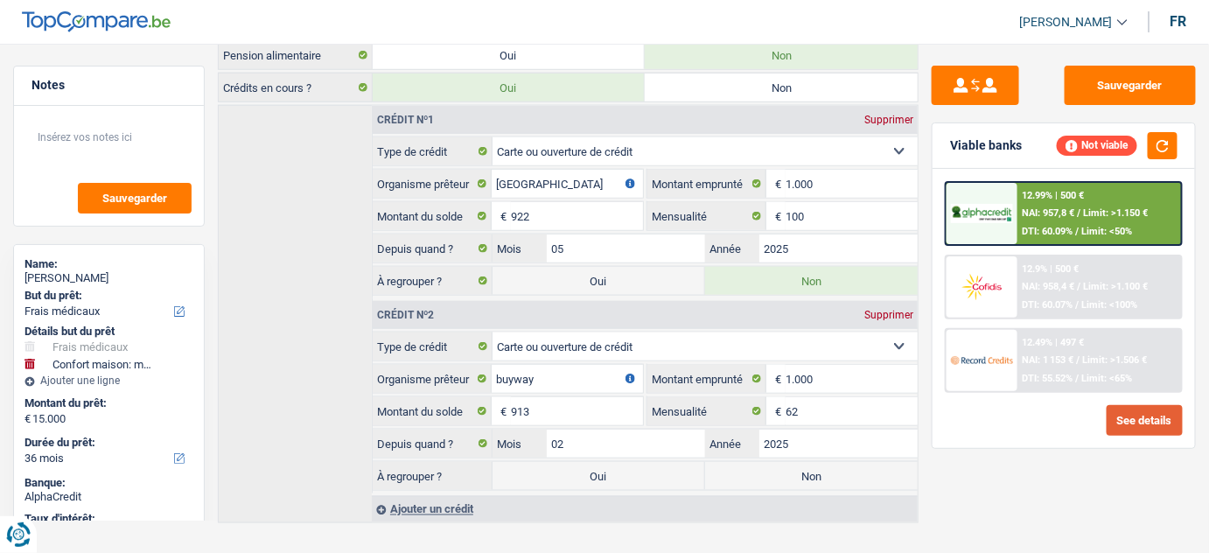
click at [1135, 406] on button "See details" at bounding box center [1144, 420] width 76 height 31
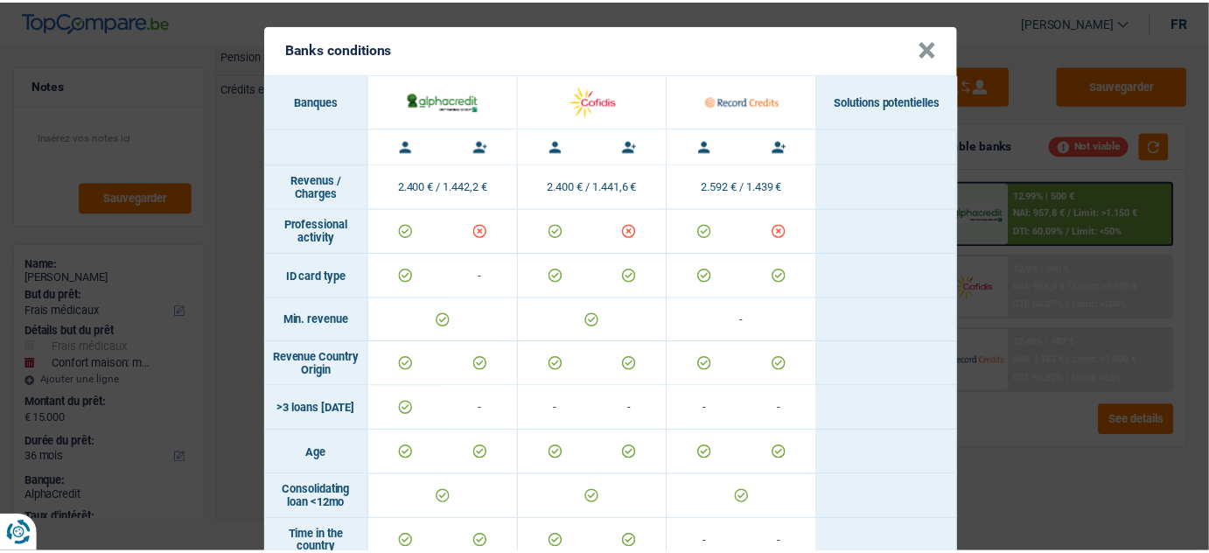
scroll to position [0, 0]
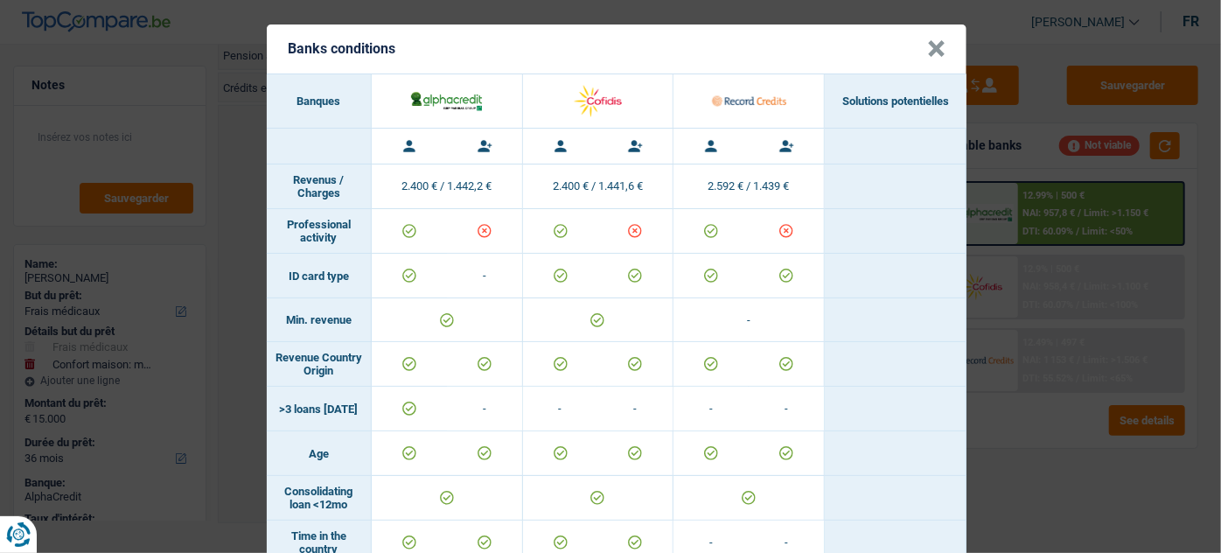
click at [938, 55] on button "×" at bounding box center [936, 48] width 18 height 17
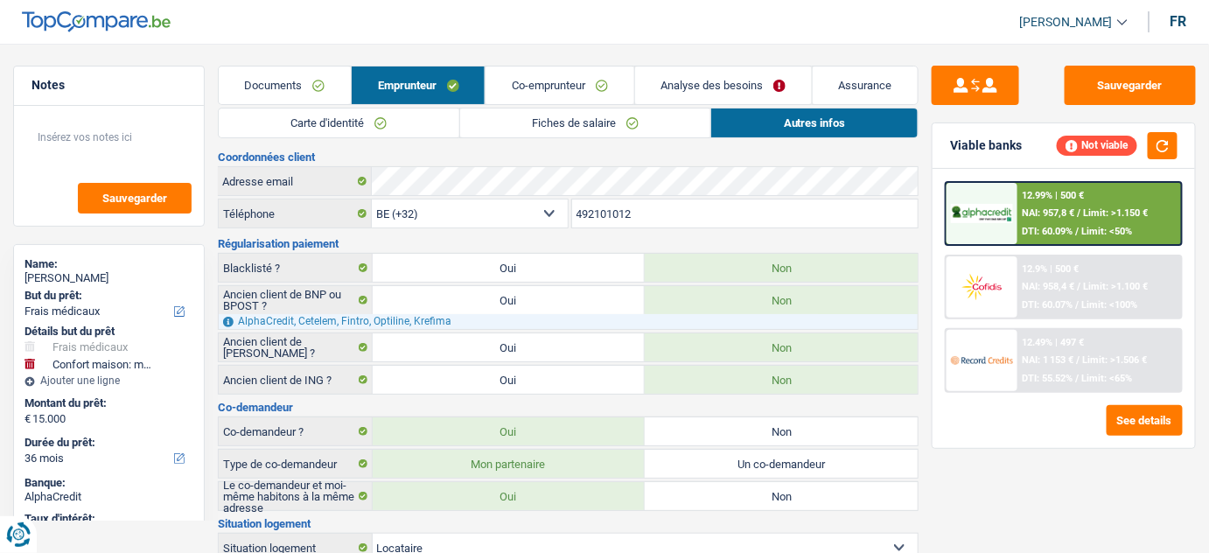
click at [587, 75] on link "Co-emprunteur" at bounding box center [559, 85] width 148 height 38
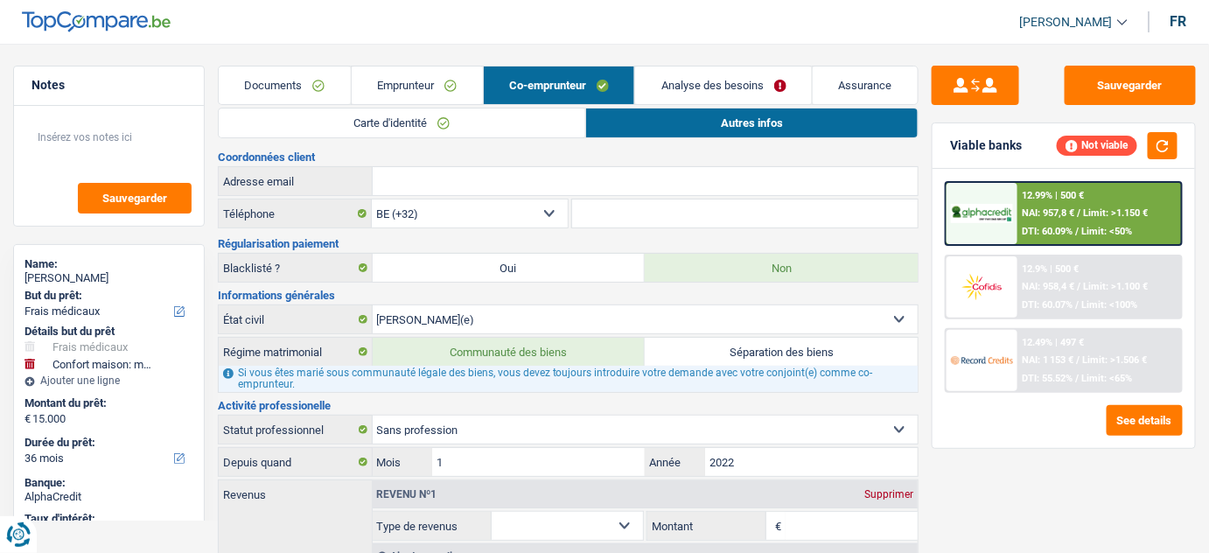
click at [393, 81] on link "Emprunteur" at bounding box center [417, 85] width 131 height 38
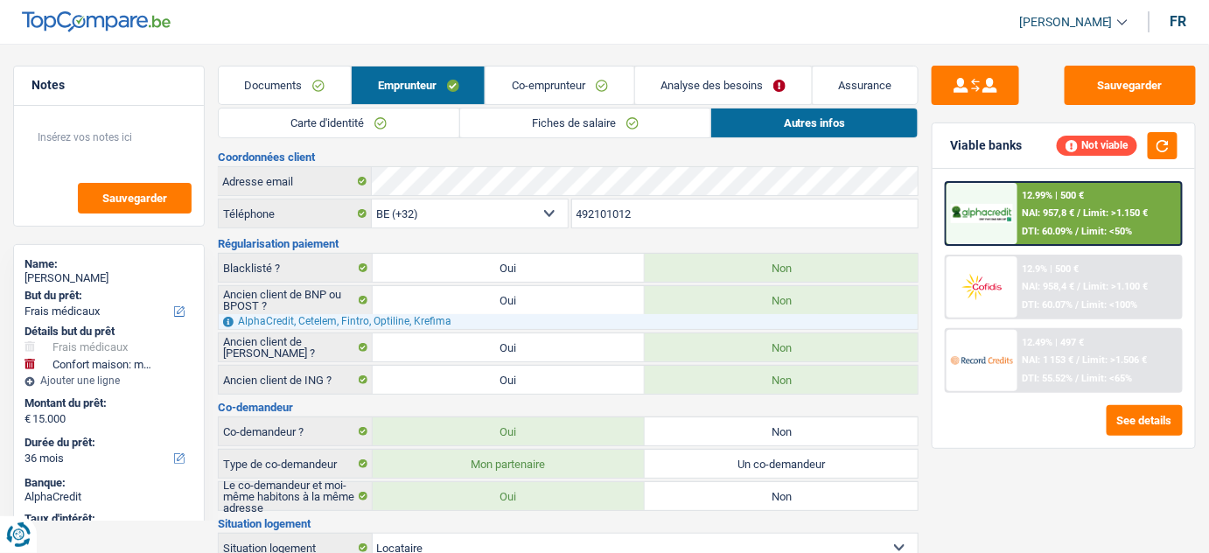
click at [541, 101] on link "Co-emprunteur" at bounding box center [559, 85] width 148 height 38
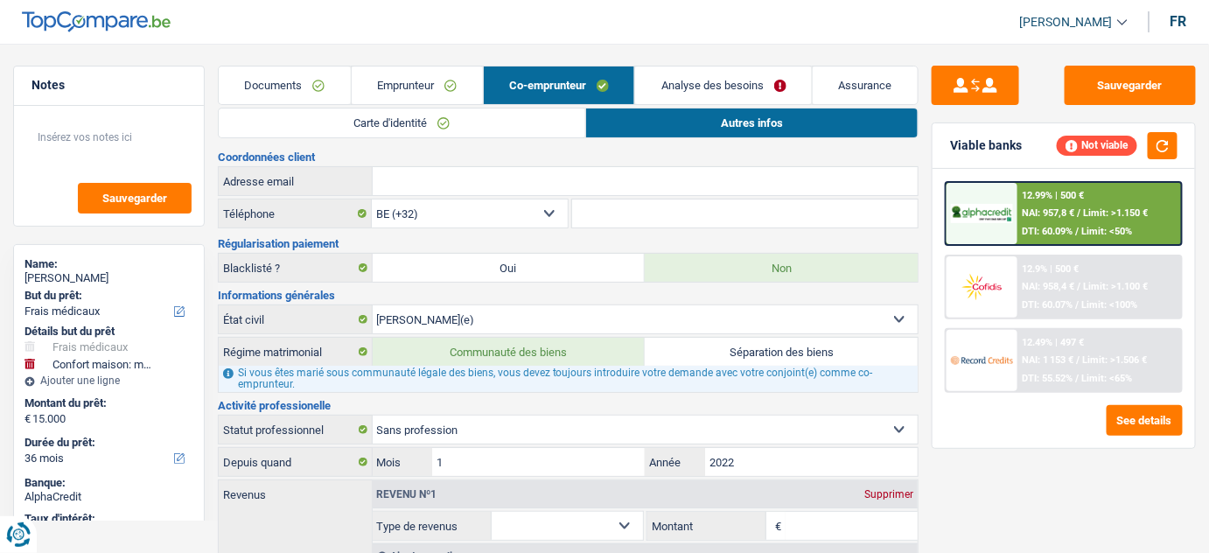
click at [533, 121] on link "Carte d'identité" at bounding box center [402, 122] width 366 height 29
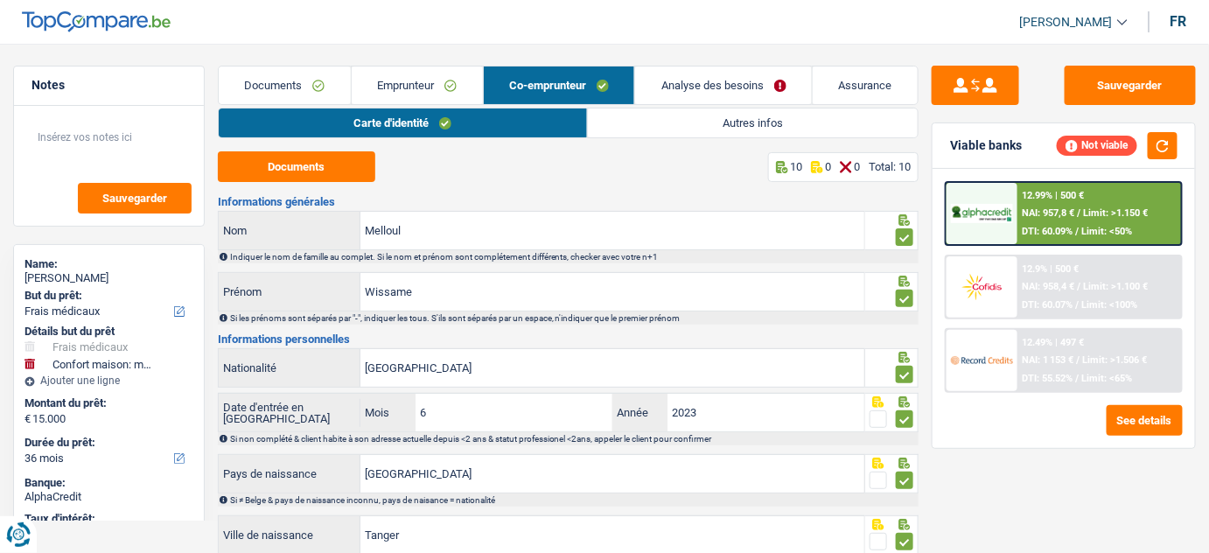
click at [382, 72] on link "Emprunteur" at bounding box center [417, 85] width 131 height 38
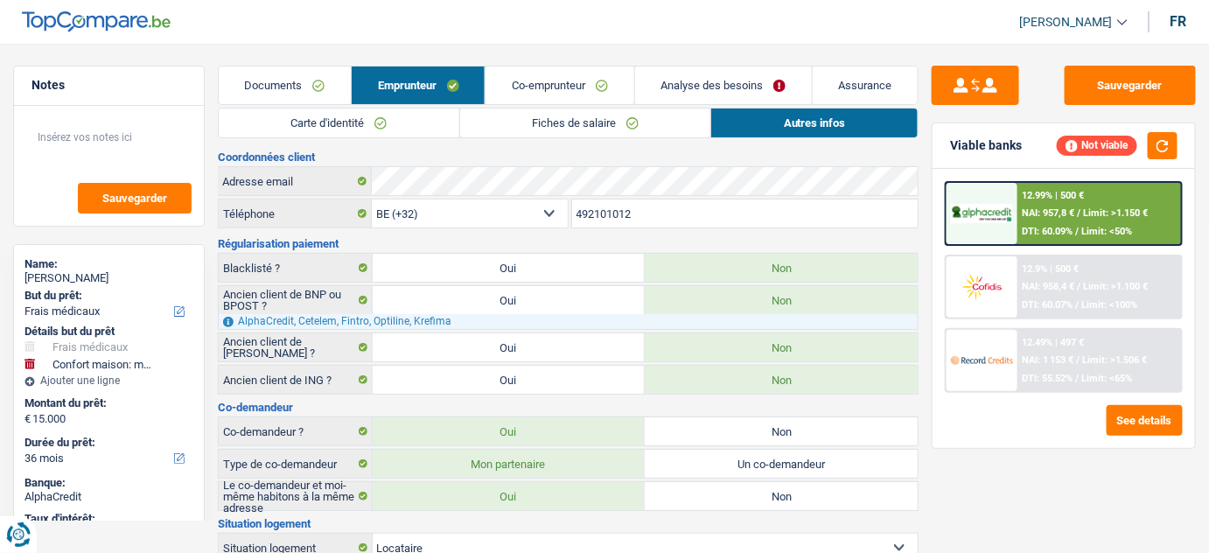
click at [392, 114] on link "Carte d'identité" at bounding box center [339, 122] width 241 height 29
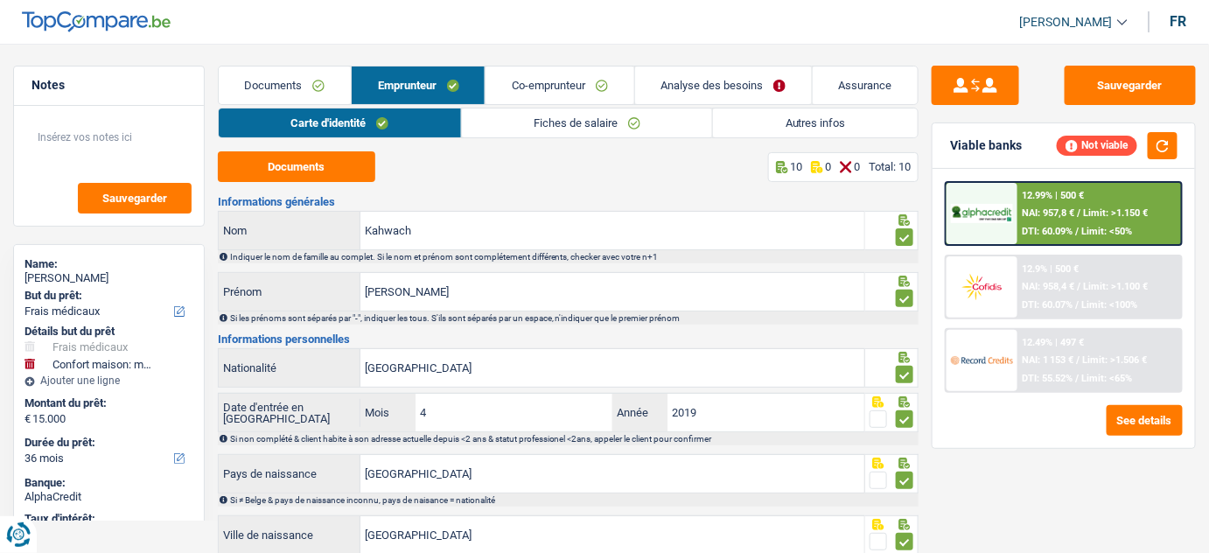
click at [618, 118] on link "Fiches de salaire" at bounding box center [587, 122] width 251 height 29
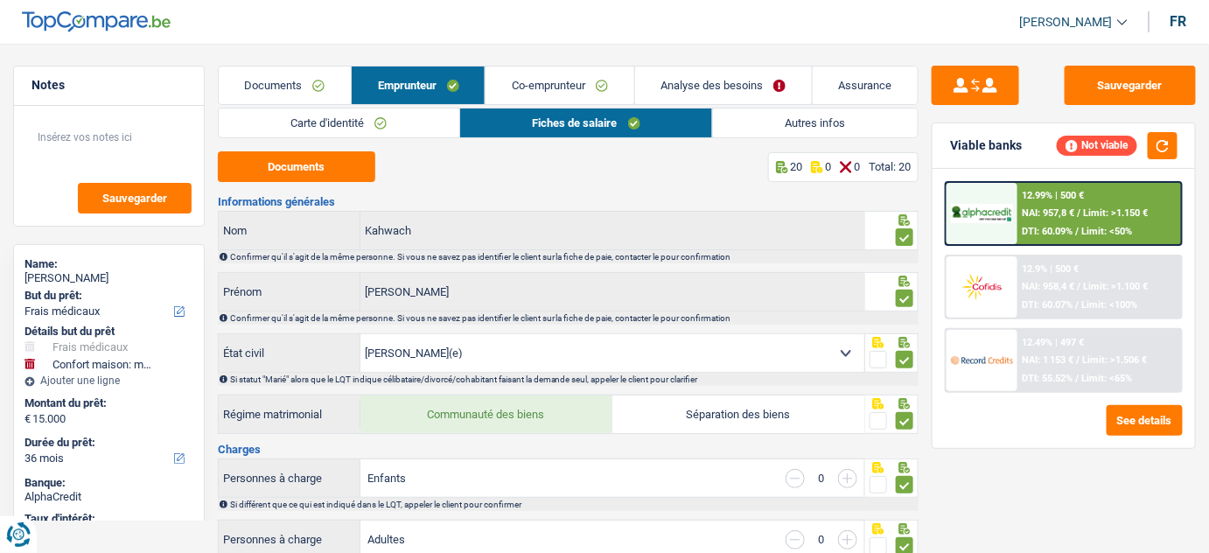
click at [750, 117] on link "Autres infos" at bounding box center [815, 122] width 205 height 29
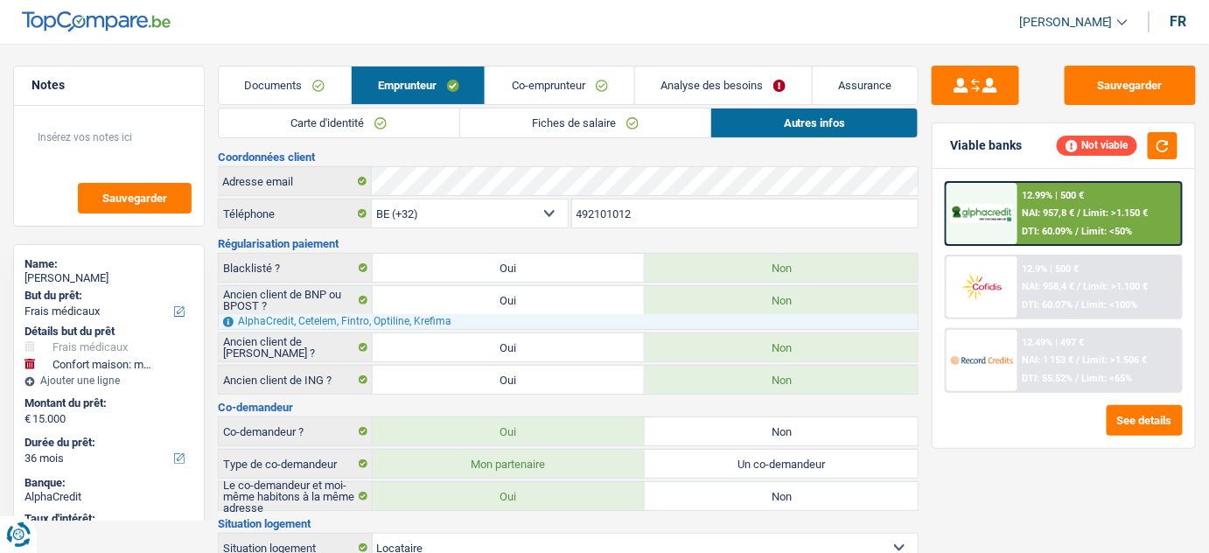
click at [508, 132] on link "Fiches de salaire" at bounding box center [585, 122] width 251 height 29
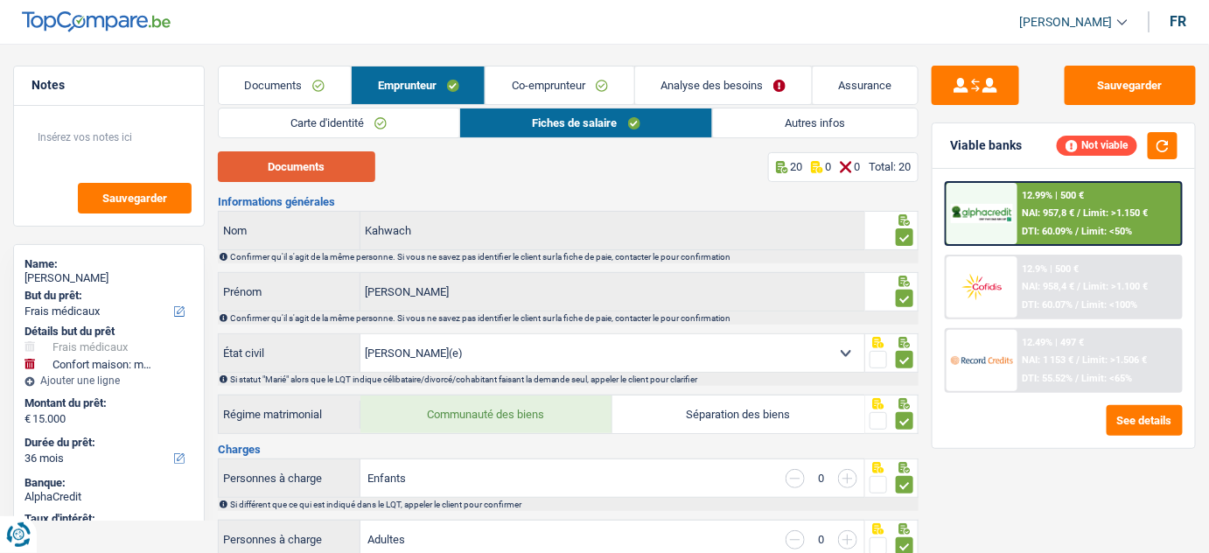
click at [345, 174] on button "Documents" at bounding box center [296, 166] width 157 height 31
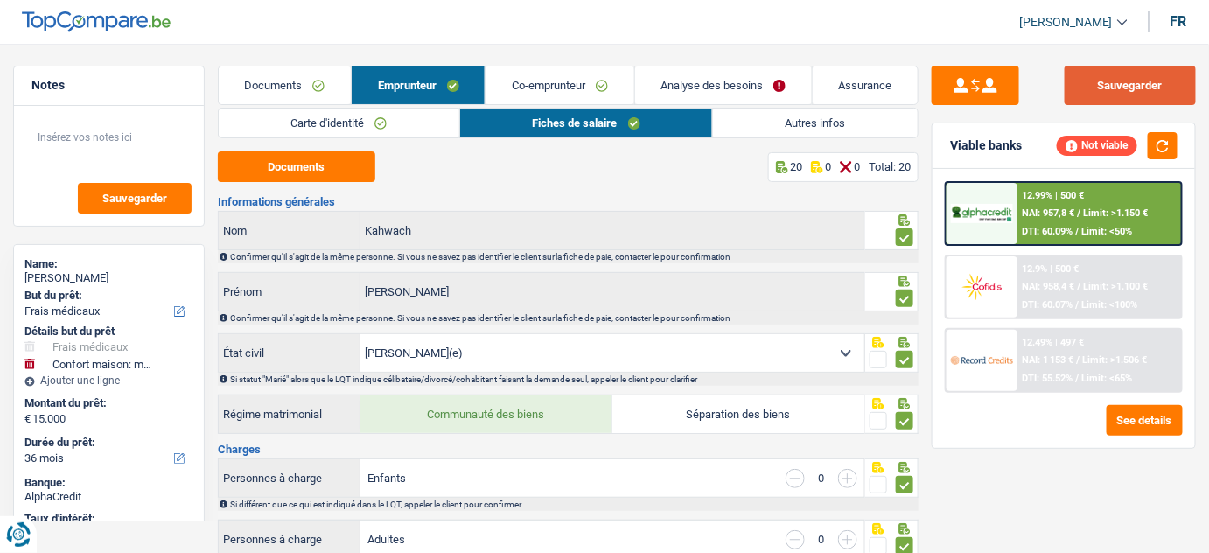
click at [1138, 80] on button "Sauvegarder" at bounding box center [1129, 85] width 131 height 39
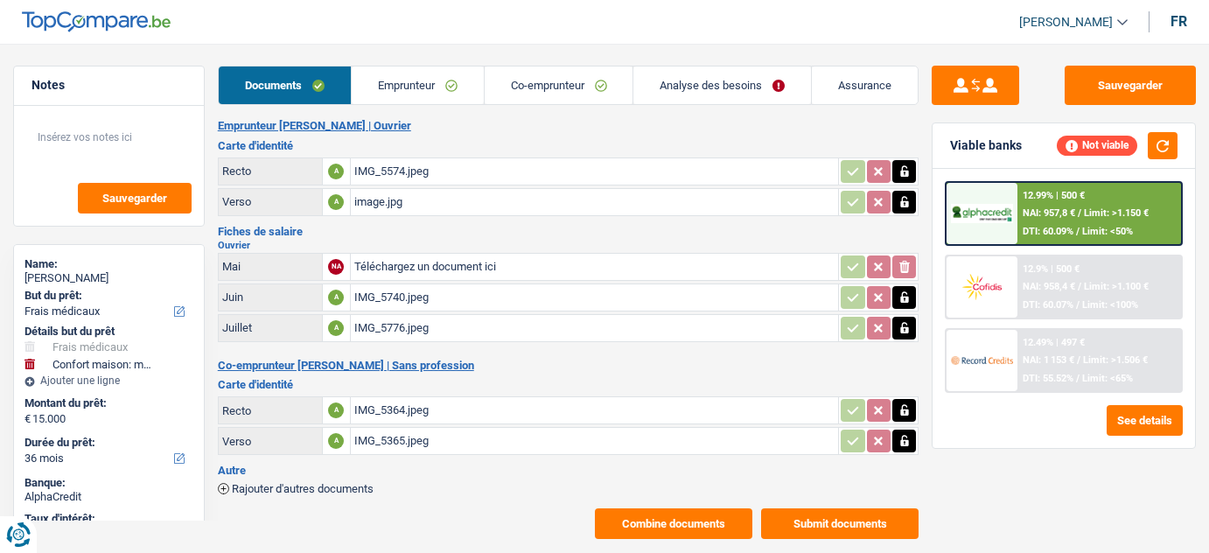
select select "medical"
select select "household"
select select "36"
